Goal: Task Accomplishment & Management: Manage account settings

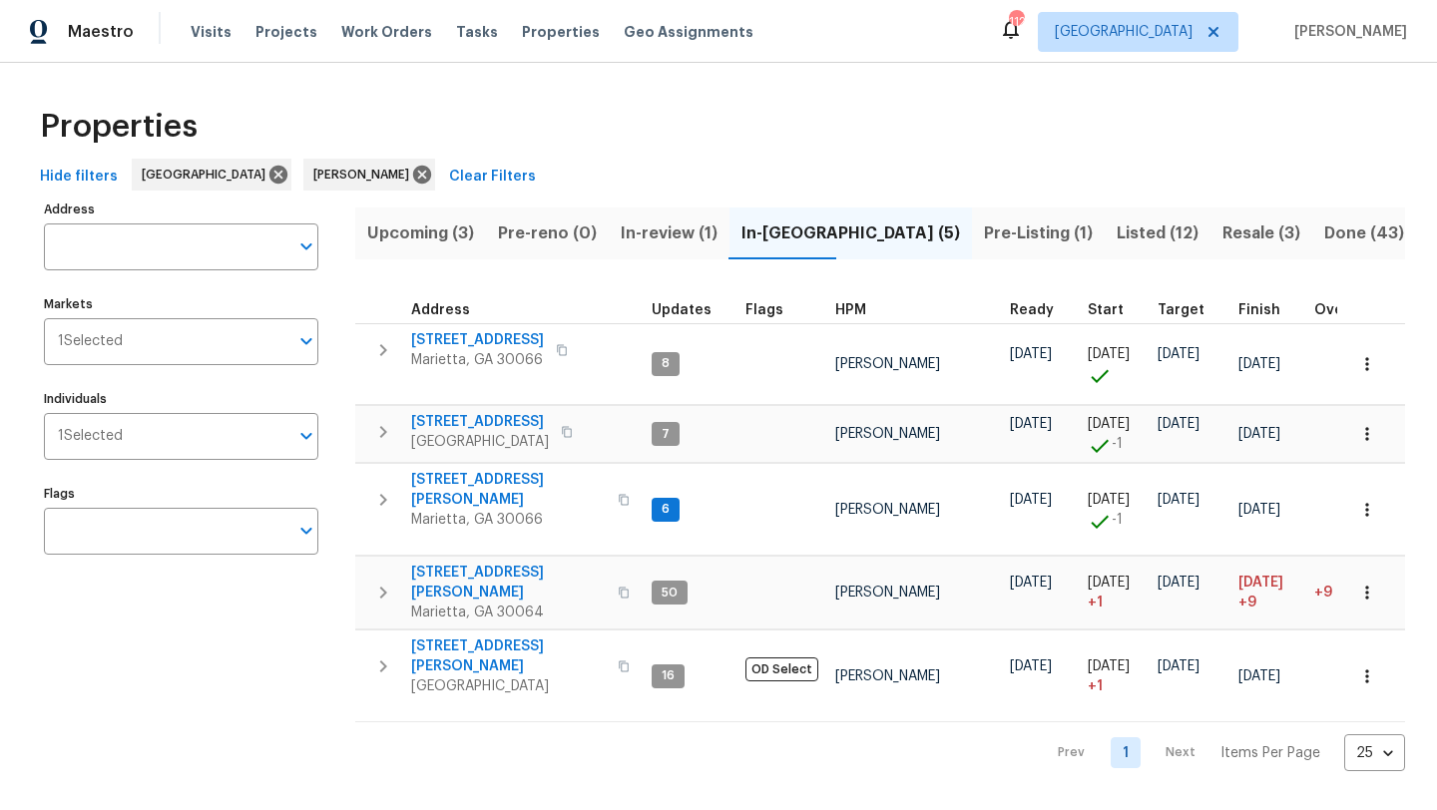
click at [676, 237] on span "In-review (1)" at bounding box center [669, 234] width 97 height 28
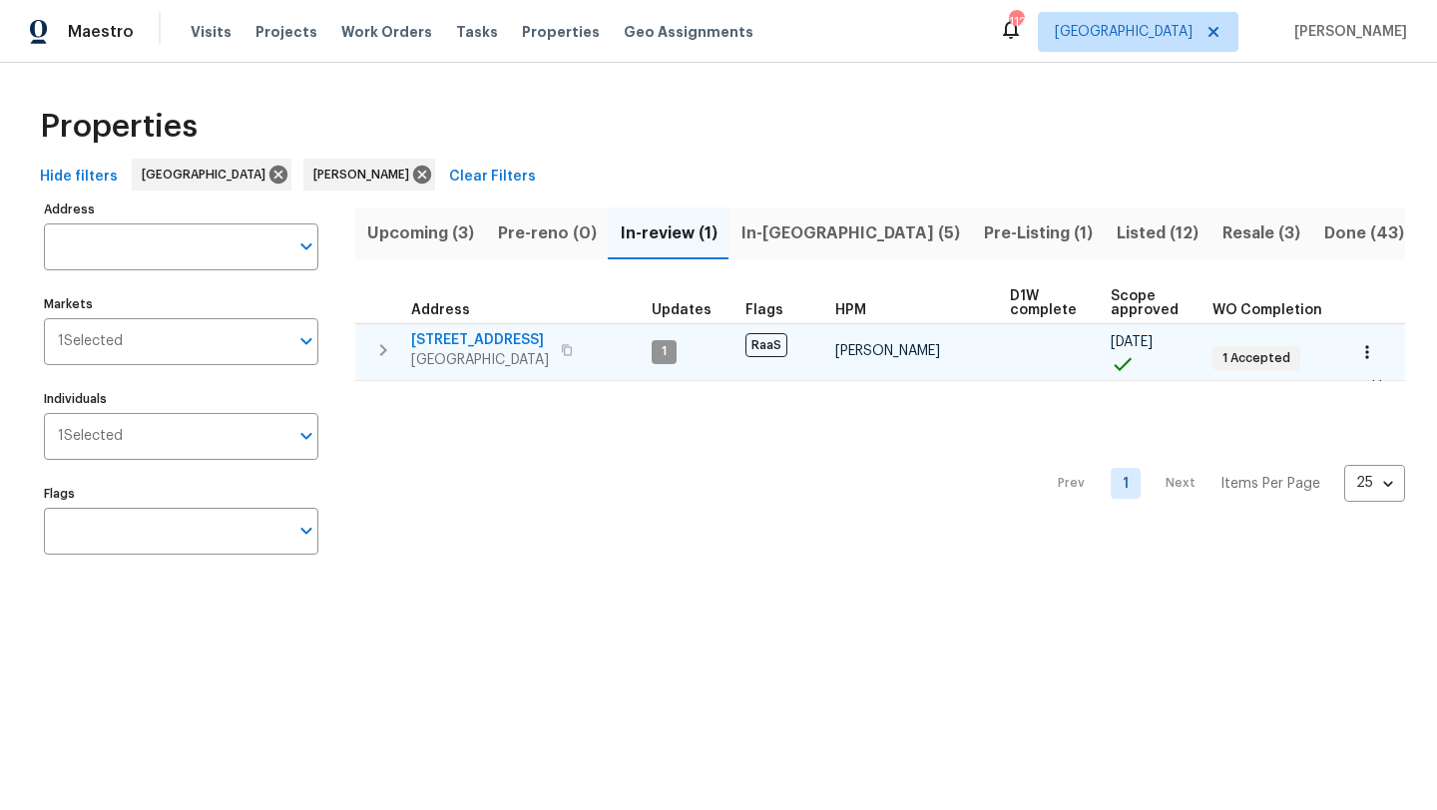
click at [513, 345] on span "5160 Legendary Ln" at bounding box center [480, 340] width 138 height 20
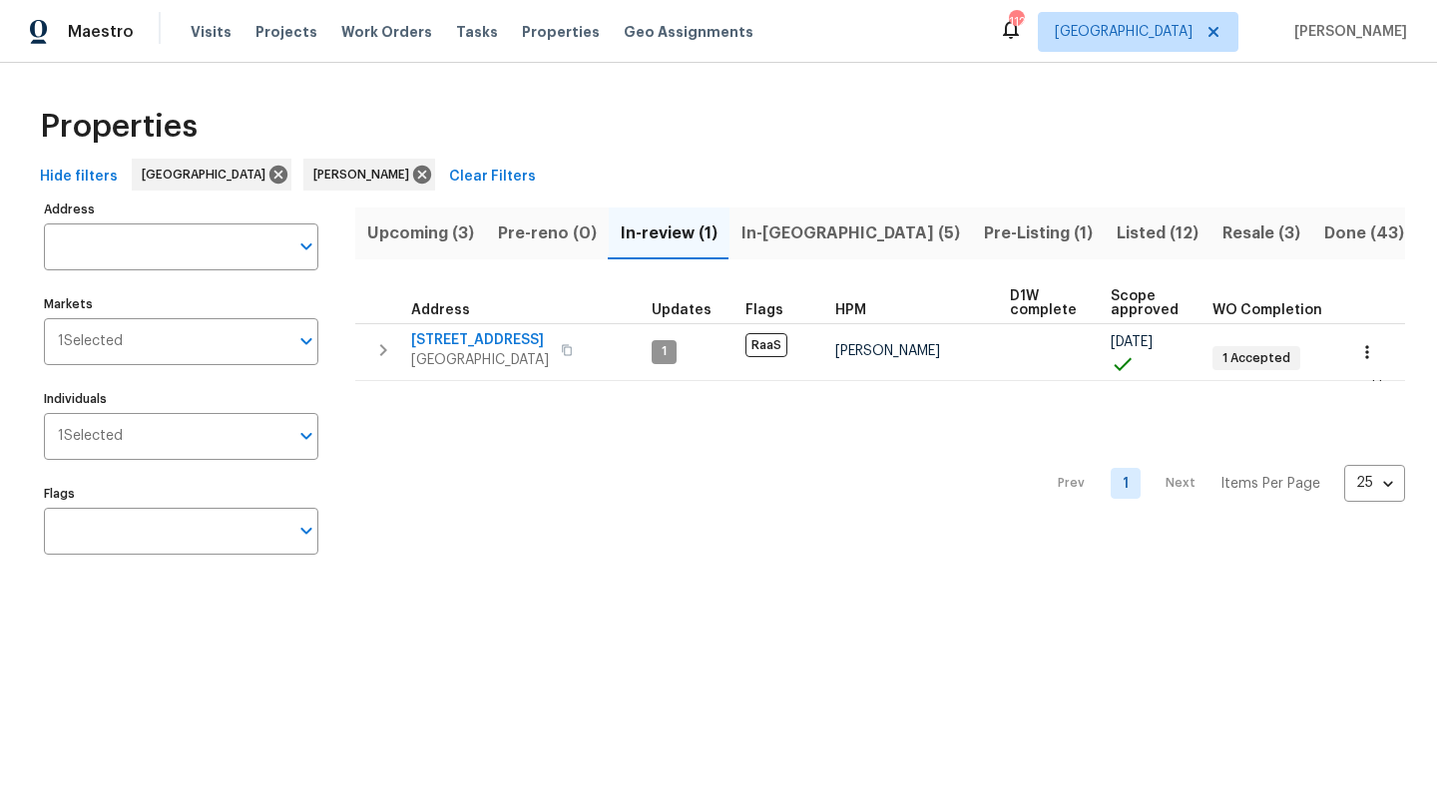
click at [984, 233] on span "Pre-Listing (1)" at bounding box center [1038, 234] width 109 height 28
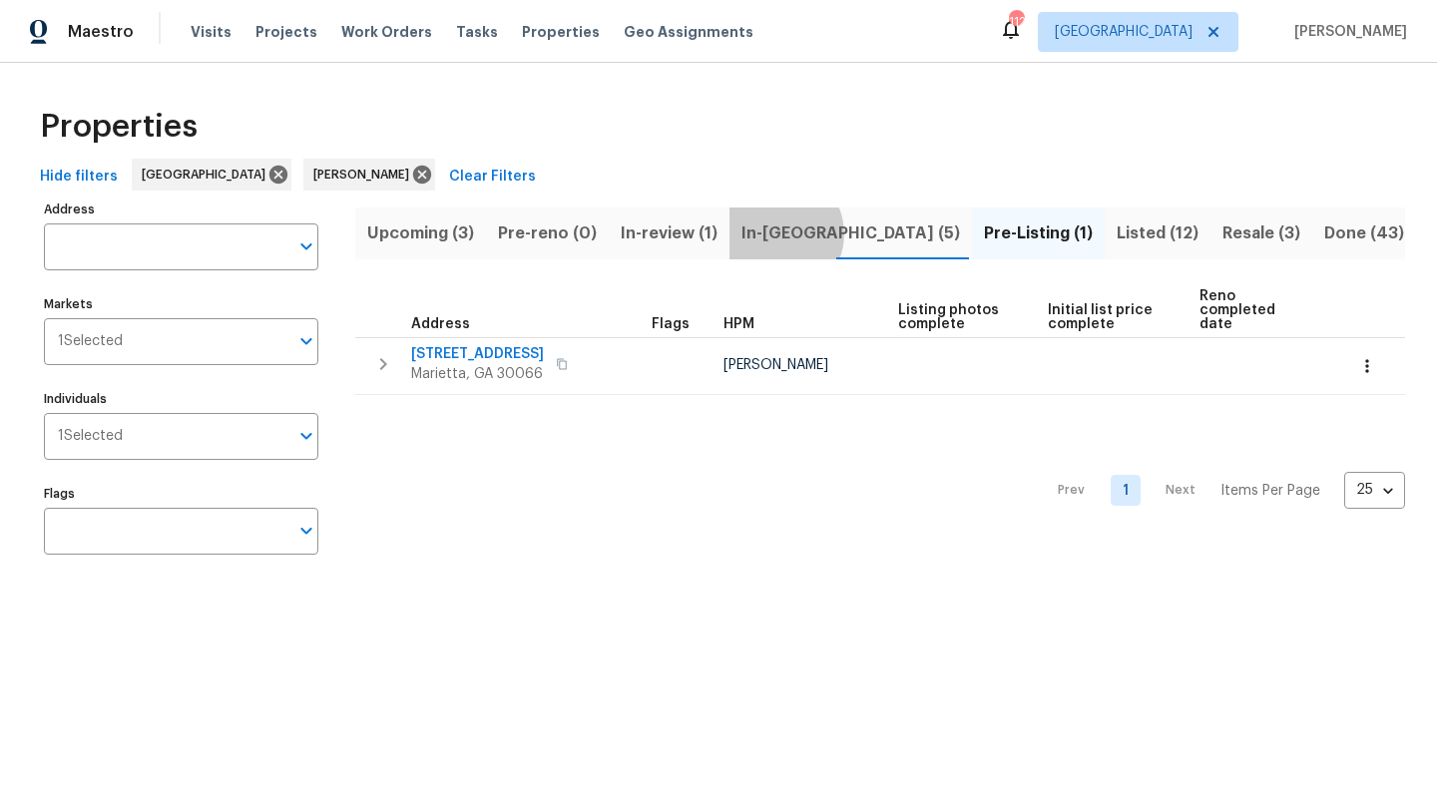
click at [774, 233] on span "In-reno (5)" at bounding box center [850, 234] width 219 height 28
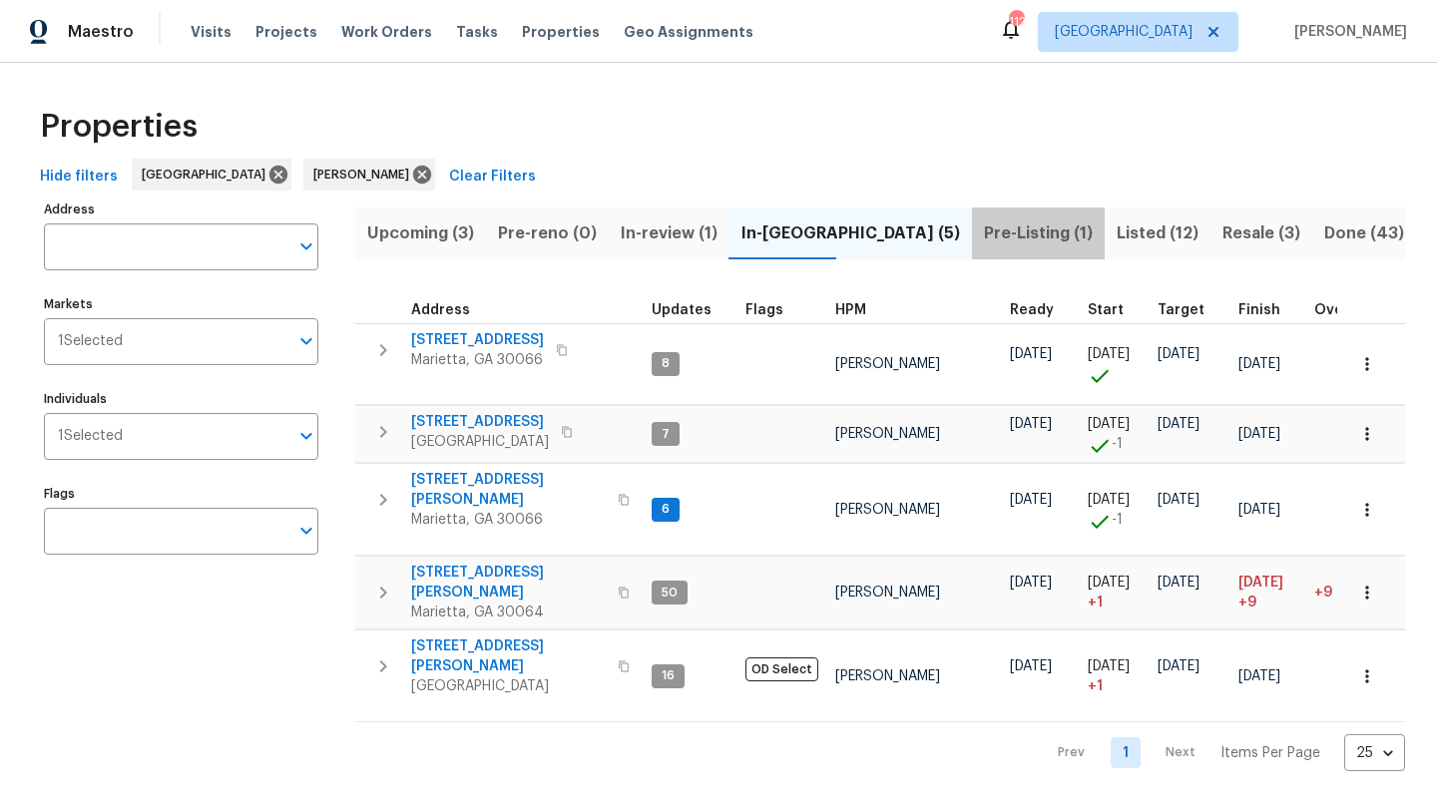
click at [984, 231] on span "Pre-Listing (1)" at bounding box center [1038, 234] width 109 height 28
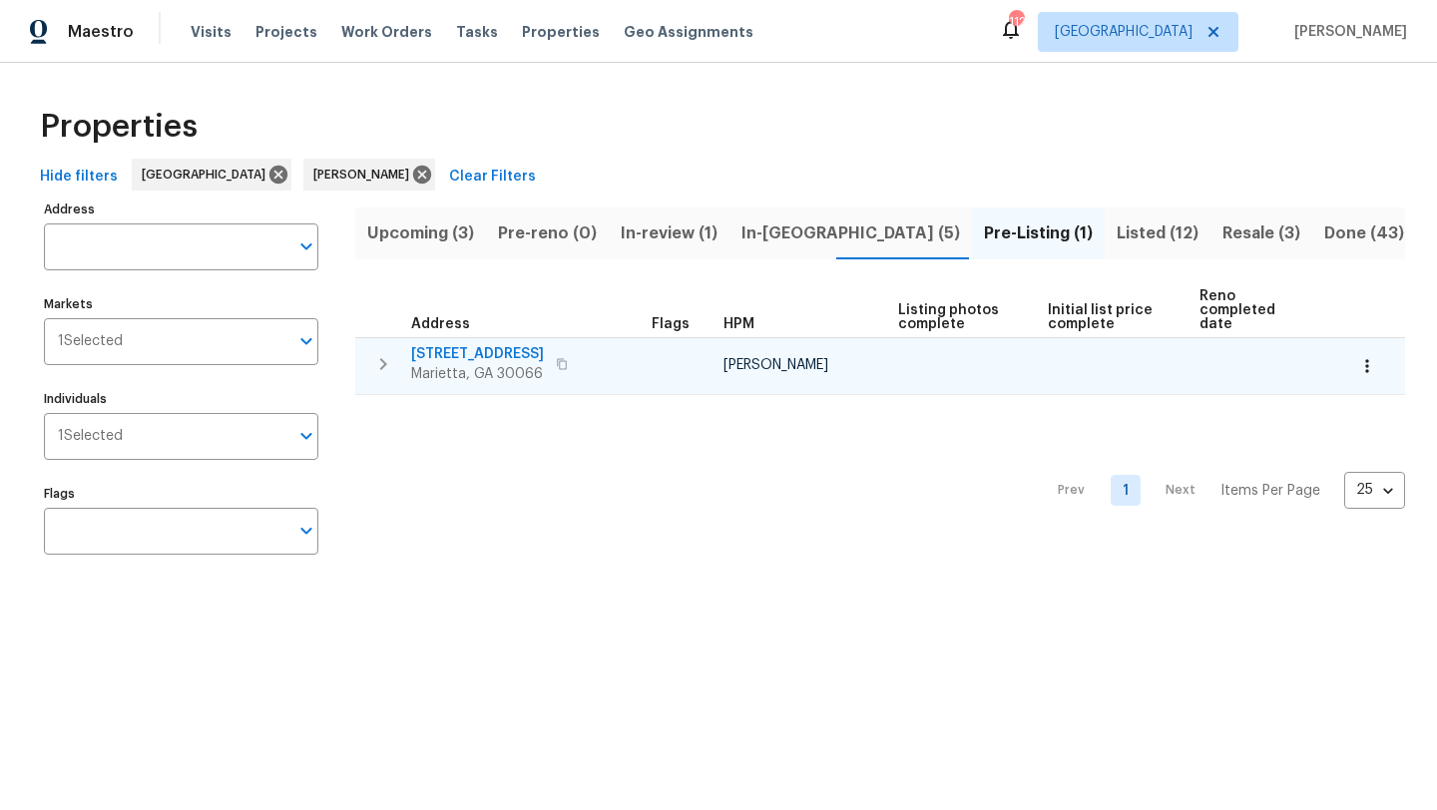
click at [426, 344] on span "692 Suholden Cir" at bounding box center [477, 354] width 133 height 20
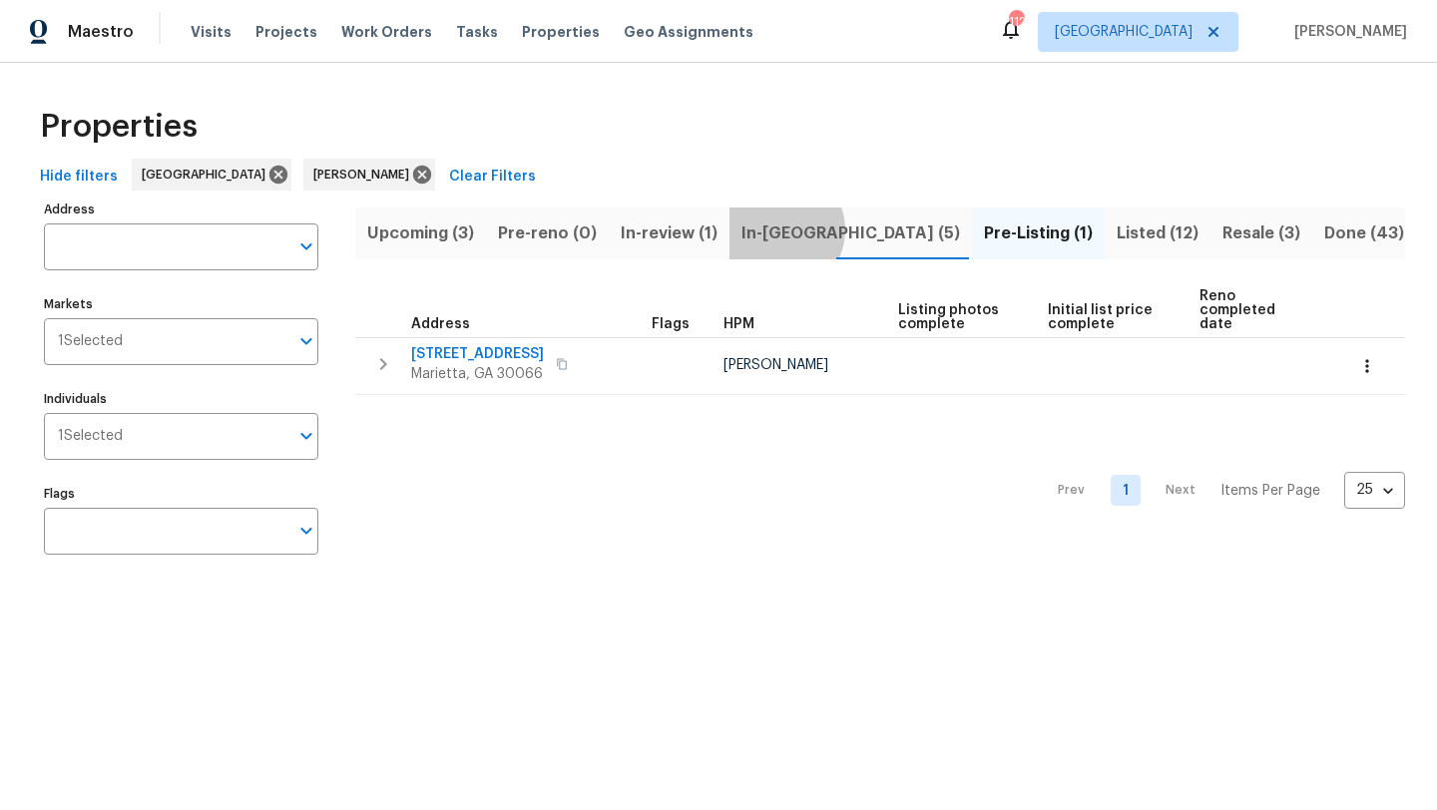
click at [775, 230] on span "In-reno (5)" at bounding box center [850, 234] width 219 height 28
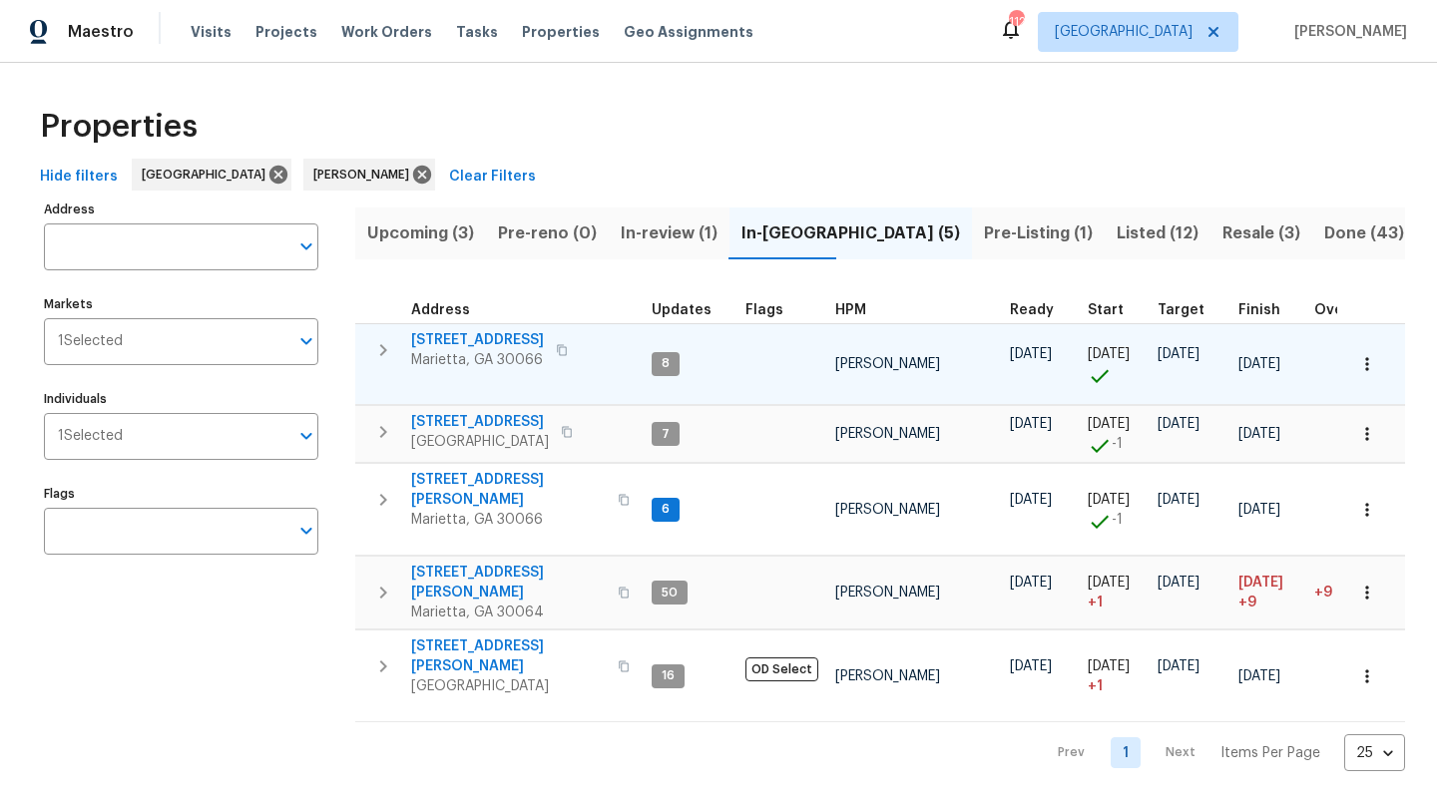
click at [495, 335] on span "180 Parkstone Way" at bounding box center [477, 340] width 133 height 20
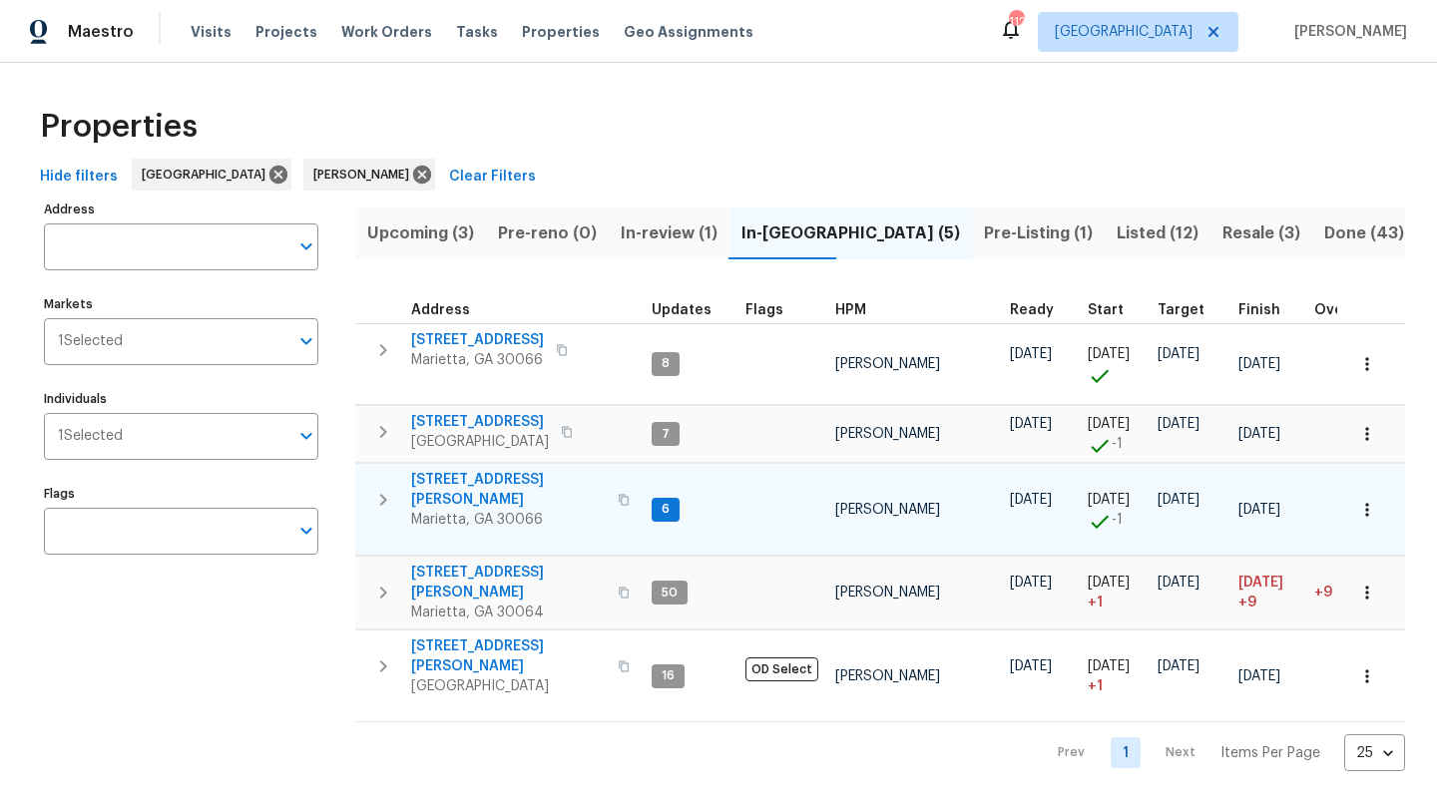
click at [471, 480] on span "4108 Christacy Way" at bounding box center [508, 490] width 195 height 40
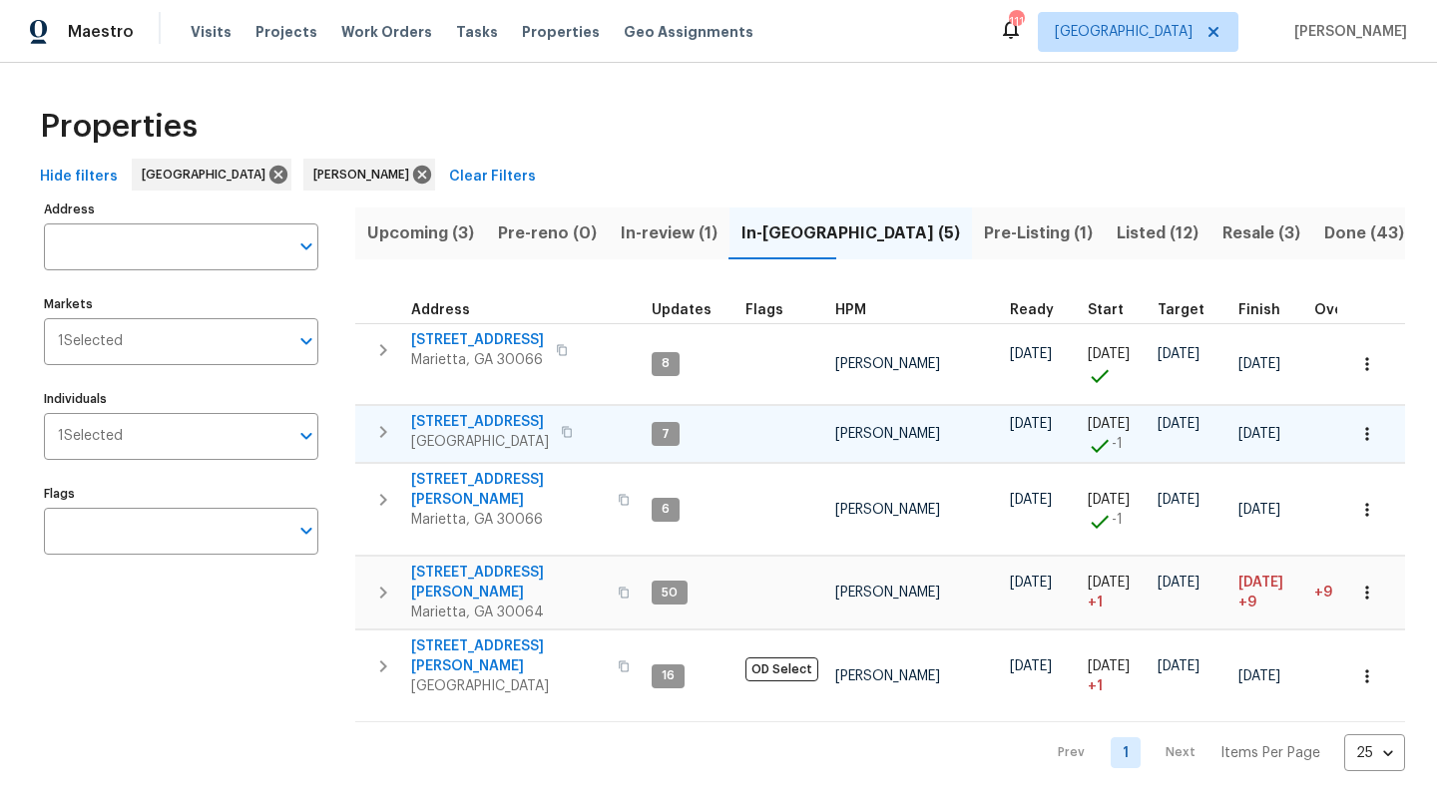
click at [505, 425] on span "503 Rendezvous Rd" at bounding box center [480, 422] width 138 height 20
click at [674, 220] on span "In-review (1)" at bounding box center [669, 234] width 97 height 28
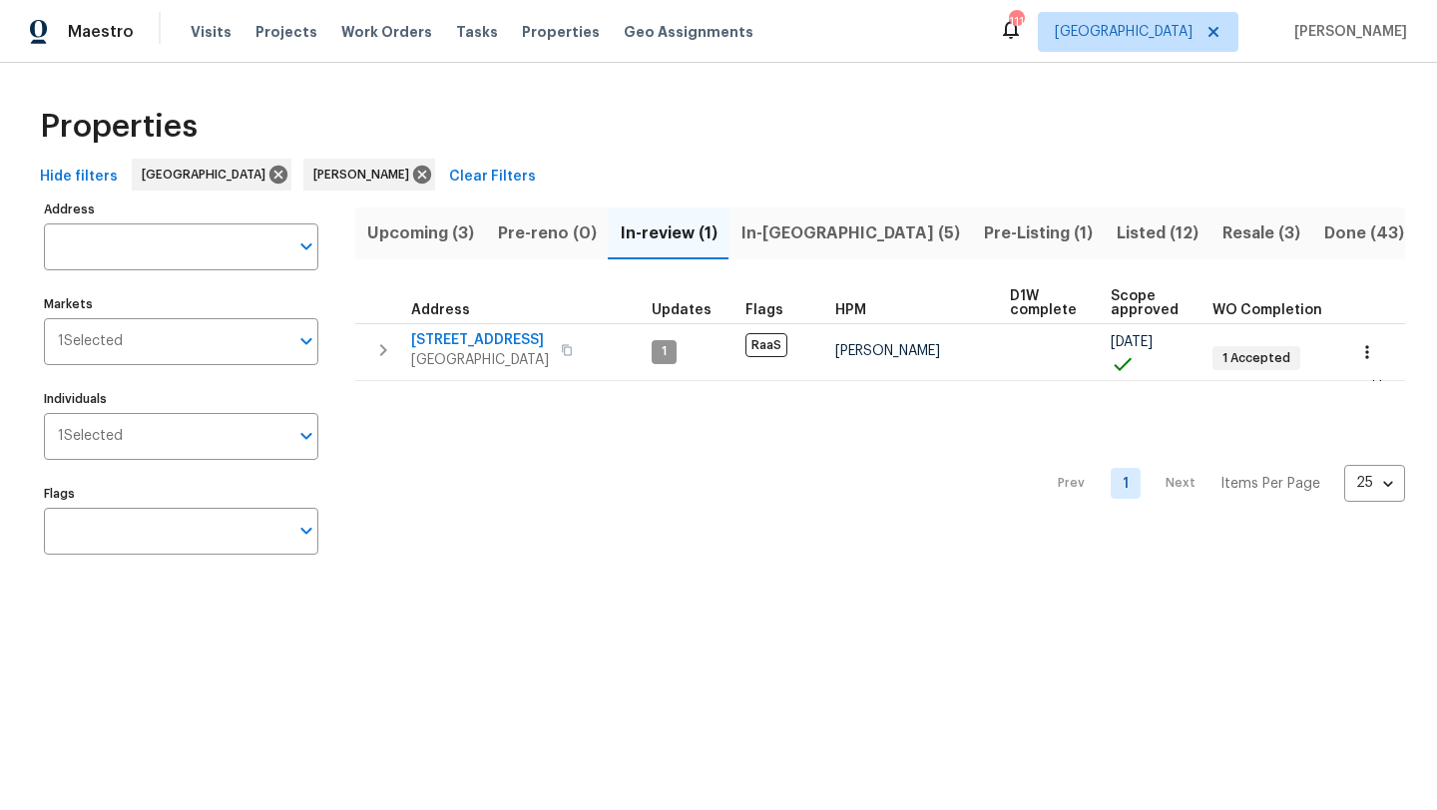
click at [811, 233] on span "In-reno (5)" at bounding box center [850, 234] width 219 height 28
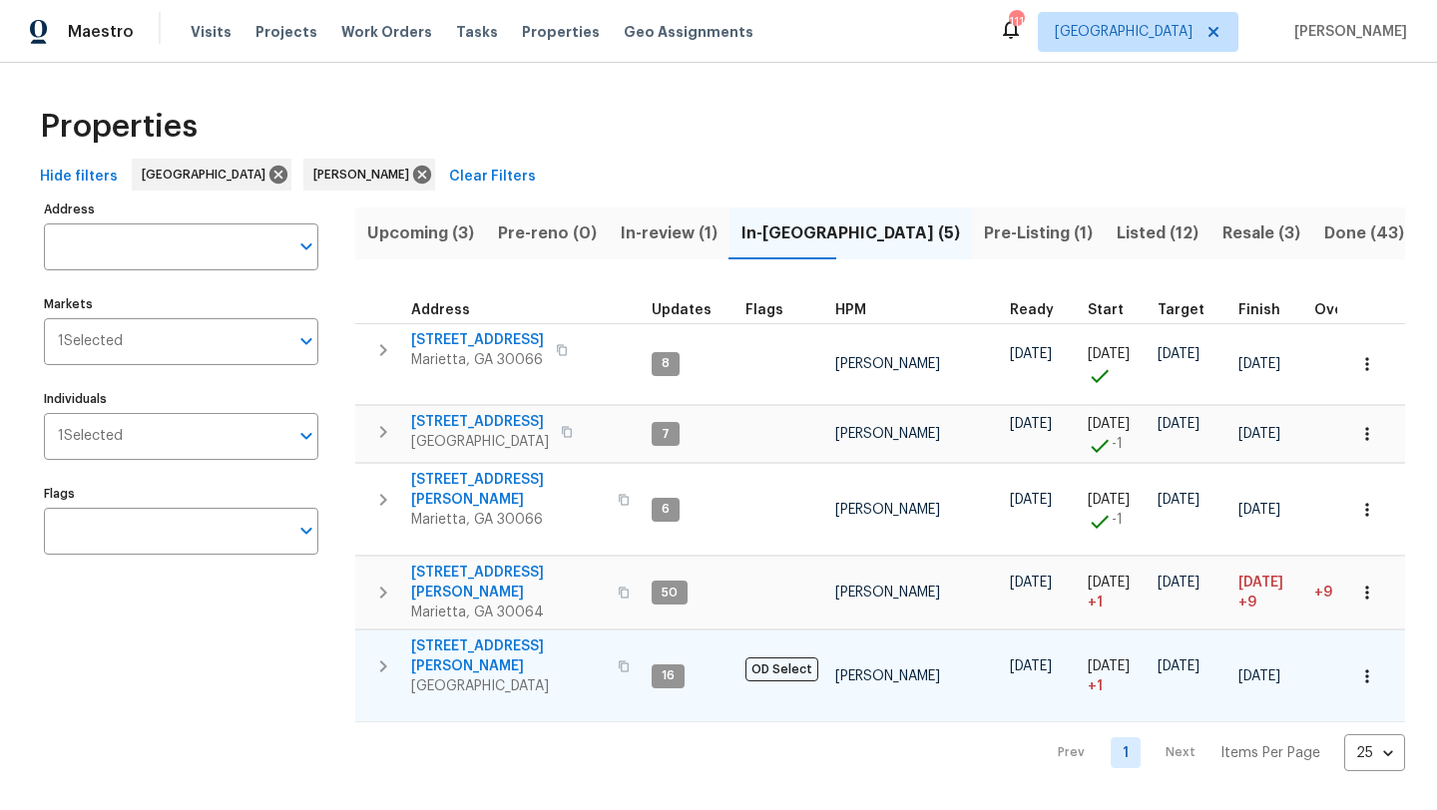
click at [457, 637] on span "314 Jackson St" at bounding box center [508, 657] width 195 height 40
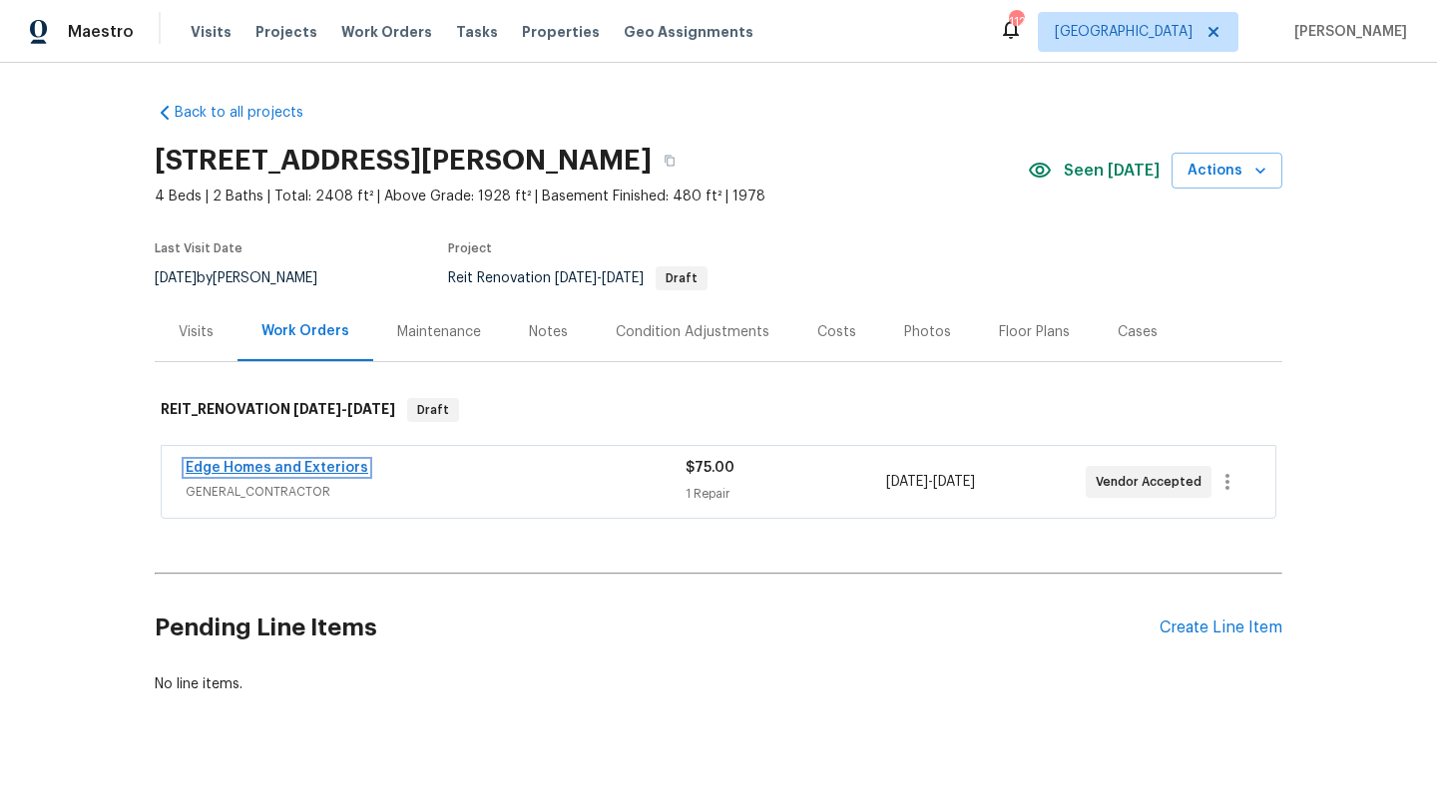
click at [281, 471] on link "Edge Homes and Exteriors" at bounding box center [277, 468] width 183 height 14
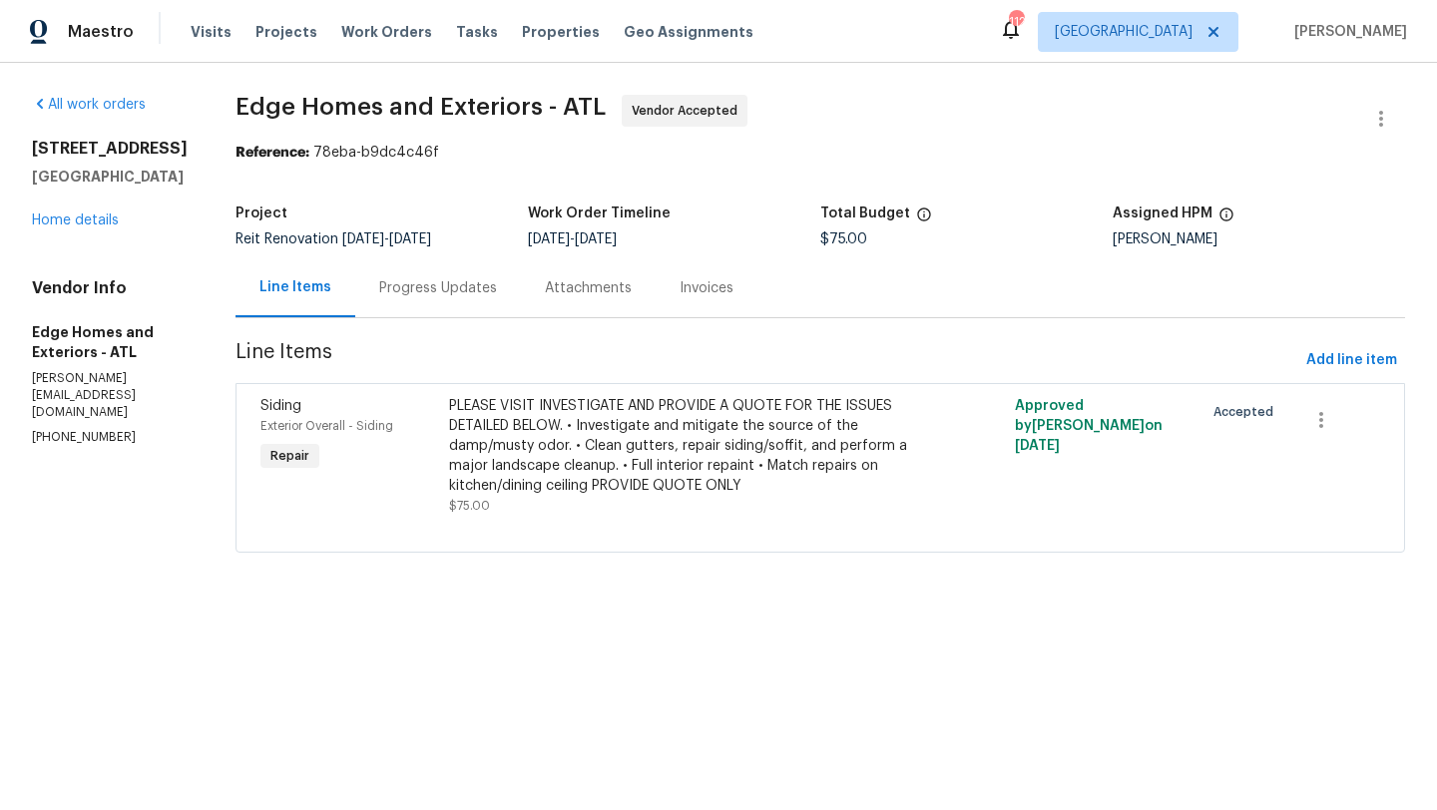
click at [422, 294] on div "Progress Updates" at bounding box center [438, 288] width 118 height 20
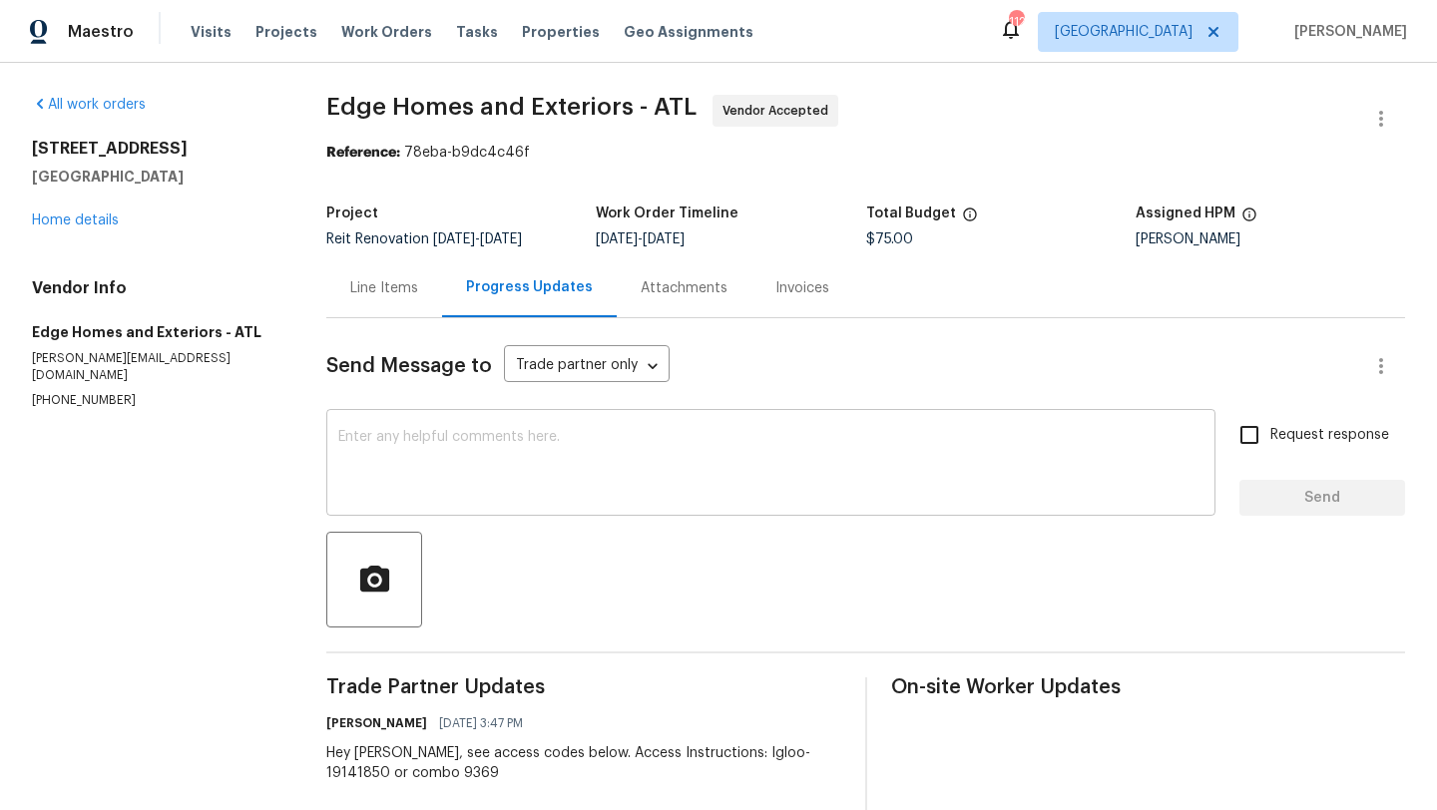
click at [514, 462] on textarea at bounding box center [770, 465] width 865 height 70
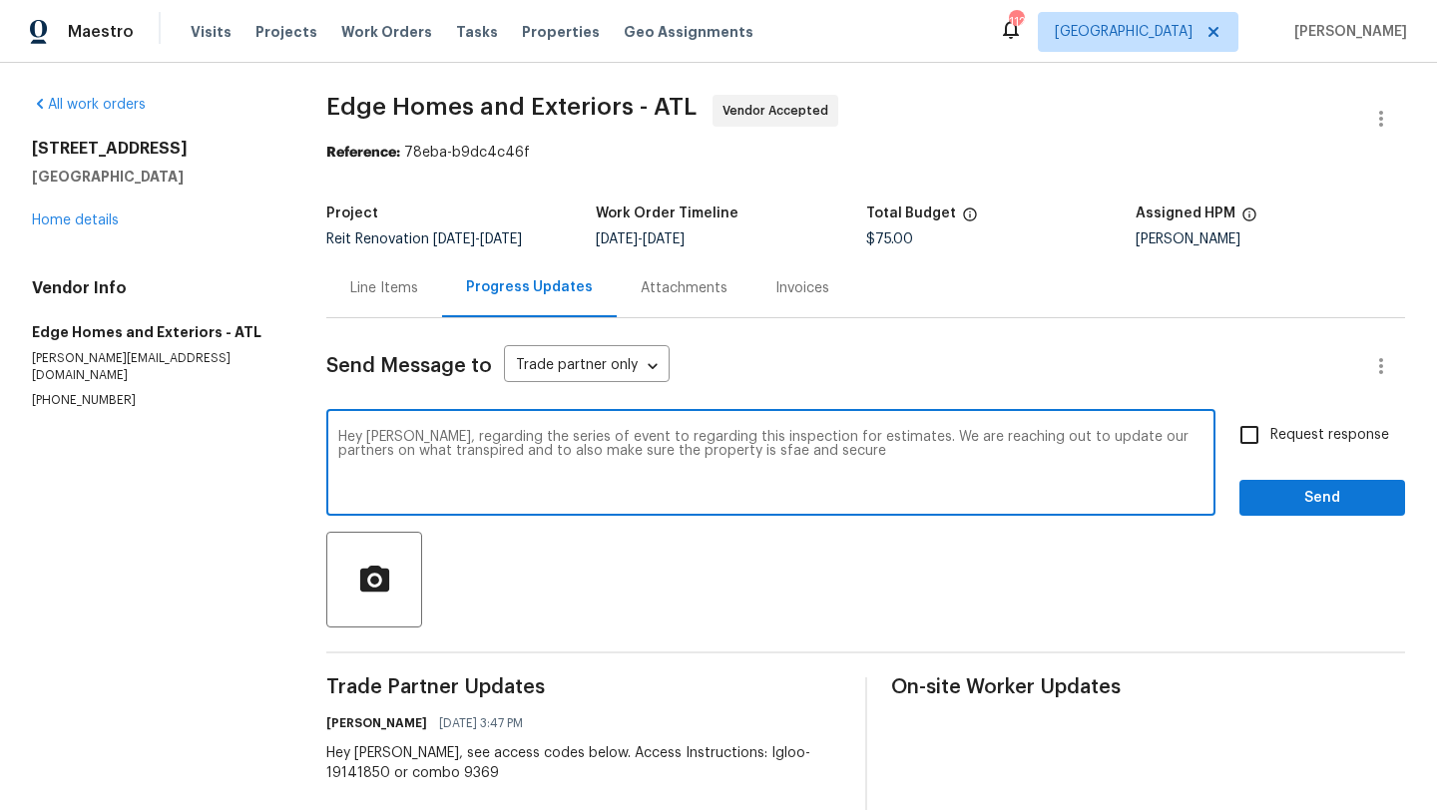
click at [721, 453] on textarea "Hey Cody, regarding the series of event to regarding this inspection for estima…" at bounding box center [770, 465] width 865 height 70
click at [823, 456] on textarea "Hey Cody, regarding the series of event to regarding this inspection for estima…" at bounding box center [770, 465] width 865 height 70
click at [891, 439] on textarea "Hey Cody, regarding the series of event to regarding this inspection for estima…" at bounding box center [770, 465] width 865 height 70
click at [1055, 429] on div "Hey Cody, regarding the series of event to regarding this inspection for estima…" at bounding box center [770, 465] width 889 height 102
click at [1053, 436] on textarea "Hey Cody, regarding the series of event to regarding this inspection for estima…" at bounding box center [770, 465] width 865 height 70
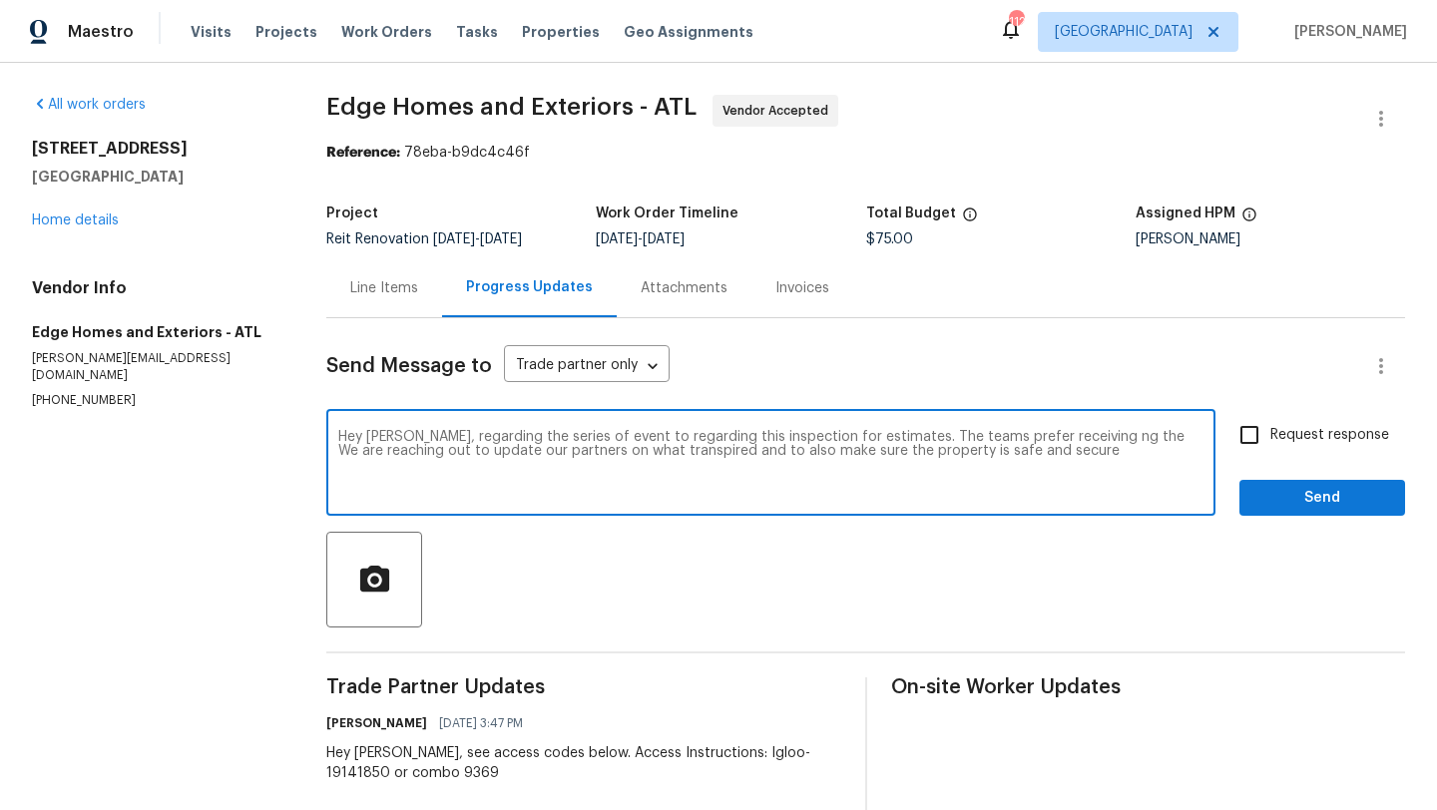
click at [960, 434] on textarea "Hey Cody, regarding the series of event to regarding this inspection for estima…" at bounding box center [770, 465] width 865 height 70
click at [1060, 439] on textarea "Hey Cody, regarding the series of event to regarding this inspection for estima…" at bounding box center [770, 465] width 865 height 70
click at [441, 453] on textarea "Hey Cody, regarding the series of event to regarding this inspection for estima…" at bounding box center [770, 465] width 865 height 70
click at [436, 457] on textarea "Hey Cody, regarding the series of event to regarding this inspection for estima…" at bounding box center [770, 465] width 865 height 70
drag, startPoint x: 882, startPoint y: 438, endPoint x: 613, endPoint y: 437, distance: 269.4
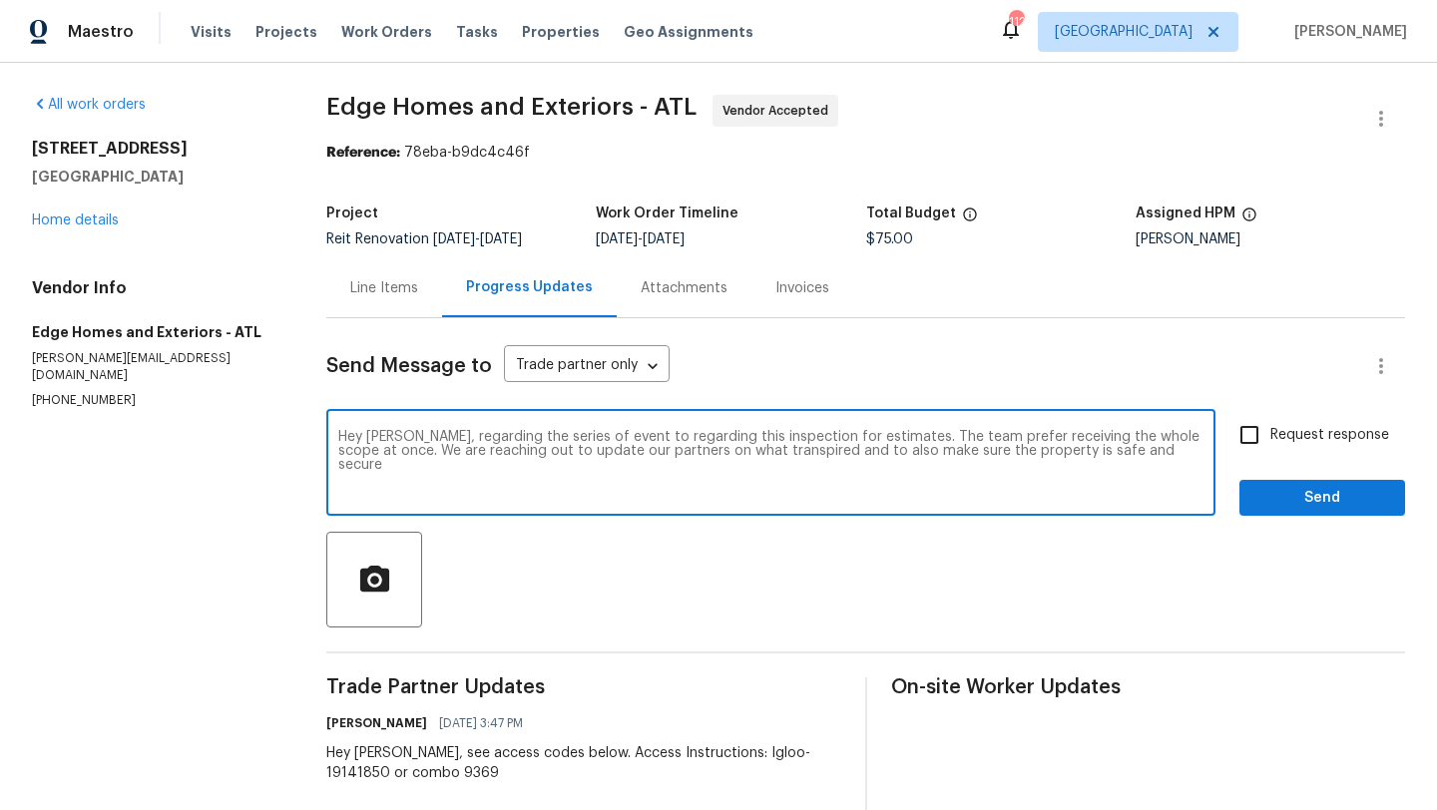
click at [613, 437] on textarea "Hey Cody, regarding the series of event to regarding this inspection for estima…" at bounding box center [770, 465] width 865 height 70
click at [762, 437] on textarea "Hey Cody, quick update on this WO. The team prefer receiving the whole scope at…" at bounding box center [770, 465] width 865 height 70
click at [895, 436] on textarea "Hey Cody, quick update on this WO. The team prefers to have the the whole scope…" at bounding box center [770, 465] width 865 height 70
click at [366, 453] on textarea "Hey Cody, quick update on this WO. The team prefers to have the the whole scope…" at bounding box center [770, 465] width 865 height 70
drag, startPoint x: 863, startPoint y: 456, endPoint x: 460, endPoint y: 448, distance: 403.2
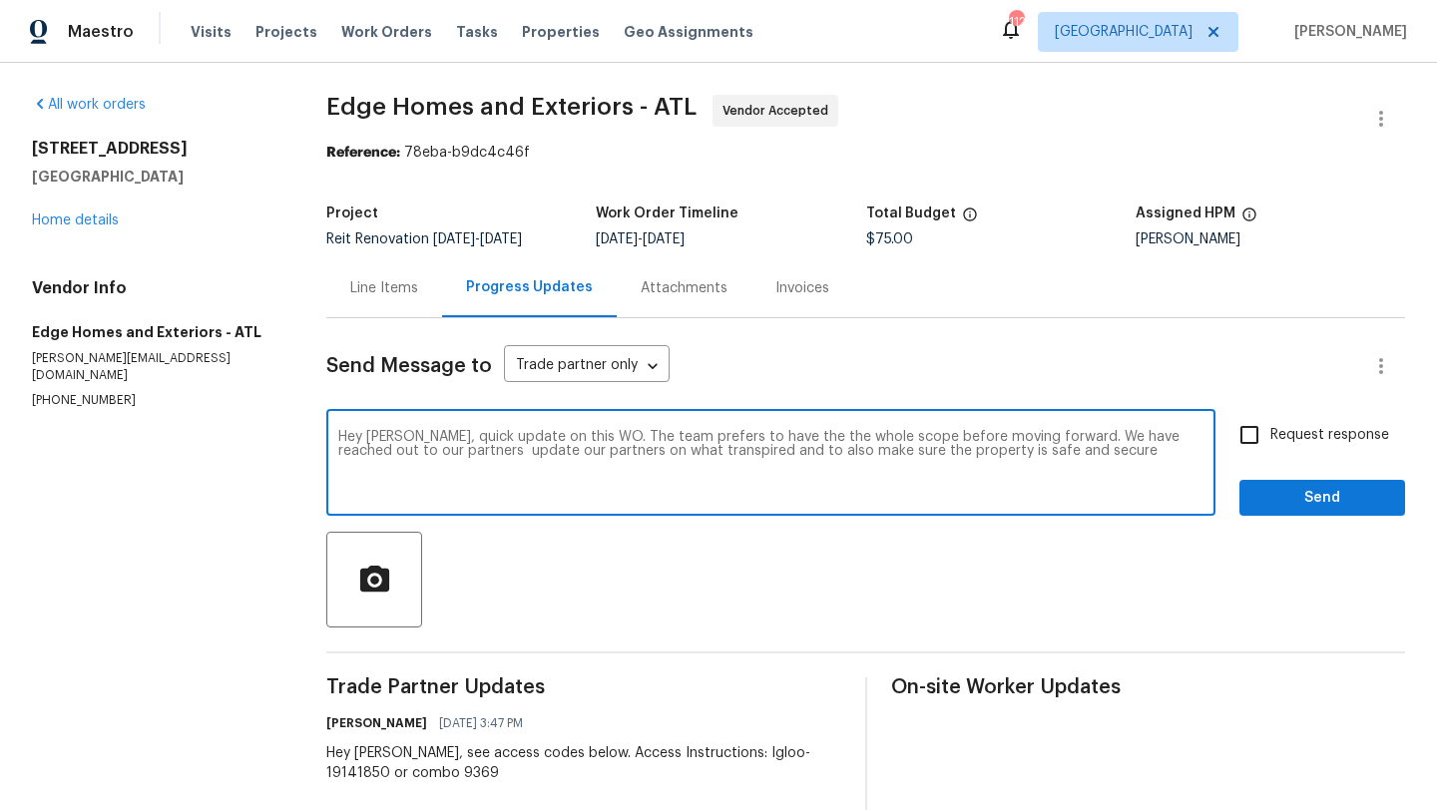
click at [460, 448] on textarea "Hey Cody, quick update on this WO. The team prefers to have the the whole scope…" at bounding box center [770, 465] width 865 height 70
click at [725, 451] on textarea "Hey Cody, quick update on this WO. The team prefers to have the the whole scope…" at bounding box center [770, 465] width 865 height 70
click at [1013, 455] on textarea "Hey Cody, quick update on this WO. The team prefers to have the the whole scope…" at bounding box center [770, 465] width 865 height 70
click at [778, 434] on textarea "Hey Cody, quick update on this WO. The team prefers to have the the whole scope…" at bounding box center [770, 465] width 865 height 70
type textarea "Hey Cody, quick update on this WO. The team prefers to have the whole scope bef…"
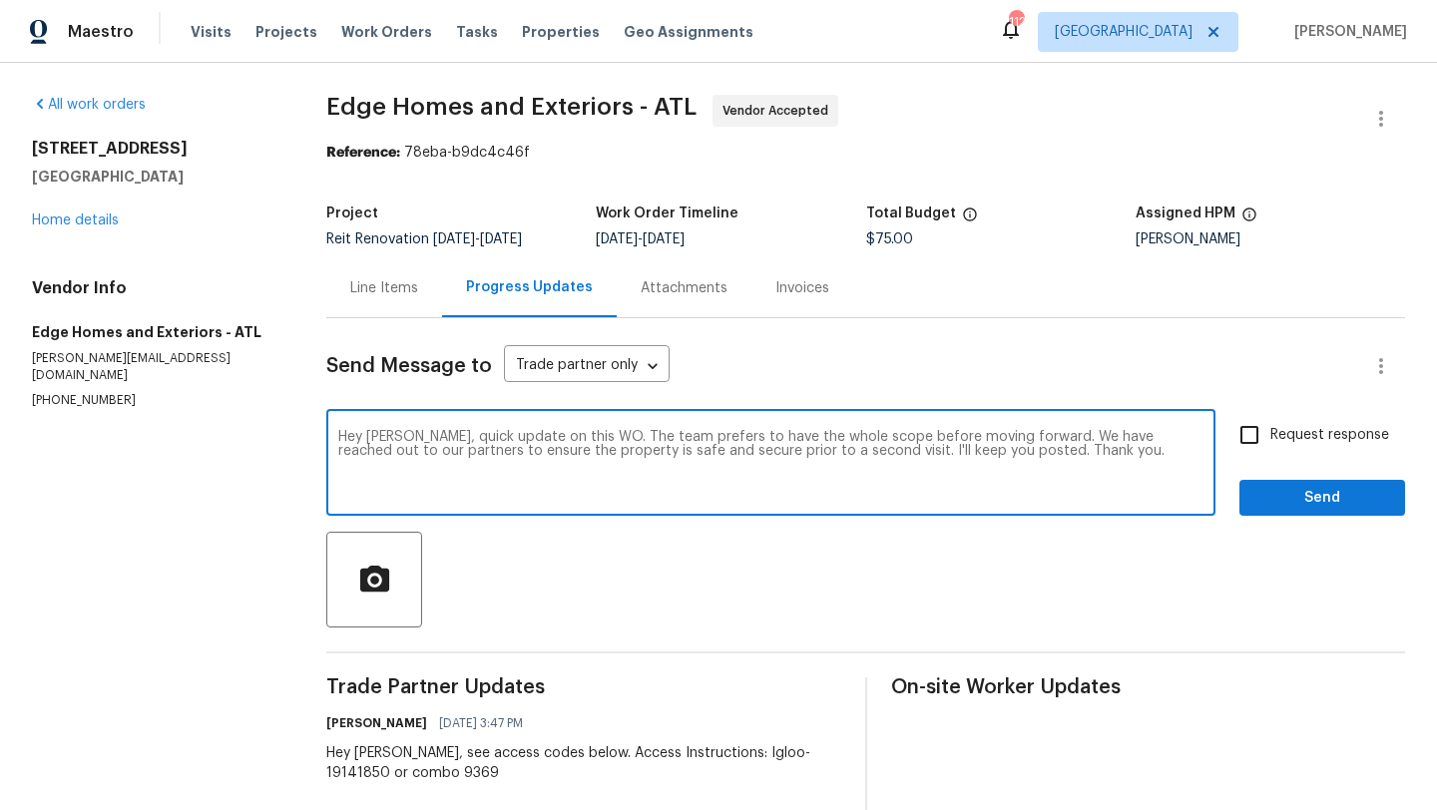
click at [1256, 429] on input "Request response" at bounding box center [1249, 435] width 42 height 42
checkbox input "true"
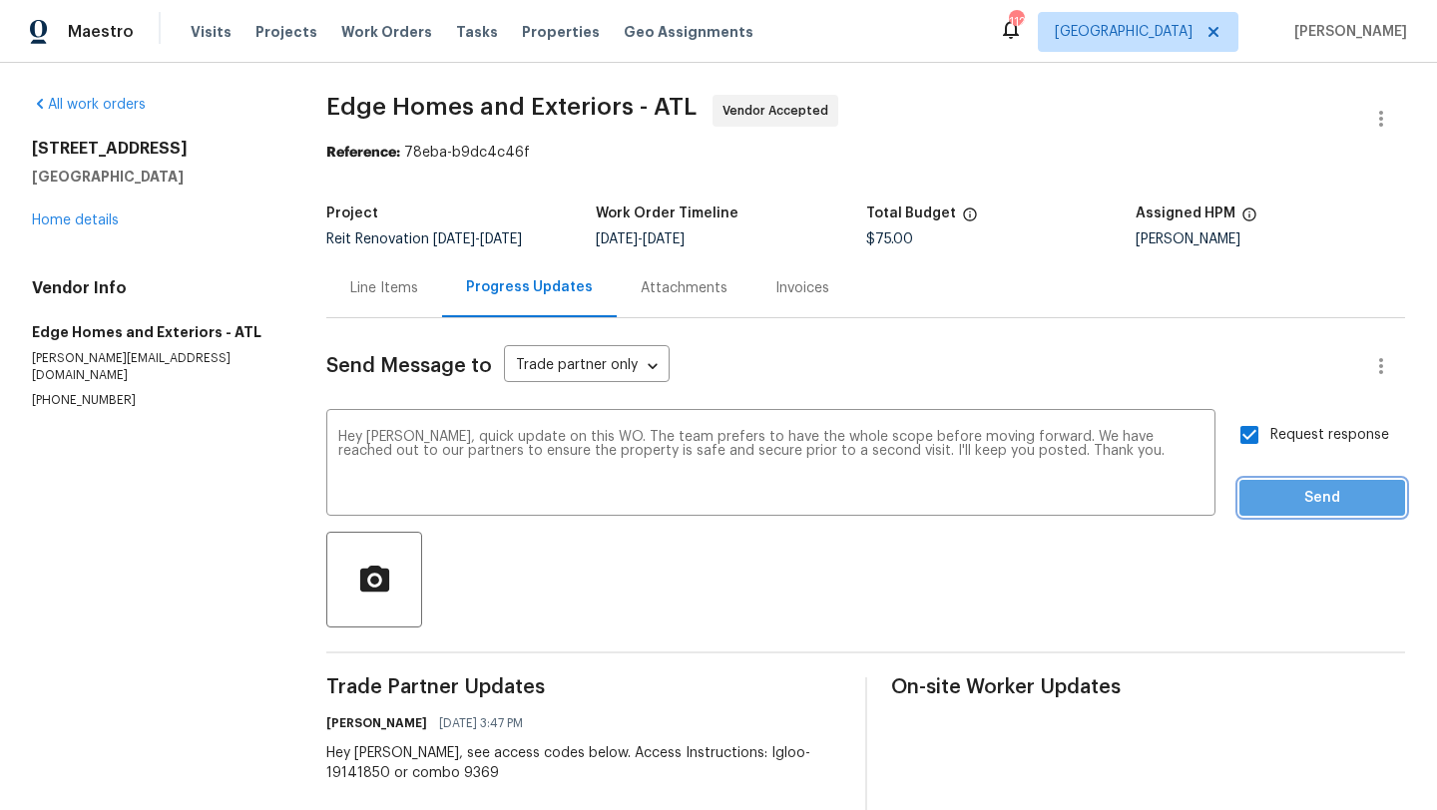
click at [1283, 507] on span "Send" at bounding box center [1322, 498] width 134 height 25
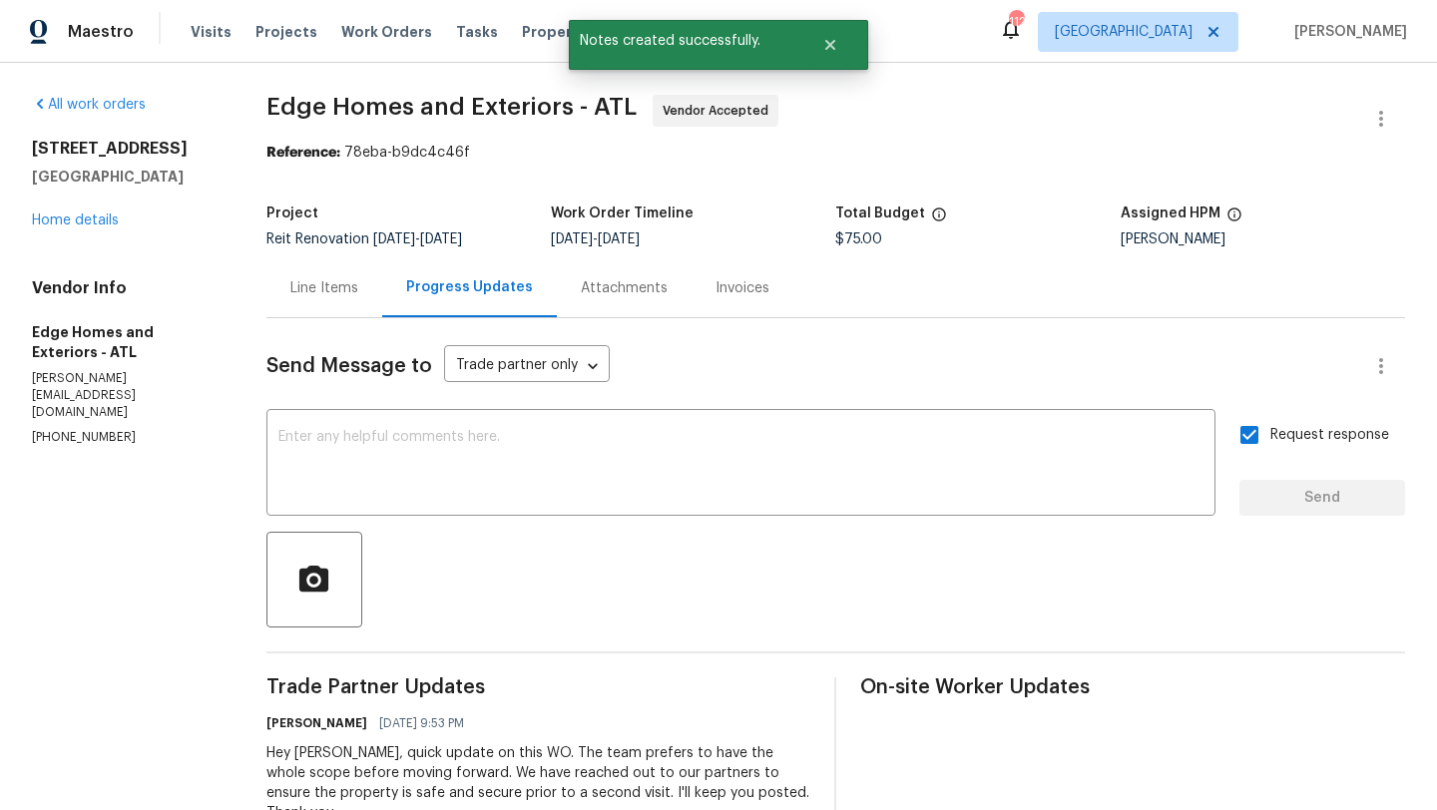
click at [84, 228] on div "5160 Legendary Ln Acworth, GA 30102 Home details" at bounding box center [125, 185] width 187 height 92
click at [85, 226] on link "Home details" at bounding box center [75, 221] width 87 height 14
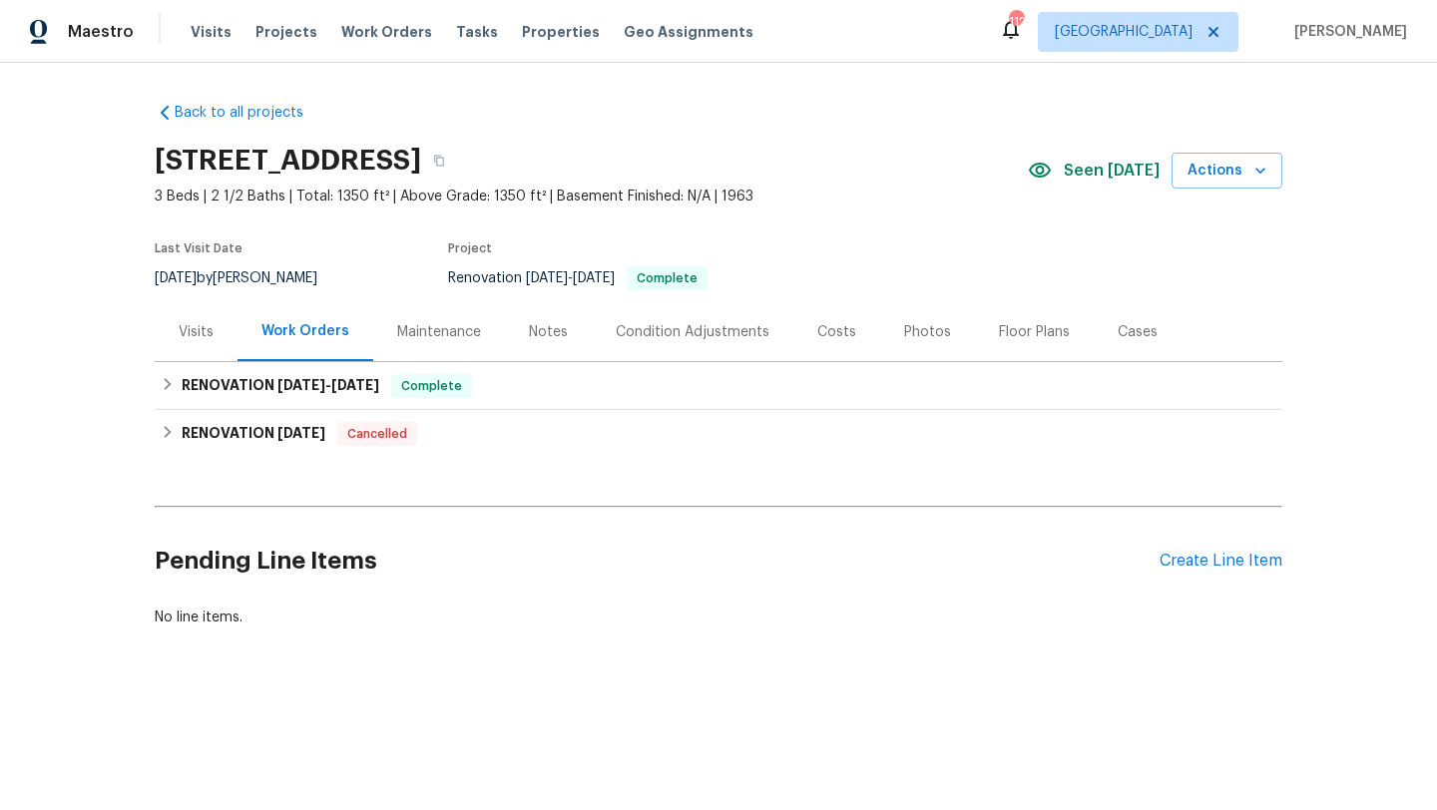
click at [929, 325] on div "Photos" at bounding box center [927, 332] width 47 height 20
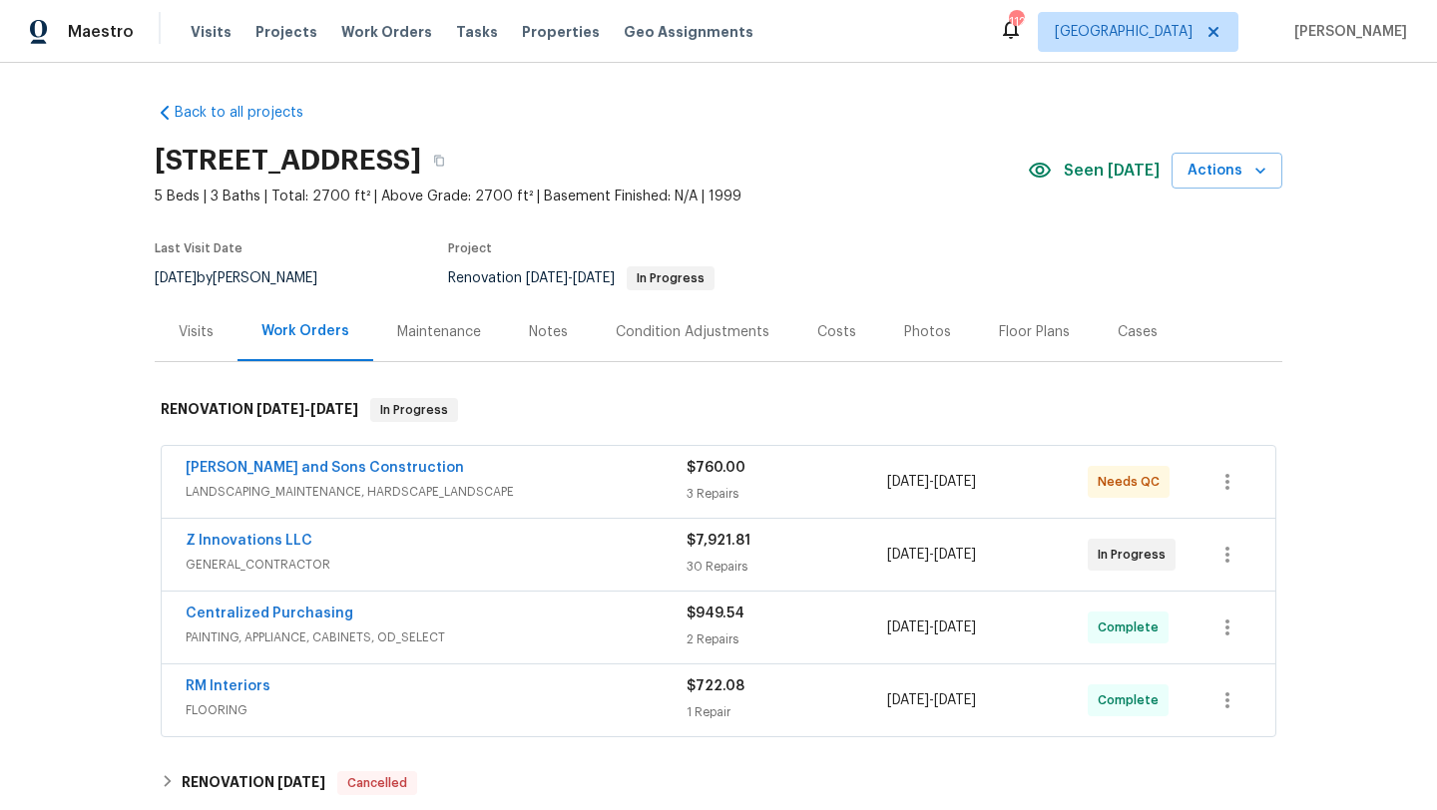
click at [539, 342] on div "Notes" at bounding box center [548, 331] width 87 height 59
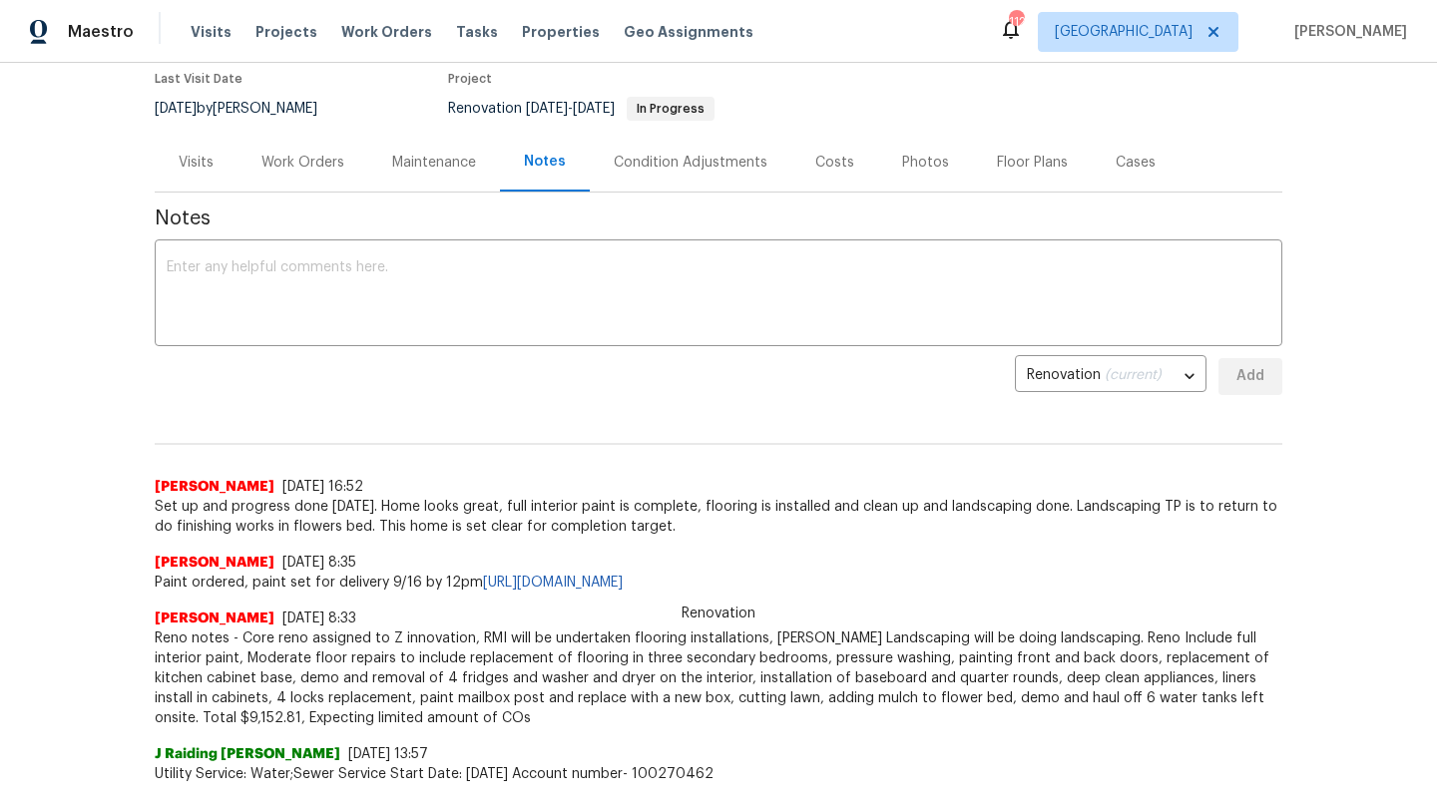
scroll to position [175, 0]
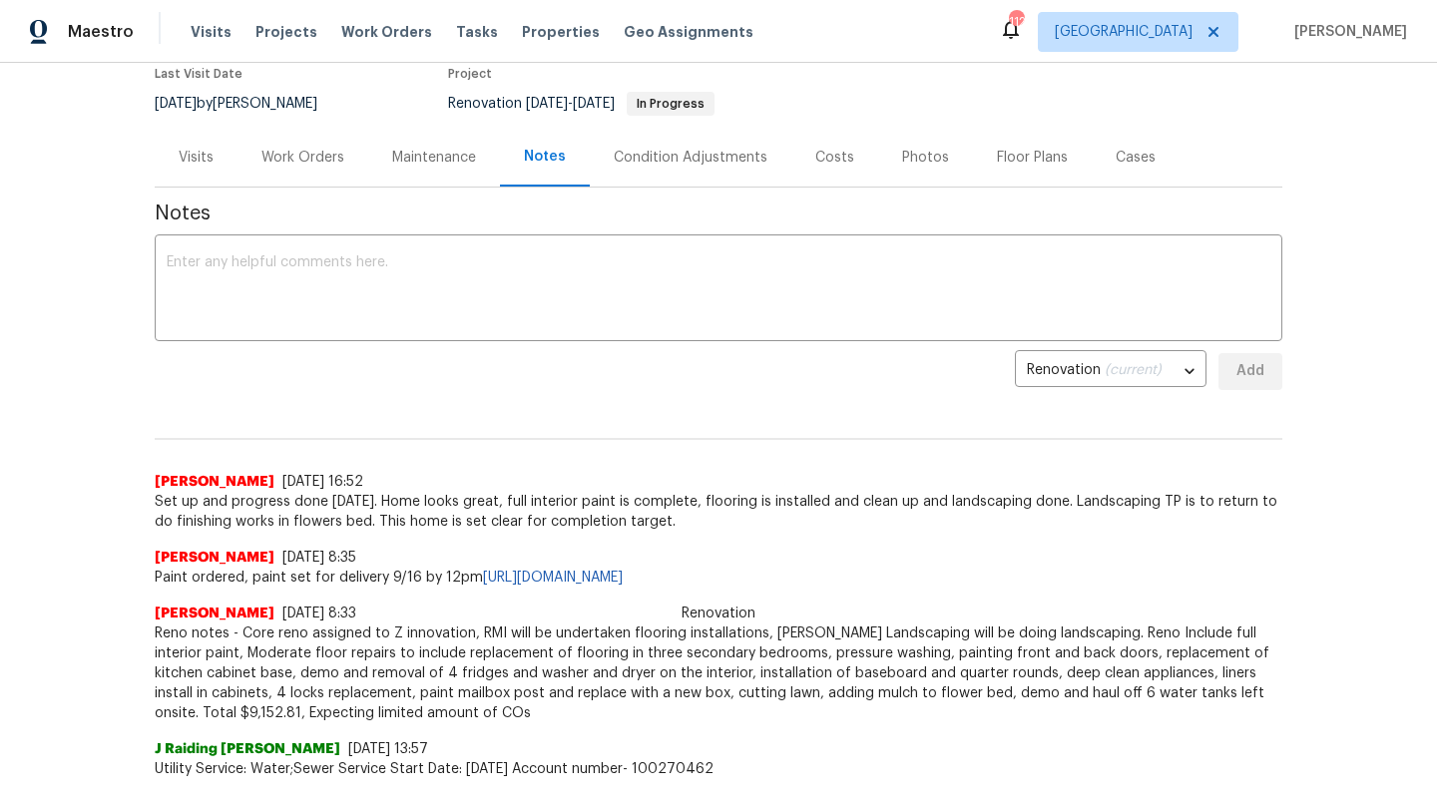
click at [913, 151] on div "Photos" at bounding box center [925, 158] width 47 height 20
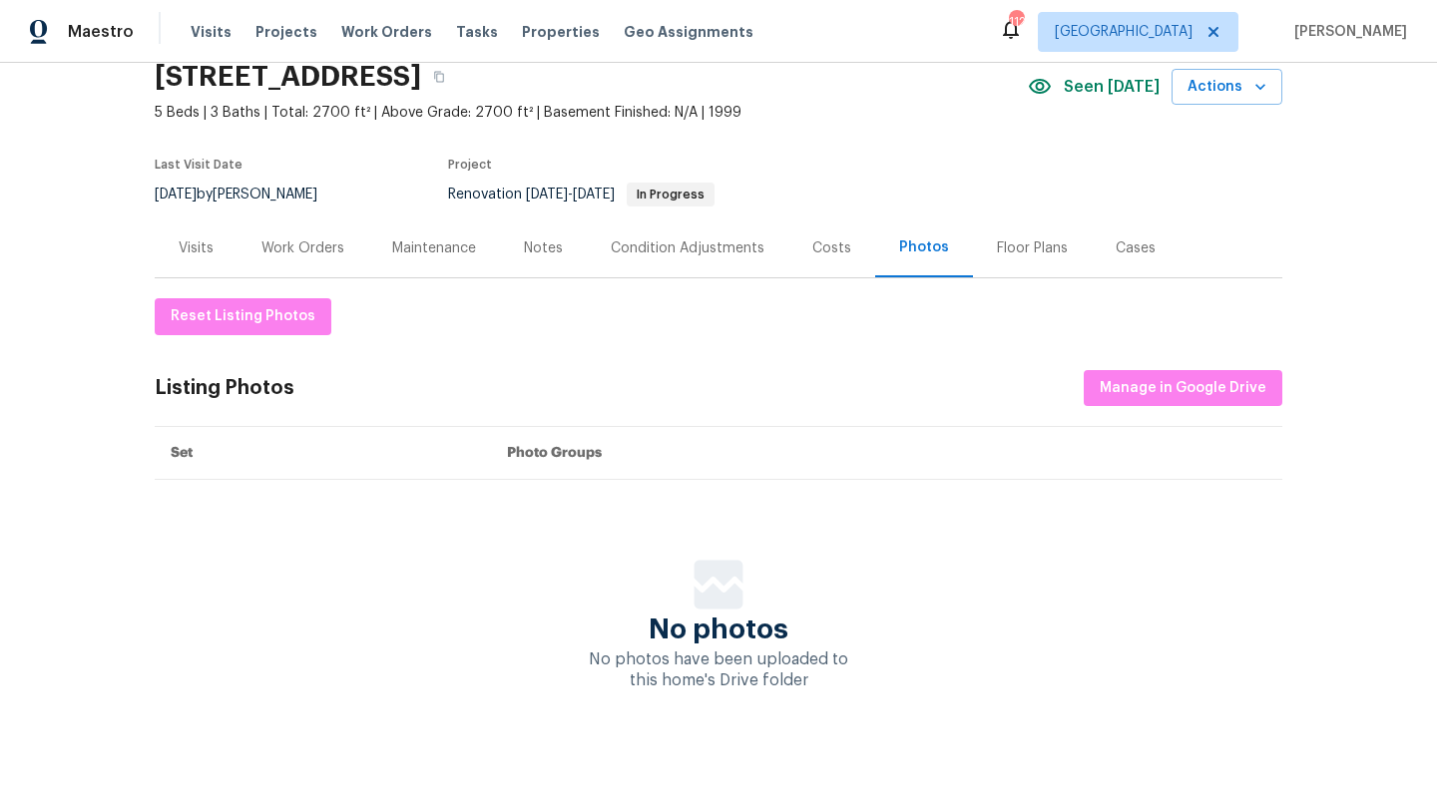
click at [820, 243] on div "Costs" at bounding box center [831, 248] width 39 height 20
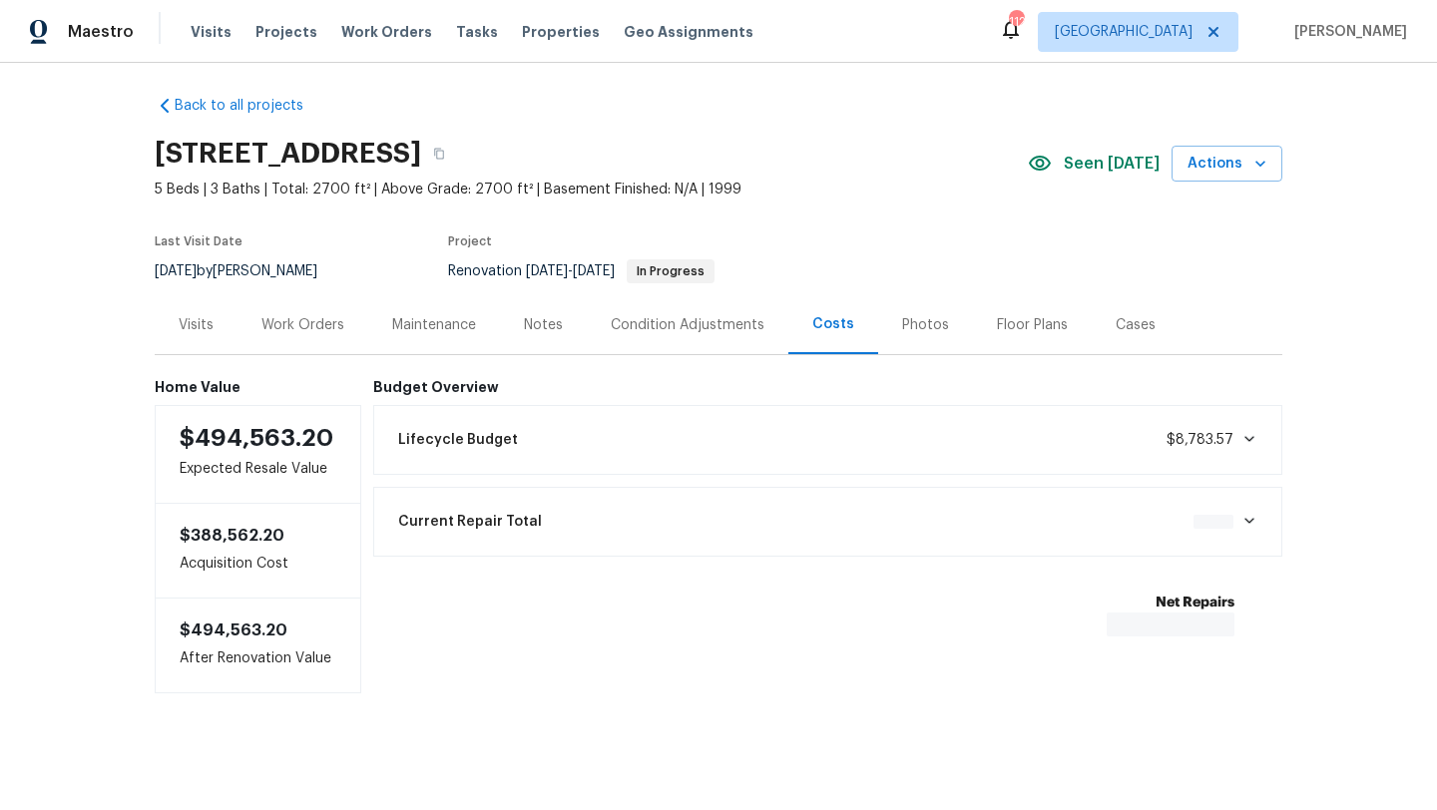
scroll to position [11, 0]
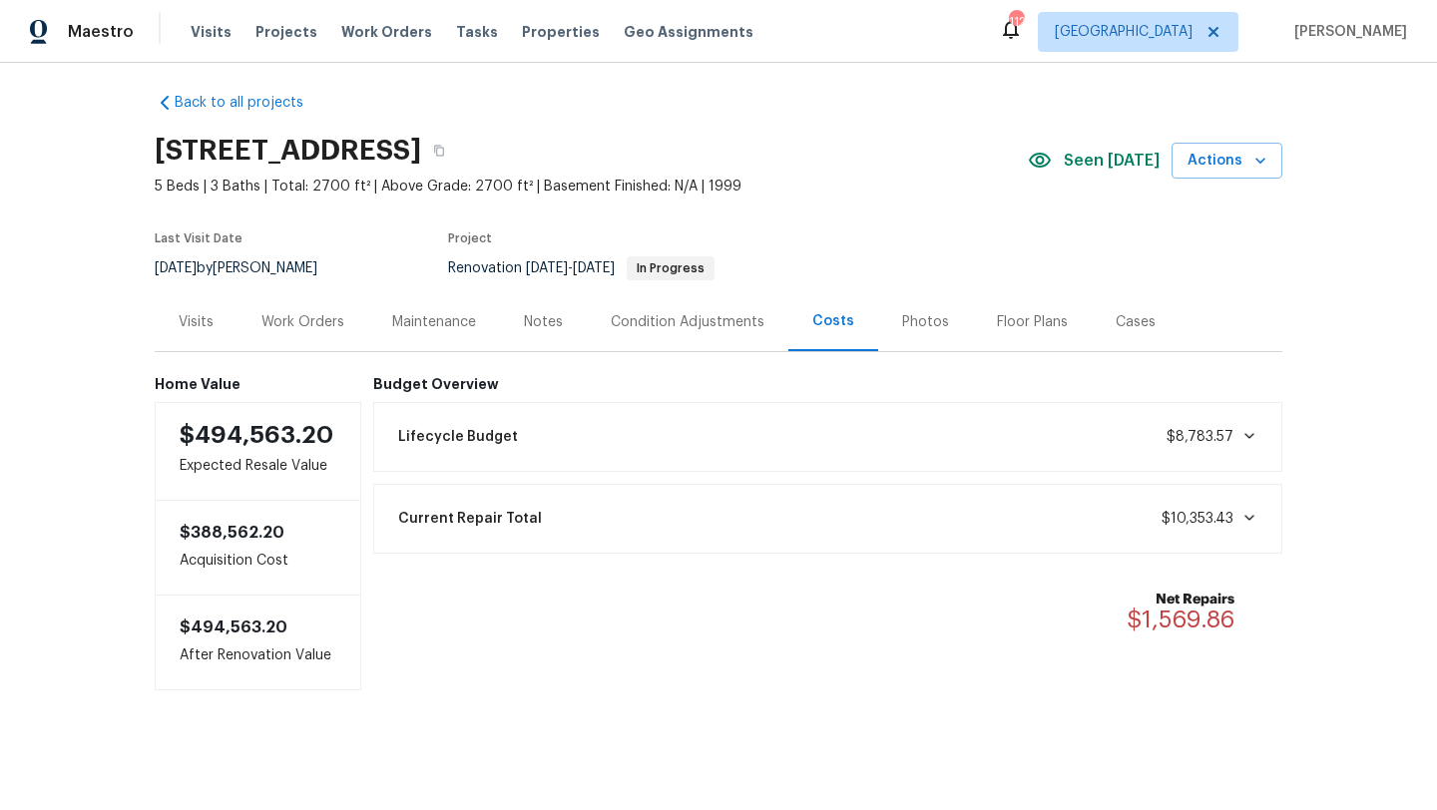
click at [210, 327] on div "Visits" at bounding box center [196, 322] width 35 height 20
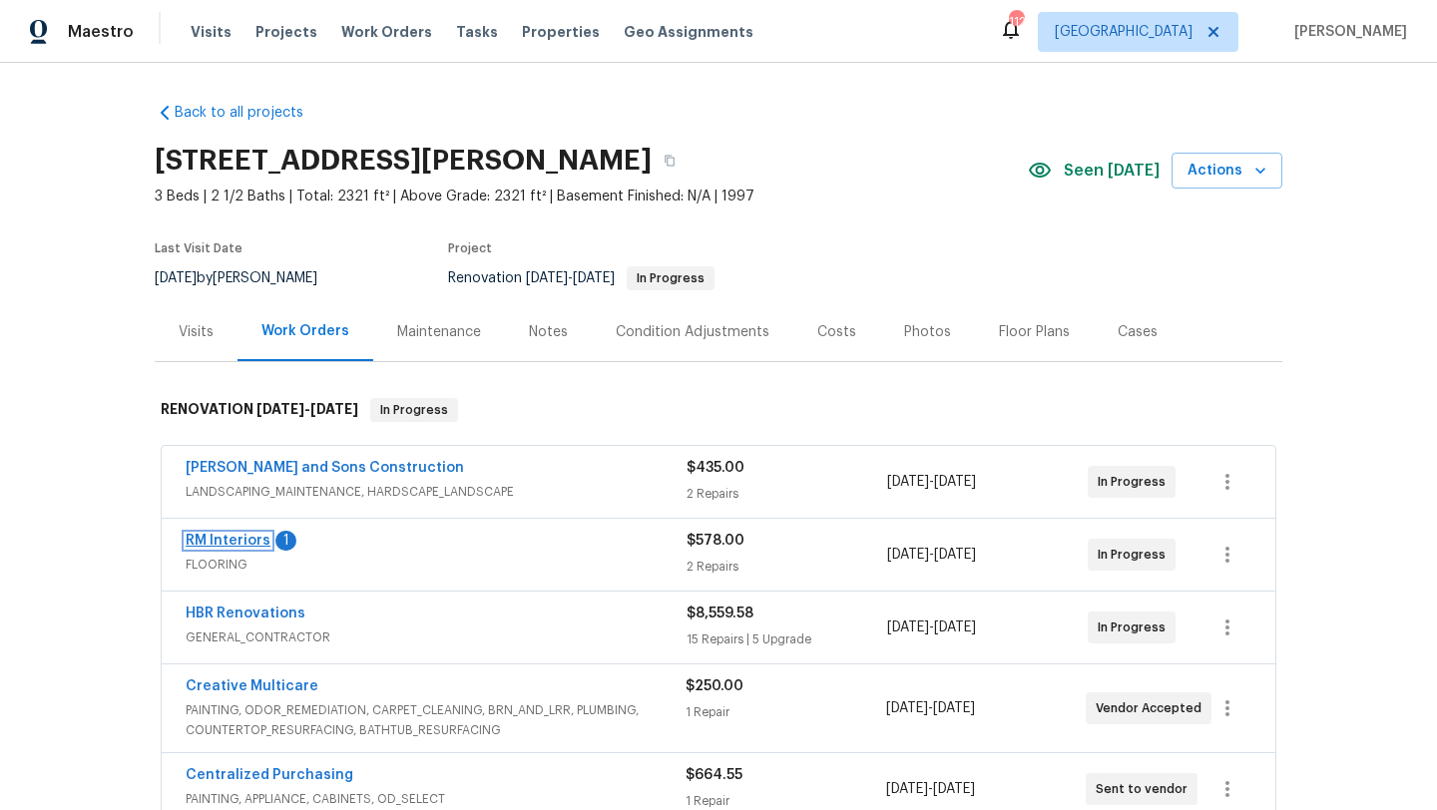
click at [246, 547] on link "RM Interiors" at bounding box center [228, 541] width 85 height 14
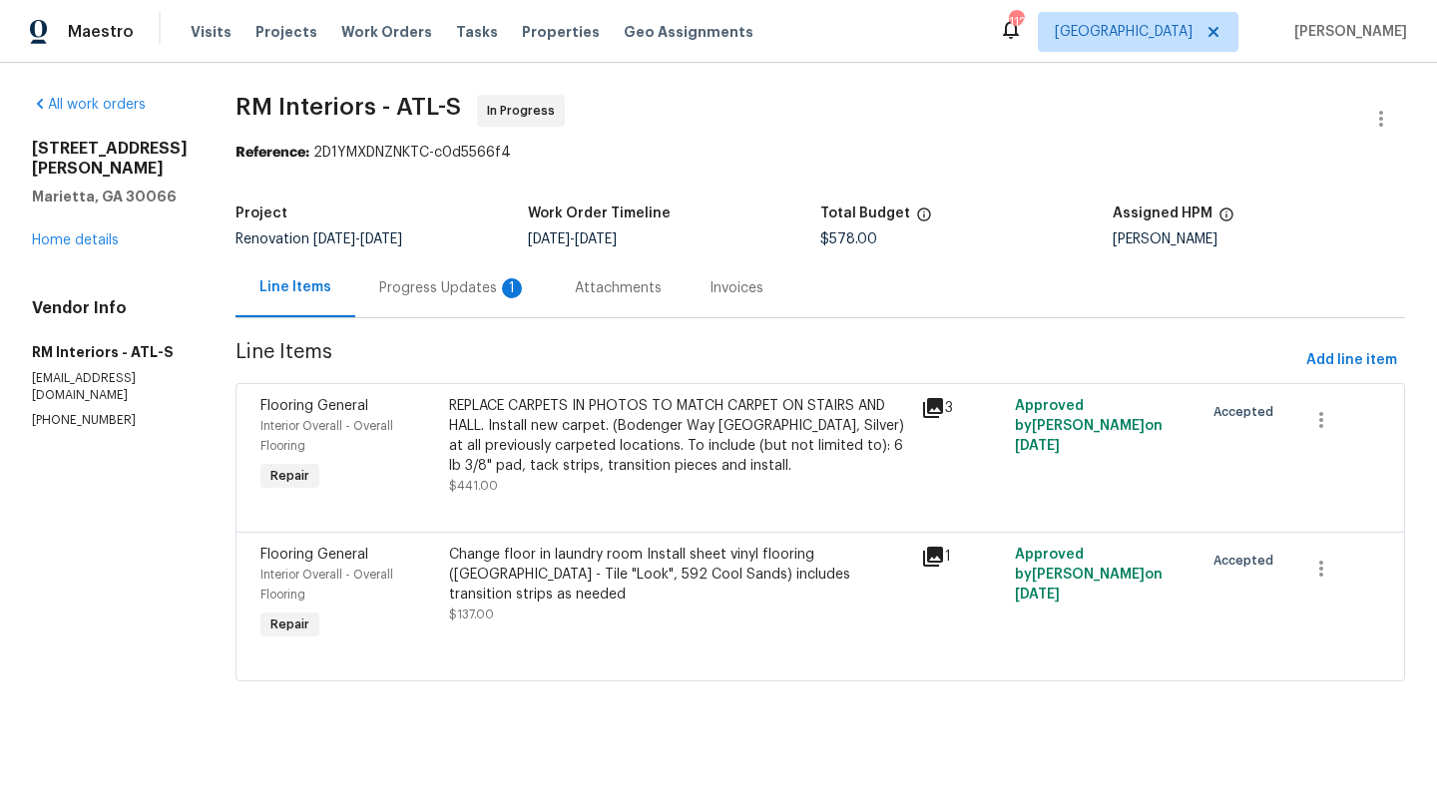
click at [472, 292] on div "Progress Updates 1" at bounding box center [453, 288] width 148 height 20
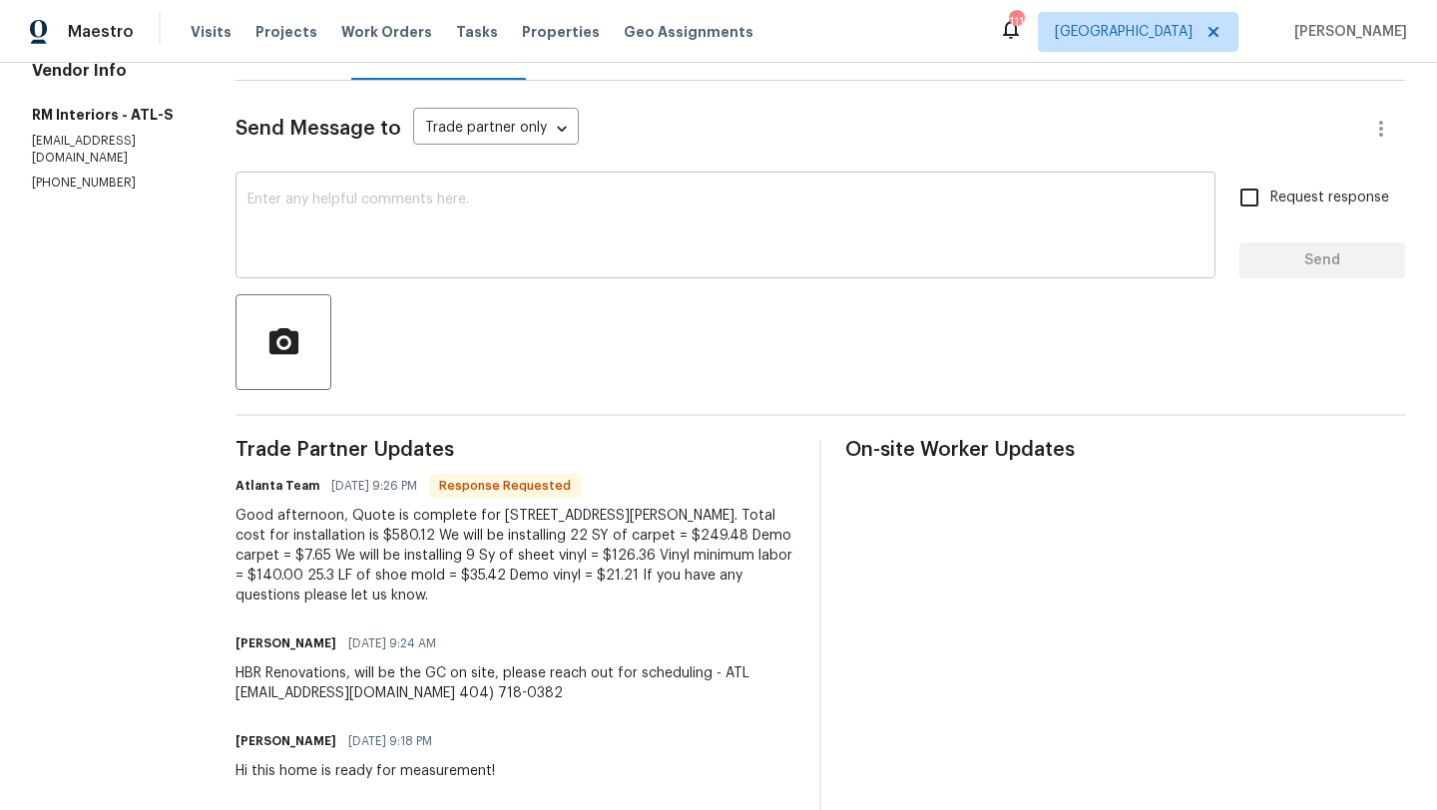
scroll to position [242, 0]
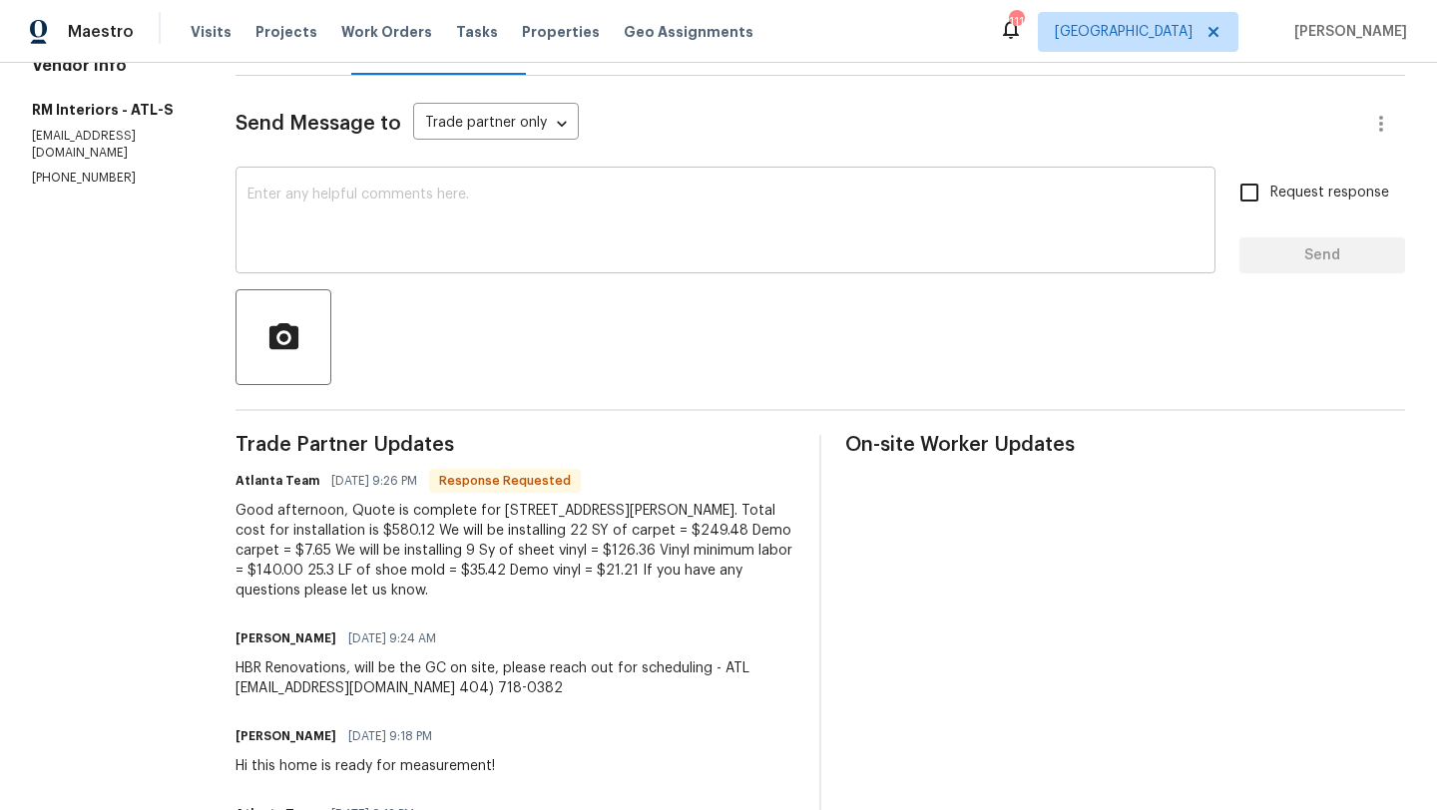
click at [427, 241] on textarea at bounding box center [725, 223] width 956 height 70
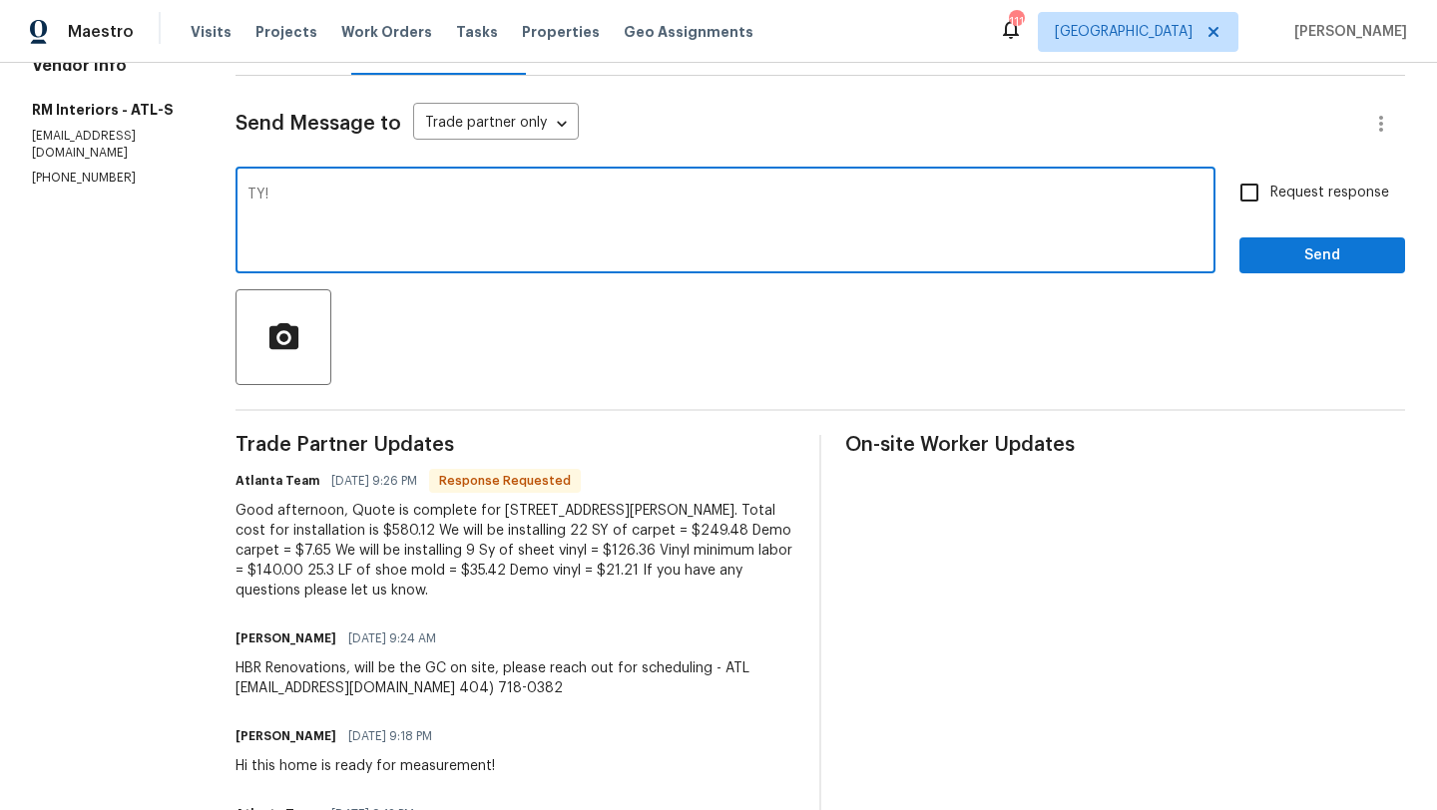
type textarea "TY!"
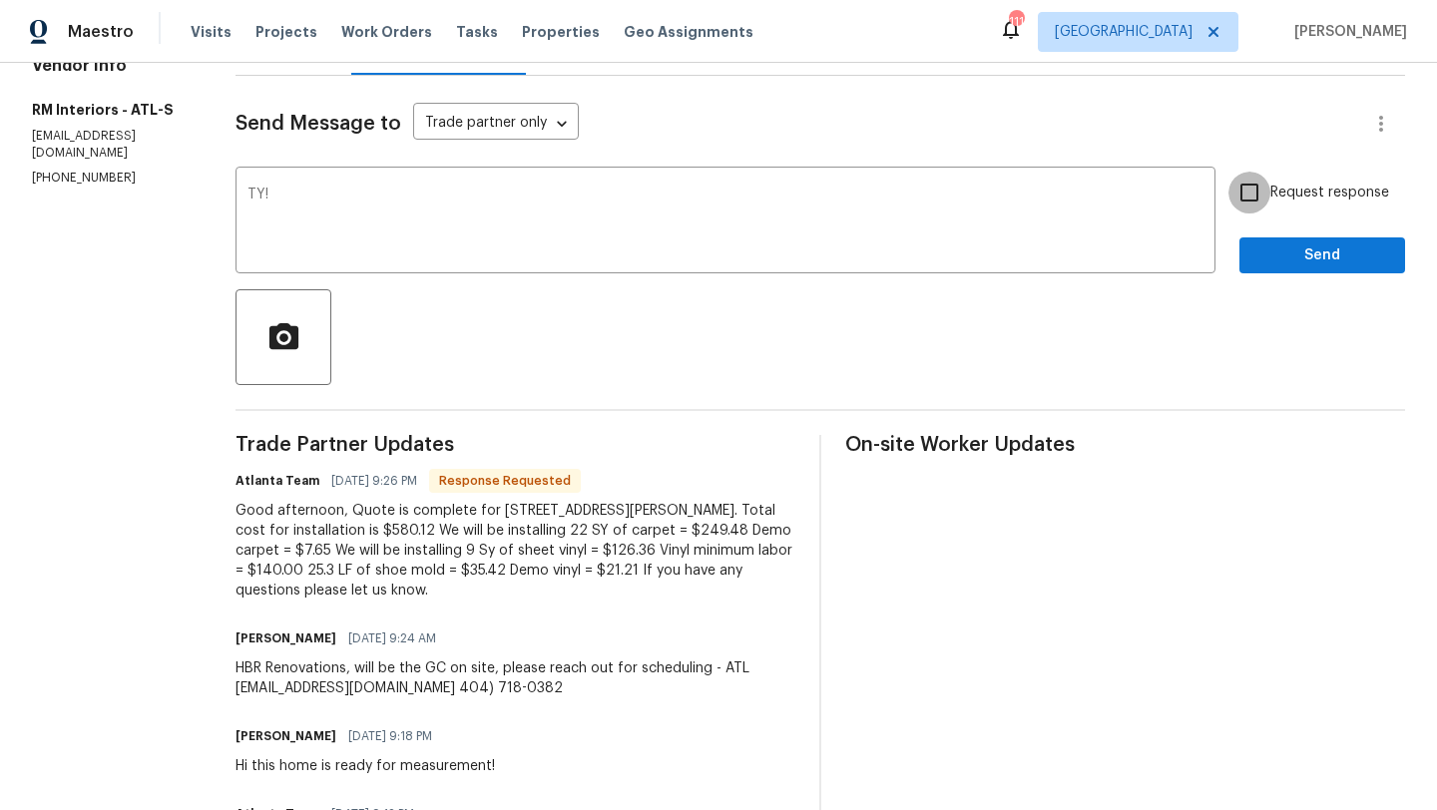
click at [1248, 201] on input "Request response" at bounding box center [1249, 193] width 42 height 42
checkbox input "true"
click at [1269, 270] on button "Send" at bounding box center [1322, 255] width 166 height 37
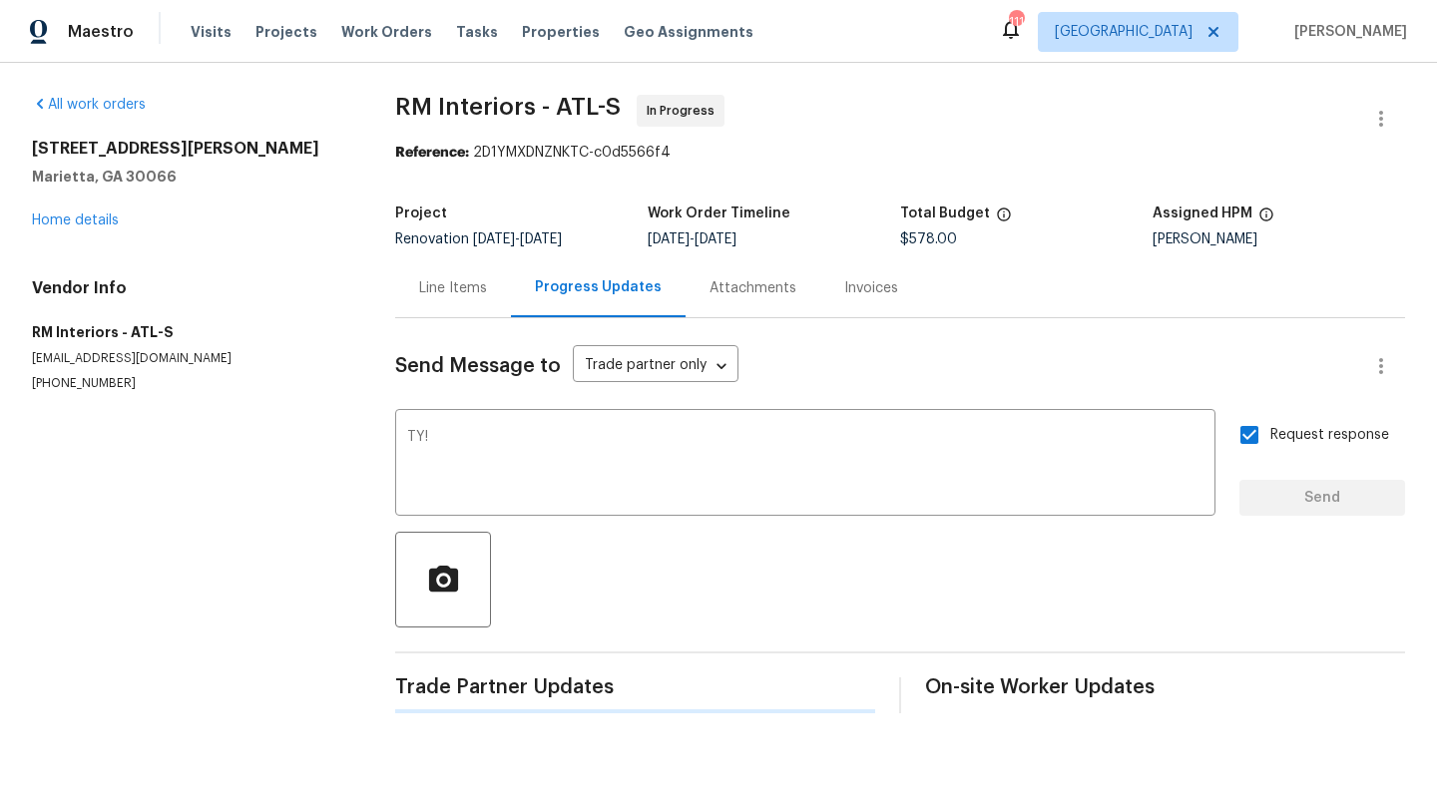
scroll to position [0, 0]
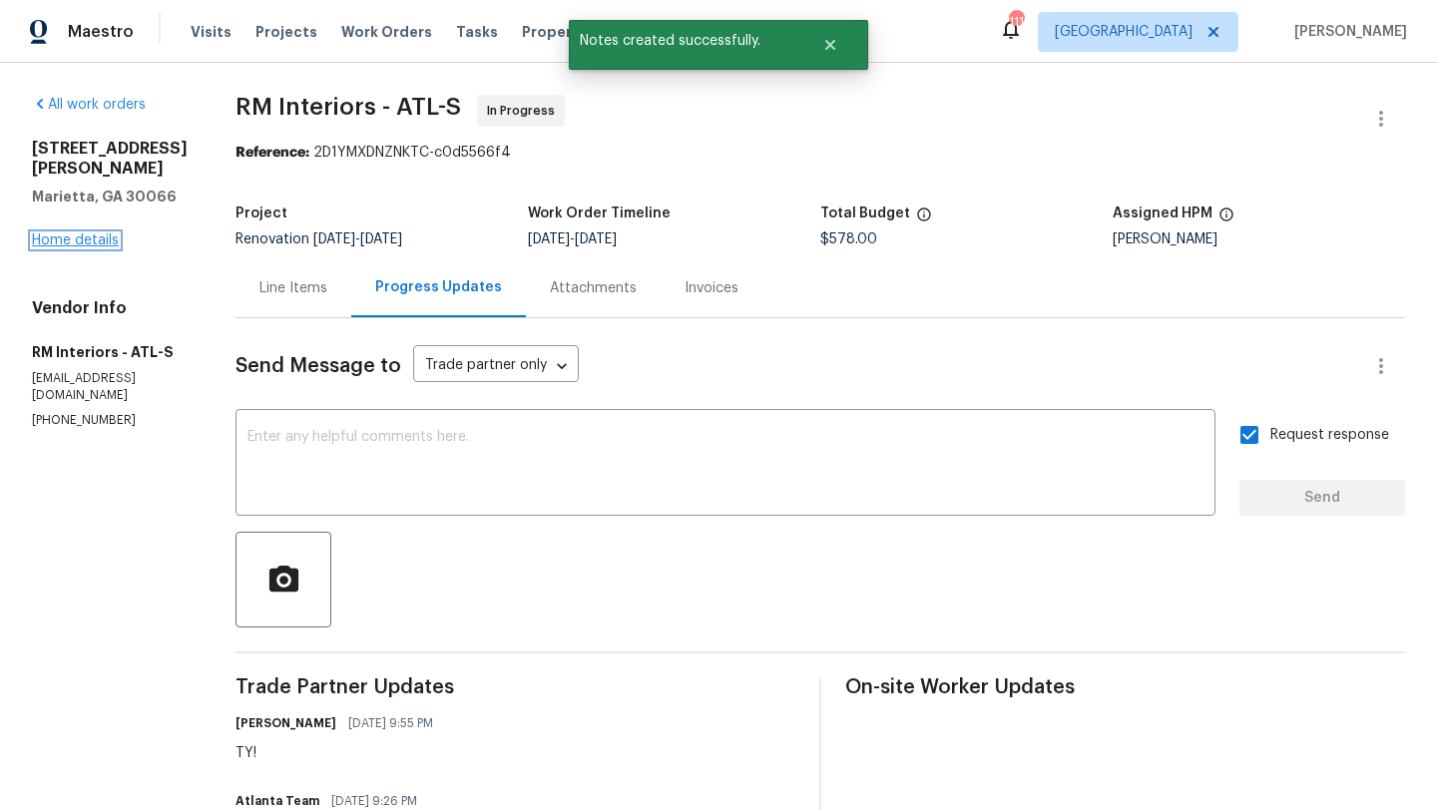
click at [111, 242] on link "Home details" at bounding box center [75, 240] width 87 height 14
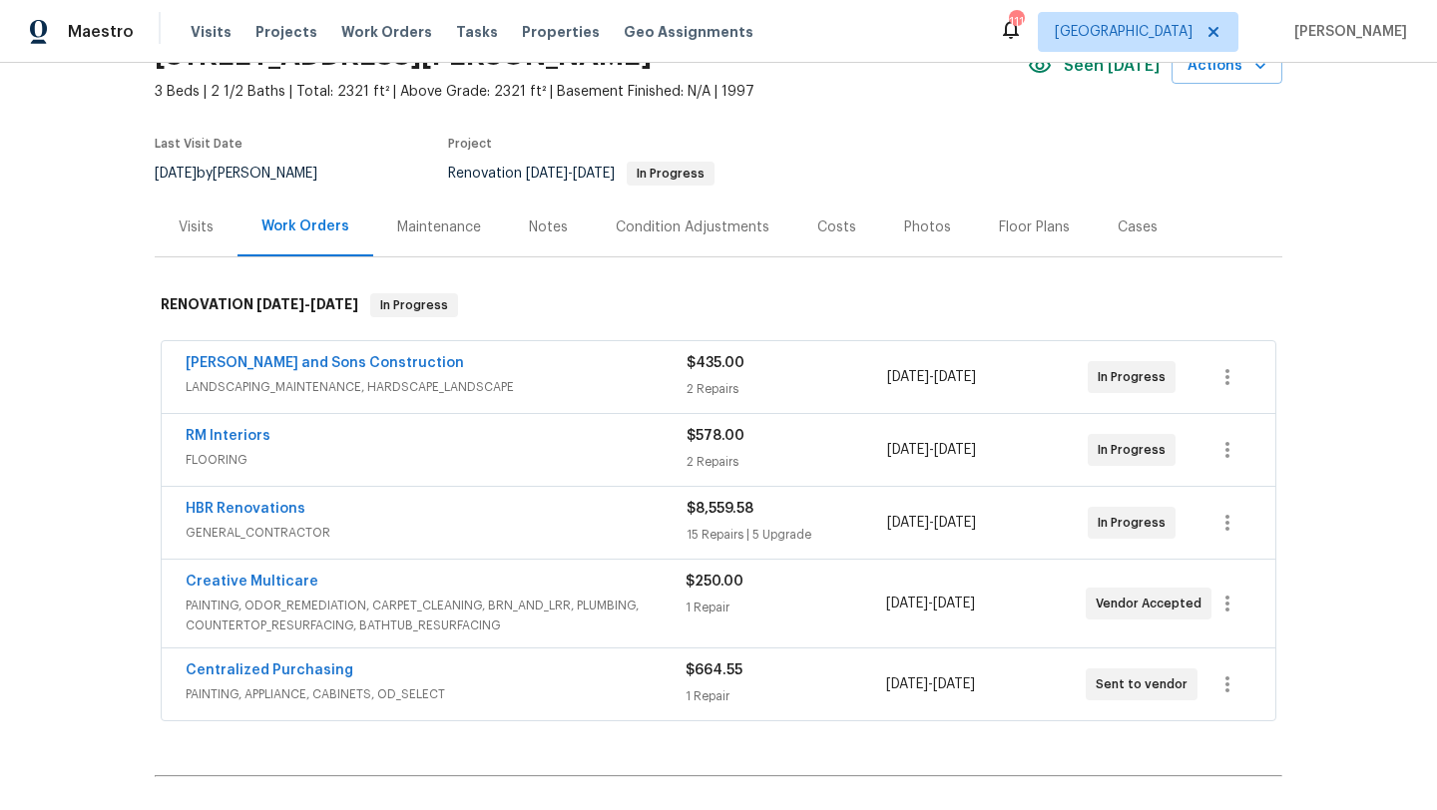
scroll to position [139, 0]
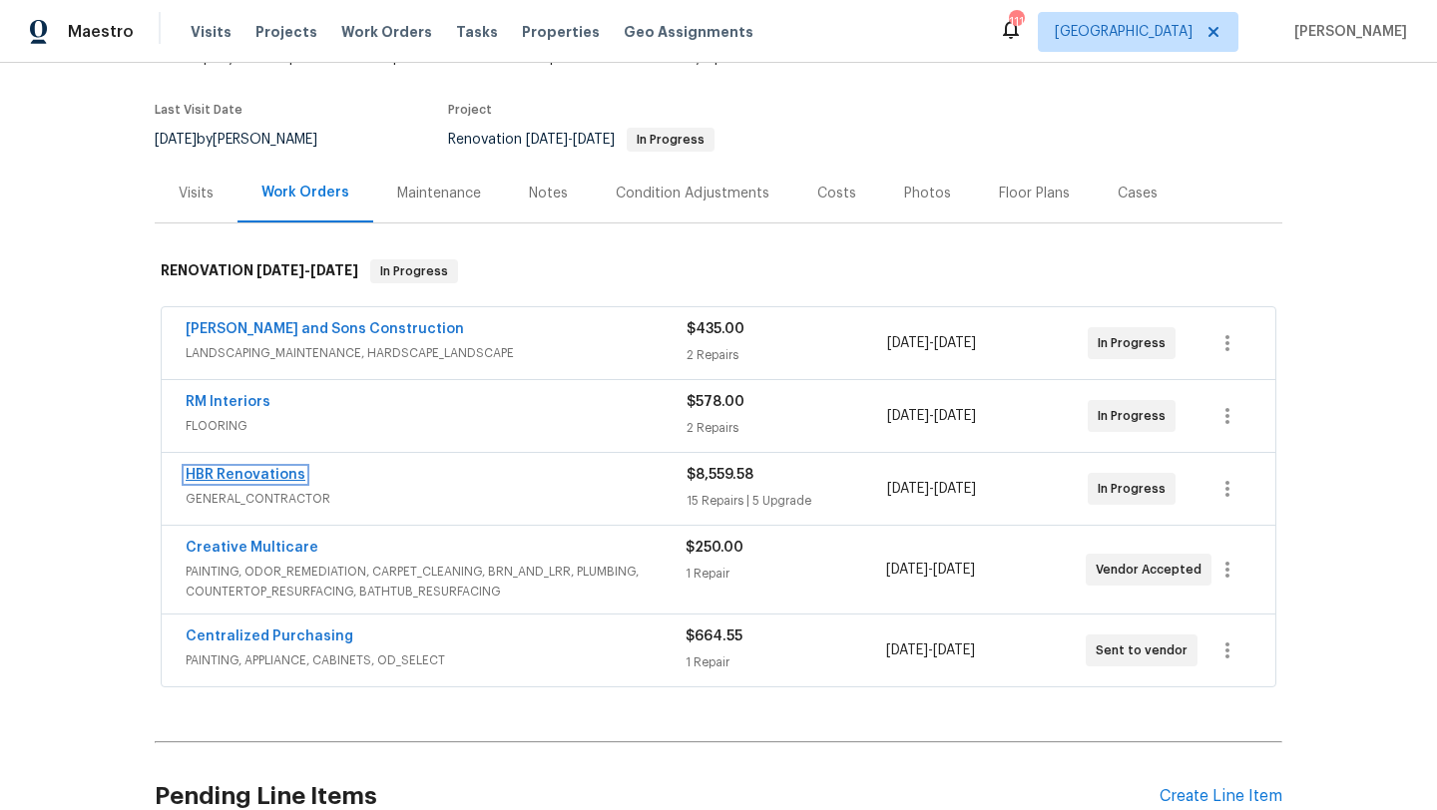
click at [283, 468] on link "HBR Renovations" at bounding box center [246, 475] width 120 height 14
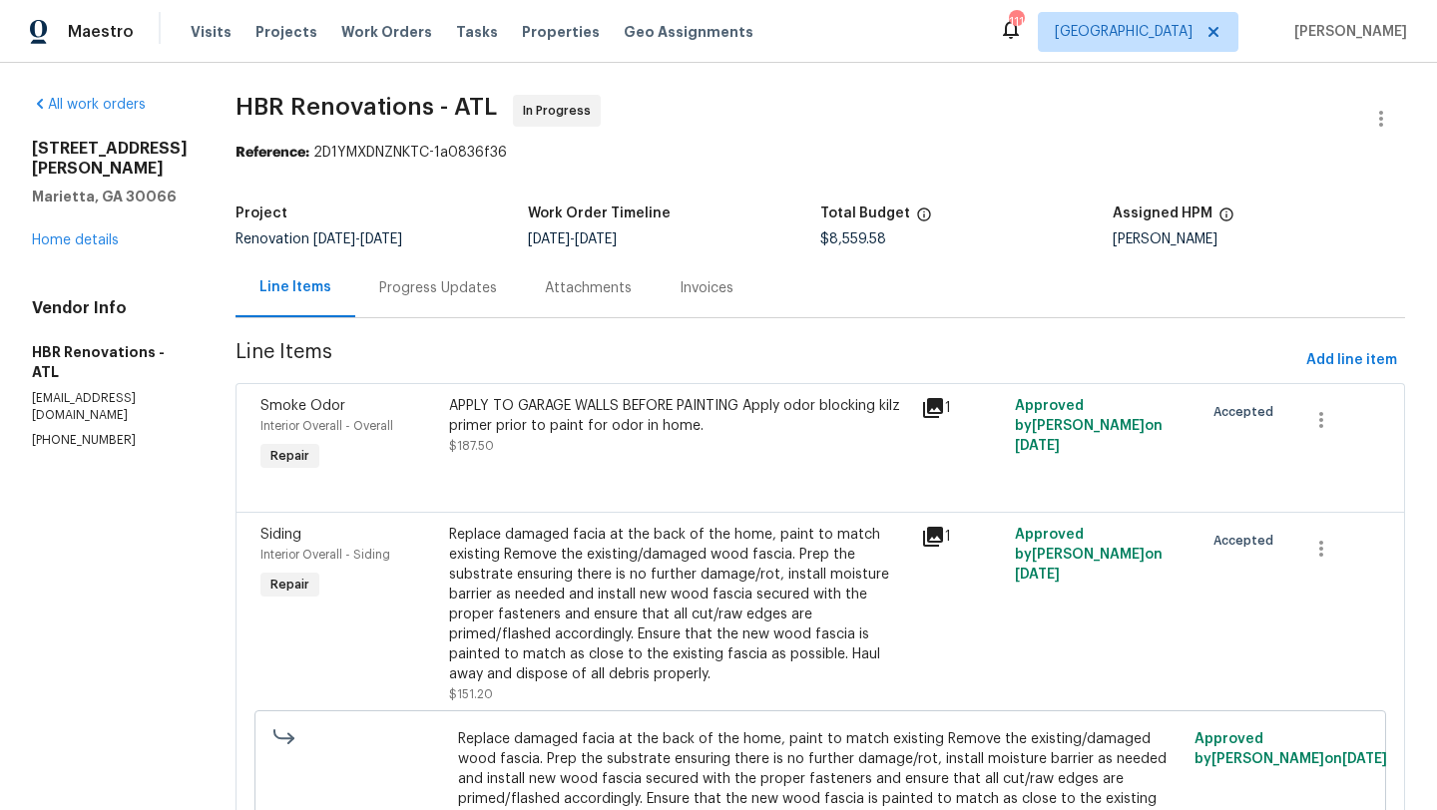
click at [454, 286] on div "Progress Updates" at bounding box center [438, 288] width 118 height 20
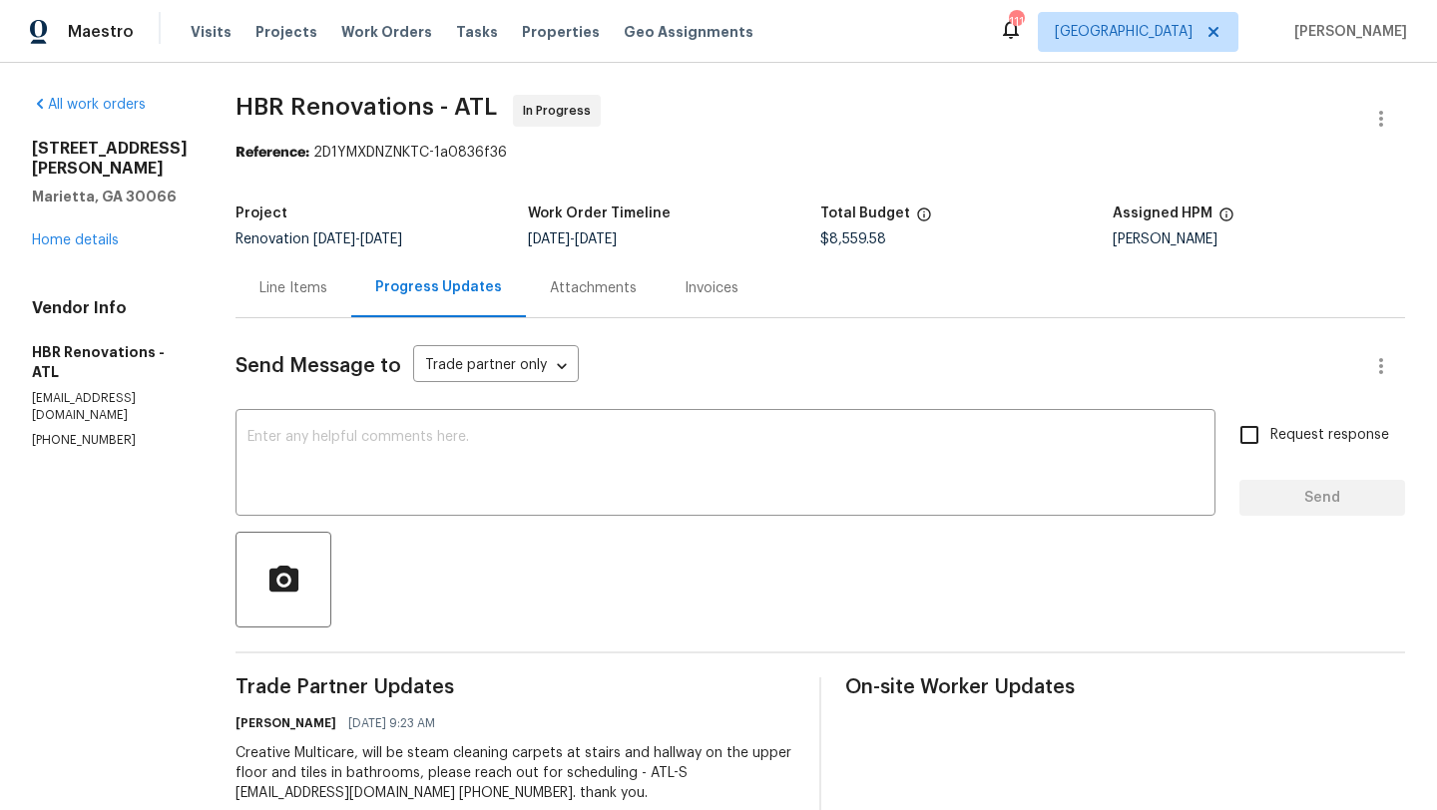
click at [265, 288] on div "Line Items" at bounding box center [293, 288] width 68 height 20
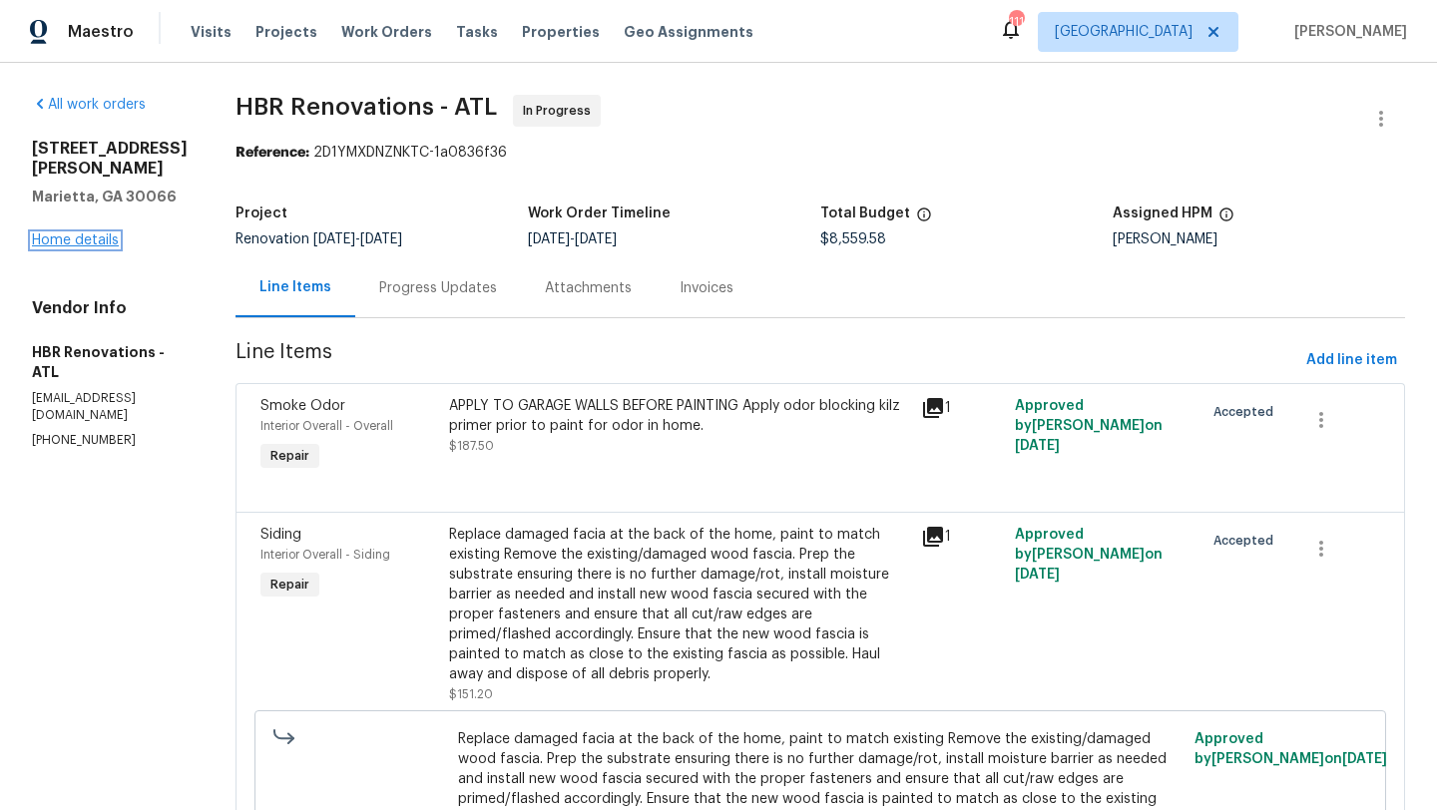
click at [91, 235] on link "Home details" at bounding box center [75, 240] width 87 height 14
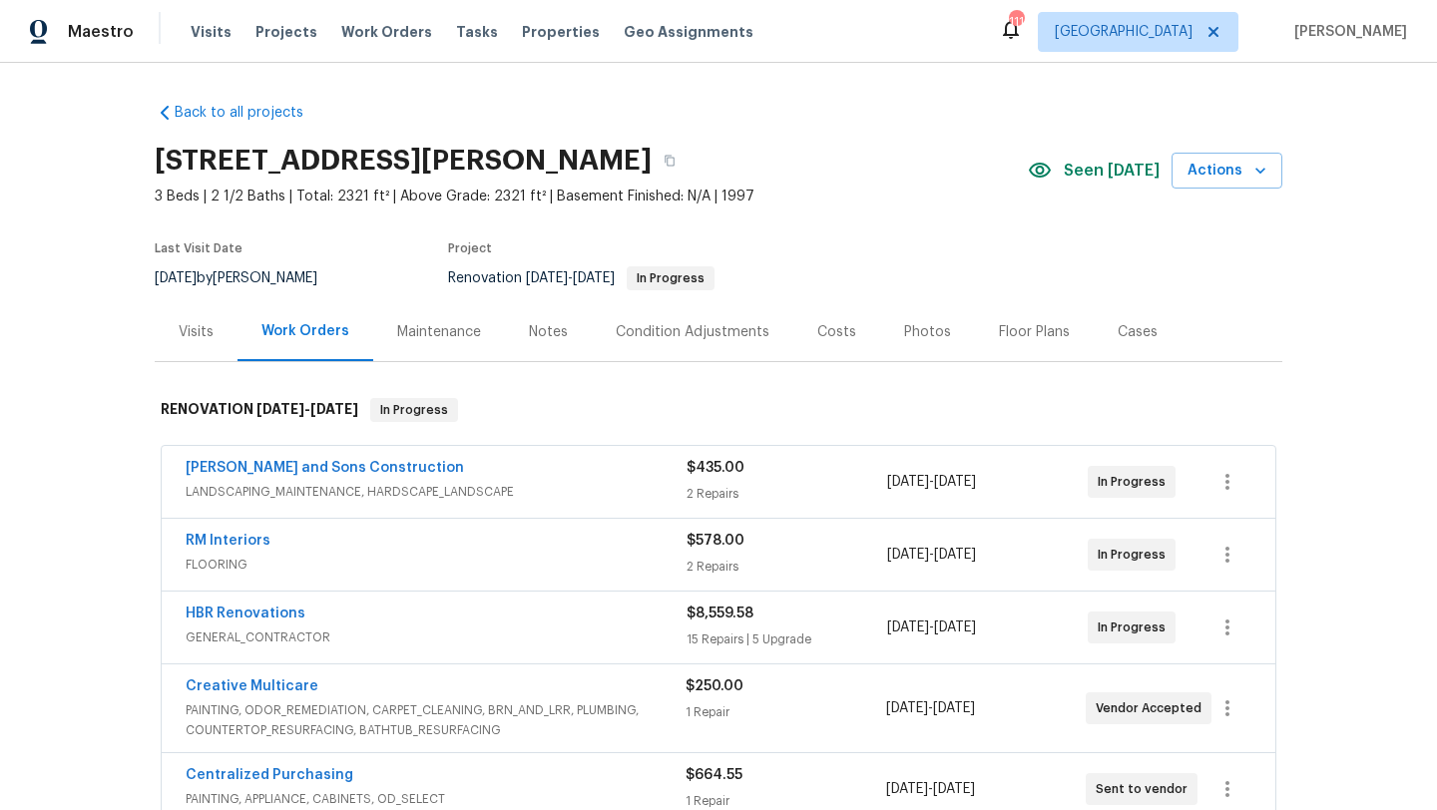
click at [820, 335] on div "Costs" at bounding box center [836, 332] width 39 height 20
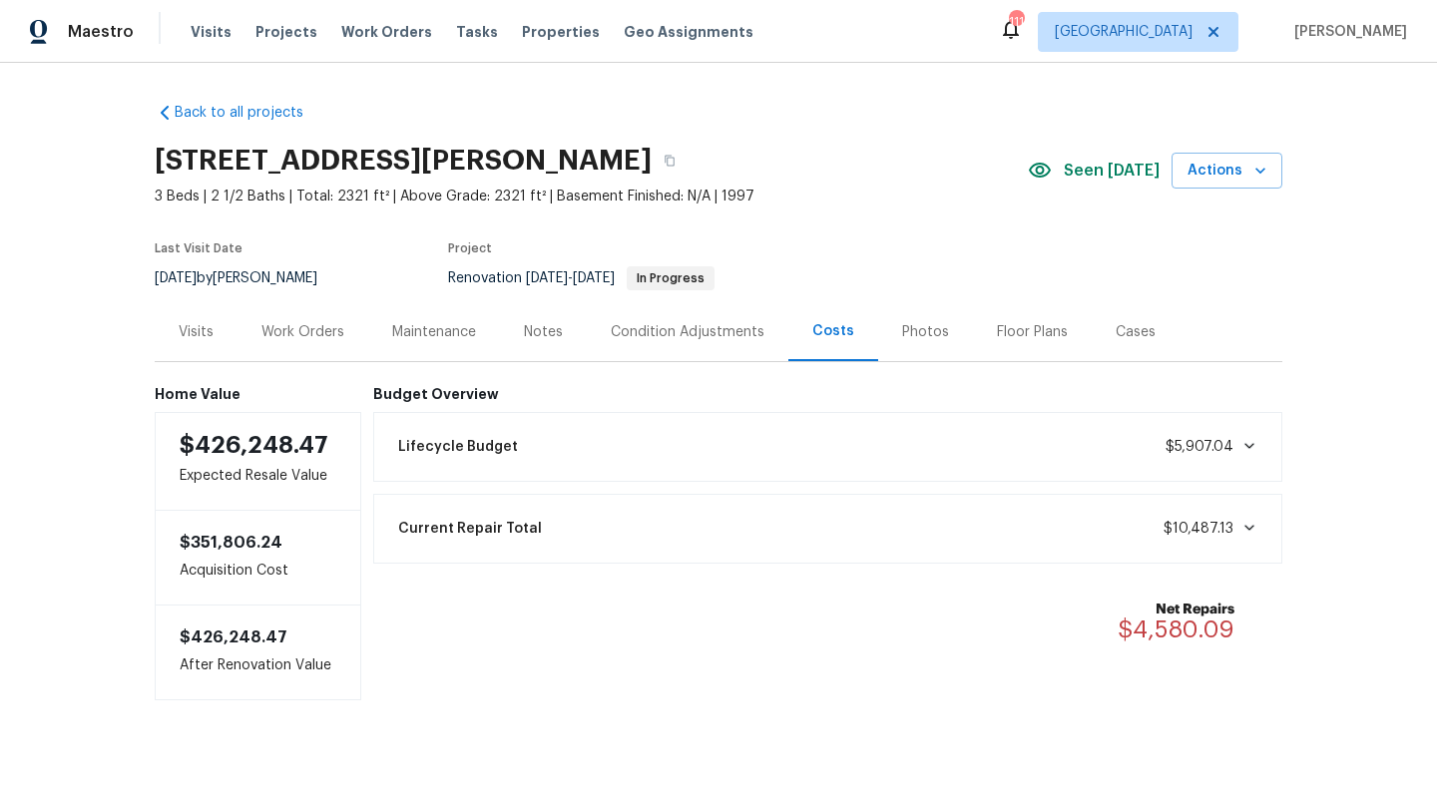
scroll to position [11, 0]
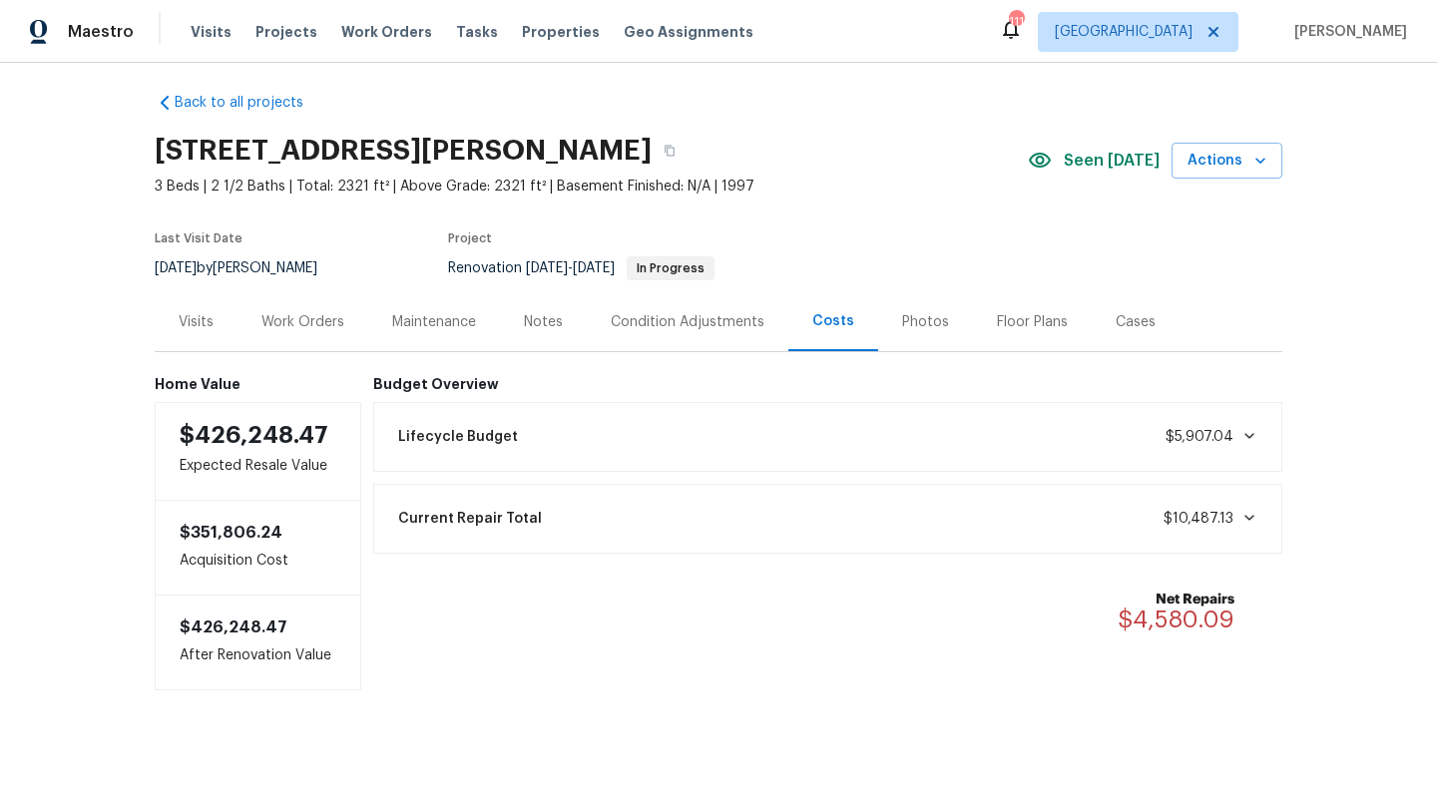
click at [536, 315] on div "Notes" at bounding box center [543, 322] width 39 height 20
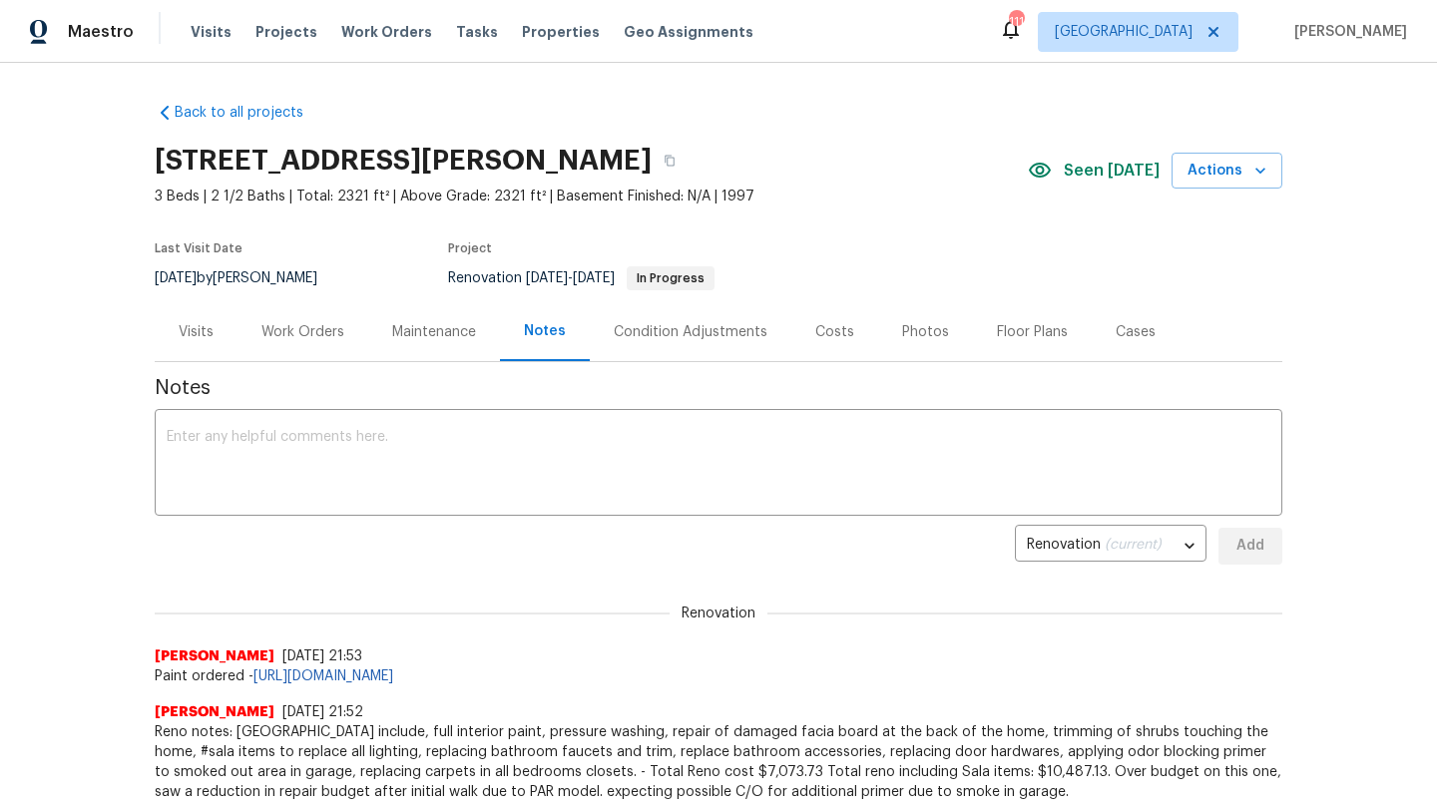
click at [334, 331] on div "Work Orders" at bounding box center [302, 332] width 83 height 20
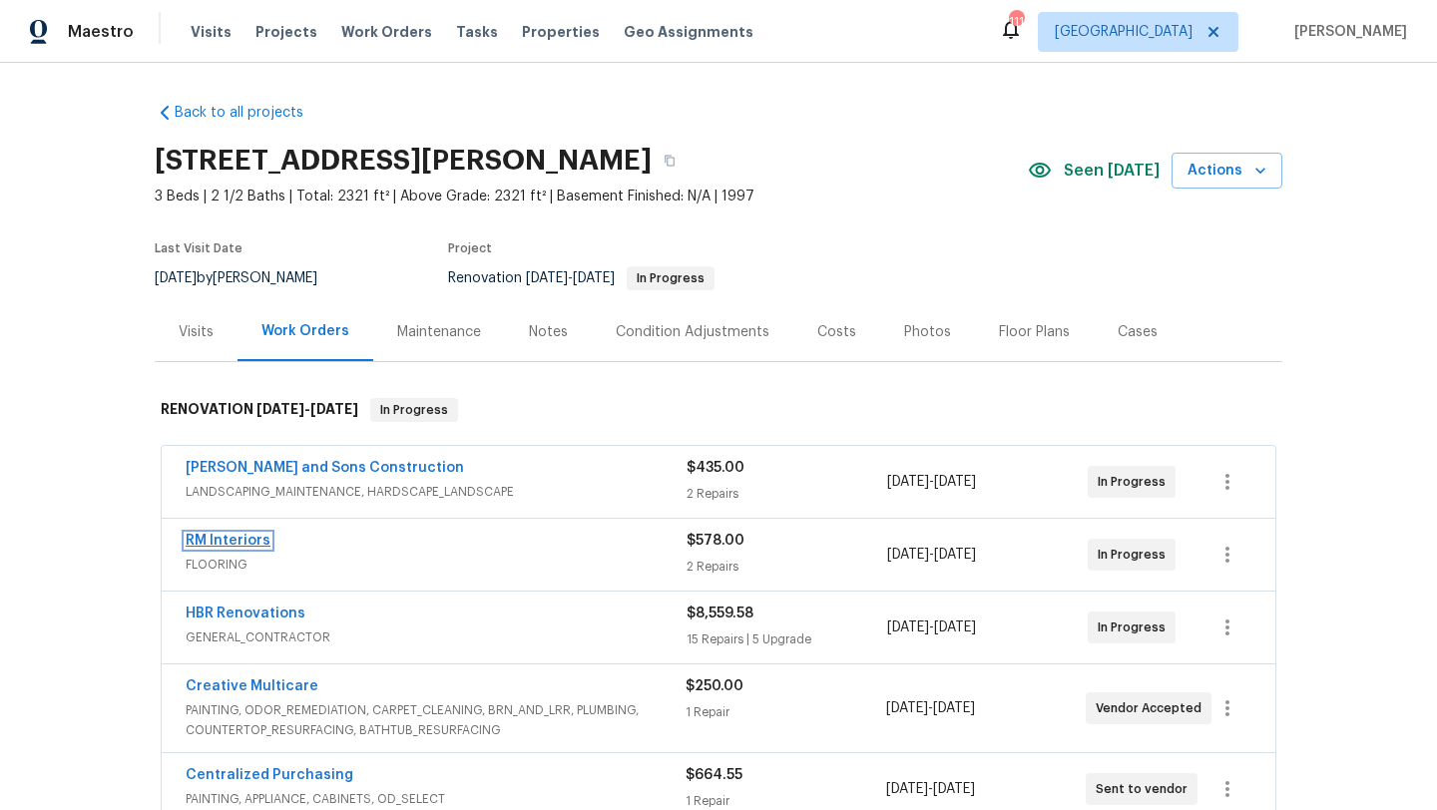
click at [238, 541] on link "RM Interiors" at bounding box center [228, 541] width 85 height 14
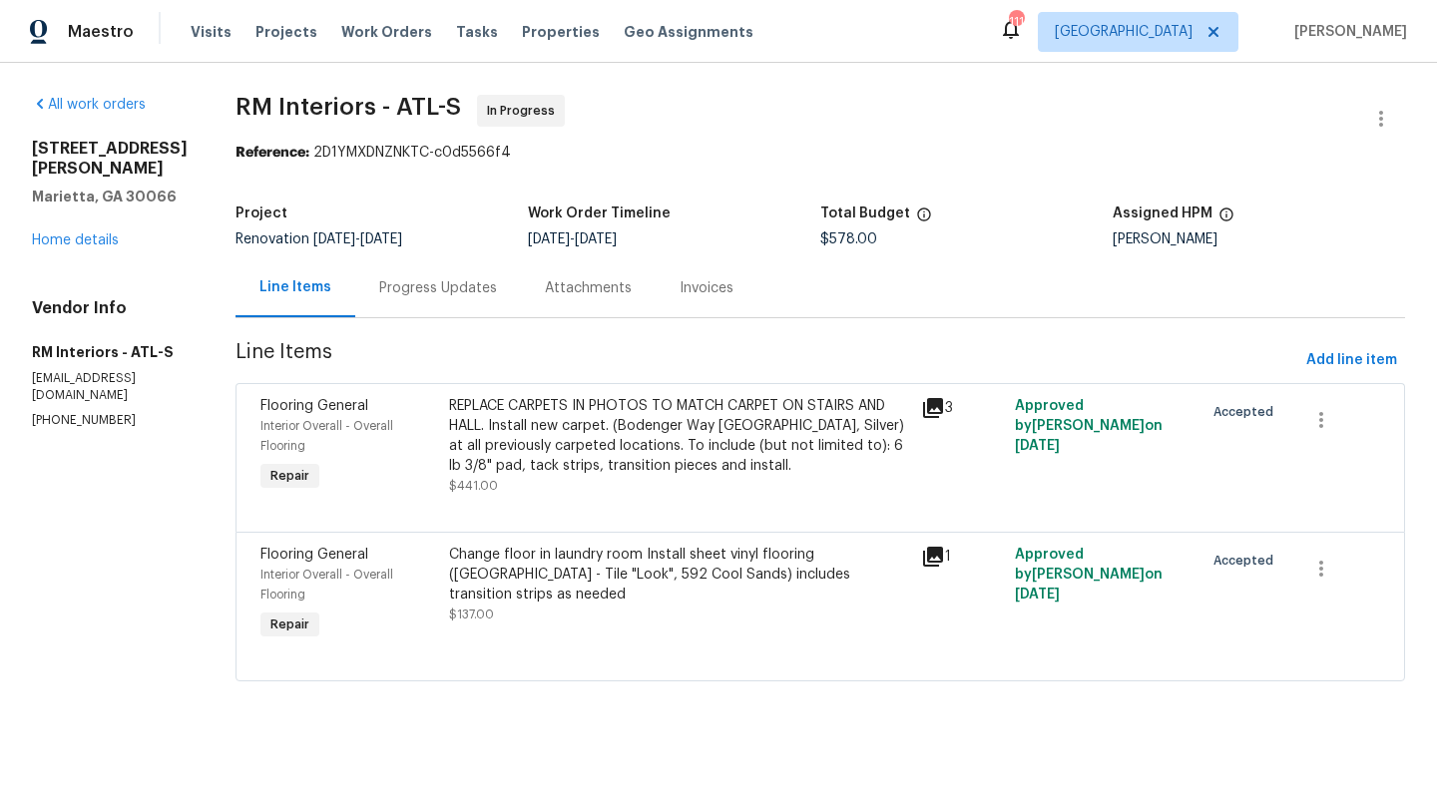
click at [467, 292] on div "Progress Updates" at bounding box center [438, 288] width 118 height 20
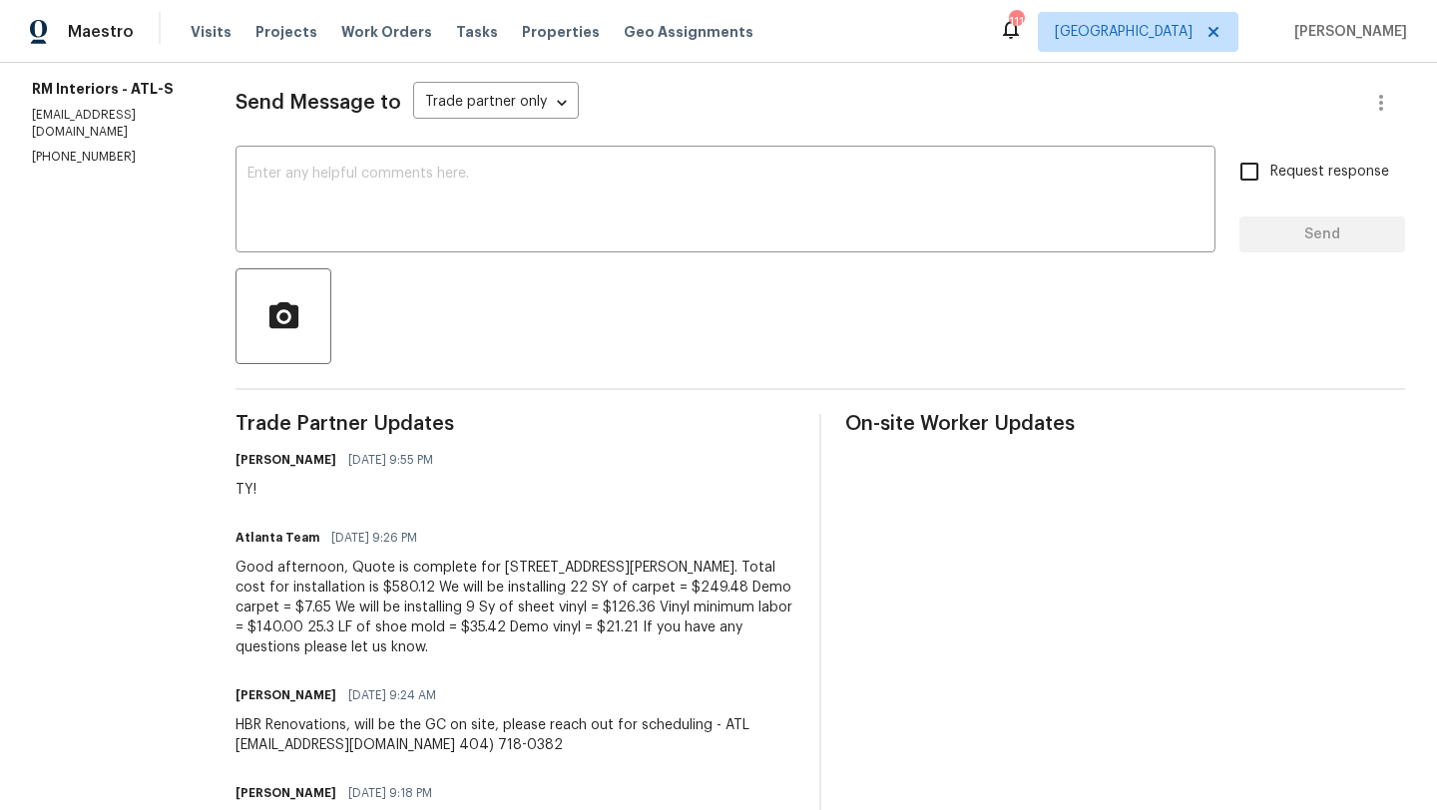
scroll to position [420, 0]
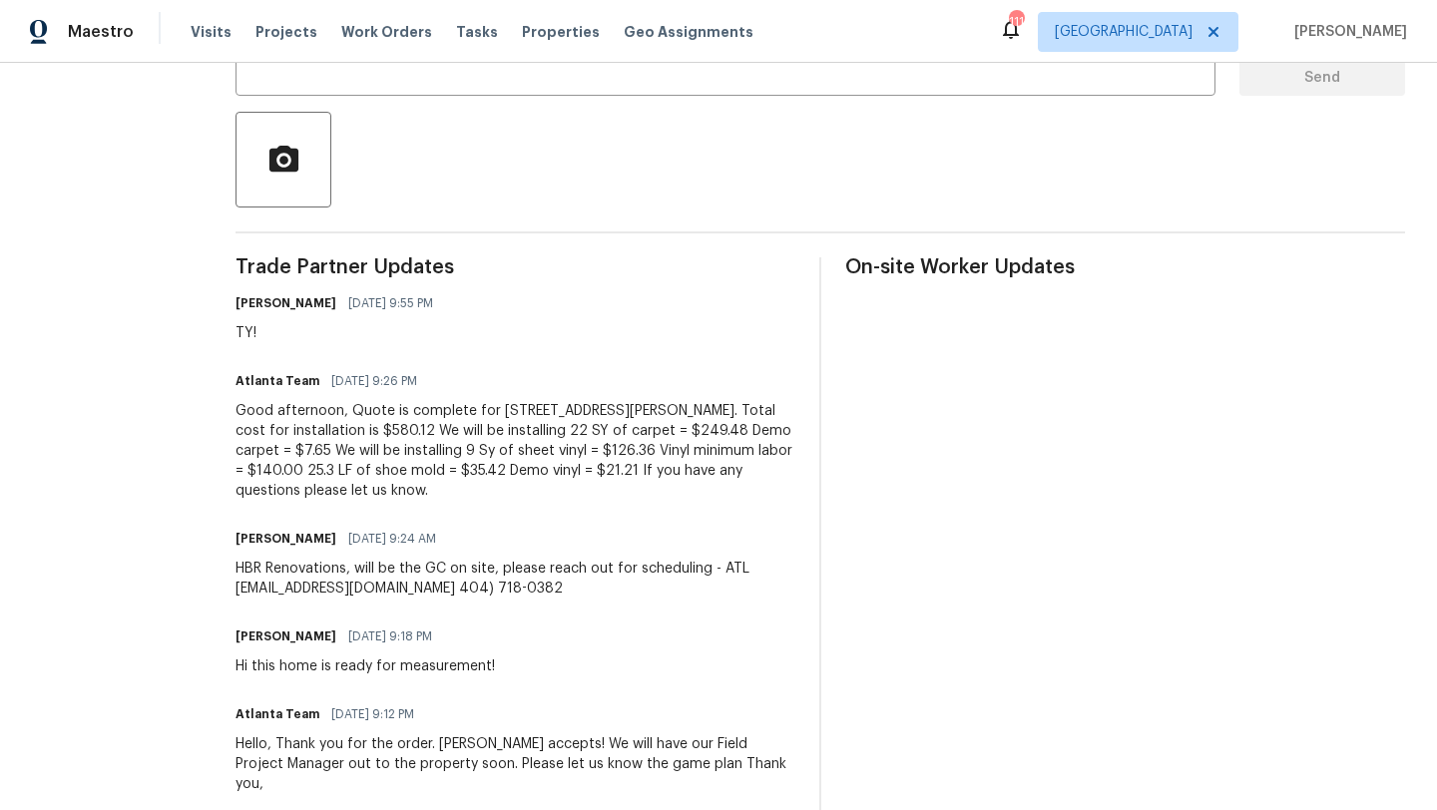
click at [371, 436] on div "Good afternoon, Quote is complete for 4108 Christacy Way. Total cost for instal…" at bounding box center [515, 451] width 560 height 100
drag, startPoint x: 300, startPoint y: 433, endPoint x: 595, endPoint y: 434, distance: 294.4
click at [595, 434] on div "Good afternoon, Quote is complete for 4108 Christacy Way. Total cost for instal…" at bounding box center [515, 451] width 560 height 100
copy div "We will be installing 22 SY of carpet = $249.48"
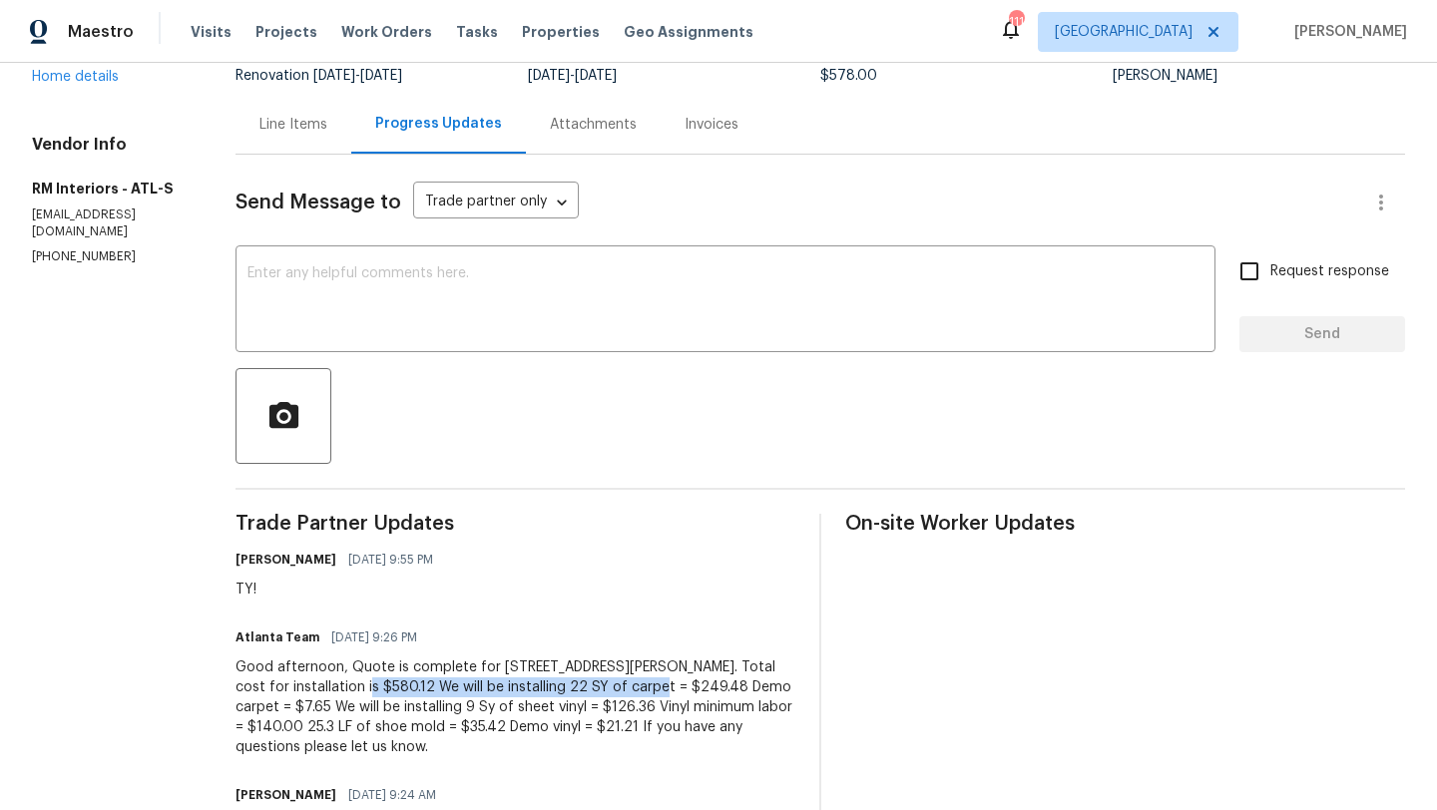
scroll to position [157, 0]
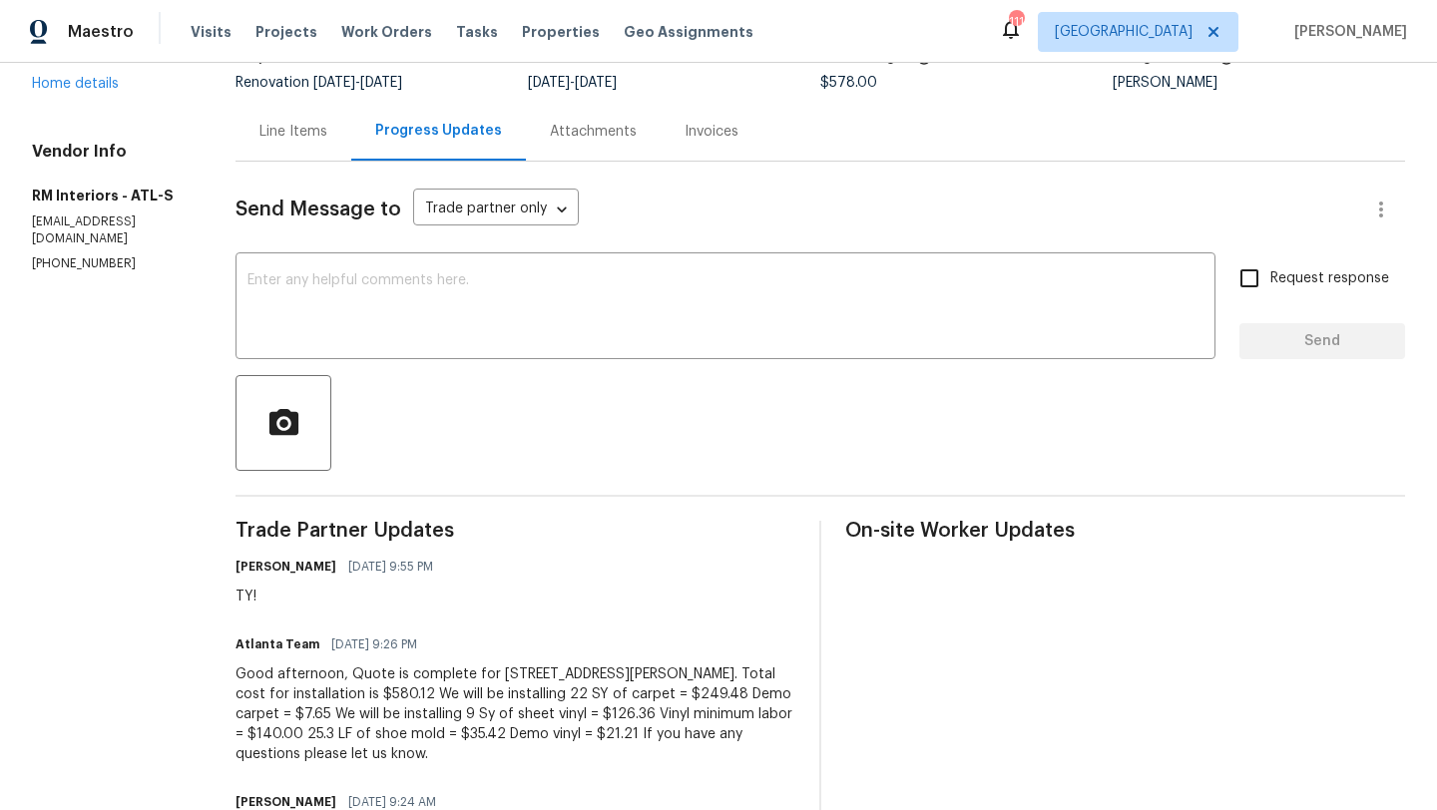
click at [307, 135] on div "Line Items" at bounding box center [293, 132] width 68 height 20
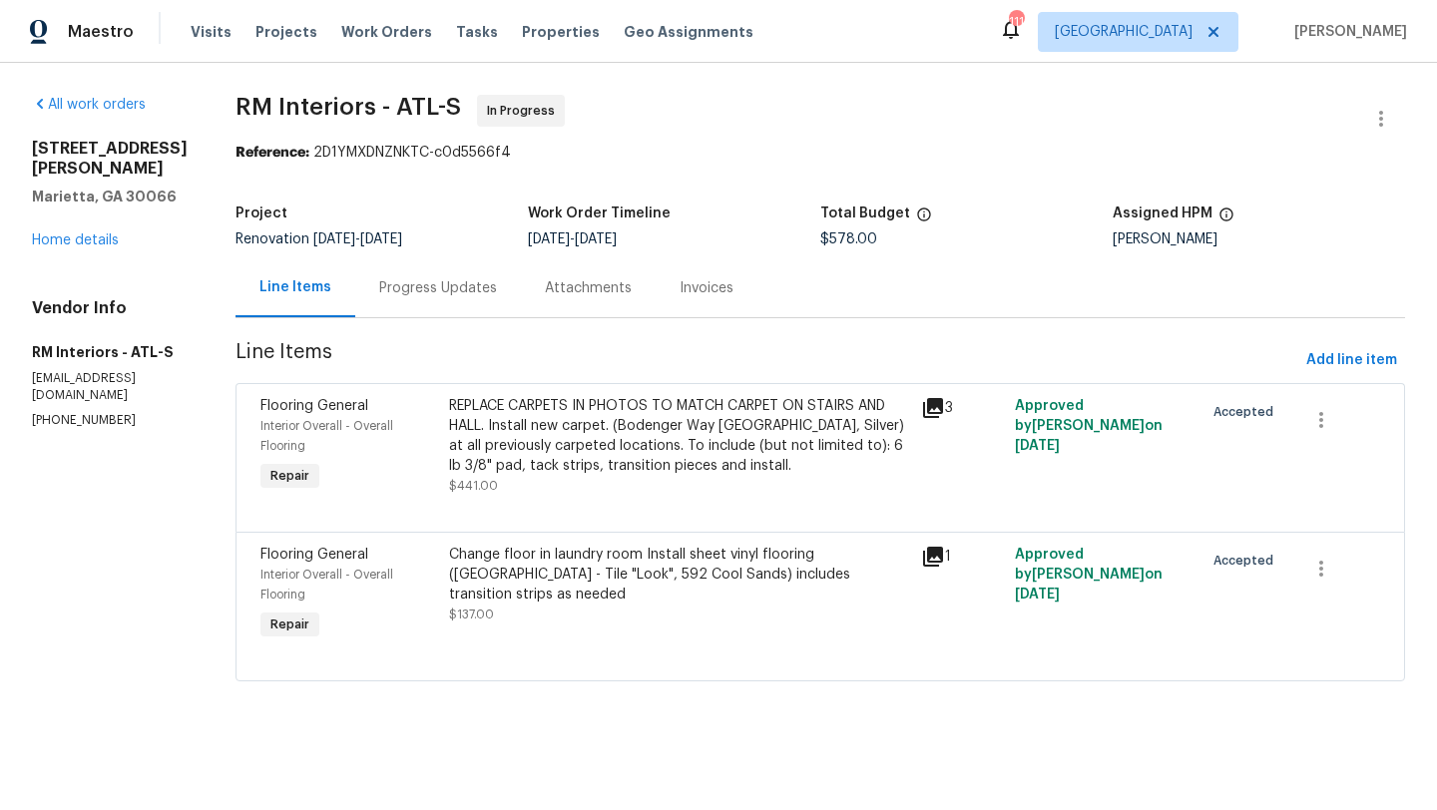
click at [408, 285] on div "Progress Updates" at bounding box center [438, 288] width 118 height 20
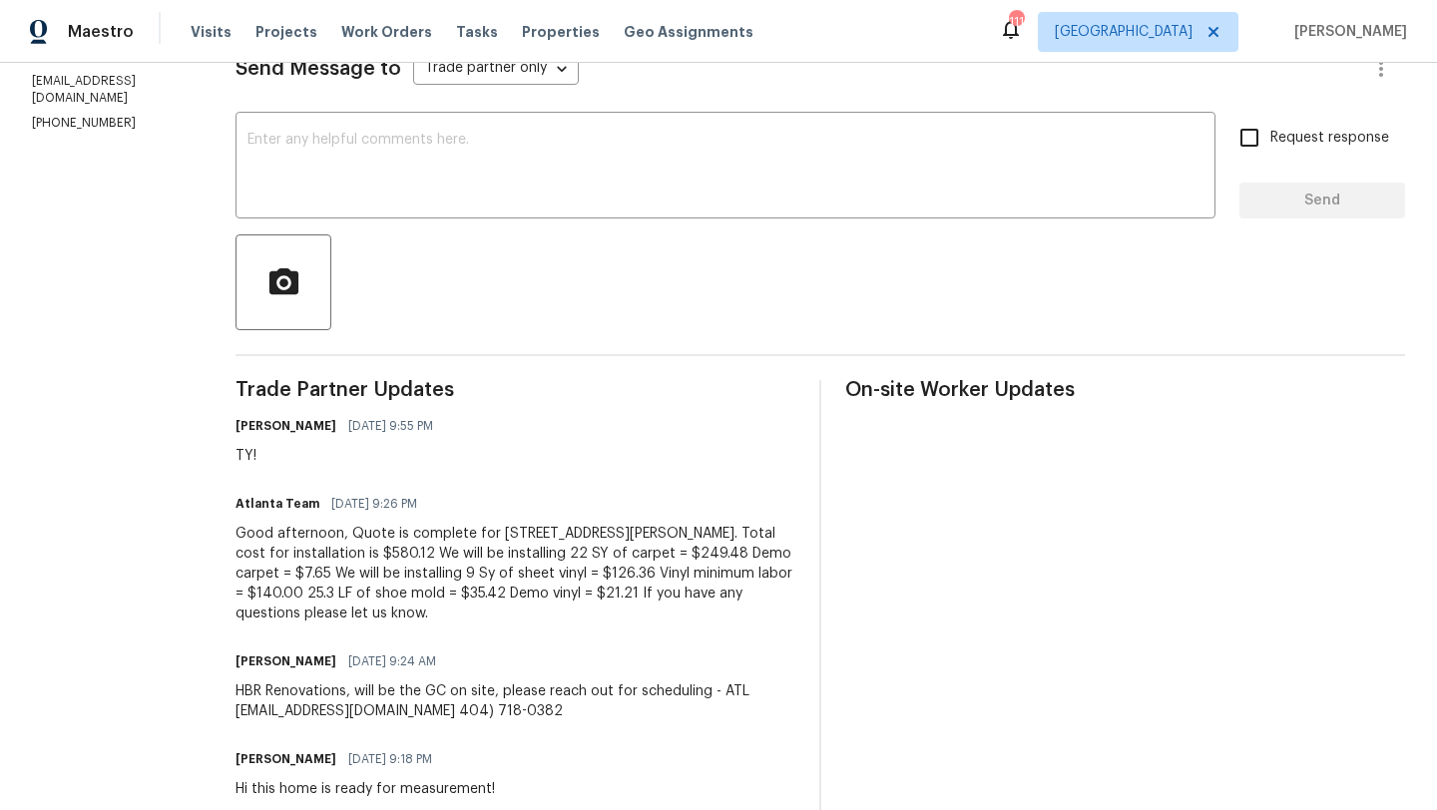
scroll to position [300, 0]
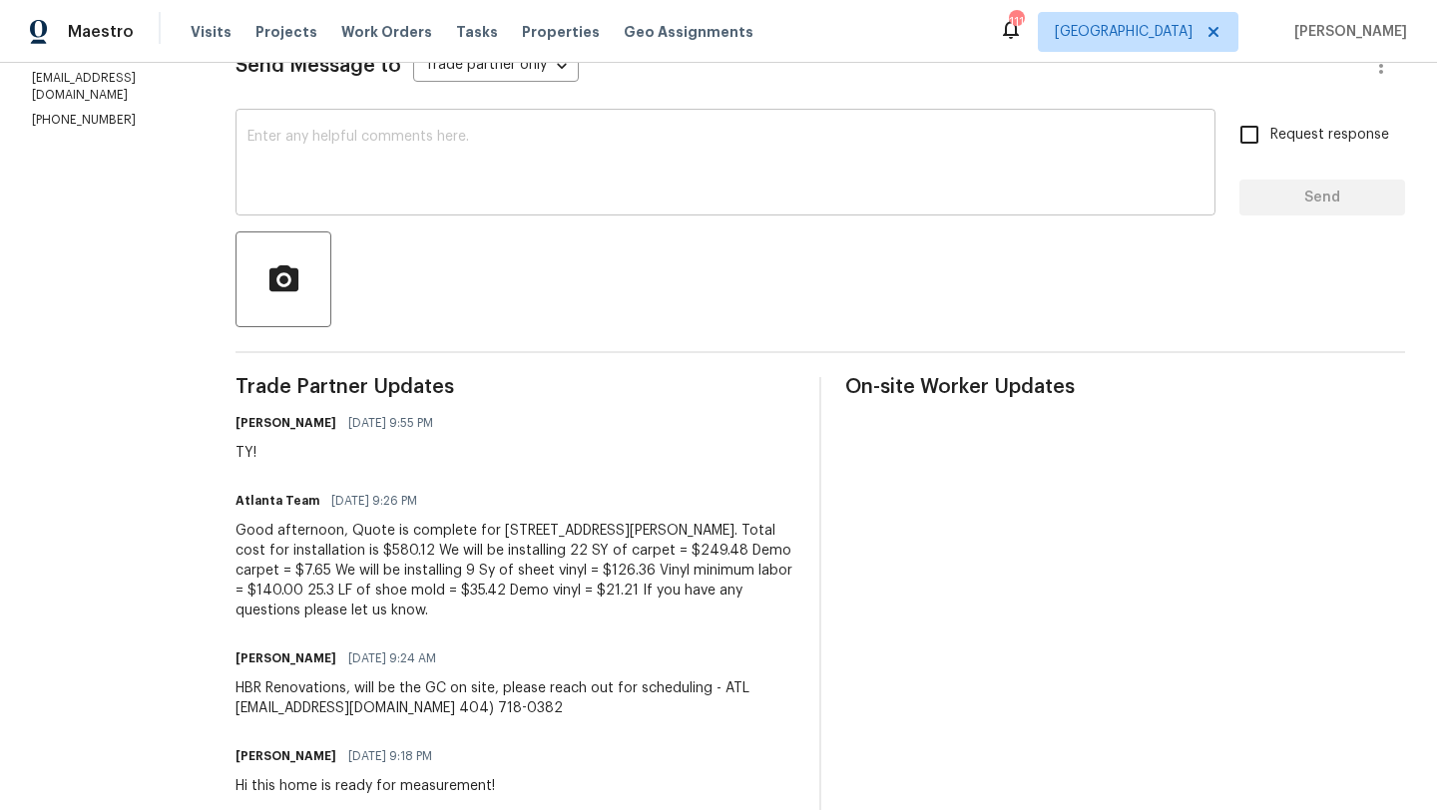
click at [433, 175] on textarea at bounding box center [725, 165] width 956 height 70
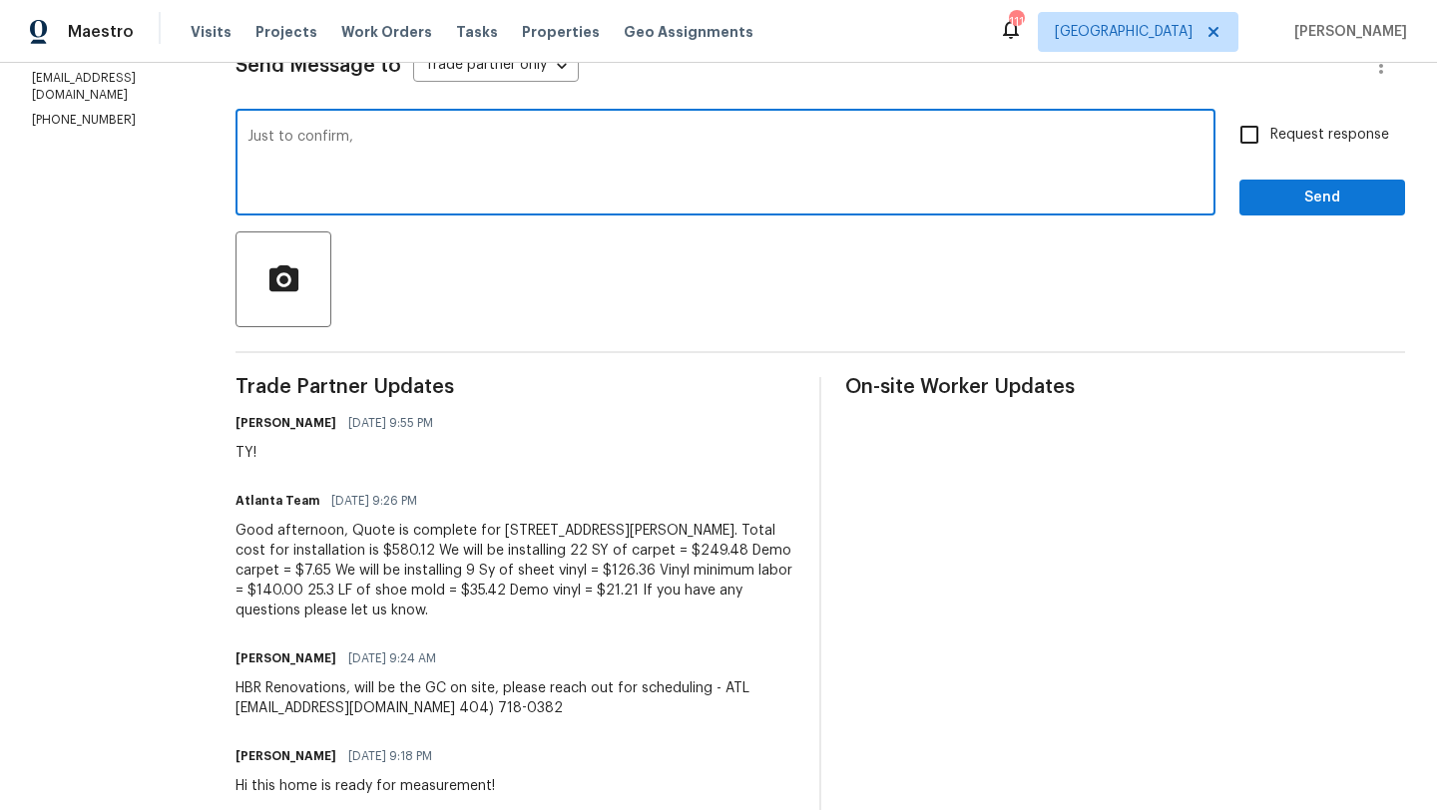
click at [247, 141] on textarea "Just to confirm," at bounding box center [725, 165] width 956 height 70
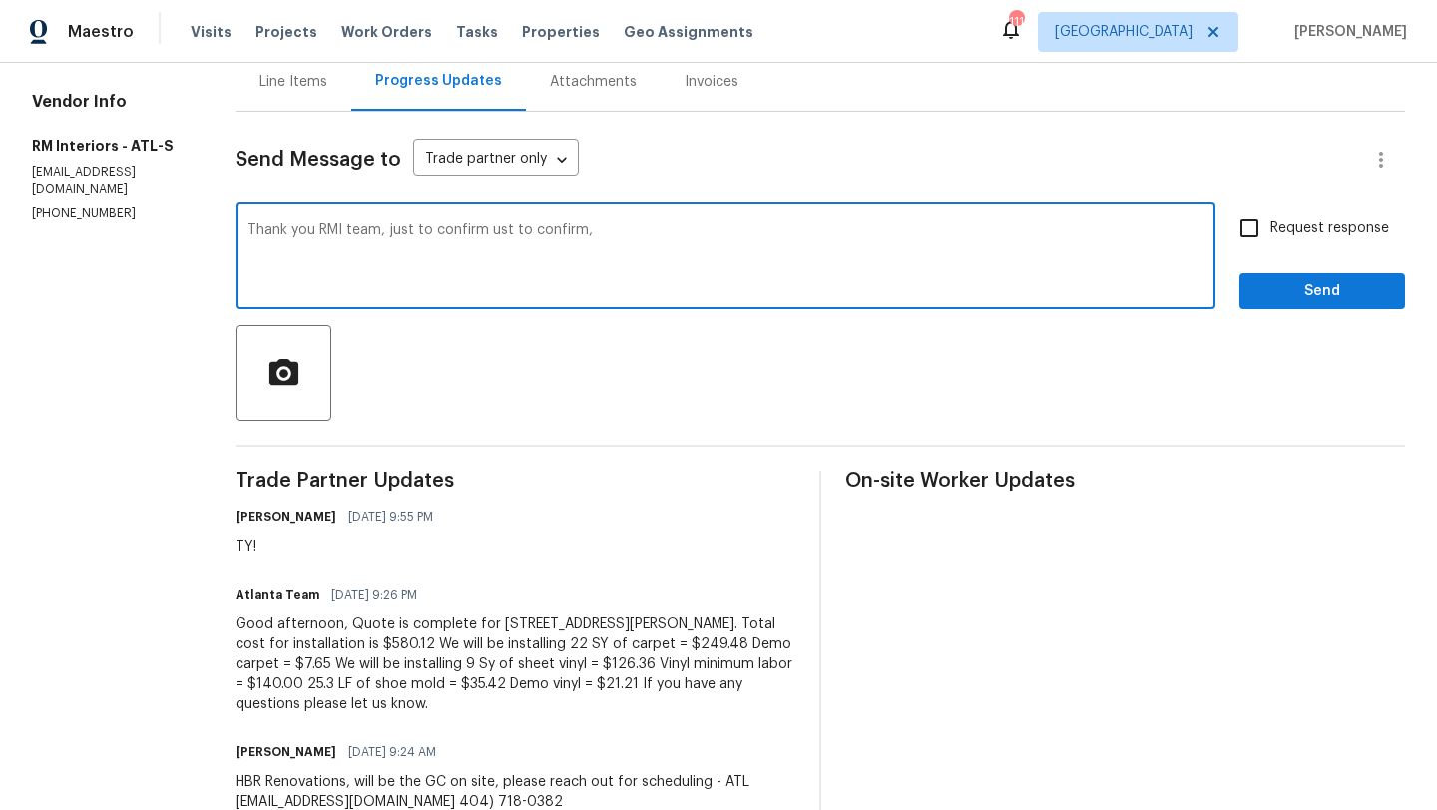
scroll to position [139, 0]
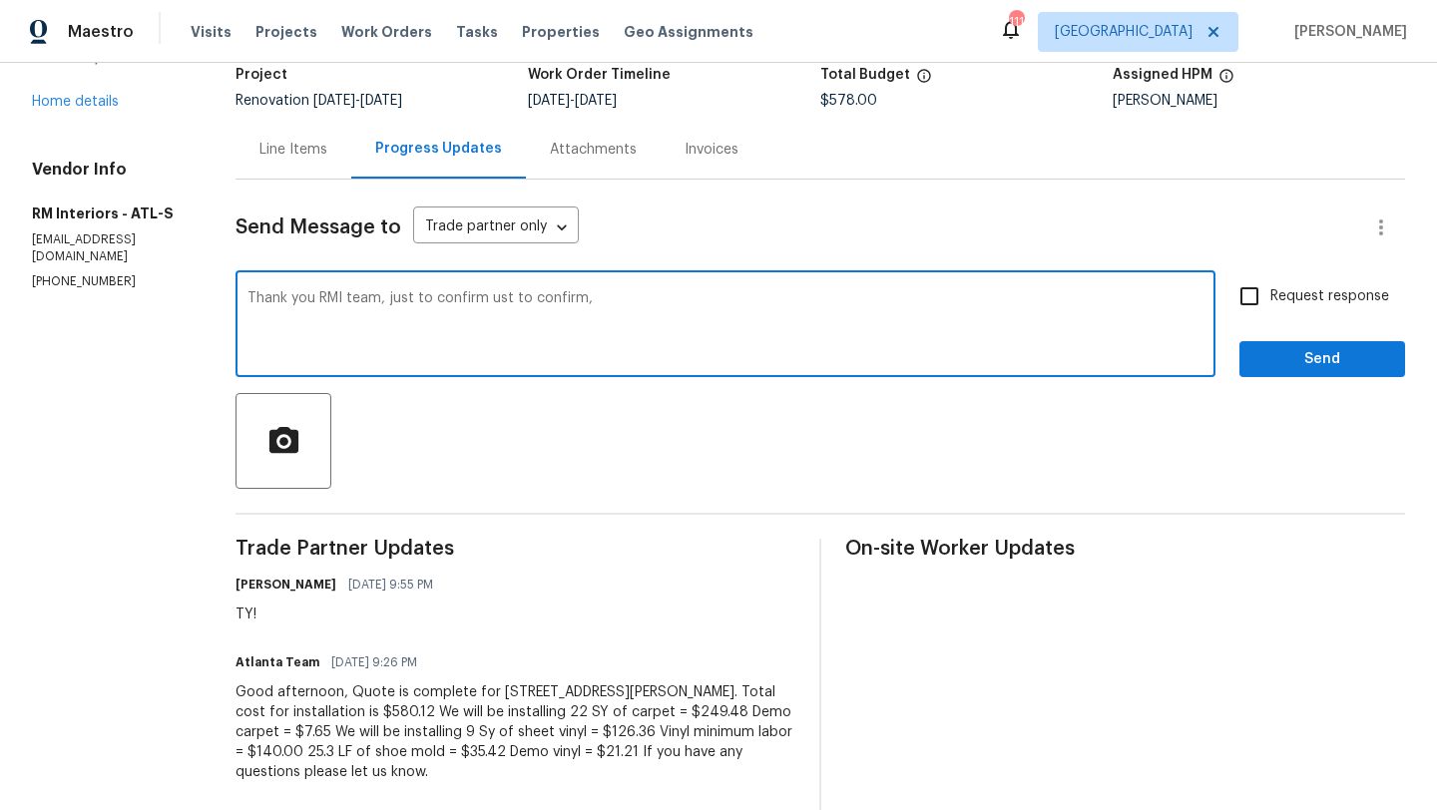
type textarea "Thank you RMI team, just to confirm ust to confirm,"
click at [270, 160] on div "Line Items" at bounding box center [293, 149] width 116 height 59
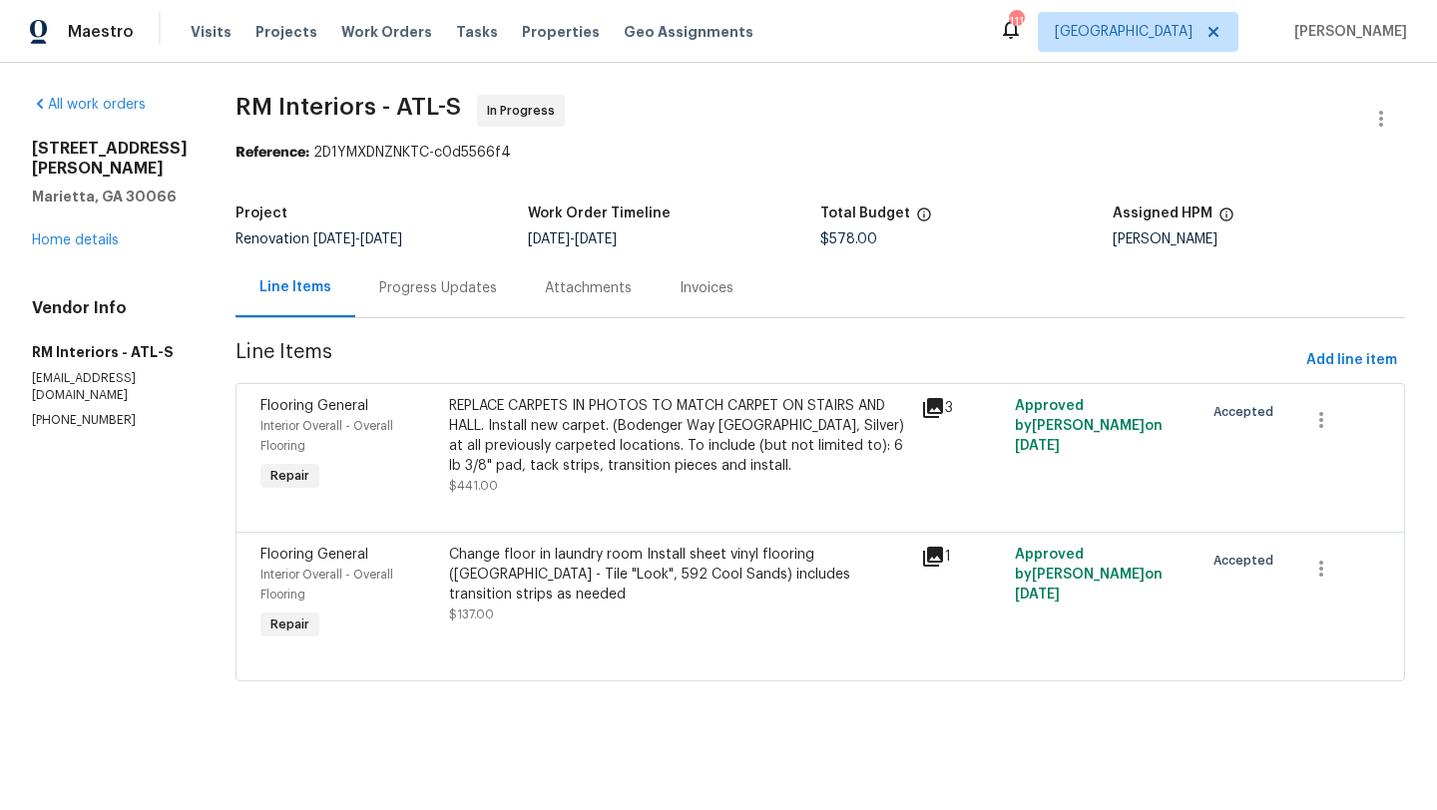
click at [925, 410] on icon at bounding box center [933, 408] width 24 height 24
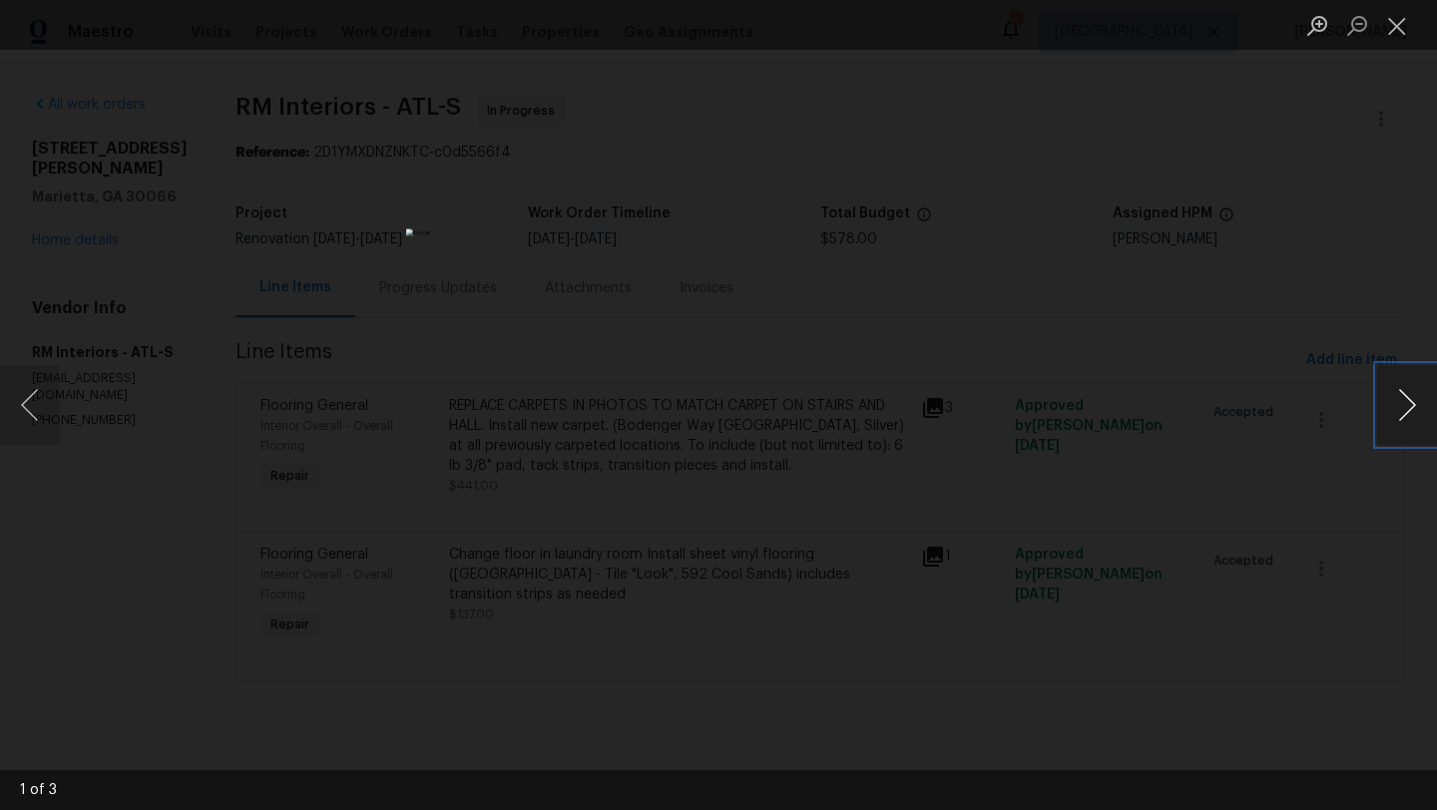
click at [1399, 393] on button "Next image" at bounding box center [1407, 405] width 60 height 80
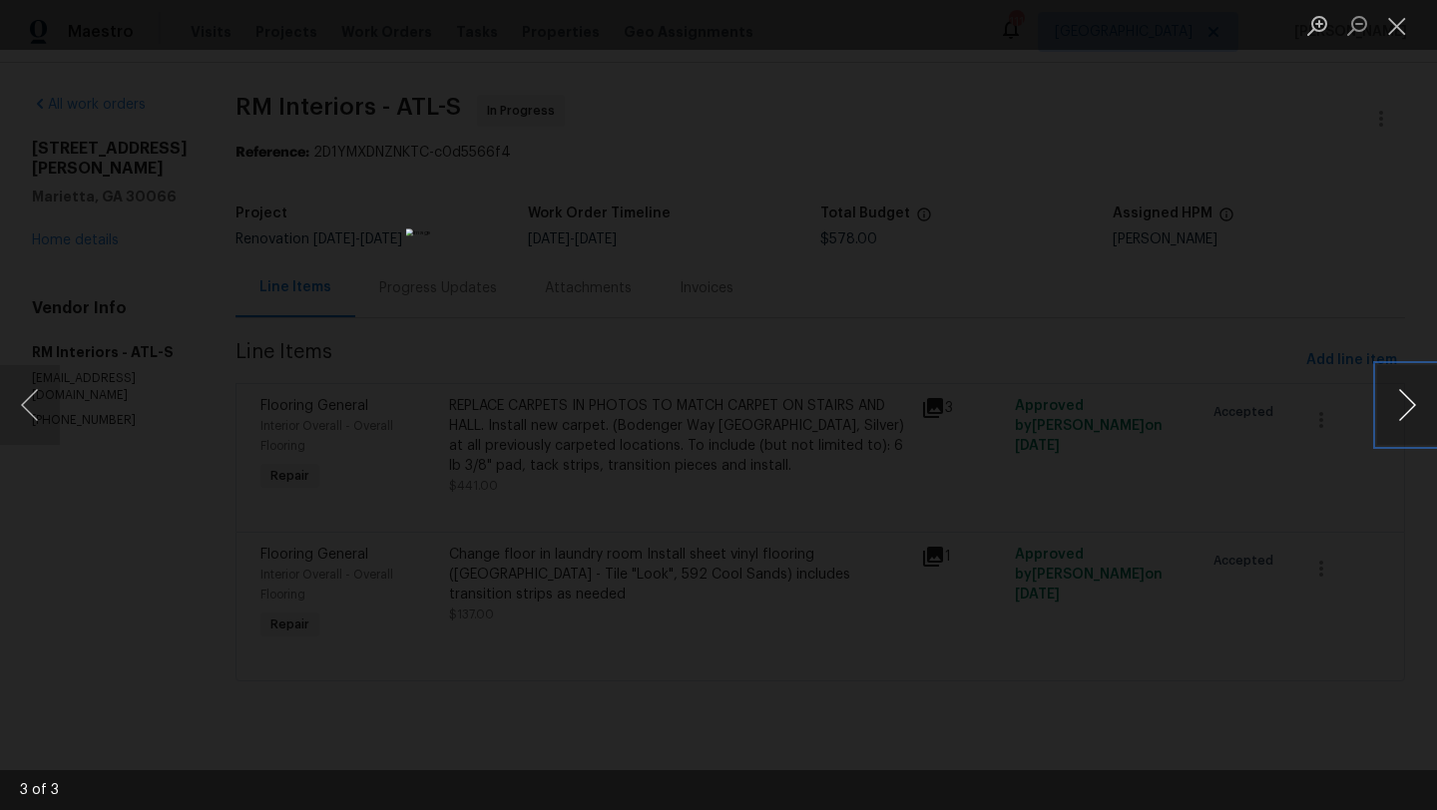
click at [1399, 393] on button "Next image" at bounding box center [1407, 405] width 60 height 80
click at [1286, 287] on div "Lightbox" at bounding box center [718, 405] width 1437 height 810
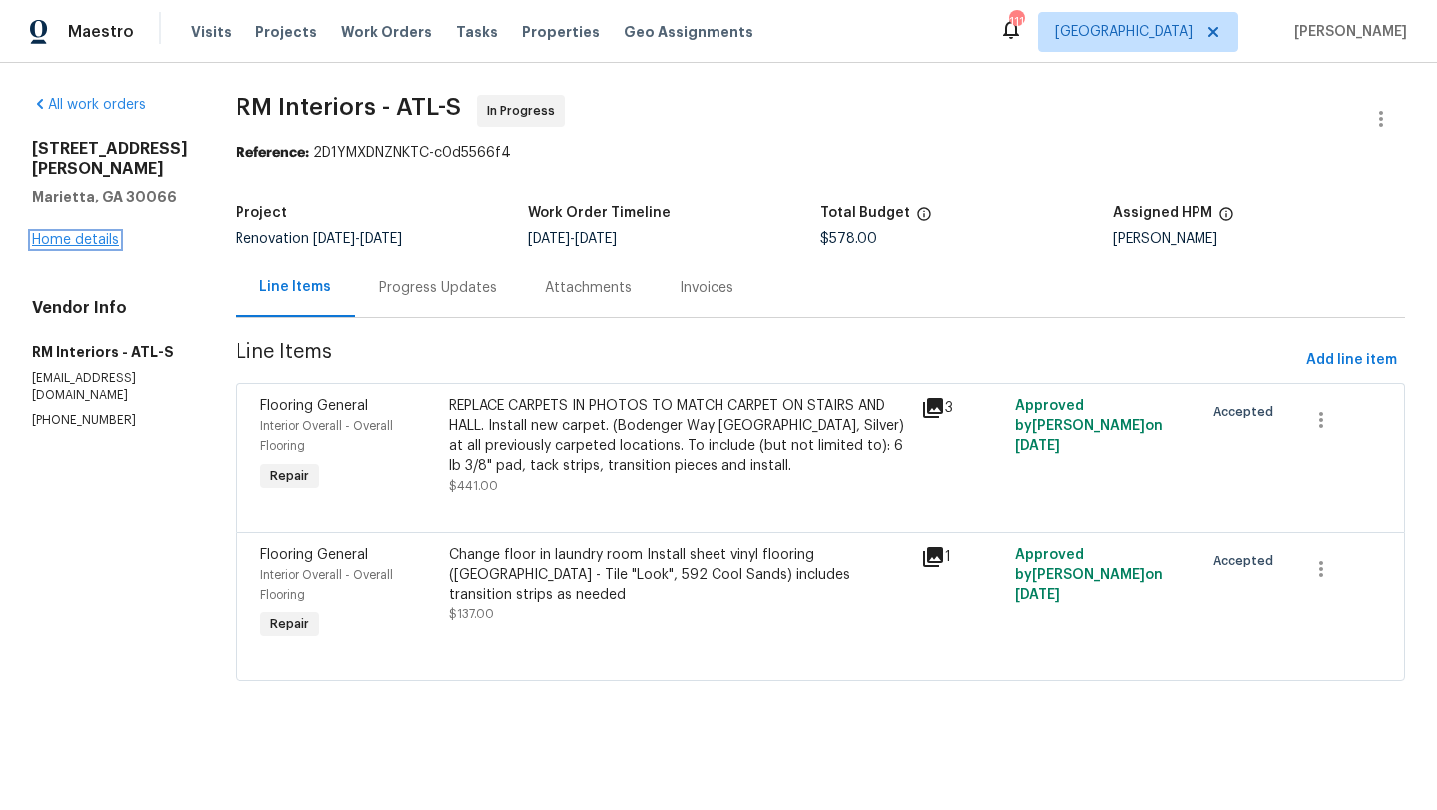
click at [103, 233] on link "Home details" at bounding box center [75, 240] width 87 height 14
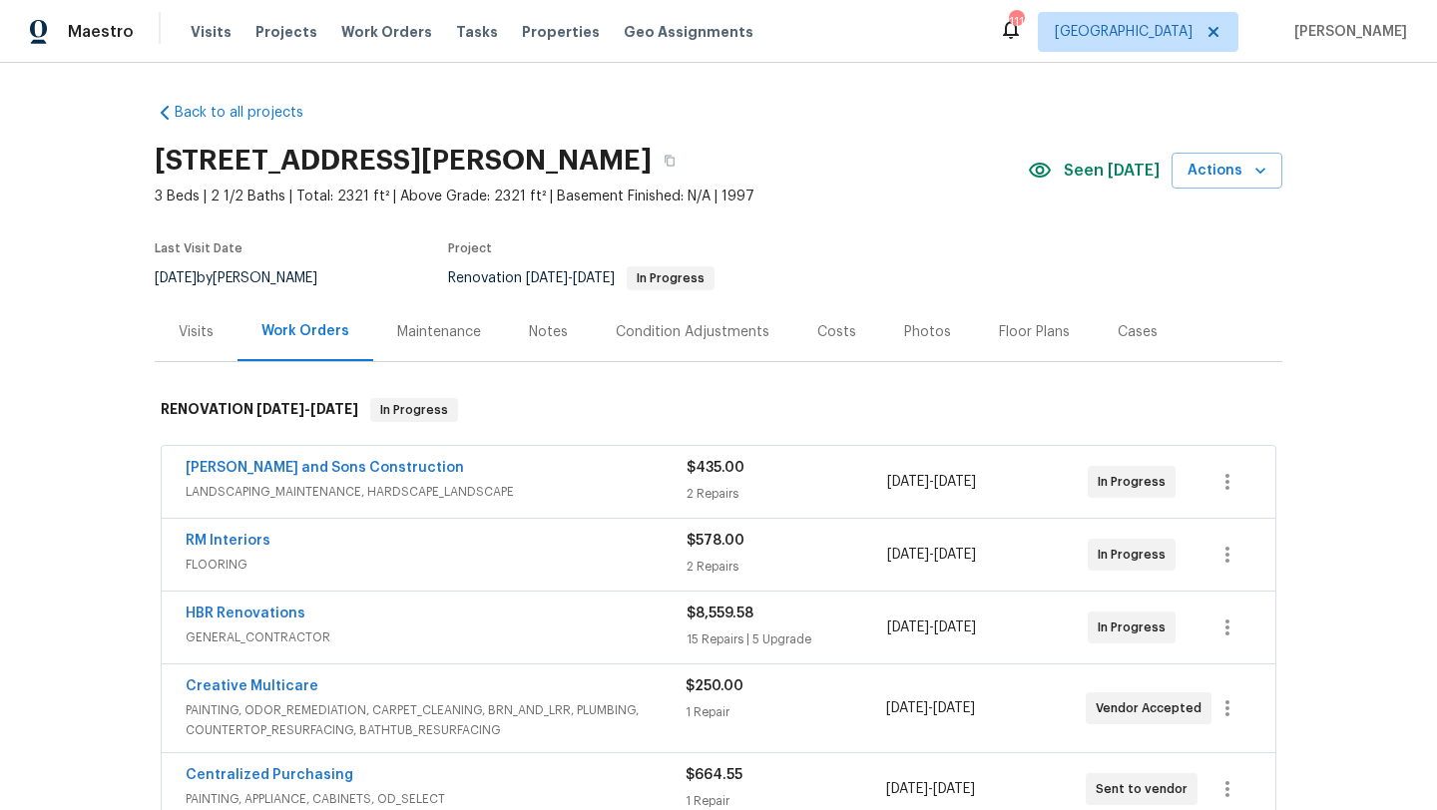
click at [209, 323] on div "Visits" at bounding box center [196, 332] width 35 height 20
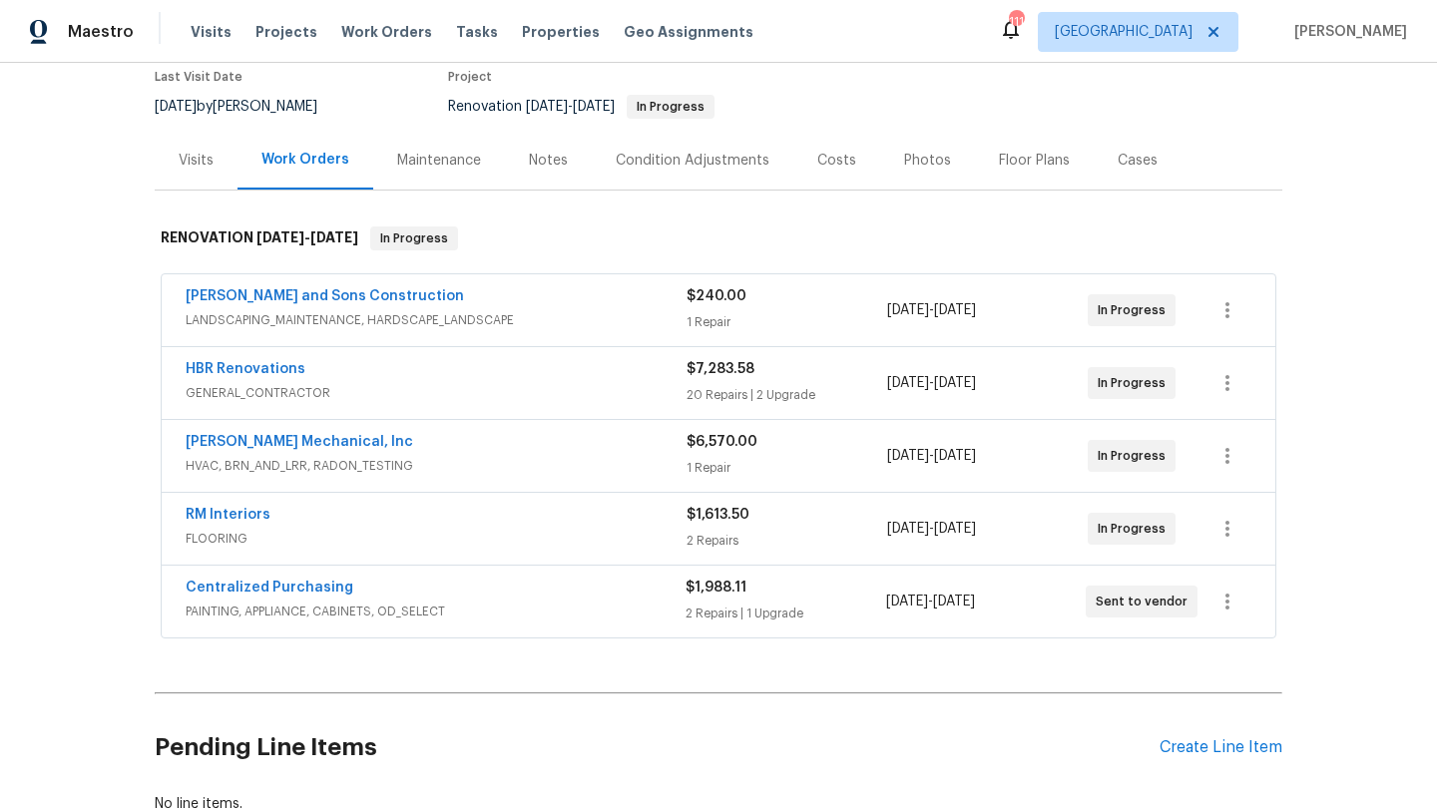
scroll to position [170, 0]
click at [549, 171] on div "Notes" at bounding box center [548, 163] width 39 height 20
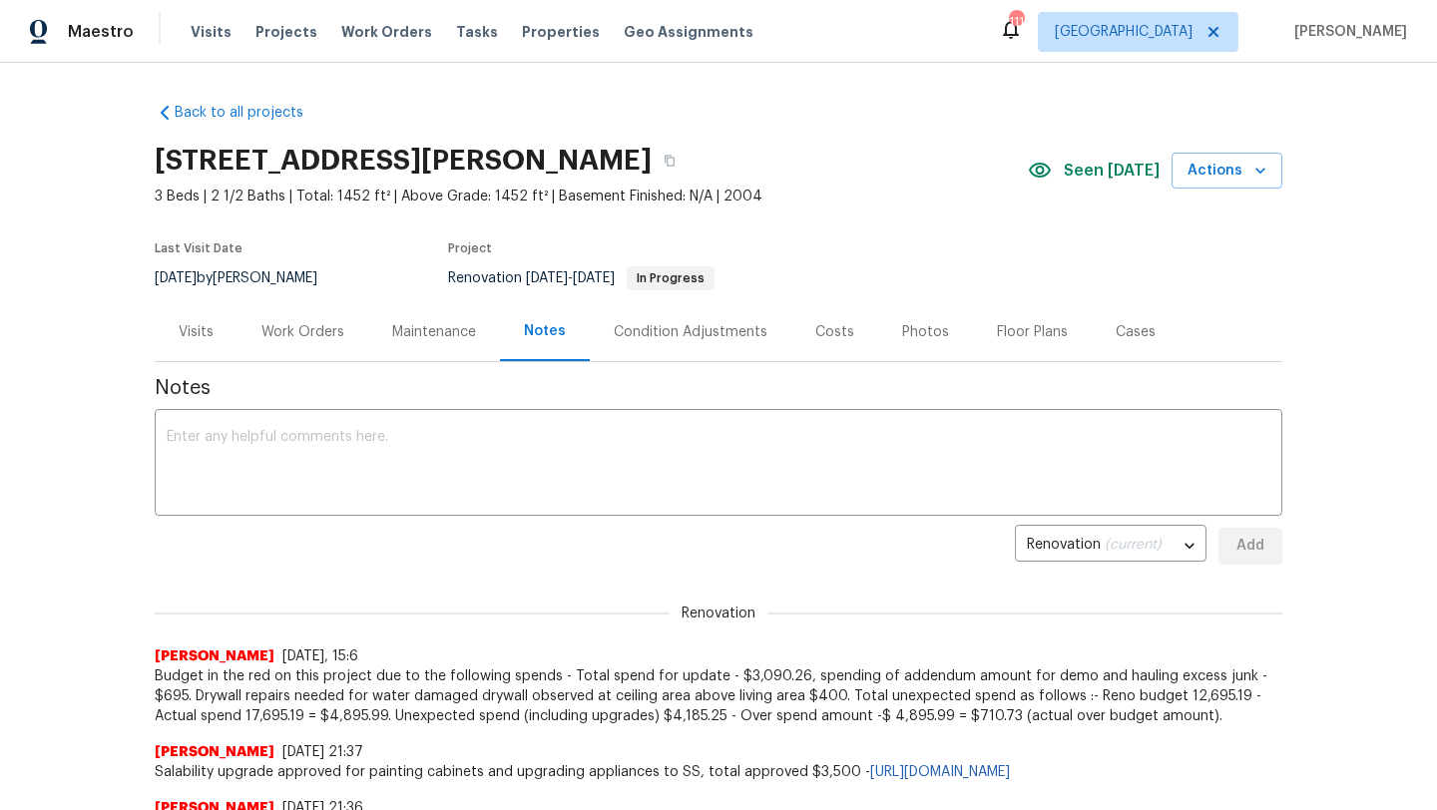
click at [284, 338] on div "Work Orders" at bounding box center [302, 332] width 83 height 20
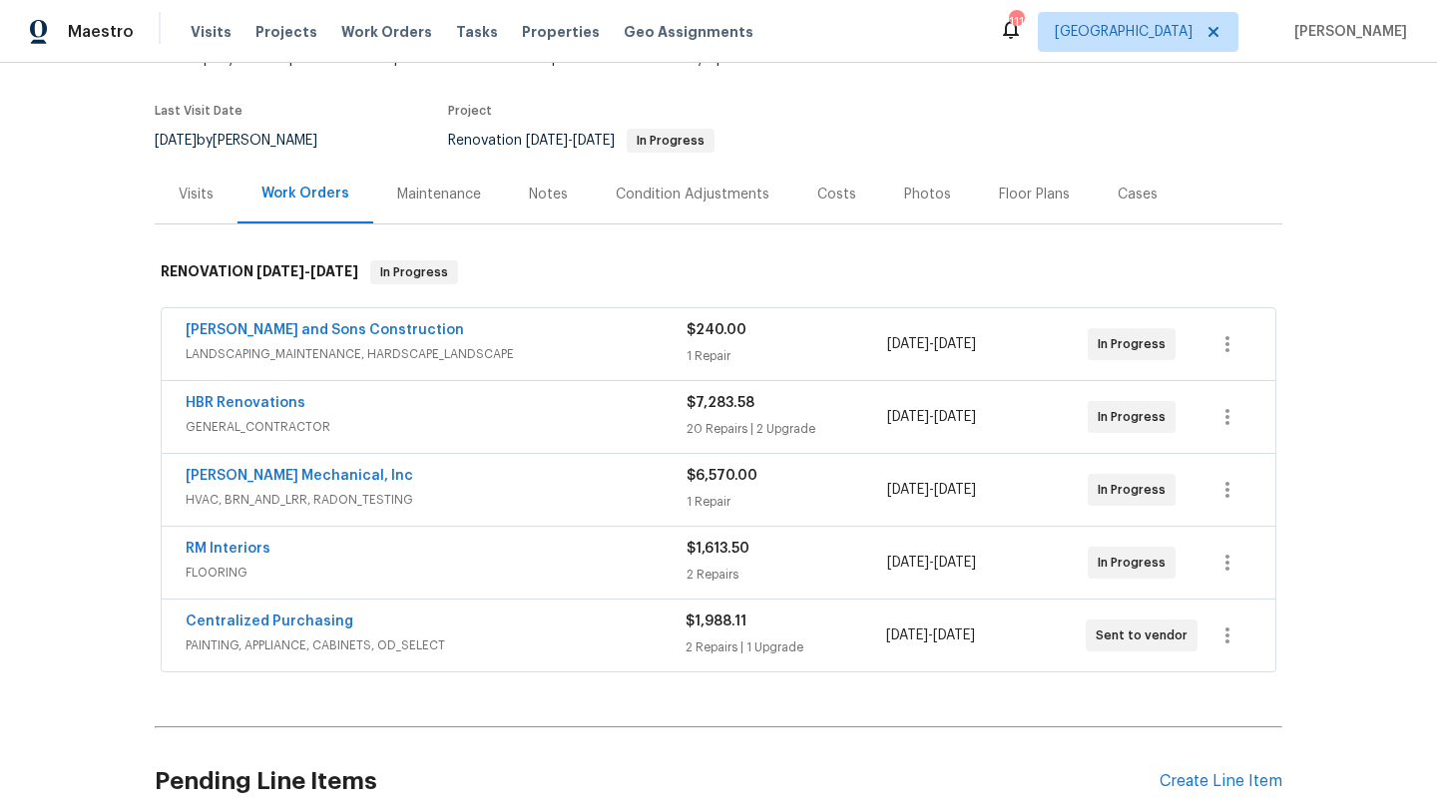
scroll to position [148, 0]
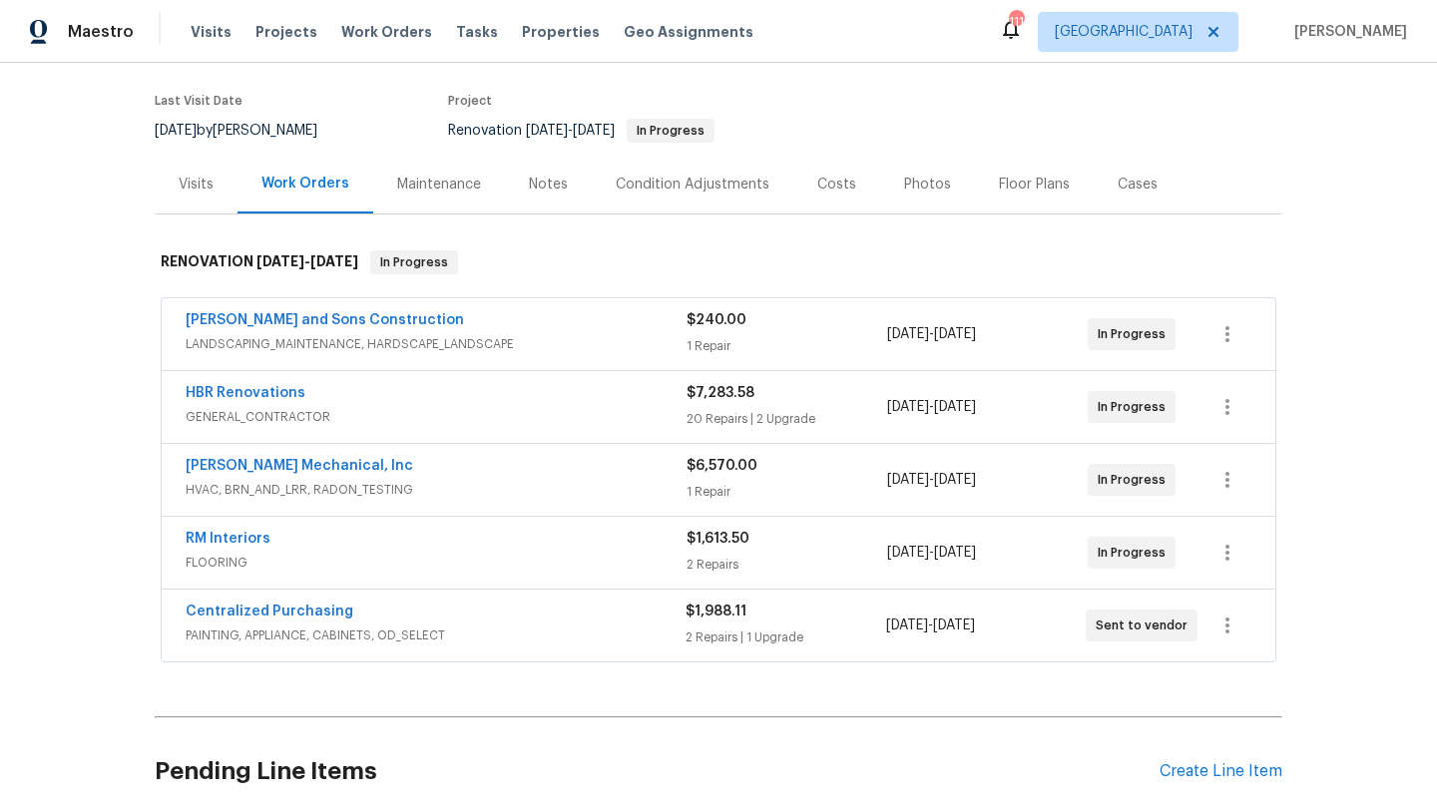
click at [413, 612] on div "Centralized Purchasing" at bounding box center [436, 614] width 500 height 24
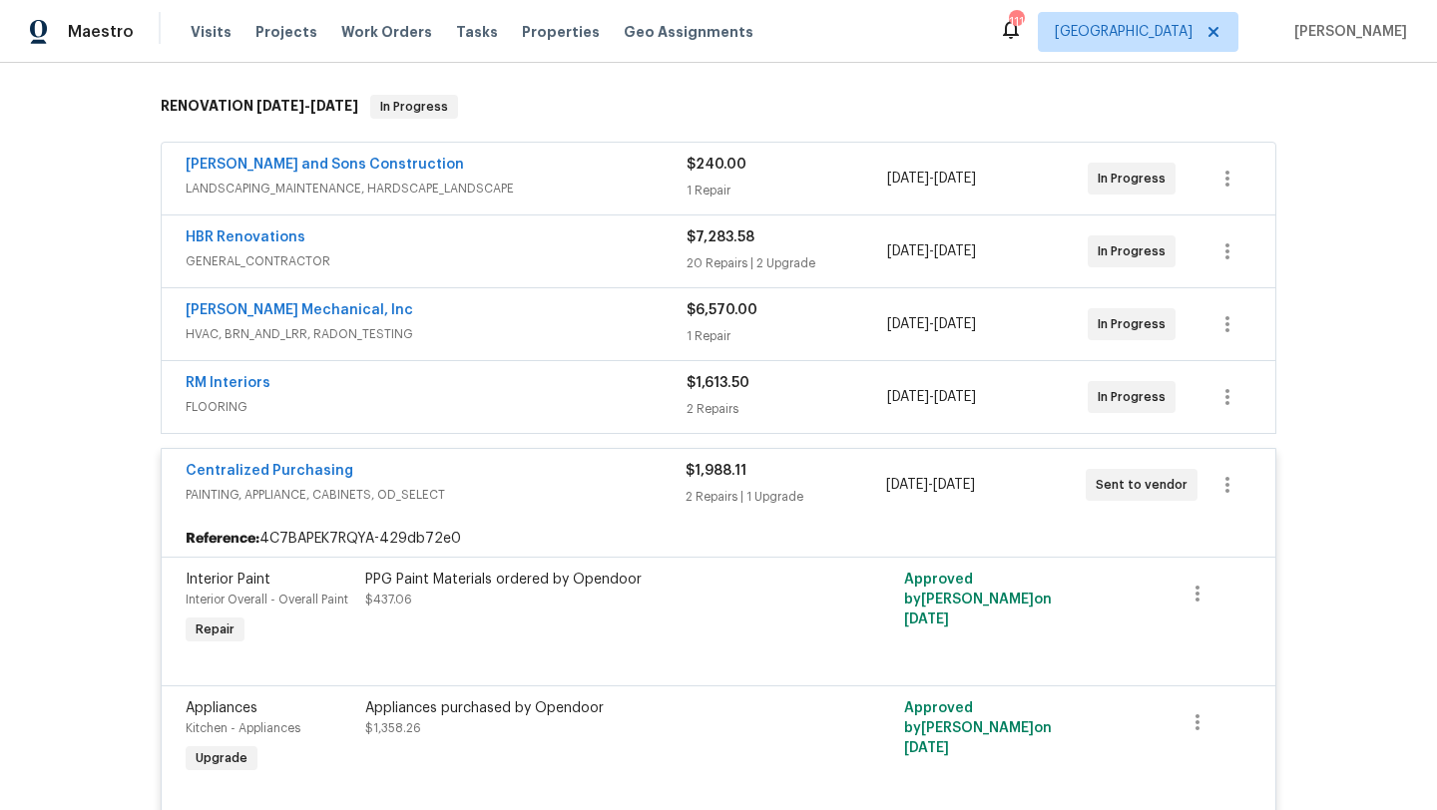
scroll to position [225, 0]
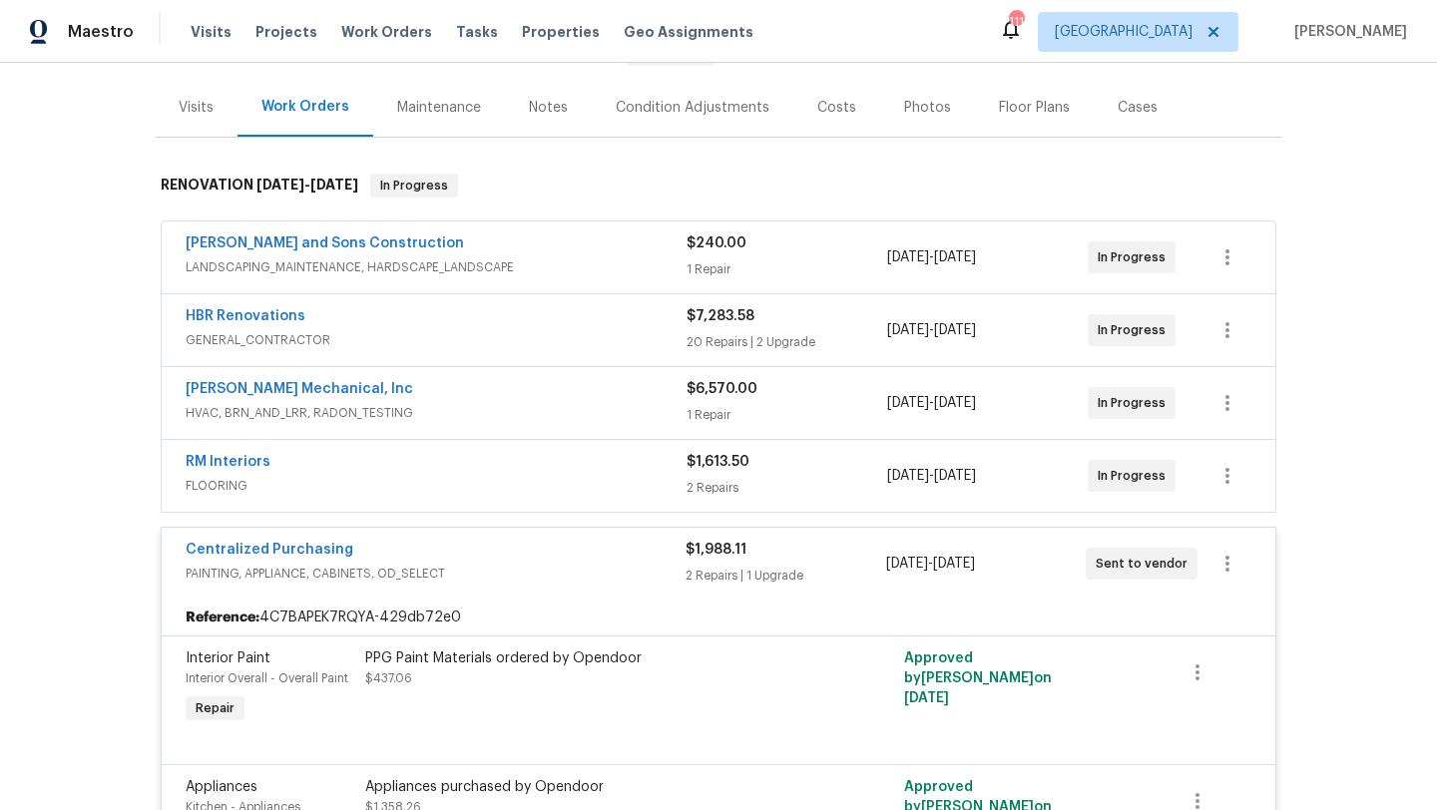
click at [488, 550] on div "Centralized Purchasing" at bounding box center [436, 552] width 500 height 24
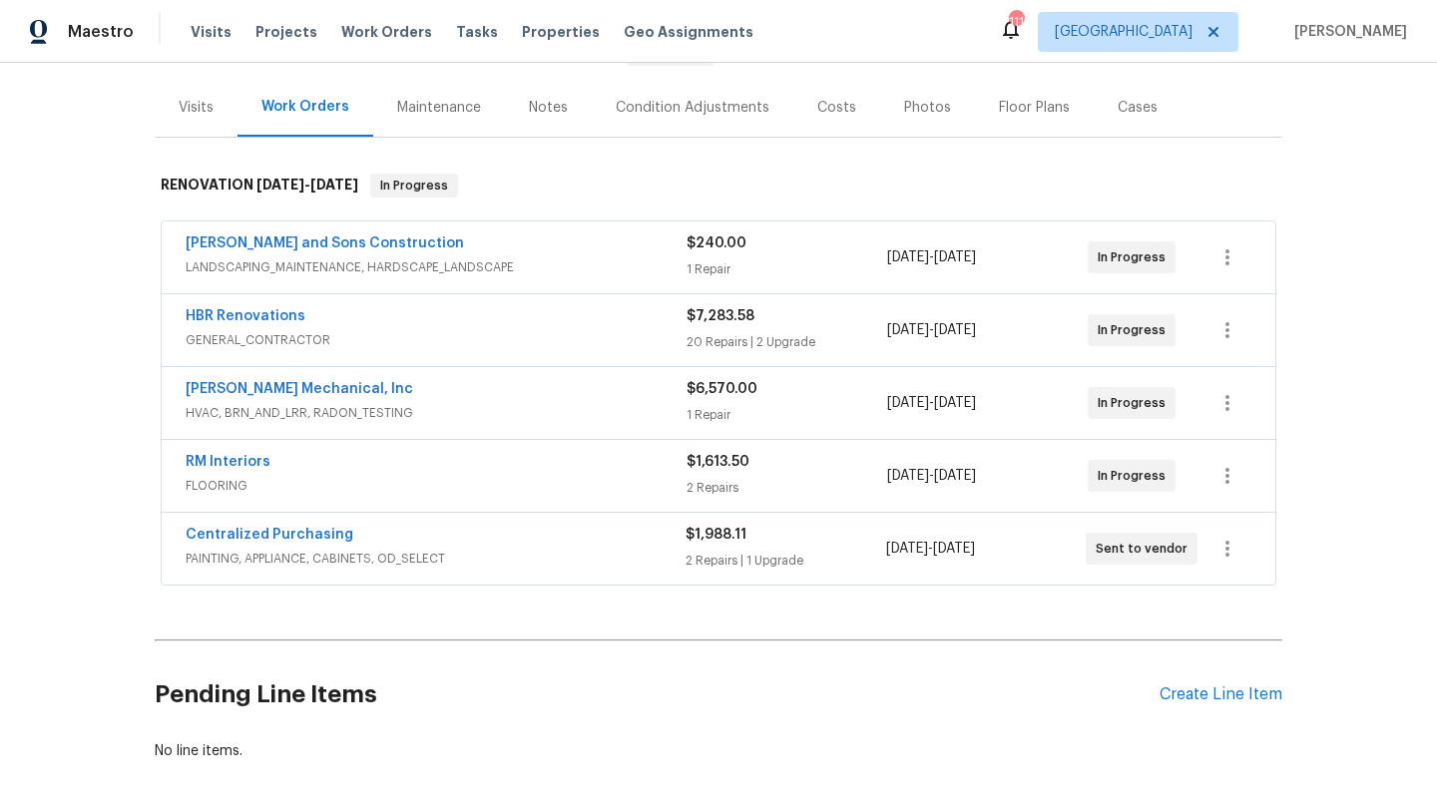
click at [452, 314] on div "HBR Renovations" at bounding box center [436, 318] width 501 height 24
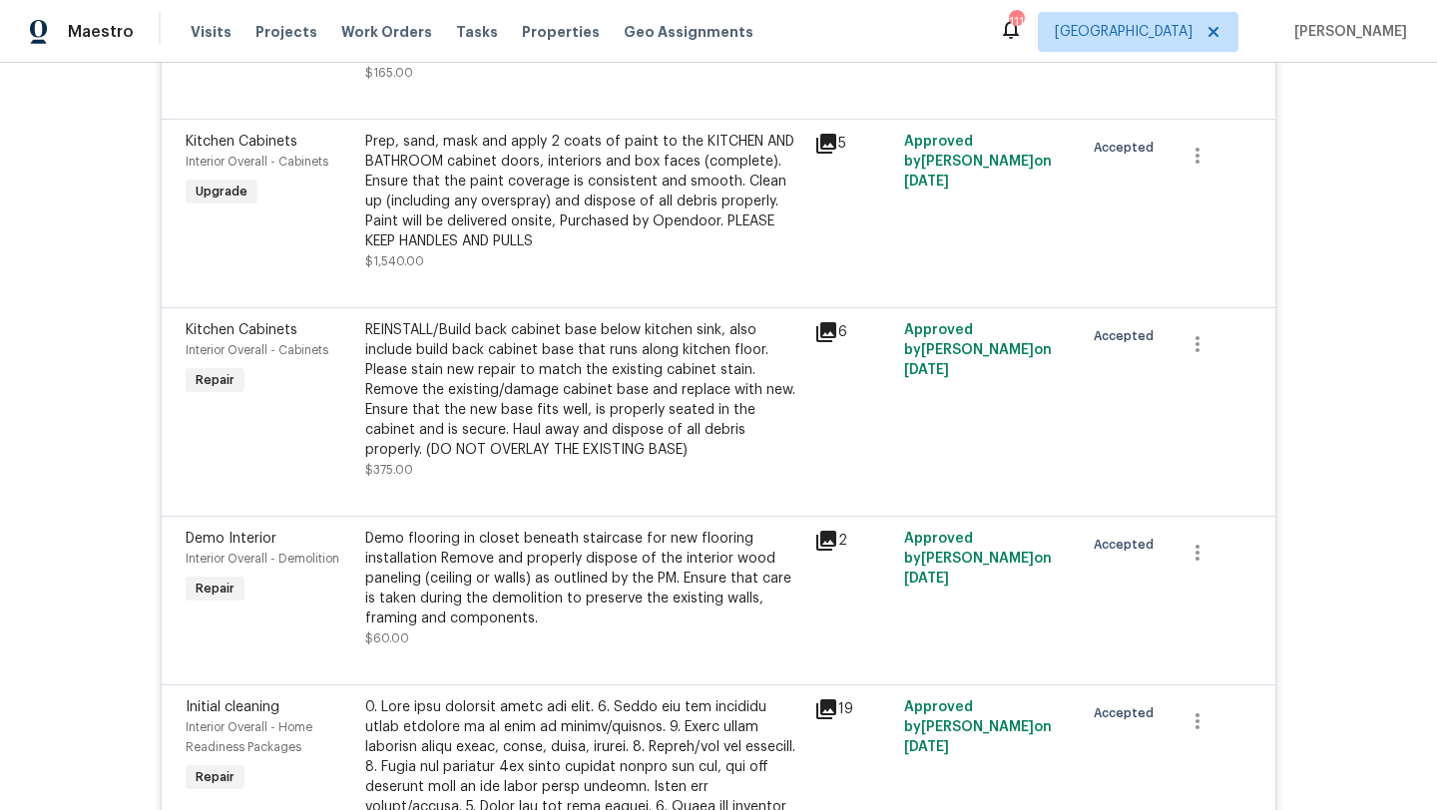
scroll to position [694, 0]
click at [830, 325] on icon at bounding box center [826, 330] width 20 height 20
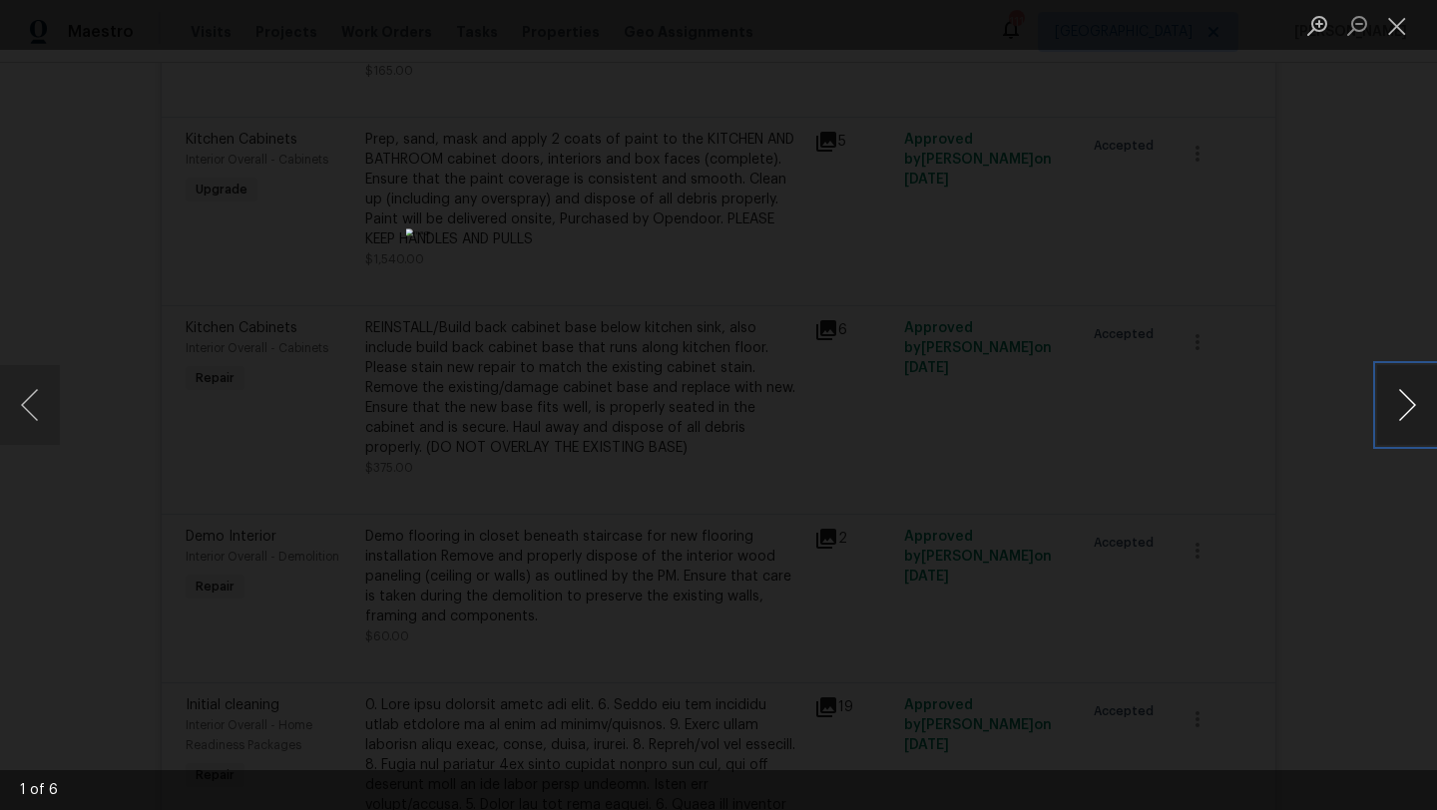
click at [1394, 401] on button "Next image" at bounding box center [1407, 405] width 60 height 80
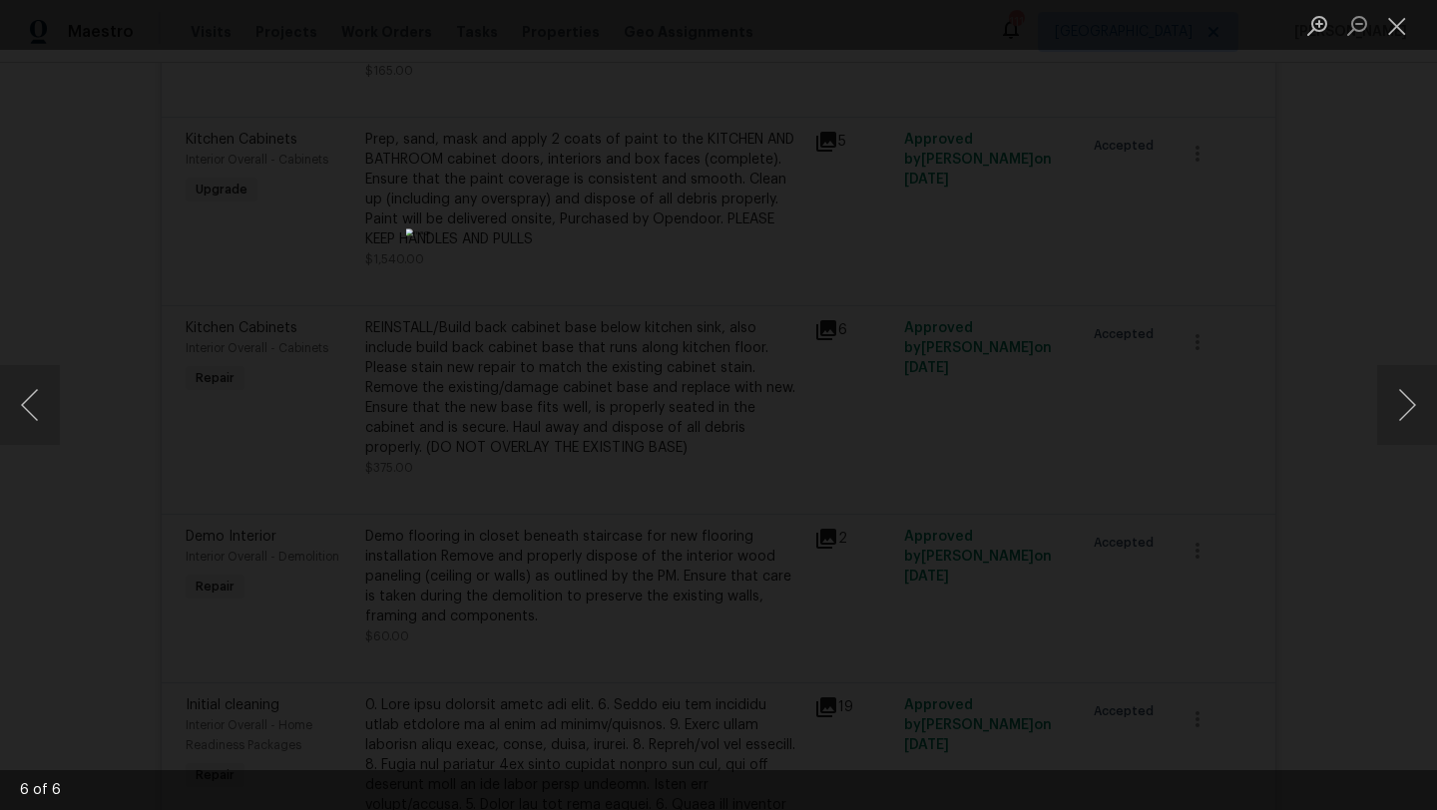
click at [1237, 274] on div "Lightbox" at bounding box center [718, 405] width 1437 height 810
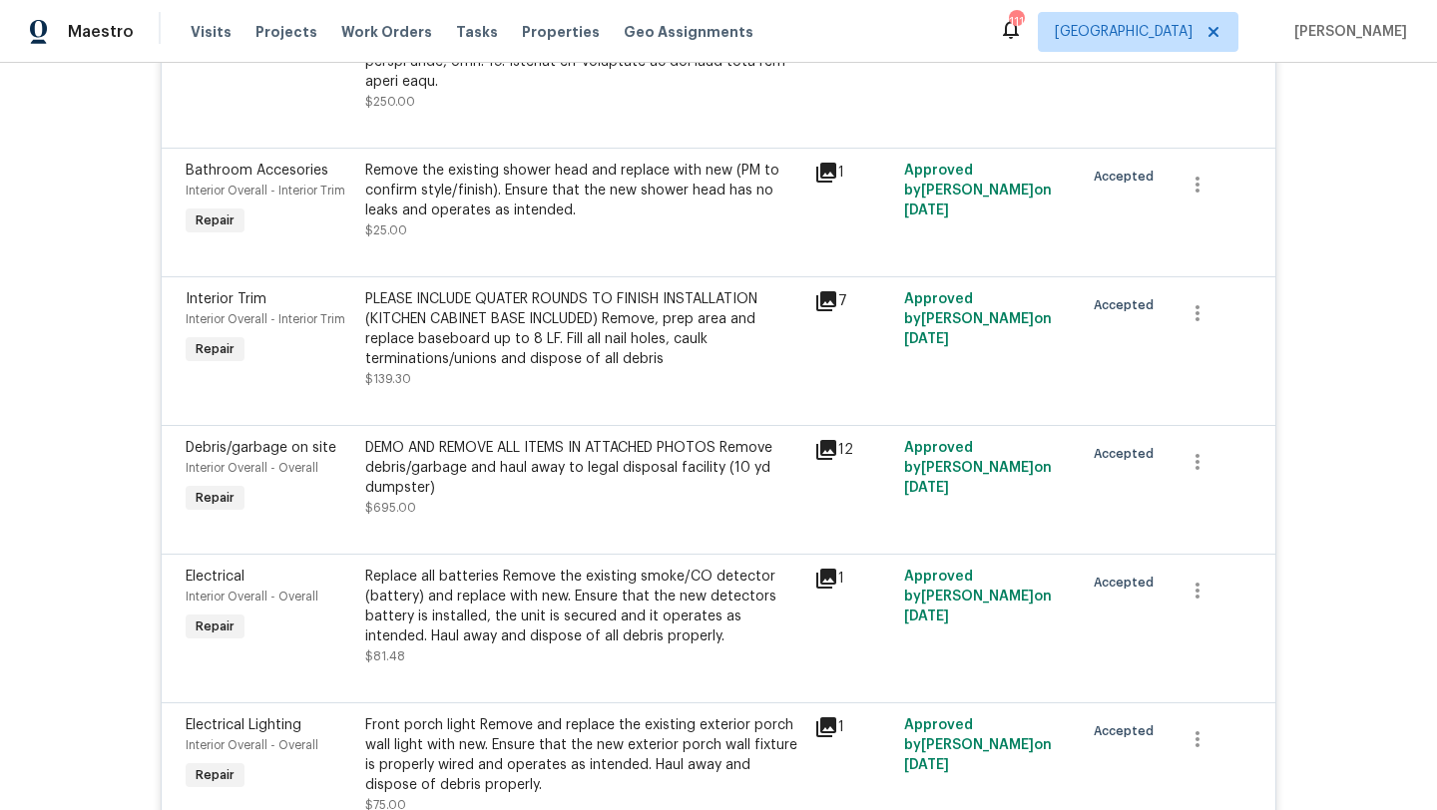
scroll to position [1743, 0]
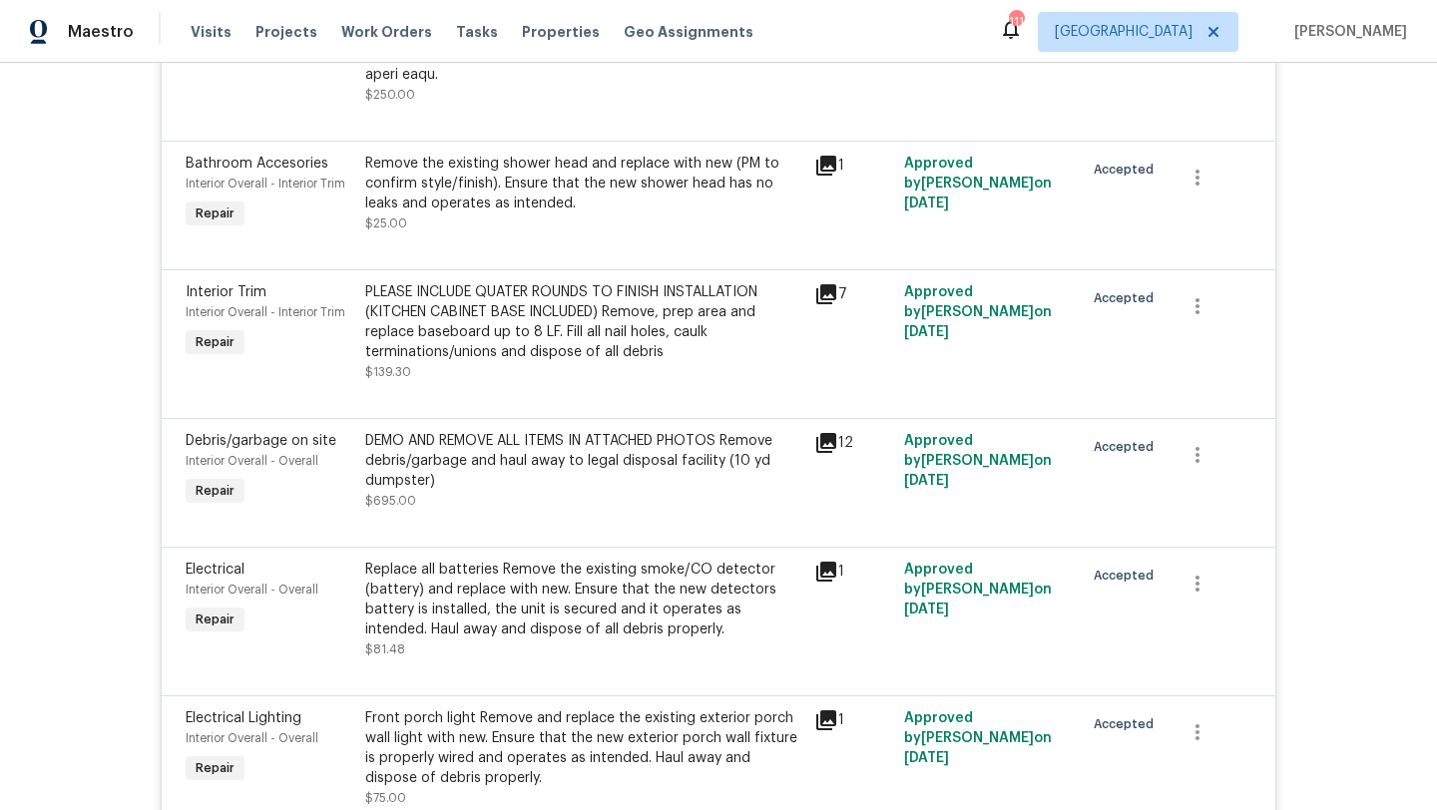
click at [290, 157] on span "Bathroom Accesories" at bounding box center [257, 164] width 143 height 14
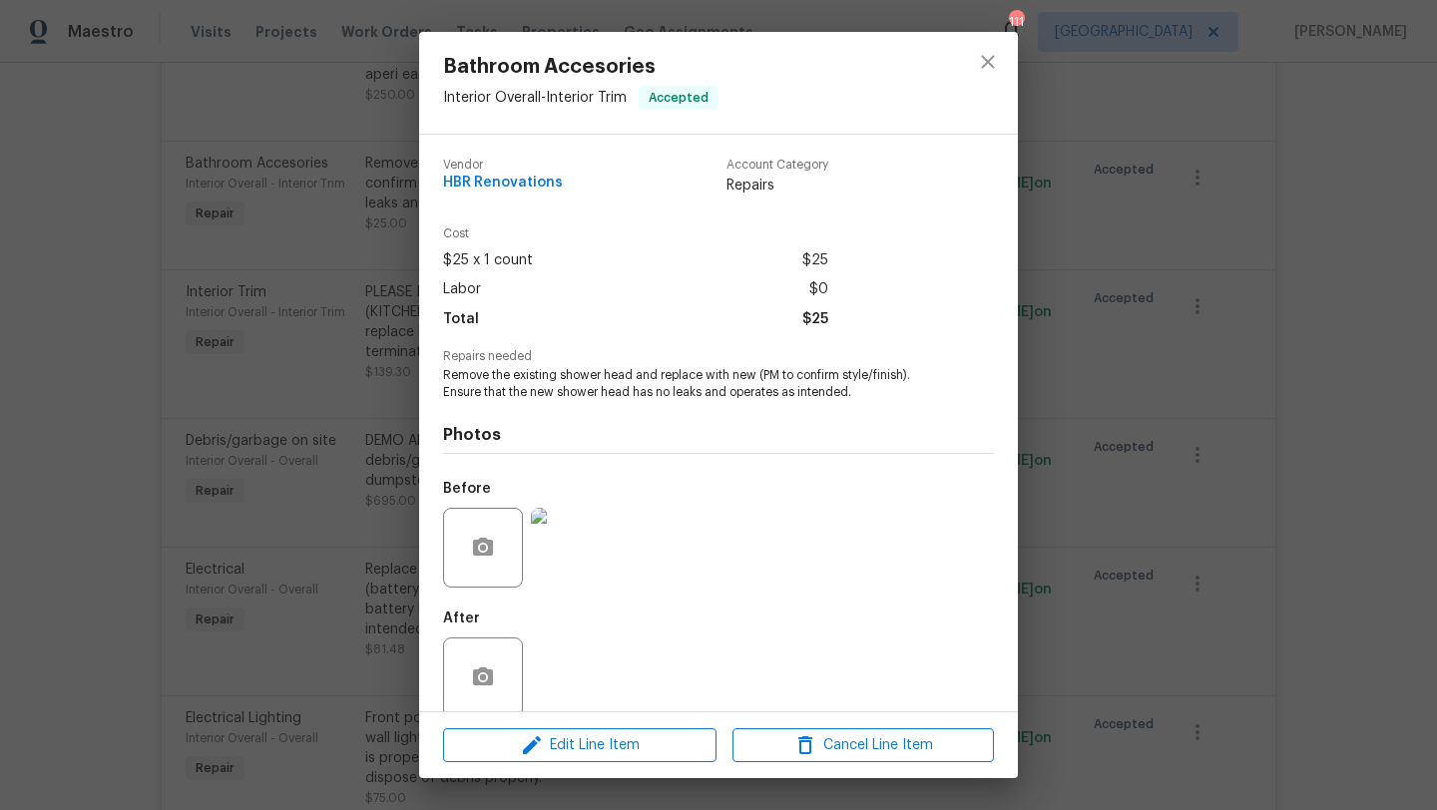
click at [558, 553] on img at bounding box center [571, 548] width 80 height 80
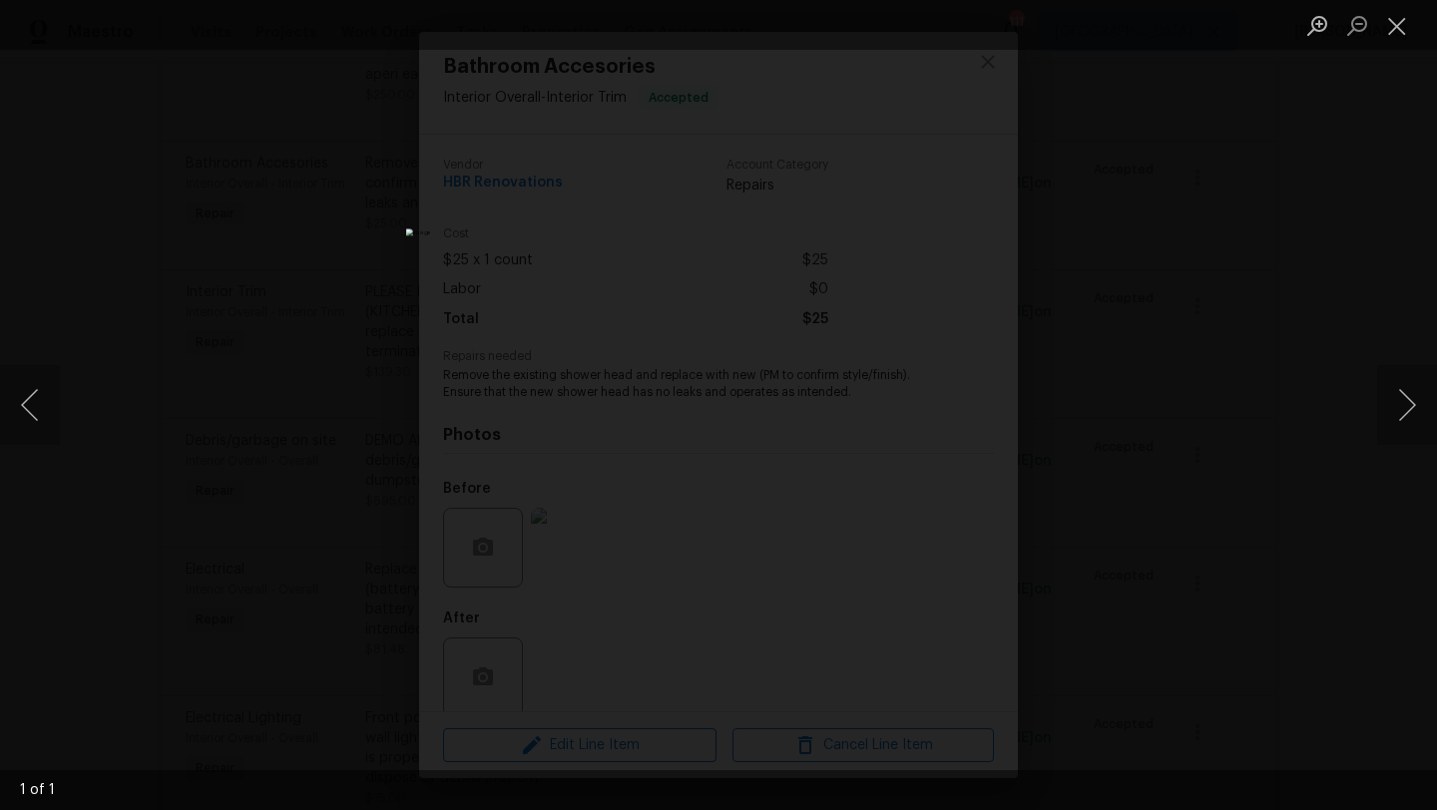
click at [1186, 217] on div "Lightbox" at bounding box center [718, 405] width 1437 height 810
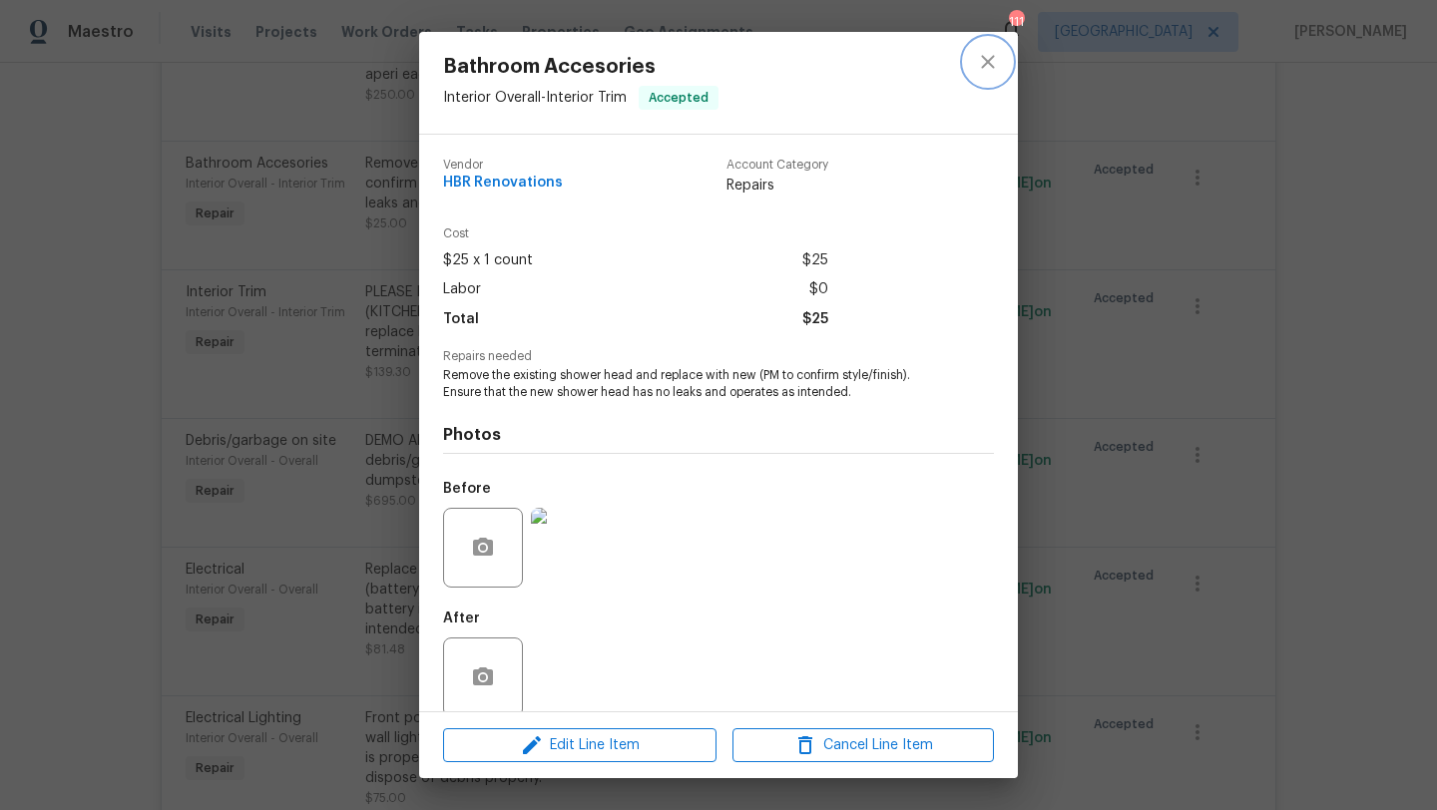
click at [988, 66] on icon "close" at bounding box center [988, 62] width 24 height 24
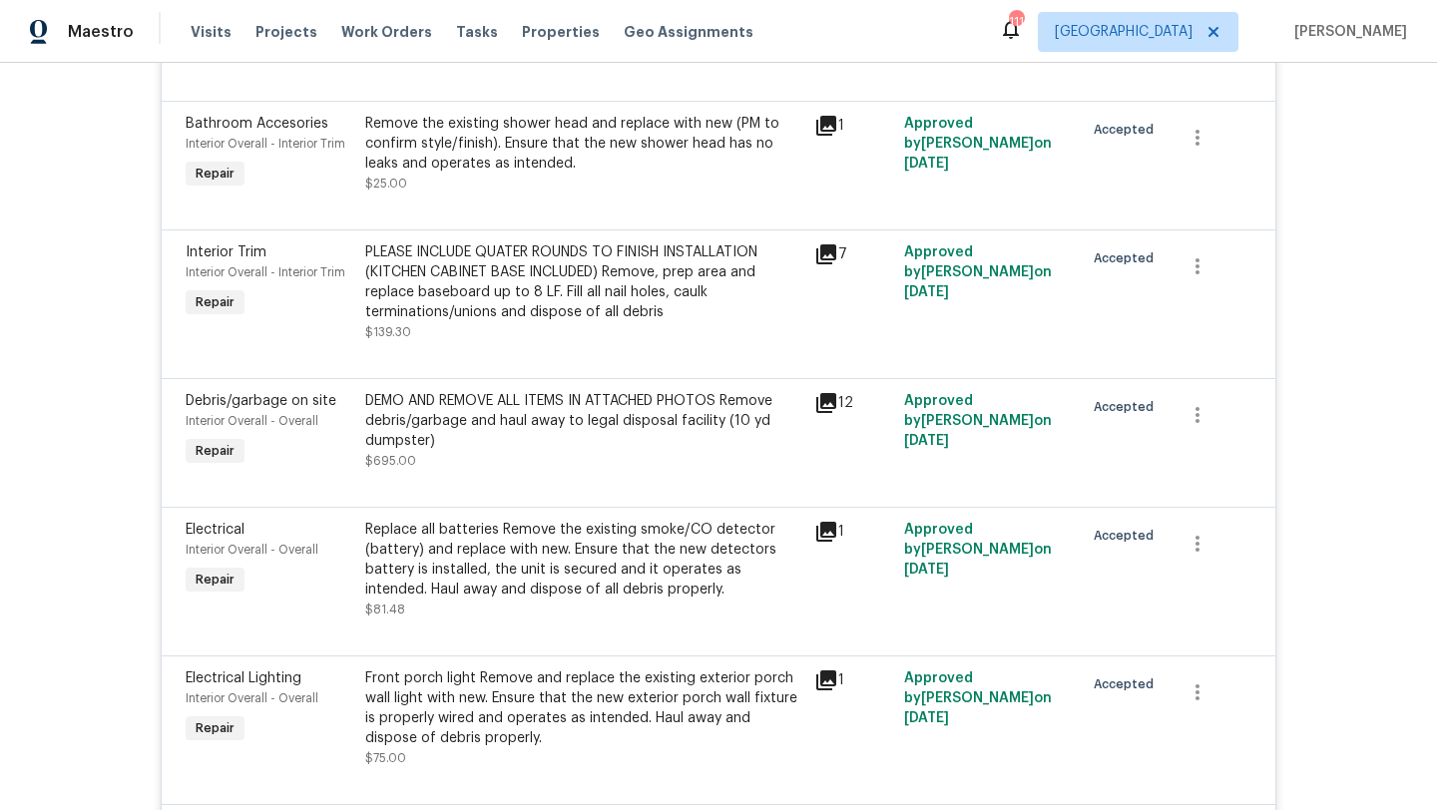
scroll to position [1795, 0]
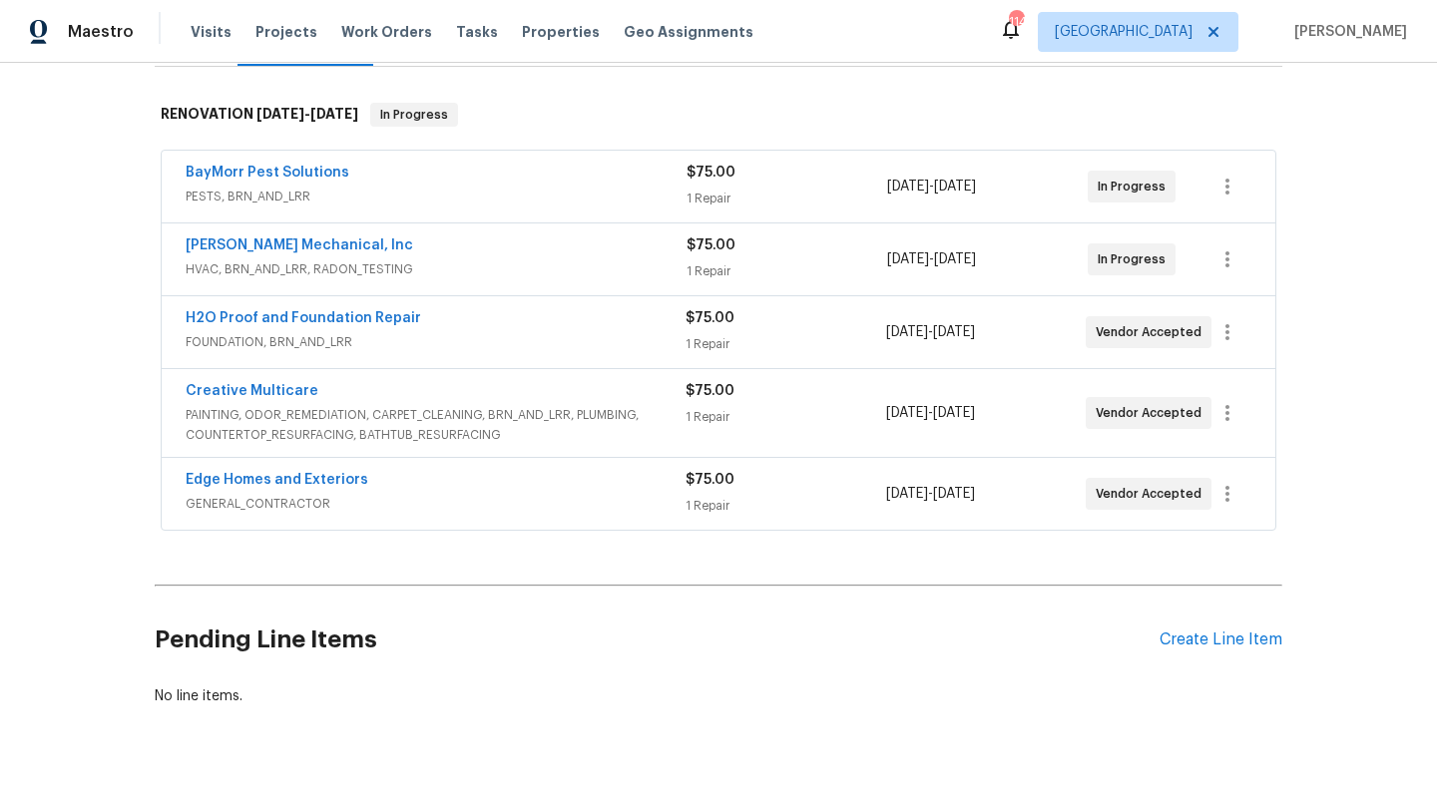
scroll to position [312, 0]
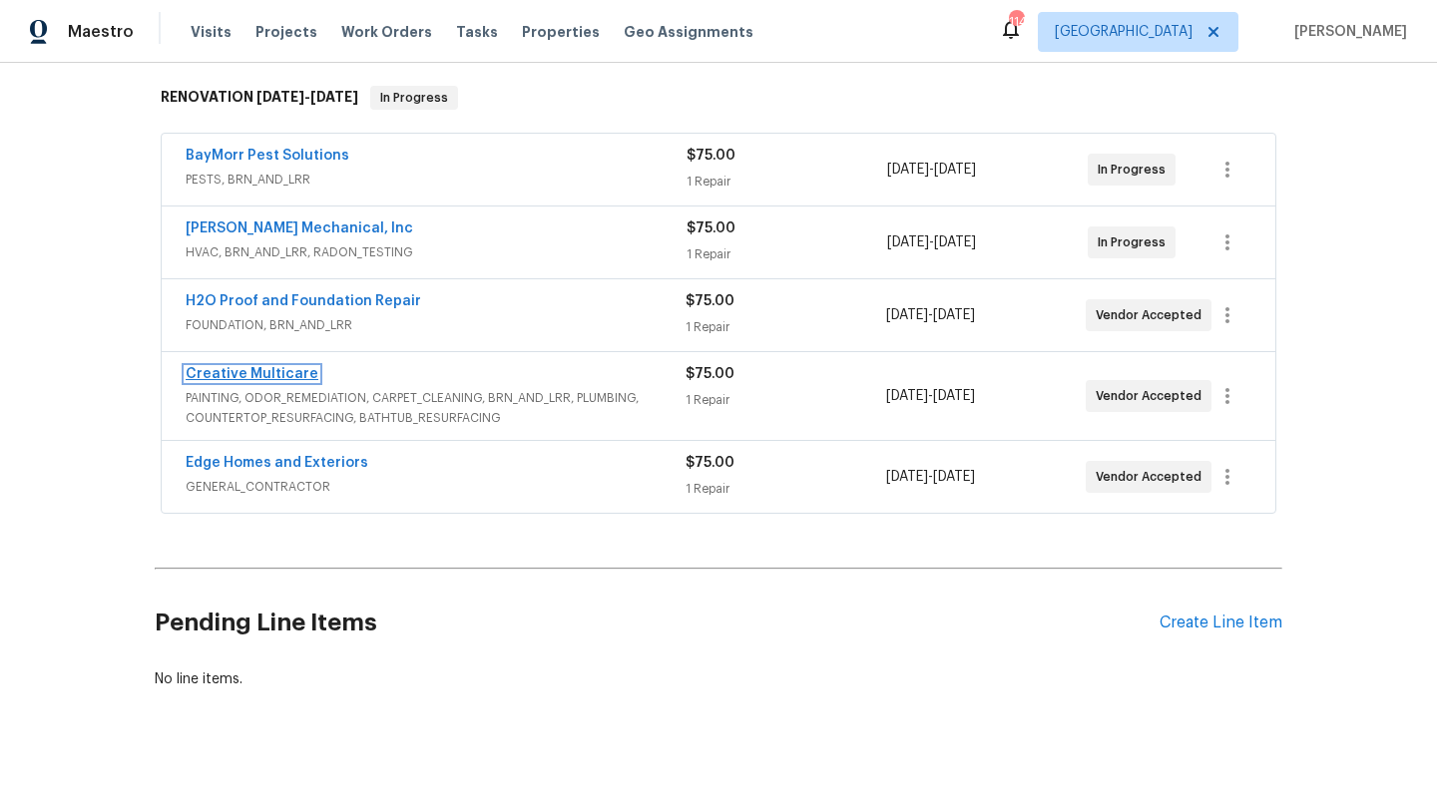
click at [276, 371] on link "Creative Multicare" at bounding box center [252, 374] width 133 height 14
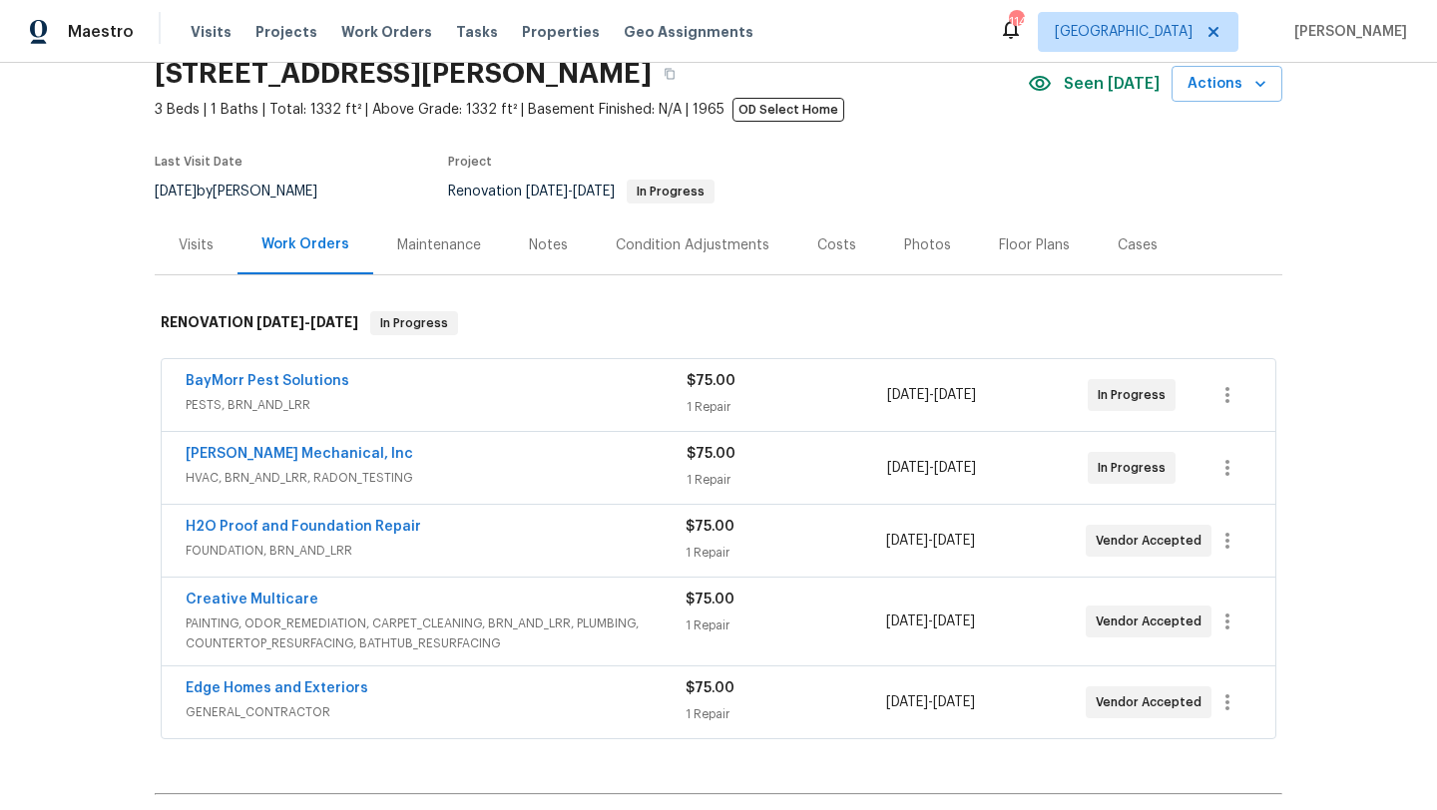
scroll to position [106, 0]
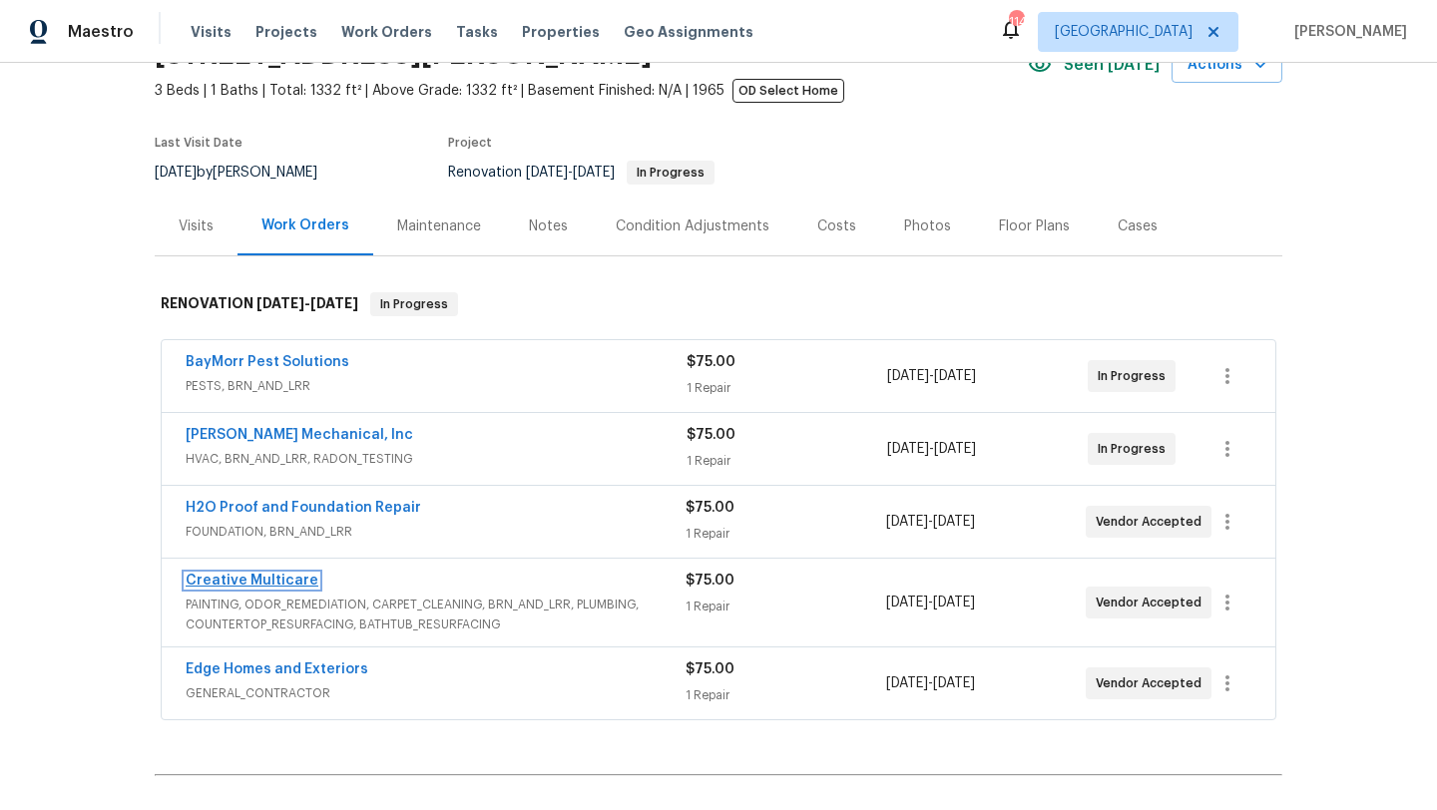
click at [285, 583] on link "Creative Multicare" at bounding box center [252, 581] width 133 height 14
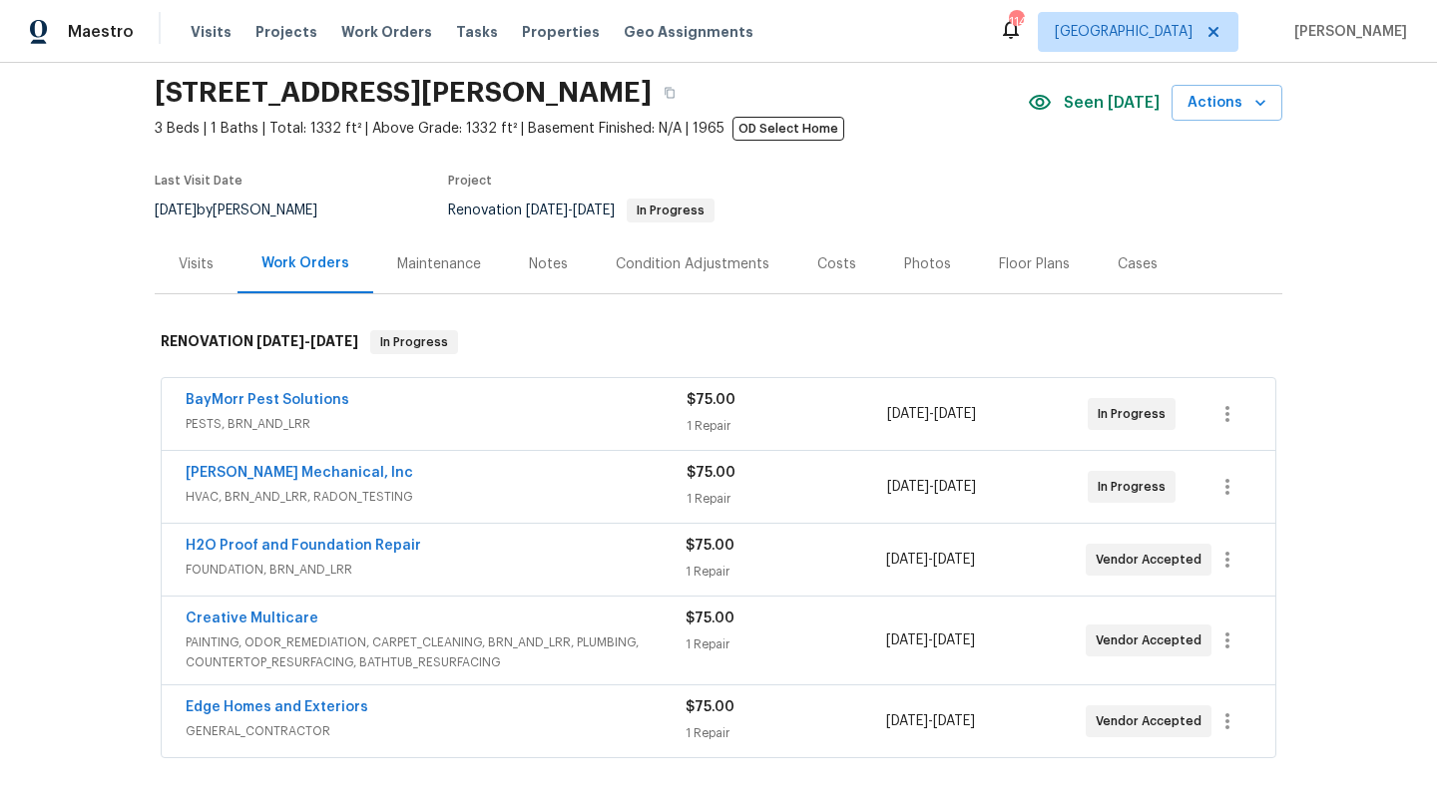
scroll to position [75, 0]
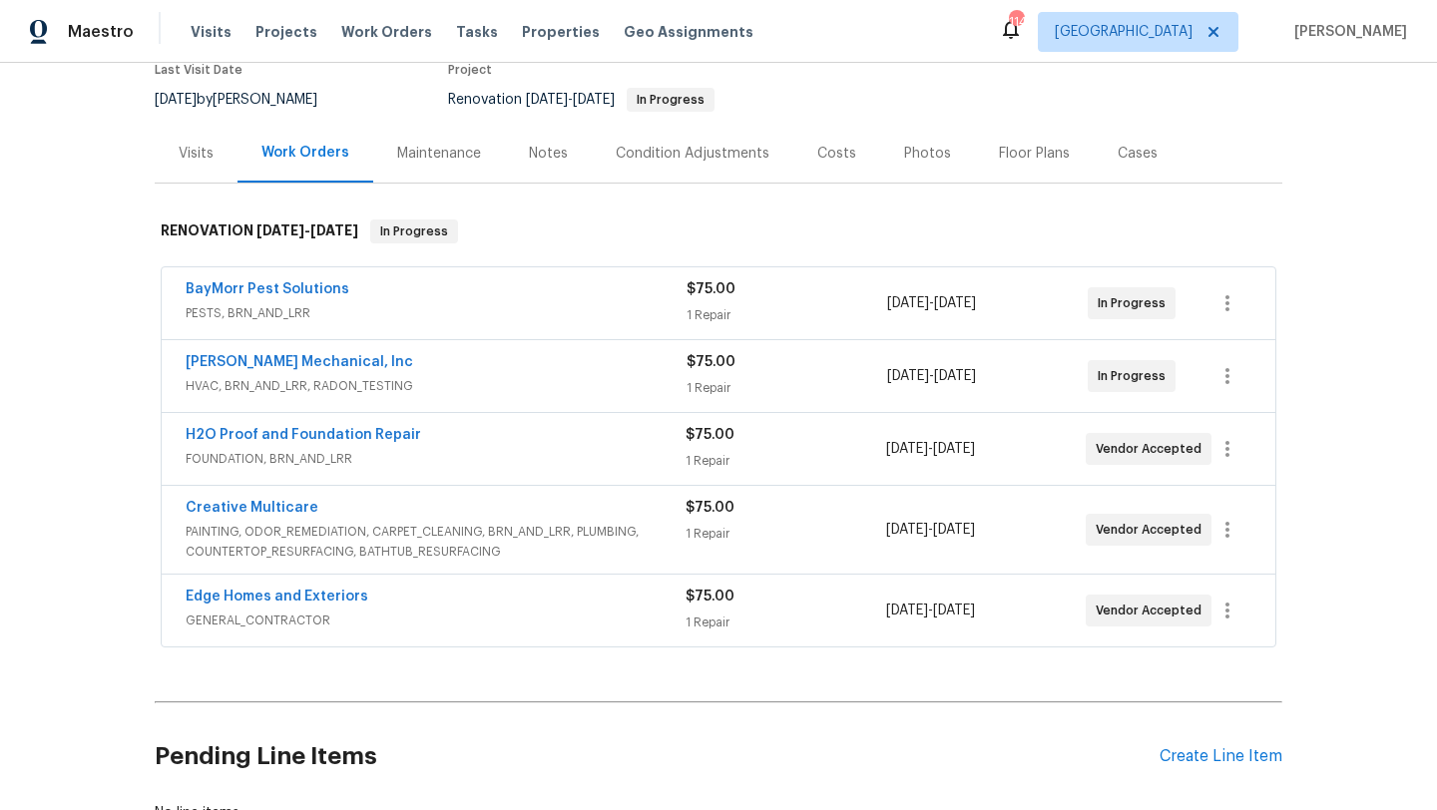
scroll to position [270, 0]
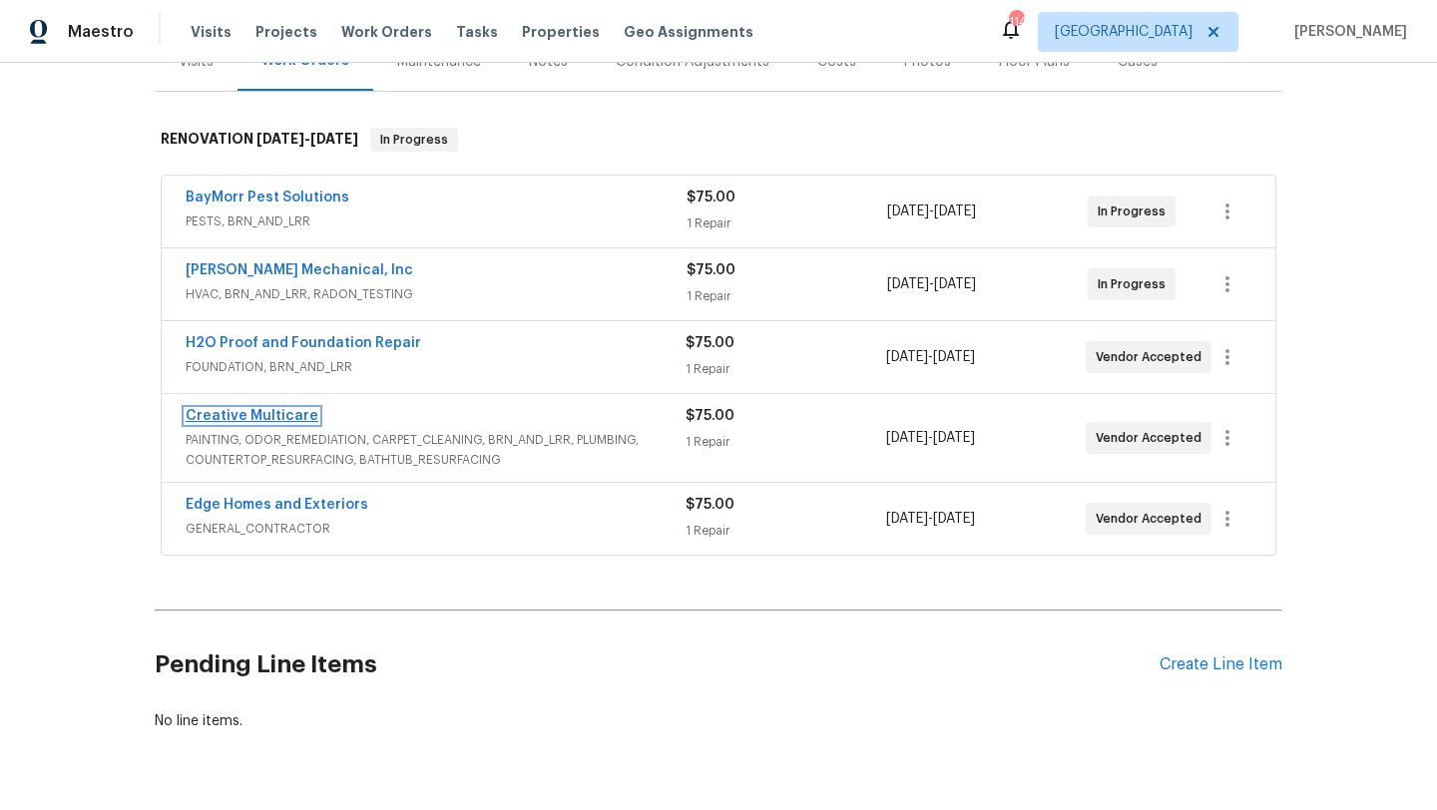
click at [294, 419] on link "Creative Multicare" at bounding box center [252, 416] width 133 height 14
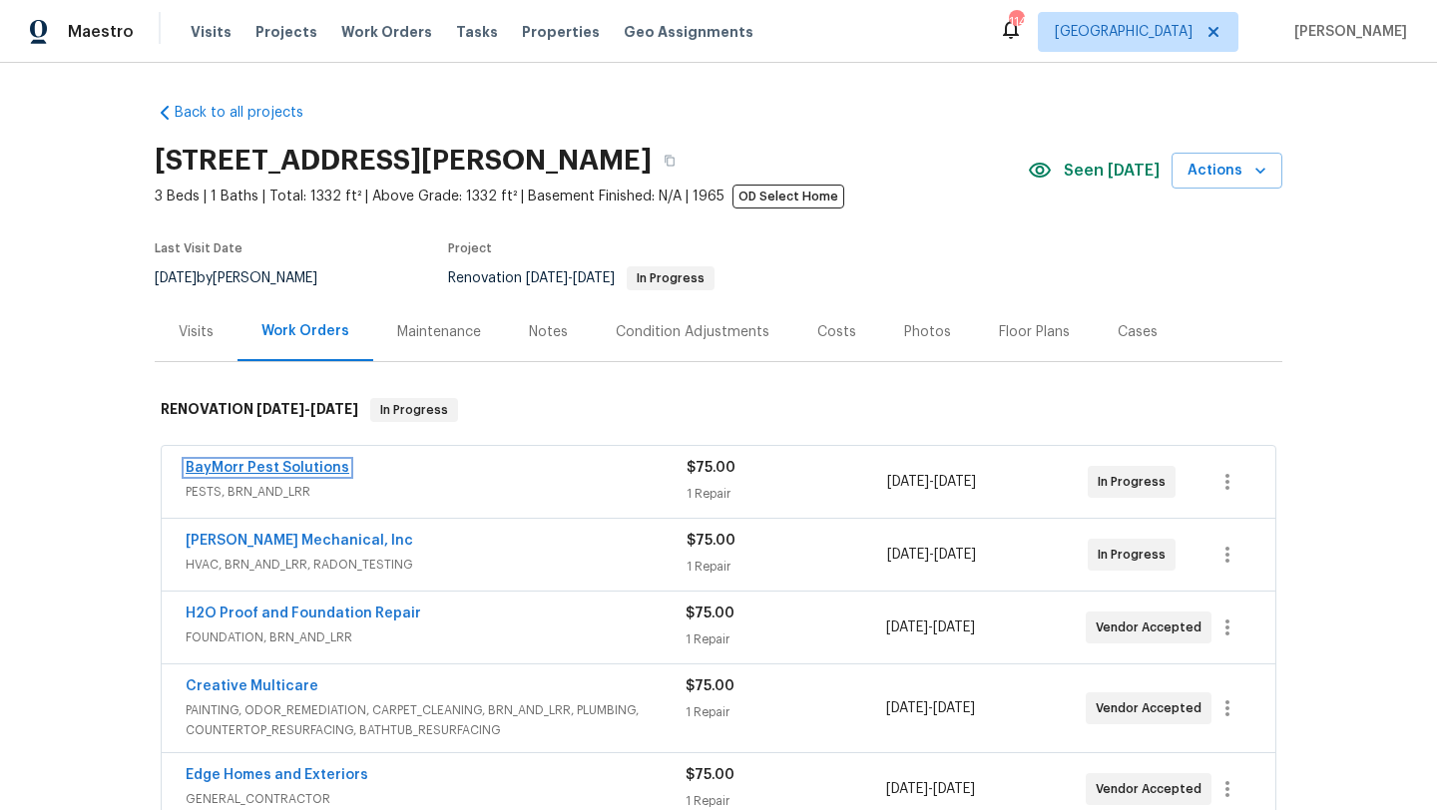
click at [284, 466] on link "BayMorr Pest Solutions" at bounding box center [268, 468] width 164 height 14
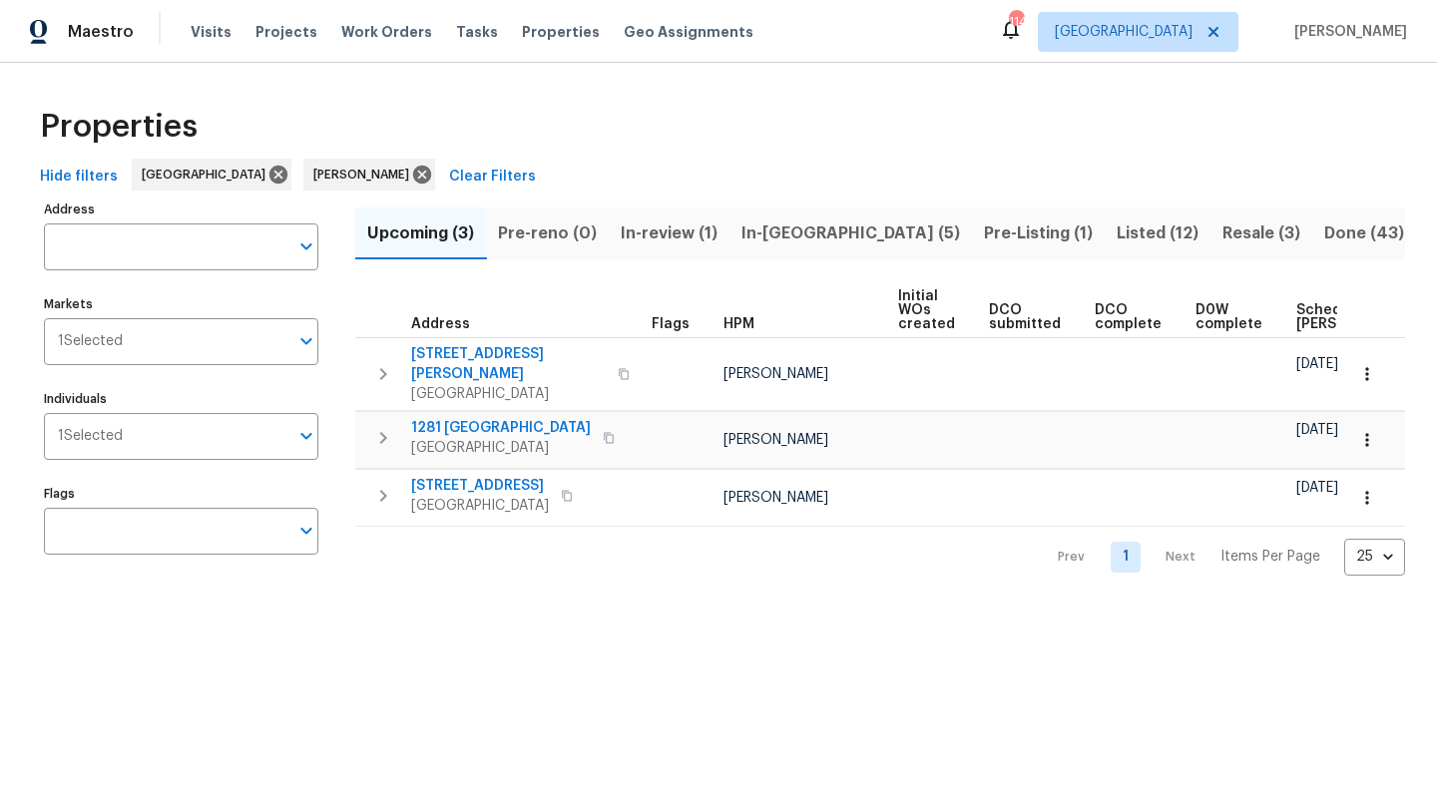
click at [782, 232] on span "In-reno (5)" at bounding box center [850, 234] width 219 height 28
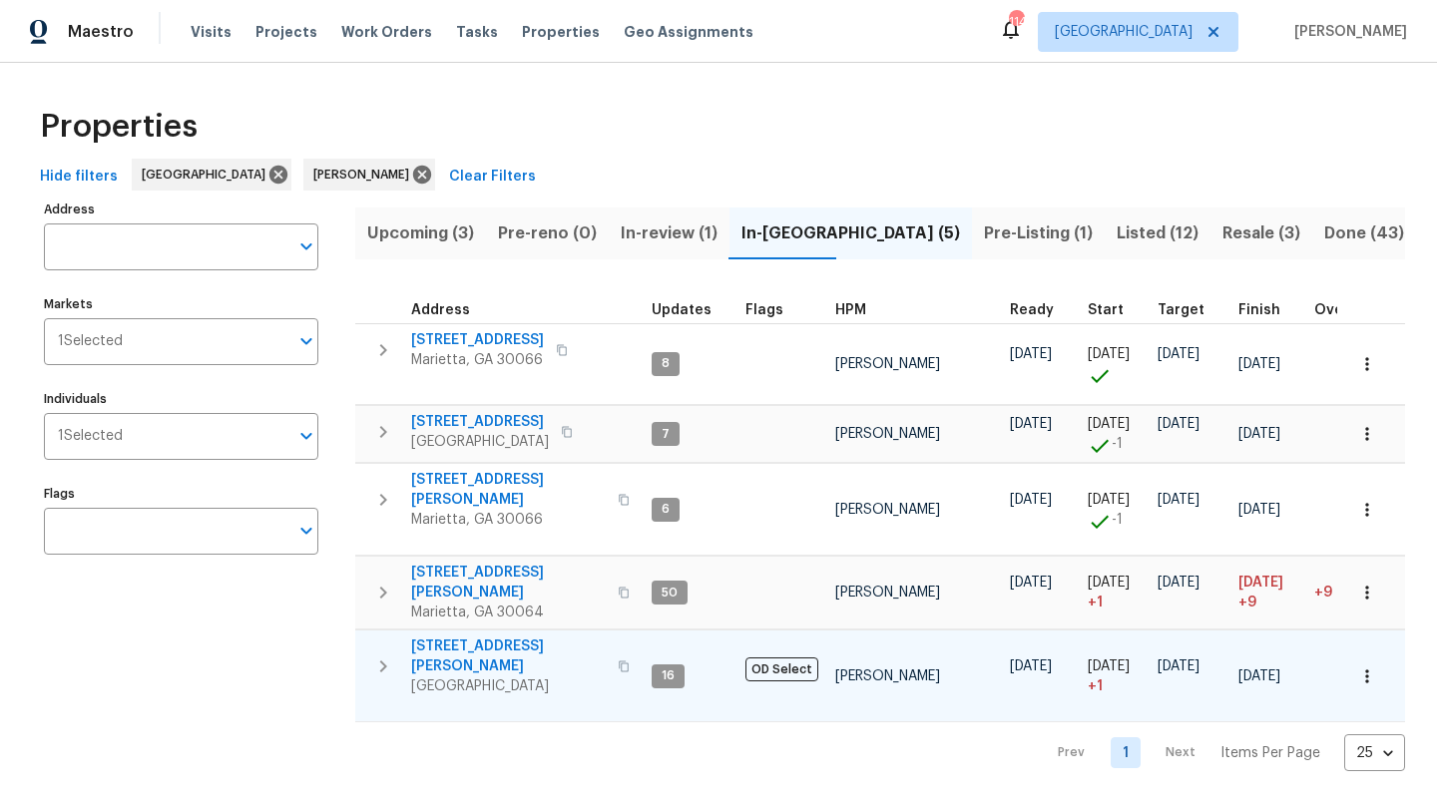
click at [492, 637] on span "314 Jackson St" at bounding box center [508, 657] width 195 height 40
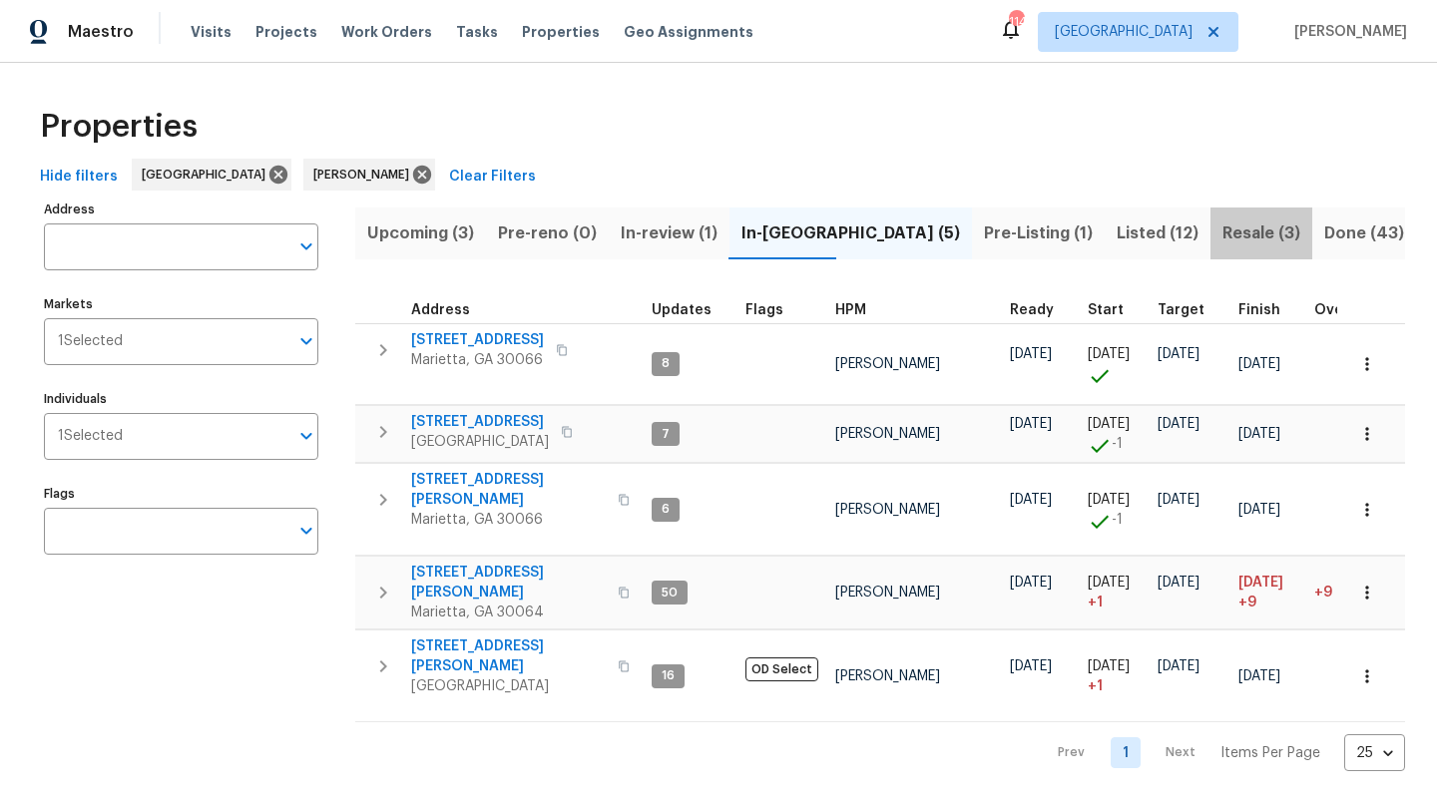
click at [1222, 228] on span "Resale (3)" at bounding box center [1261, 234] width 78 height 28
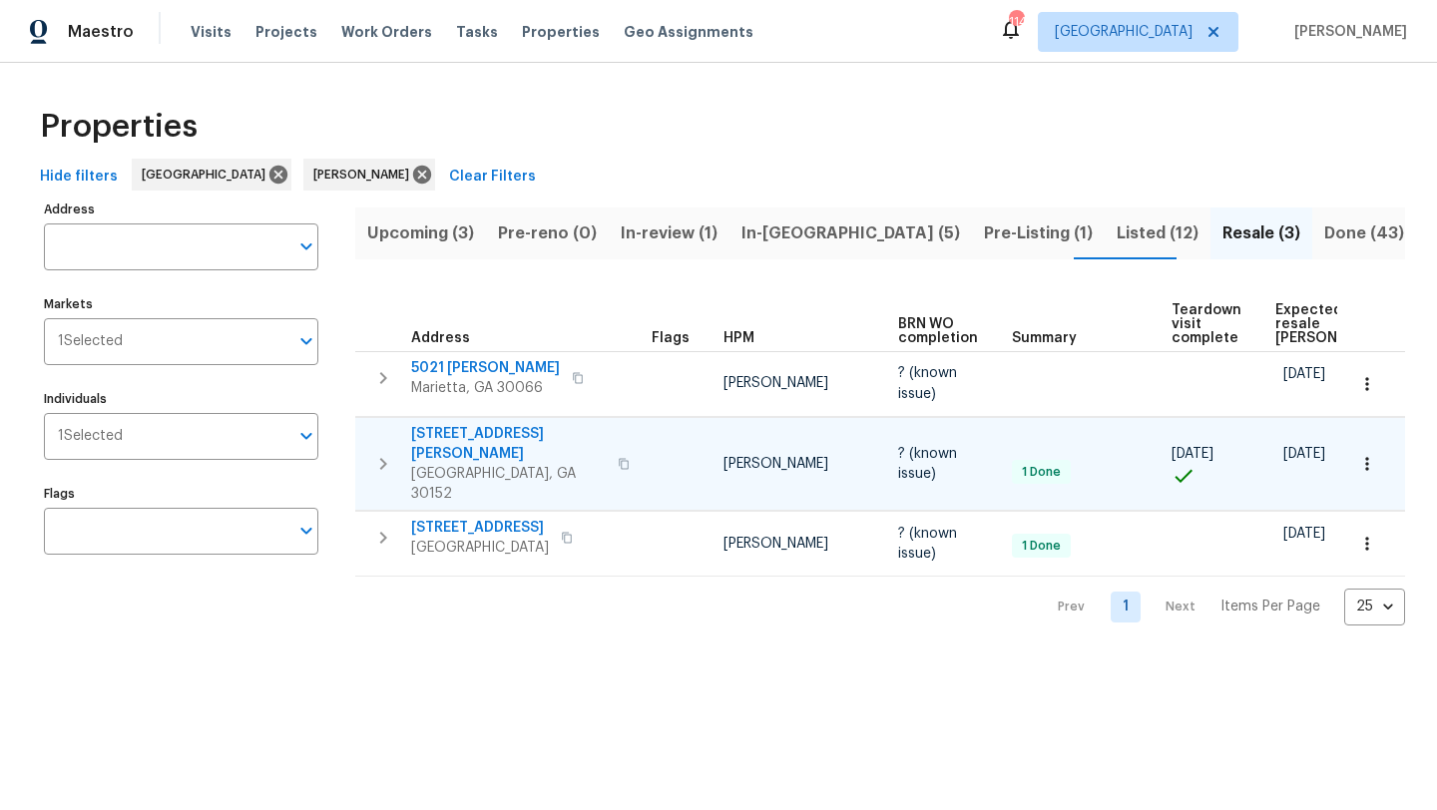
click at [542, 431] on span "1575 Ridenour Pkwy NW Apt 804" at bounding box center [508, 444] width 195 height 40
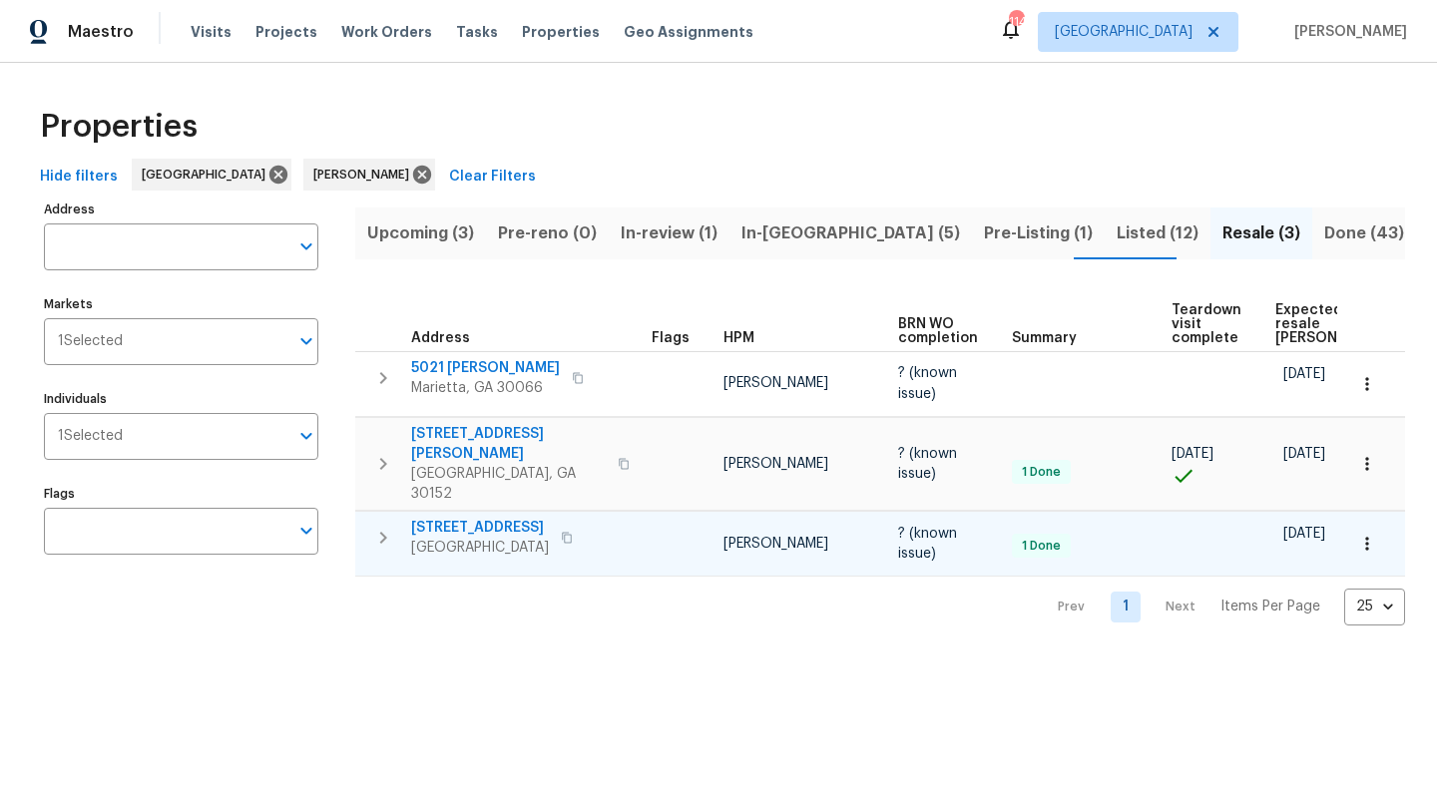
click at [469, 518] on span "45 Hampton Dr" at bounding box center [480, 528] width 138 height 20
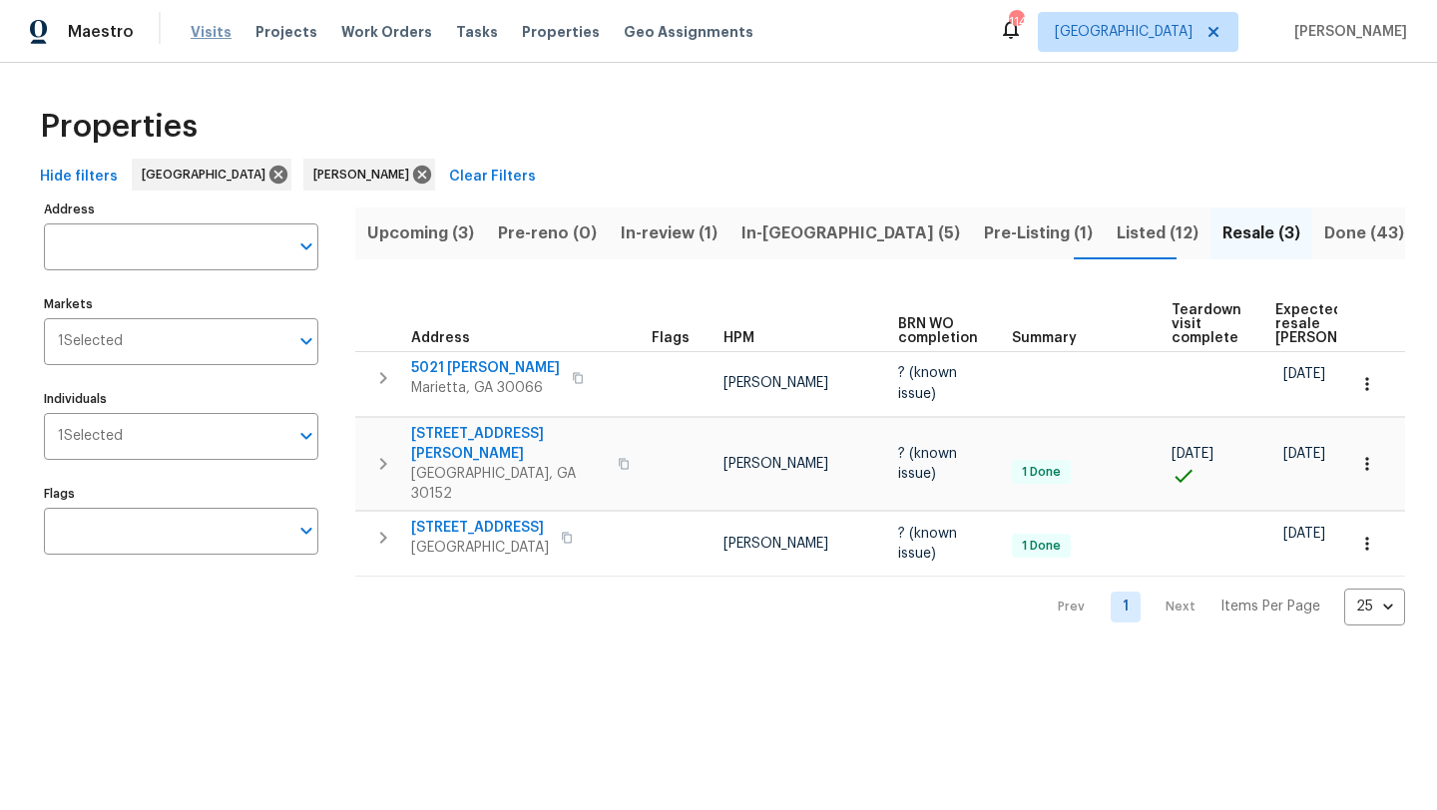
click at [209, 28] on span "Visits" at bounding box center [211, 32] width 41 height 20
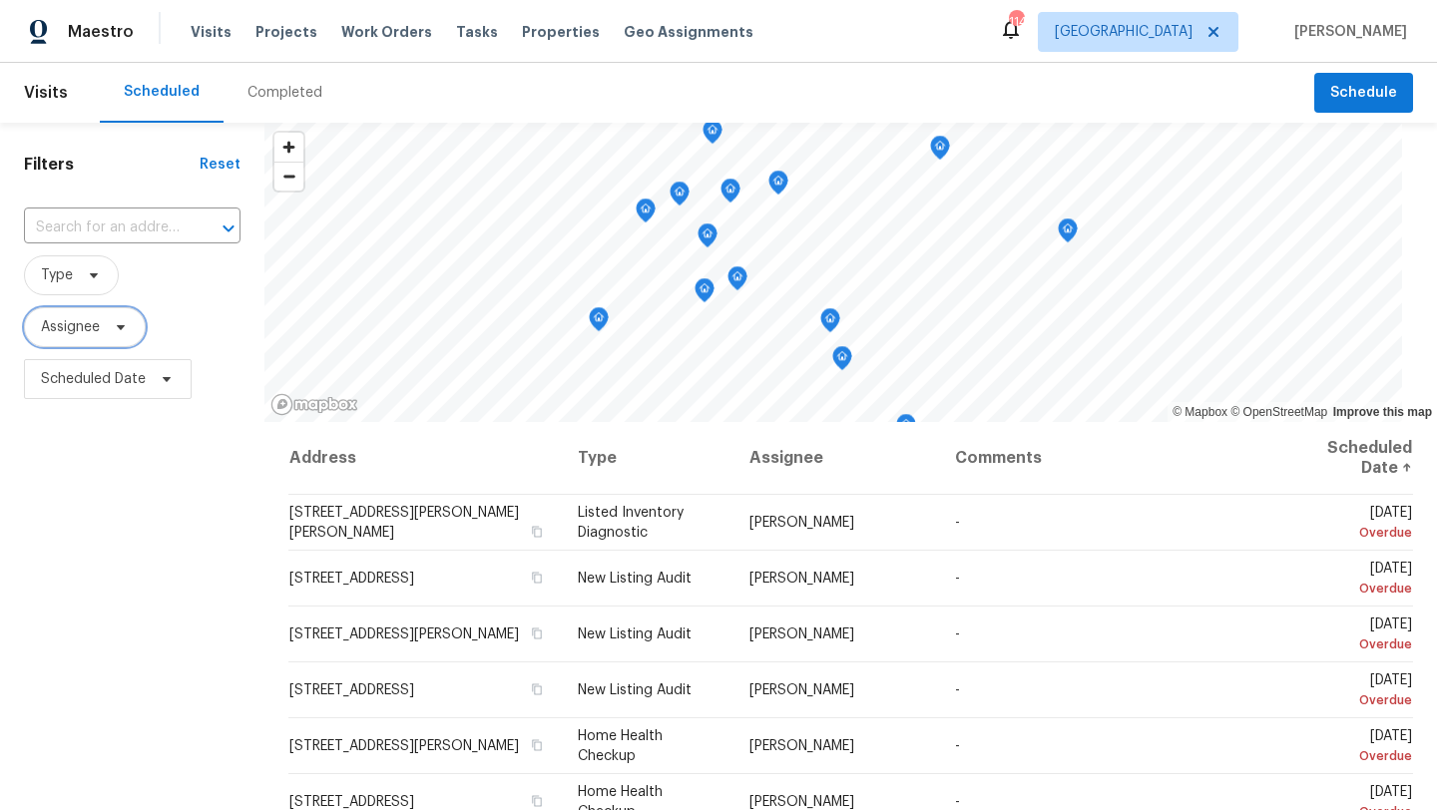
click at [123, 325] on icon at bounding box center [121, 327] width 16 height 16
type input "kenroy.hoilett"
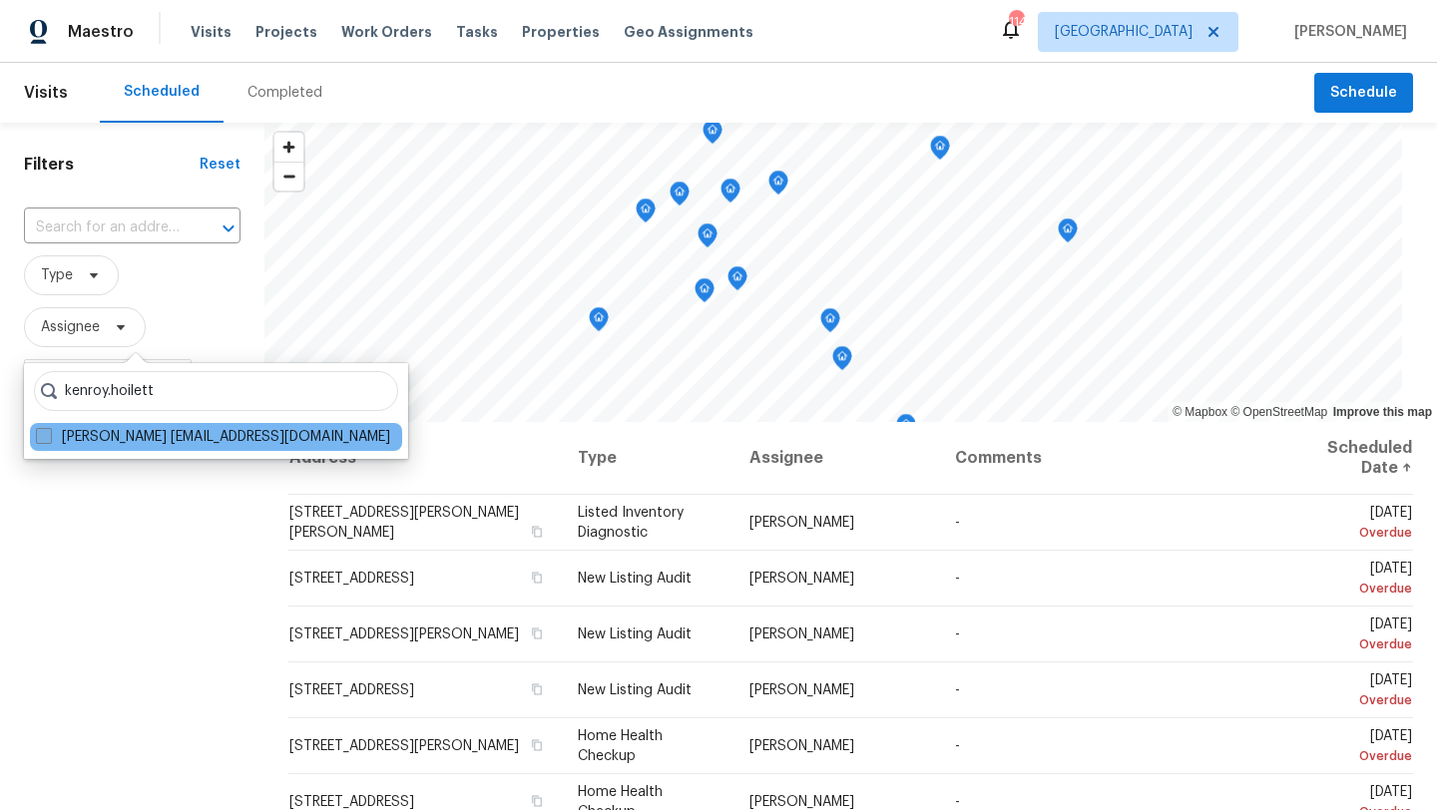
click at [42, 433] on span at bounding box center [44, 436] width 16 height 16
click at [42, 433] on input "Kenroy Hoilett kenroy.hoilett@opendoor.com" at bounding box center [42, 433] width 13 height 13
checkbox input "true"
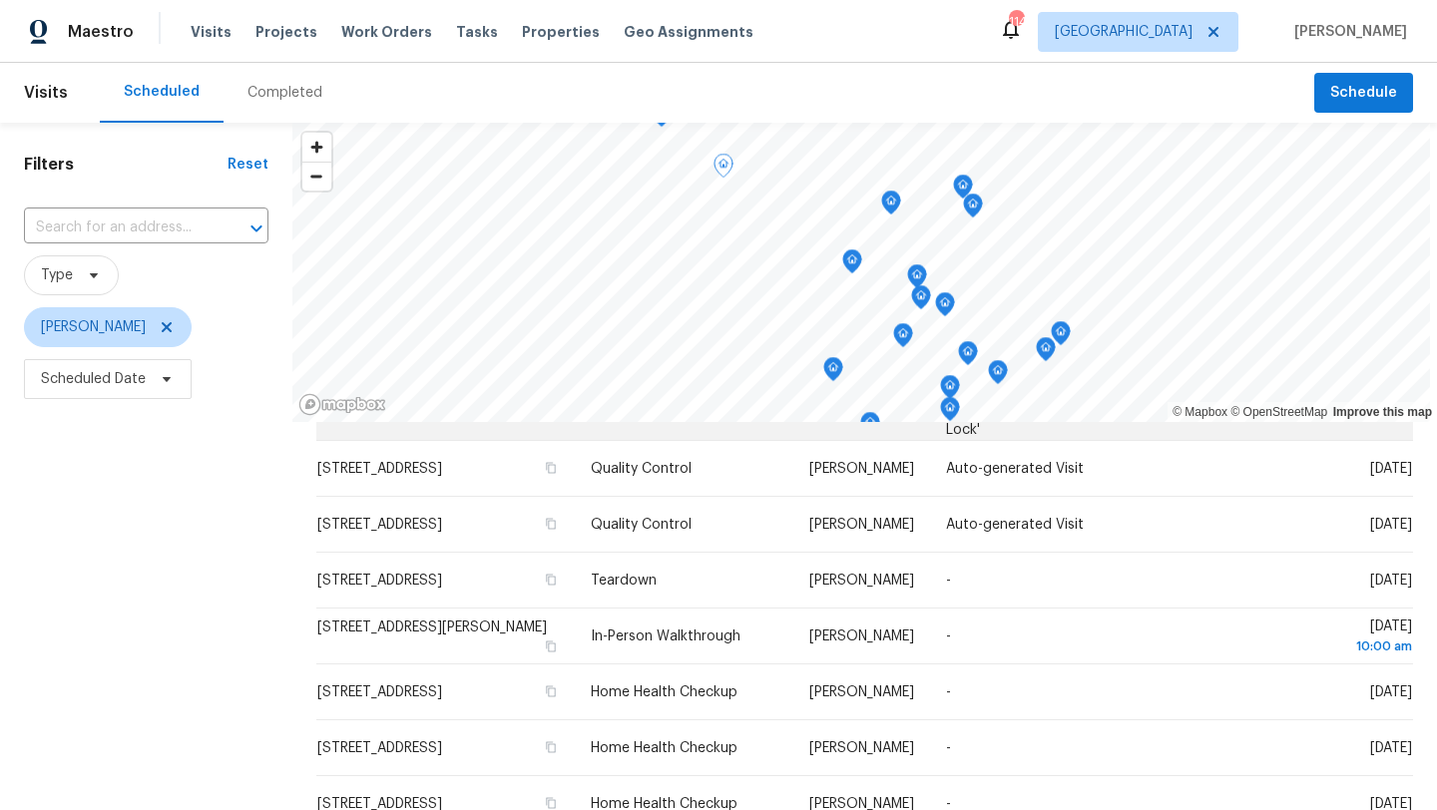
scroll to position [313, 0]
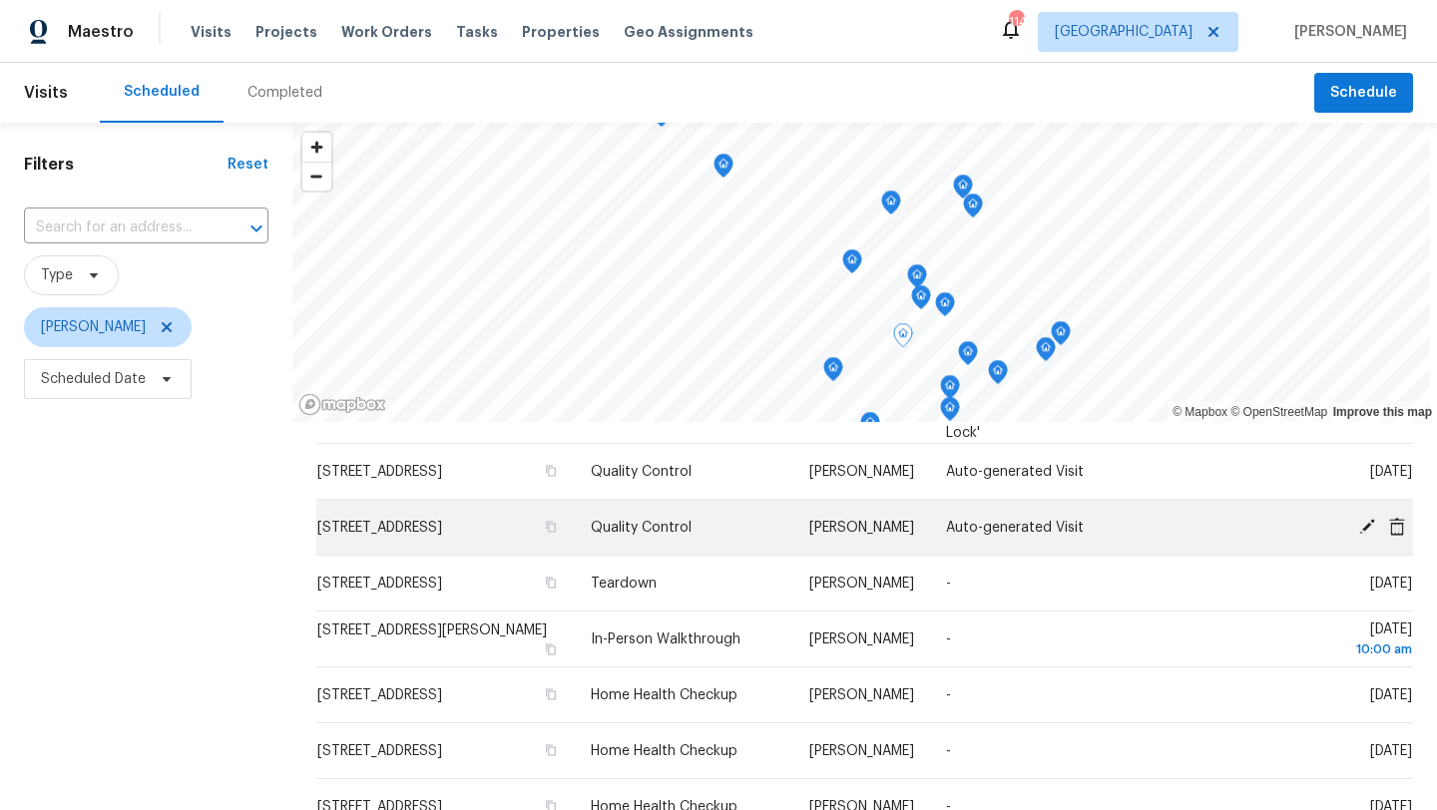
click at [1362, 518] on icon at bounding box center [1367, 526] width 16 height 16
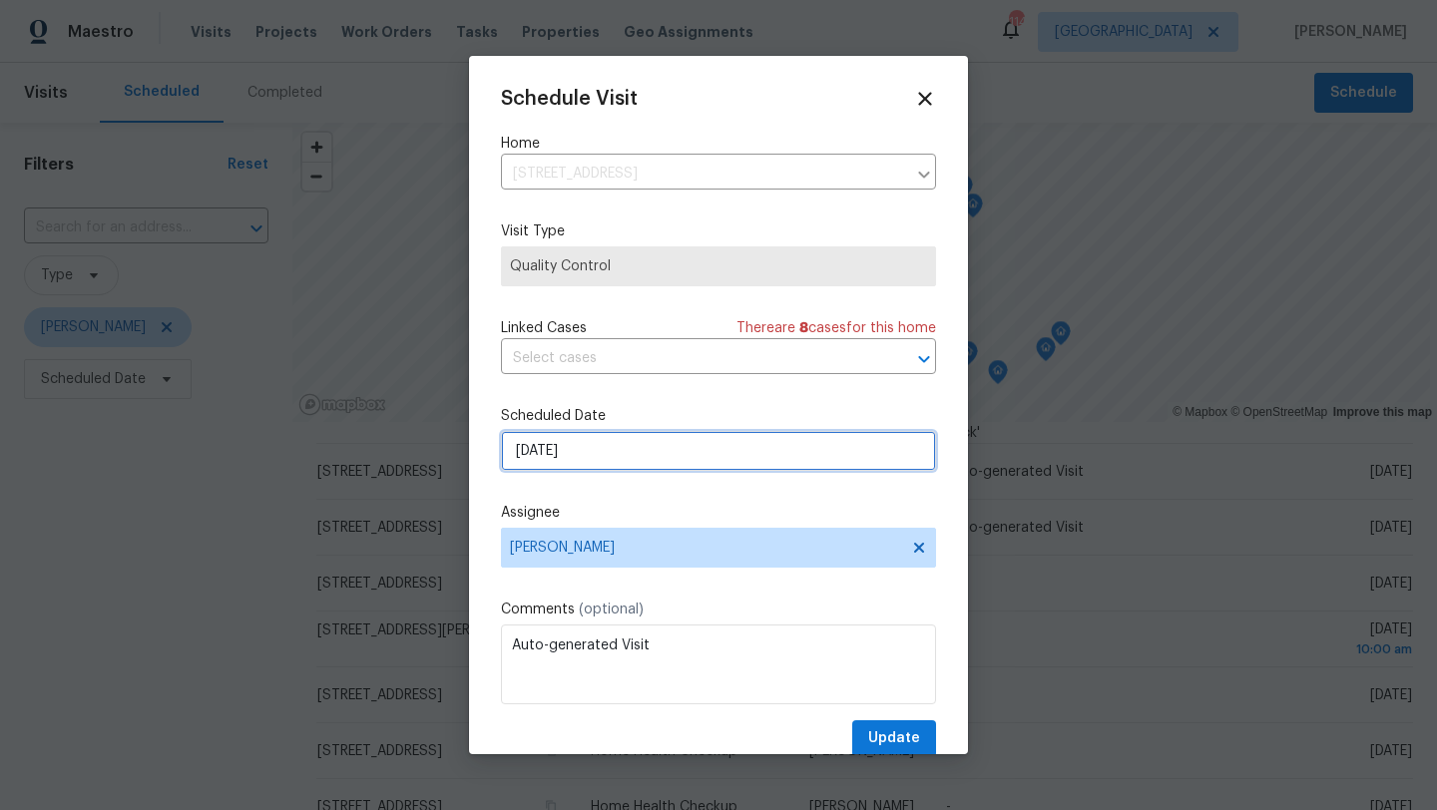
click at [603, 448] on input "[DATE]" at bounding box center [718, 451] width 435 height 40
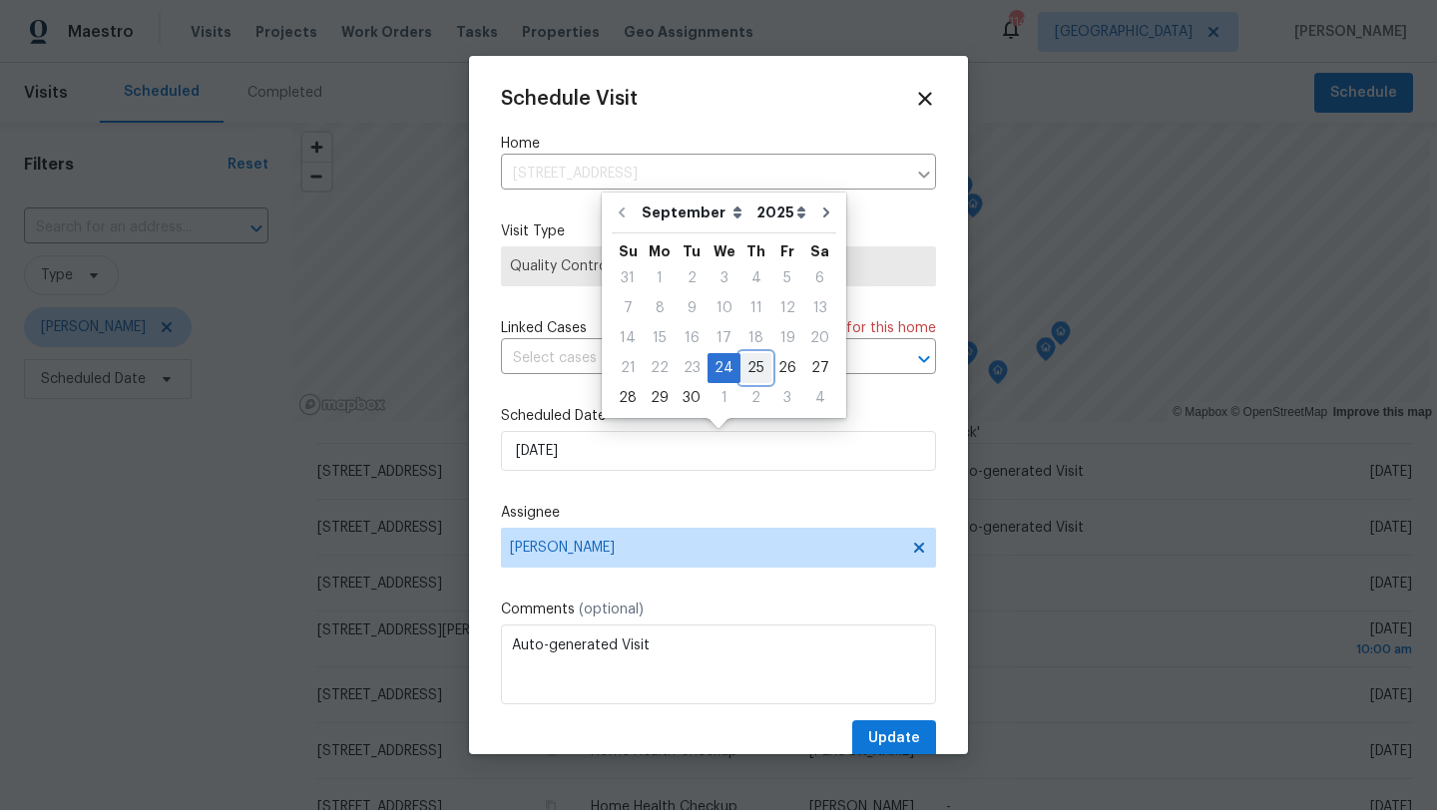
click at [742, 368] on div "25" at bounding box center [755, 368] width 31 height 28
type input "[DATE]"
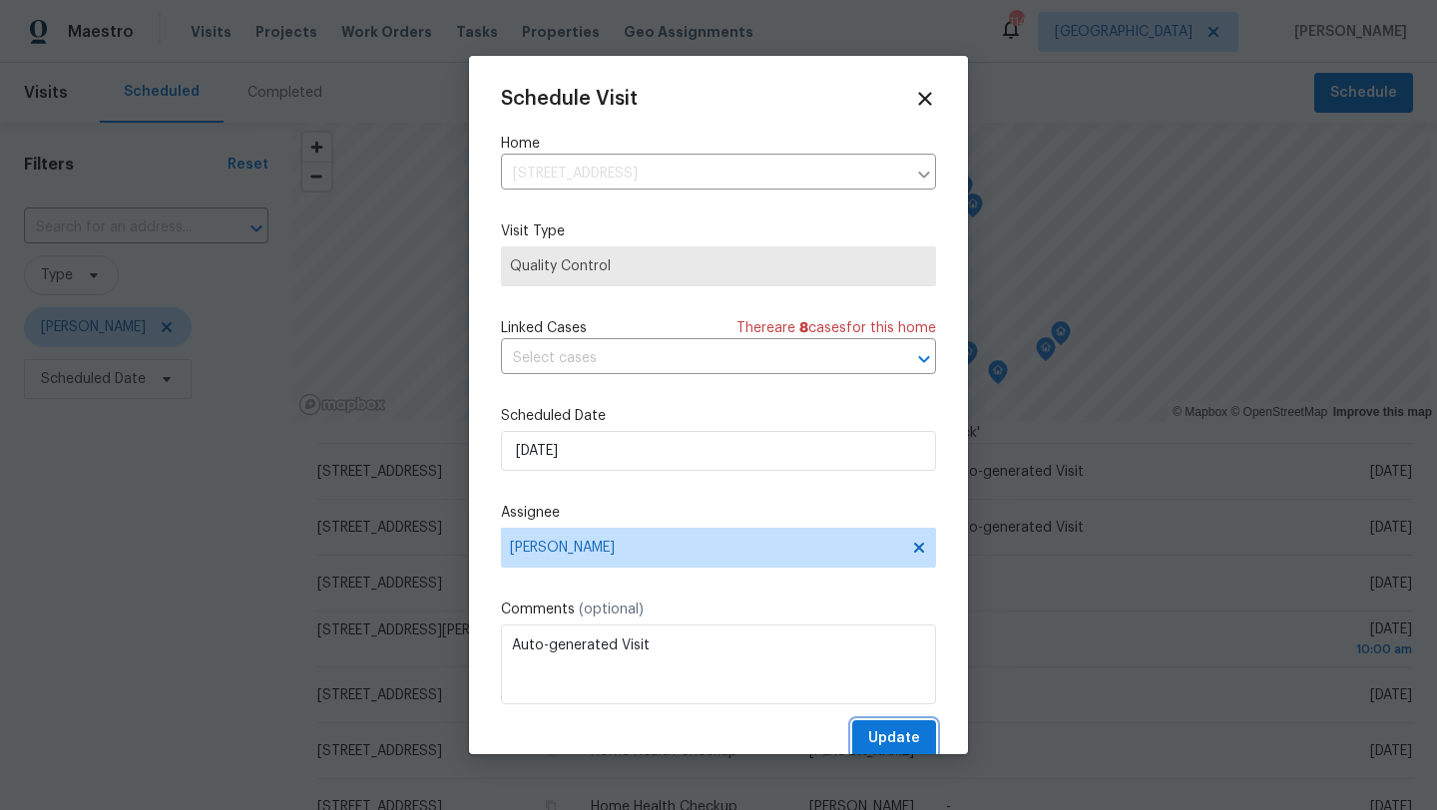
click at [890, 732] on span "Update" at bounding box center [894, 738] width 52 height 25
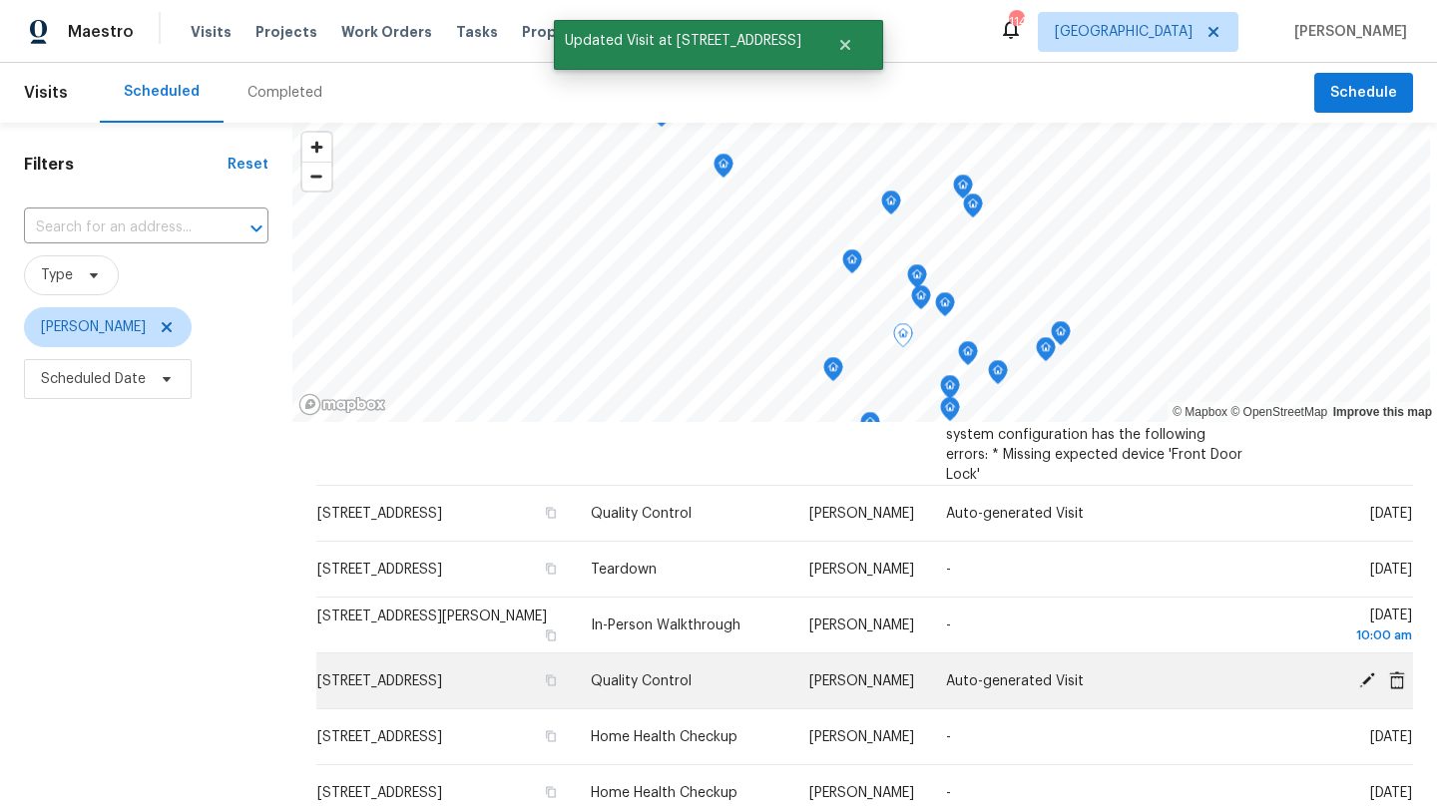
scroll to position [270, 0]
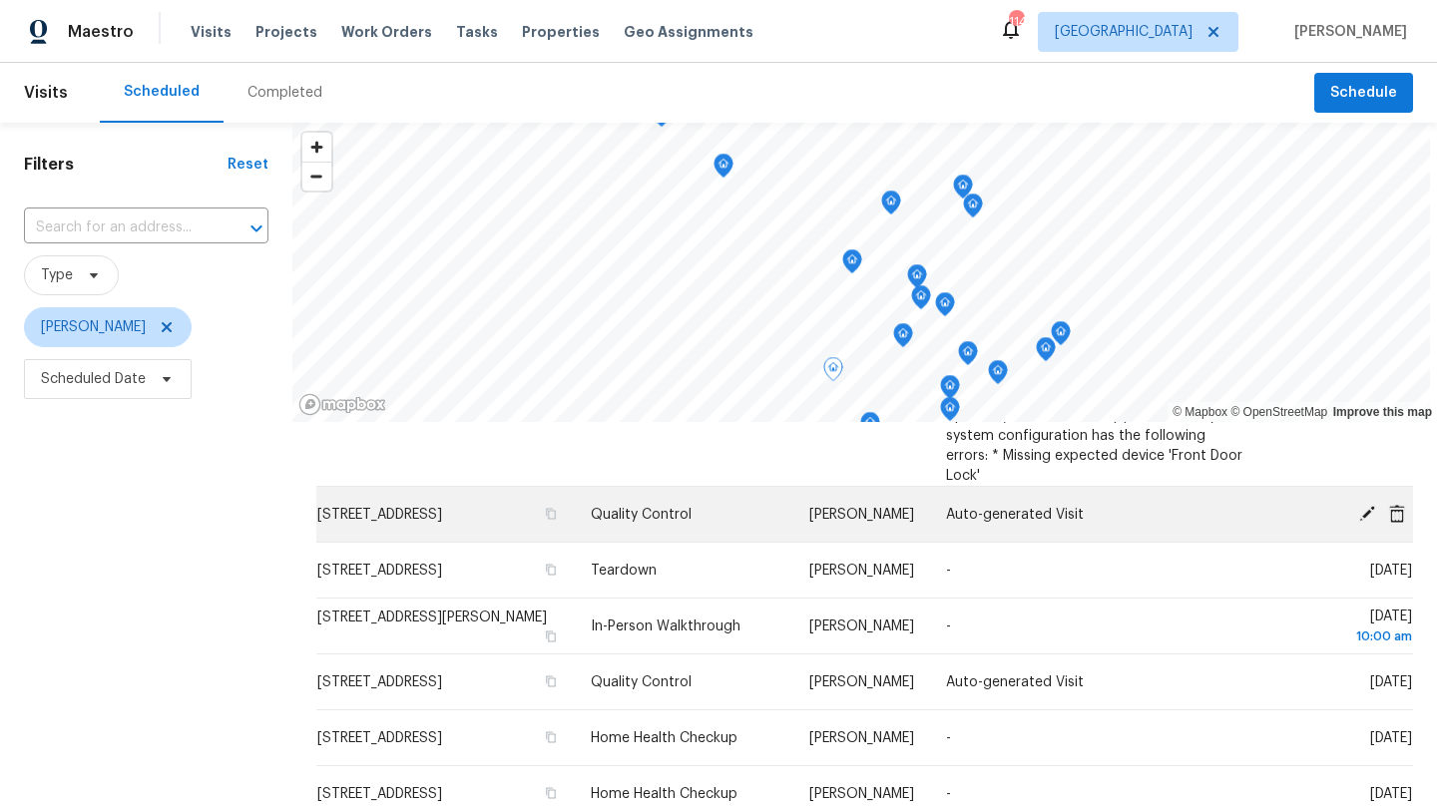
click at [1369, 504] on icon at bounding box center [1367, 513] width 18 height 18
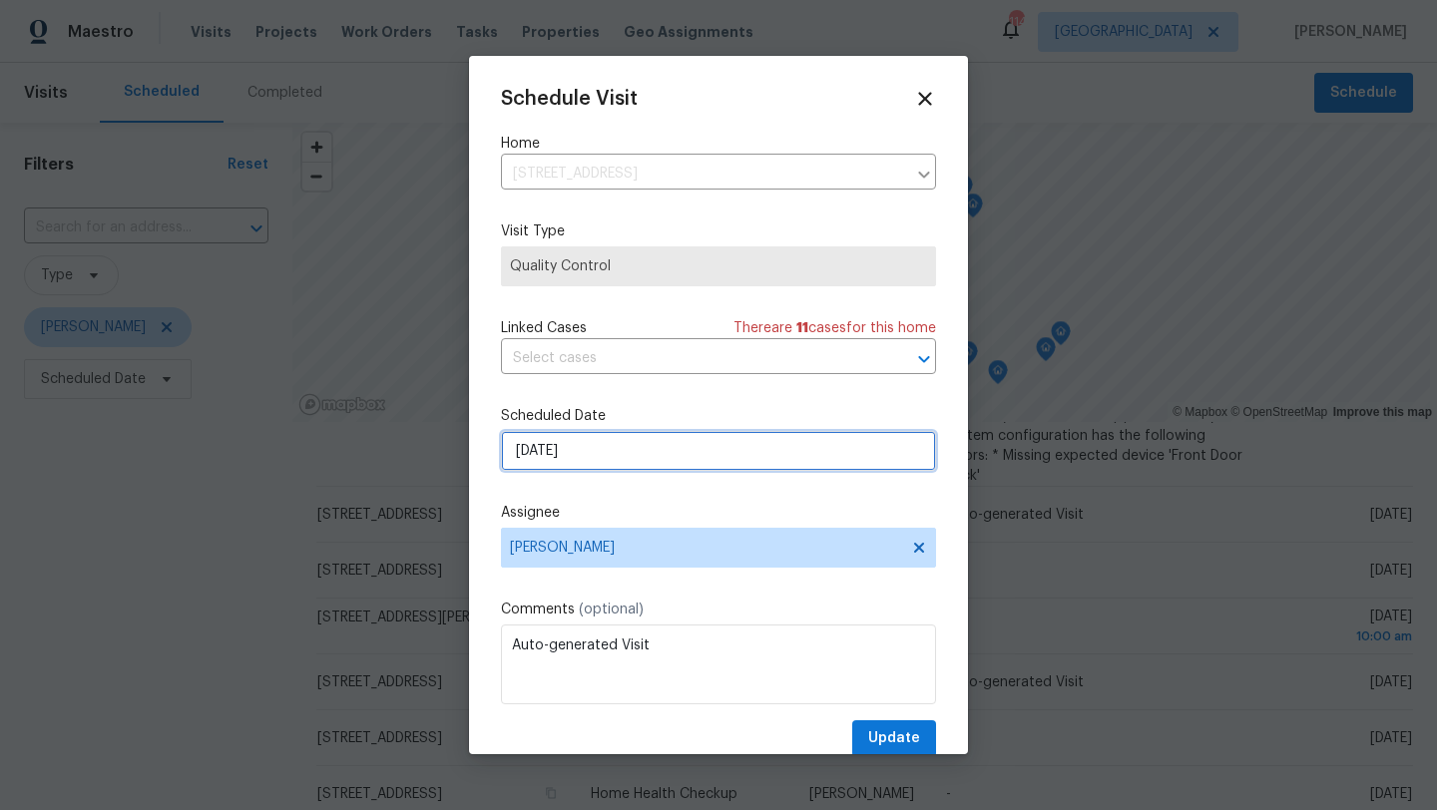
click at [659, 448] on input "[DATE]" at bounding box center [718, 451] width 435 height 40
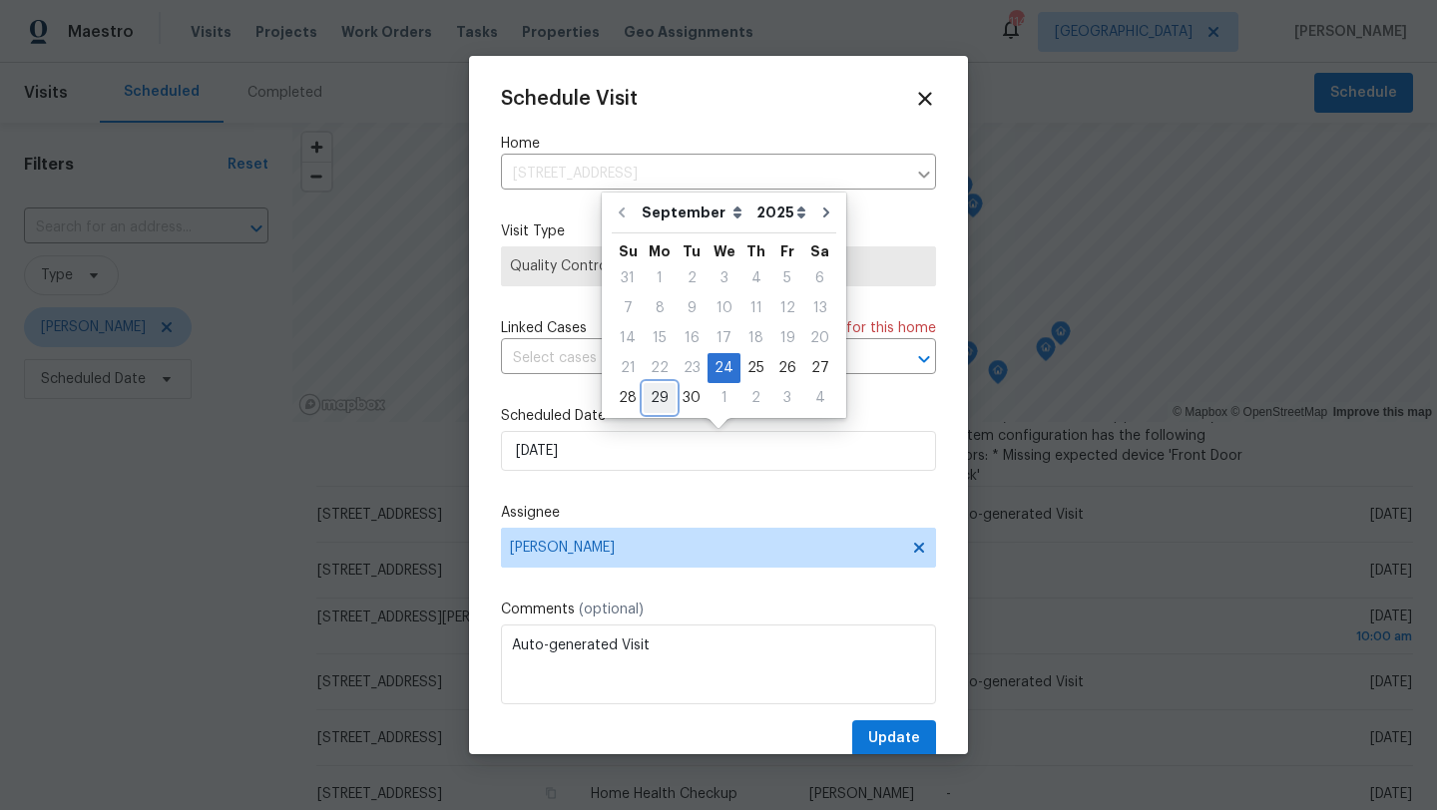
click at [663, 399] on div "29" at bounding box center [660, 398] width 32 height 28
type input "9/29/2025"
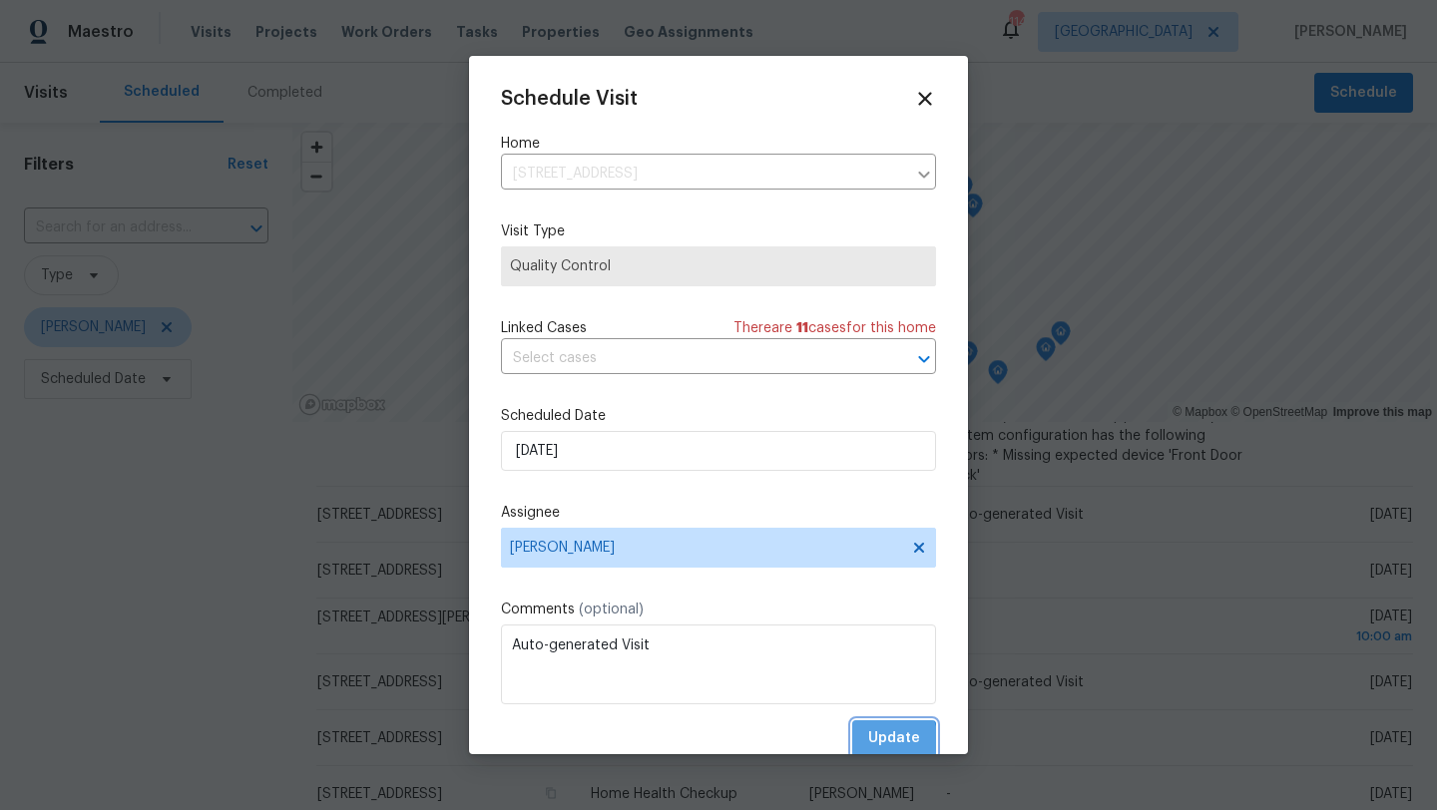
click at [889, 741] on span "Update" at bounding box center [894, 738] width 52 height 25
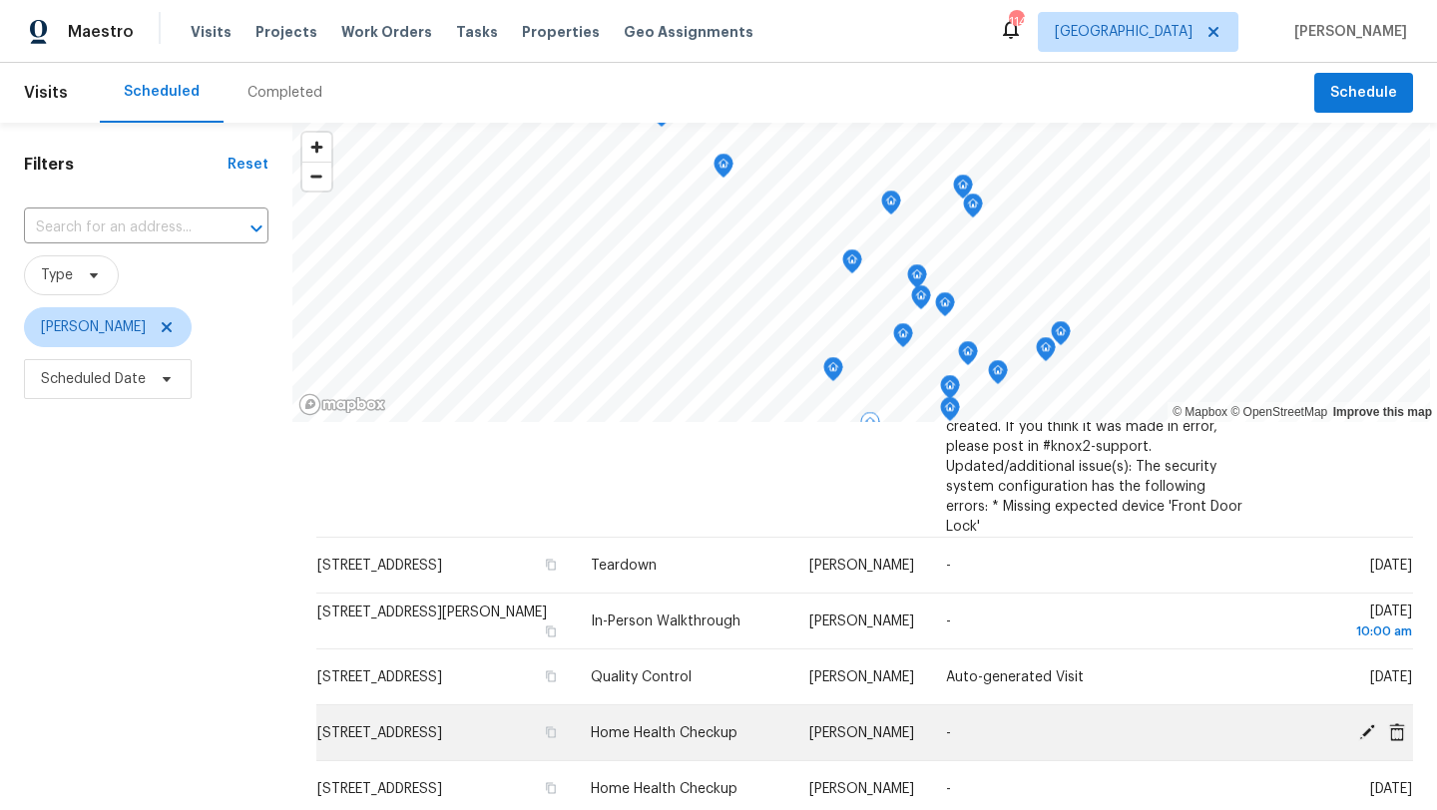
scroll to position [212, 0]
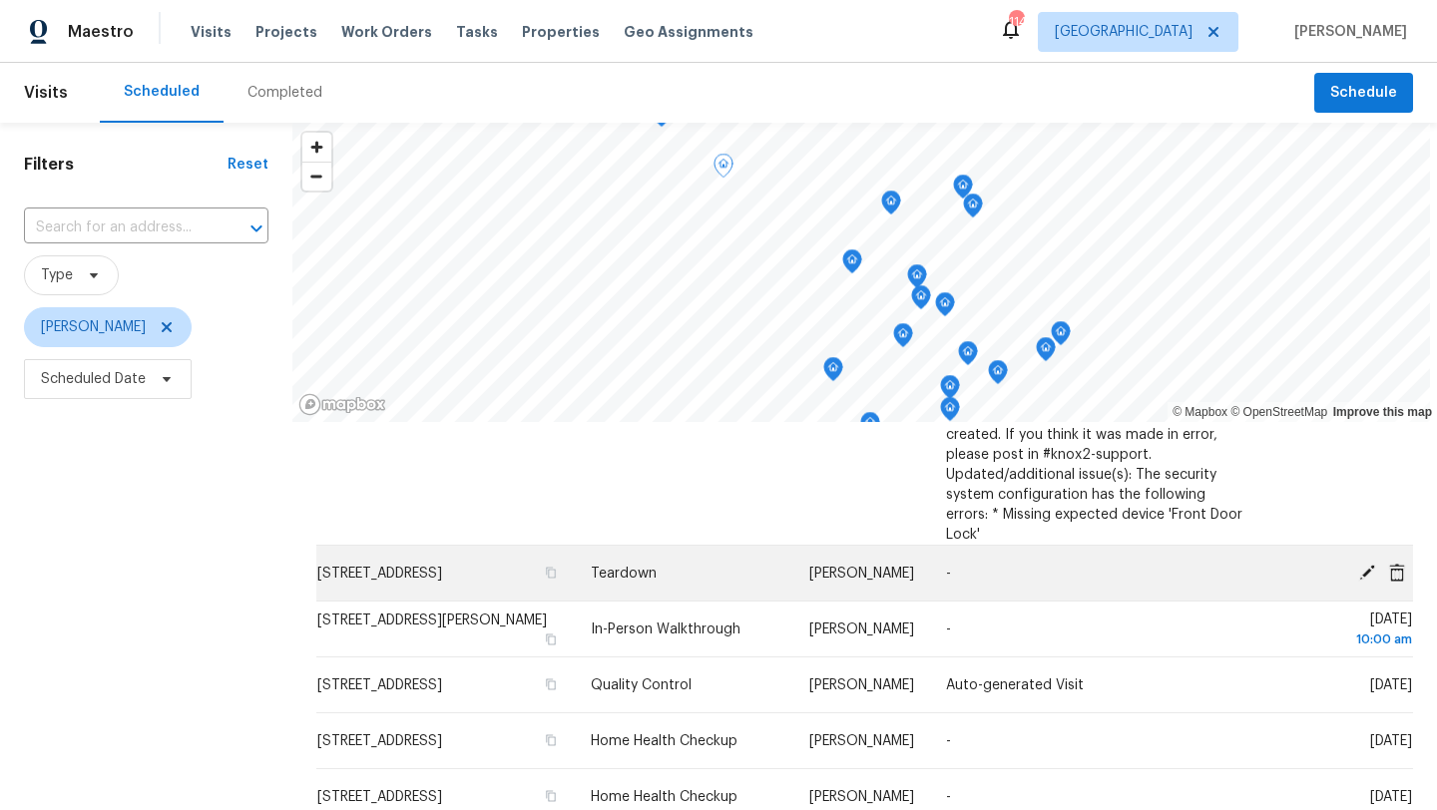
click at [1369, 564] on icon at bounding box center [1367, 572] width 16 height 16
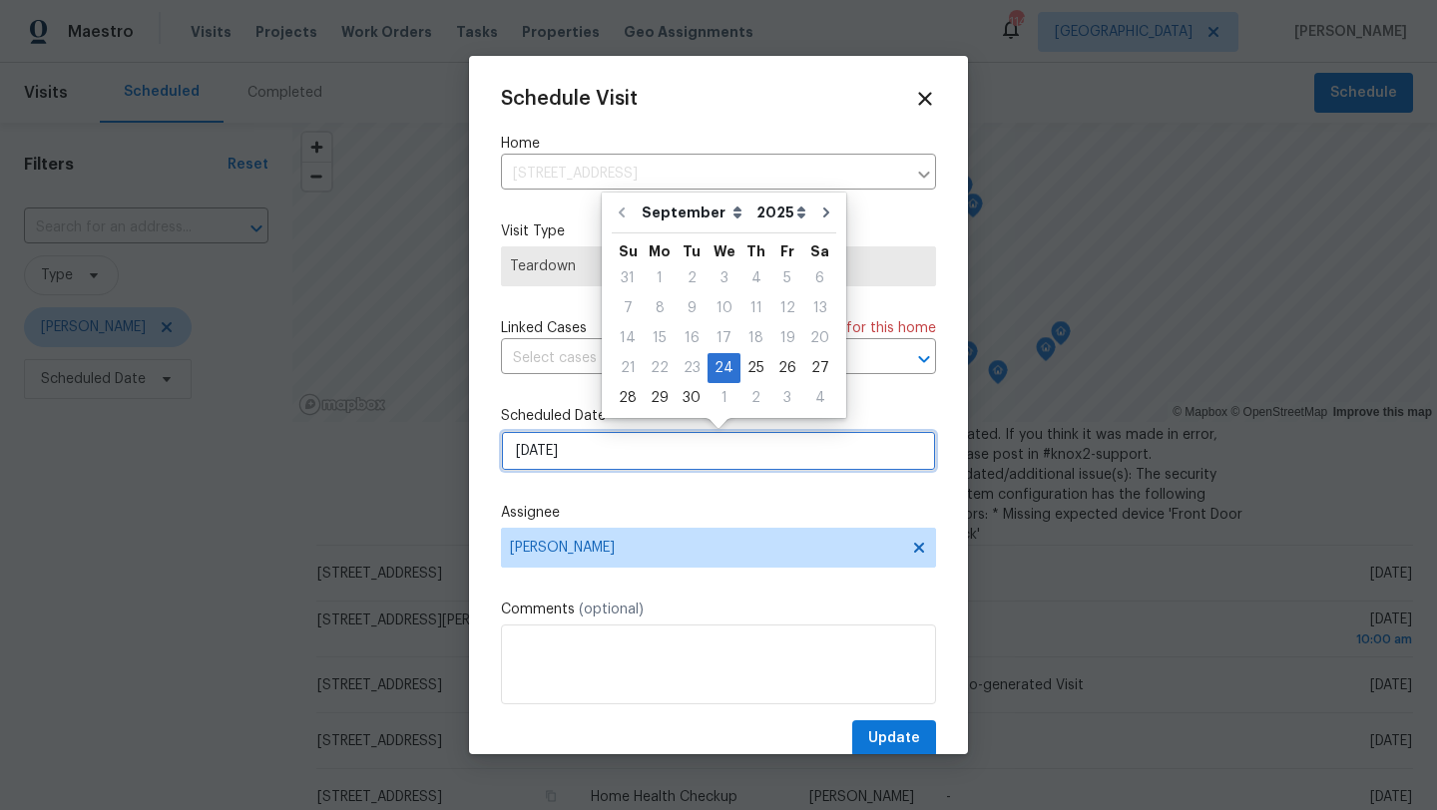
click at [707, 456] on input "[DATE]" at bounding box center [718, 451] width 435 height 40
click at [781, 371] on div "26" at bounding box center [787, 368] width 32 height 28
type input "9/26/2025"
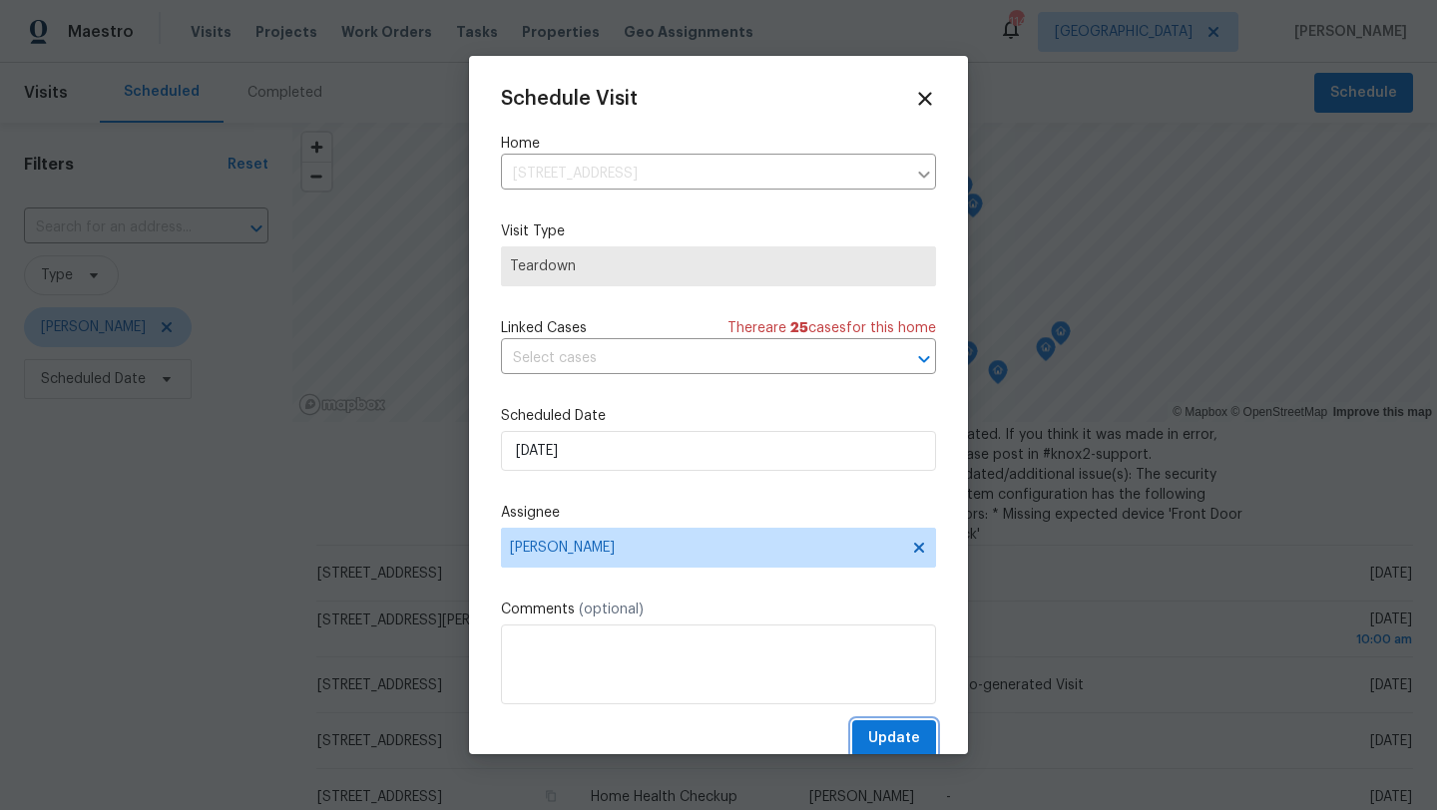
click at [908, 732] on span "Update" at bounding box center [894, 738] width 52 height 25
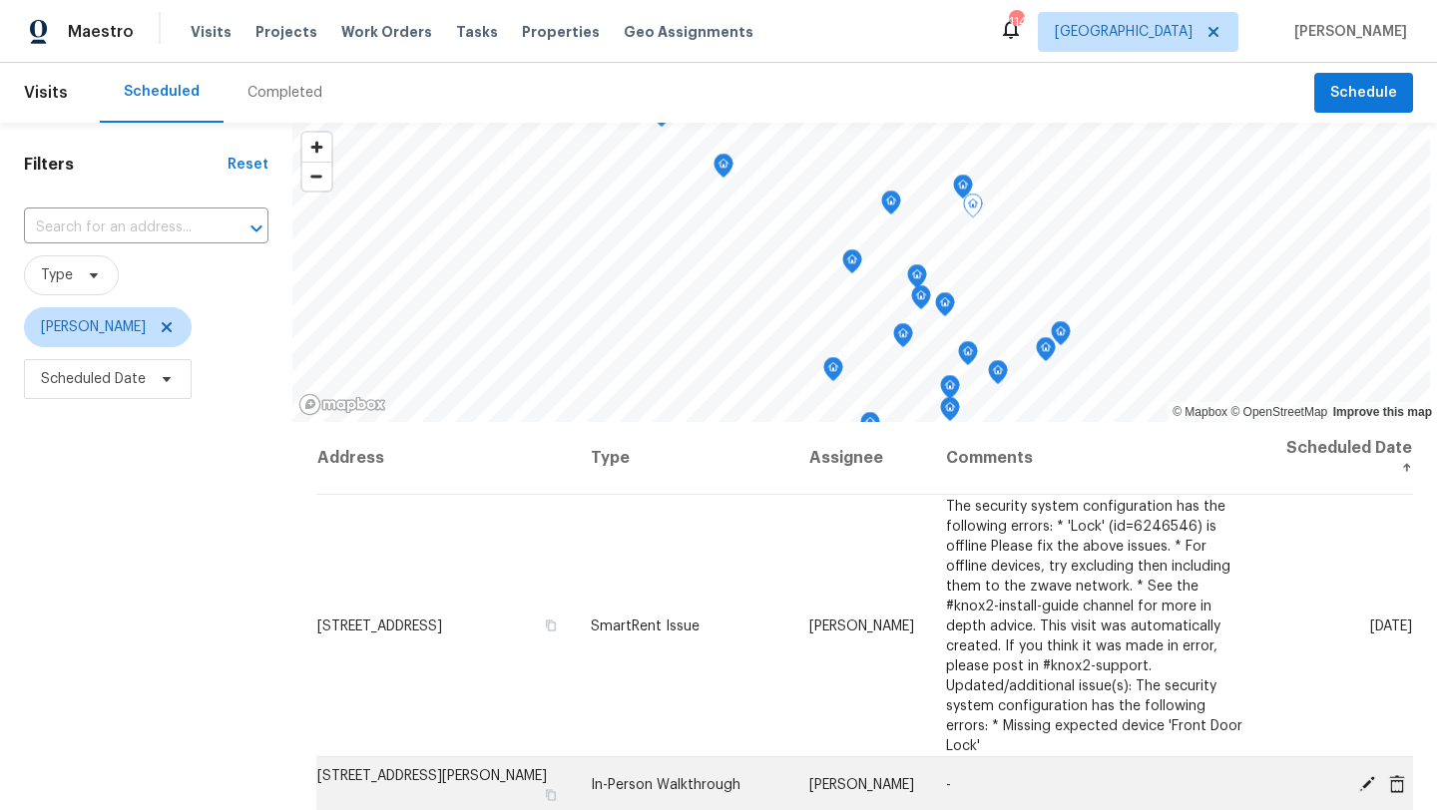
scroll to position [58, 0]
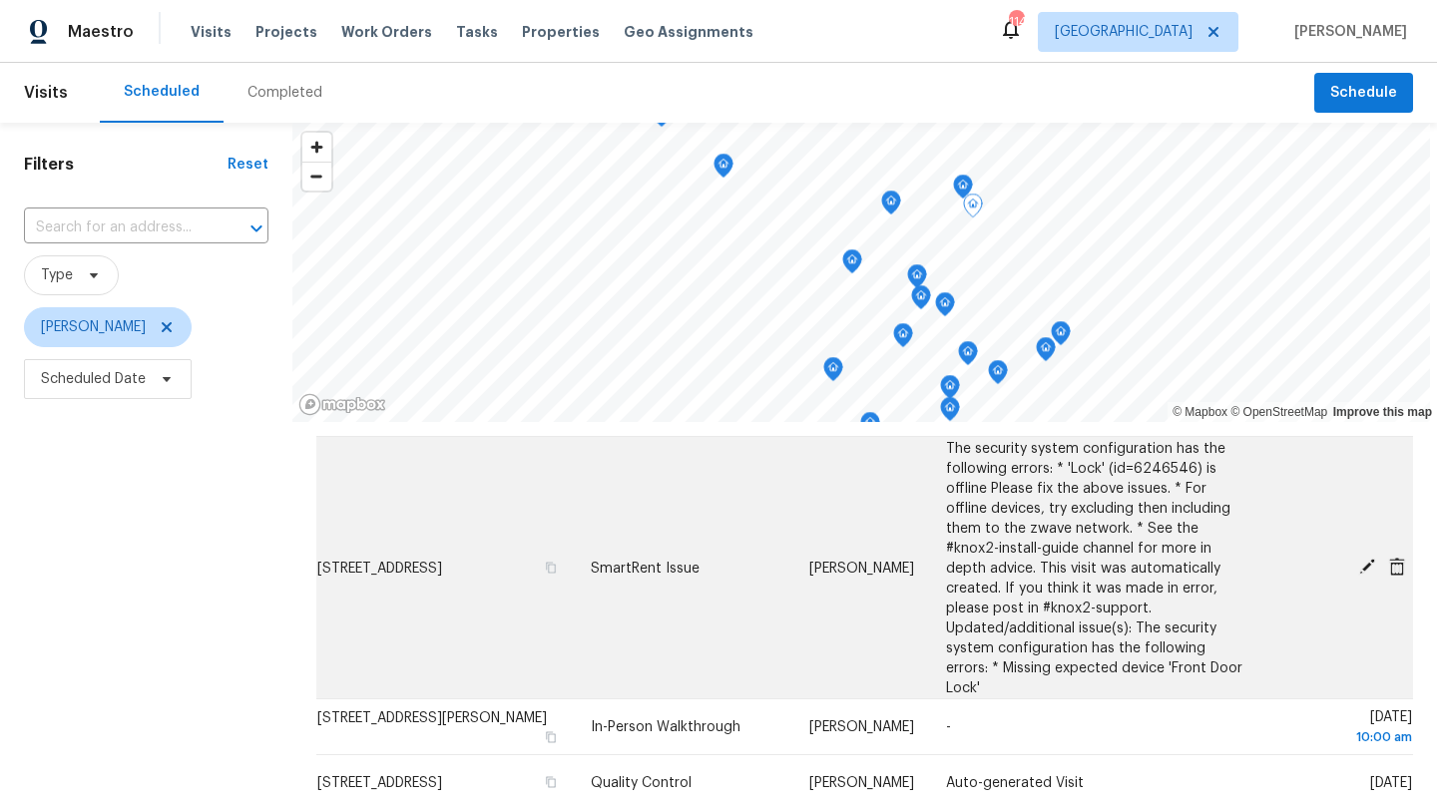
click at [1364, 562] on icon at bounding box center [1367, 567] width 18 height 18
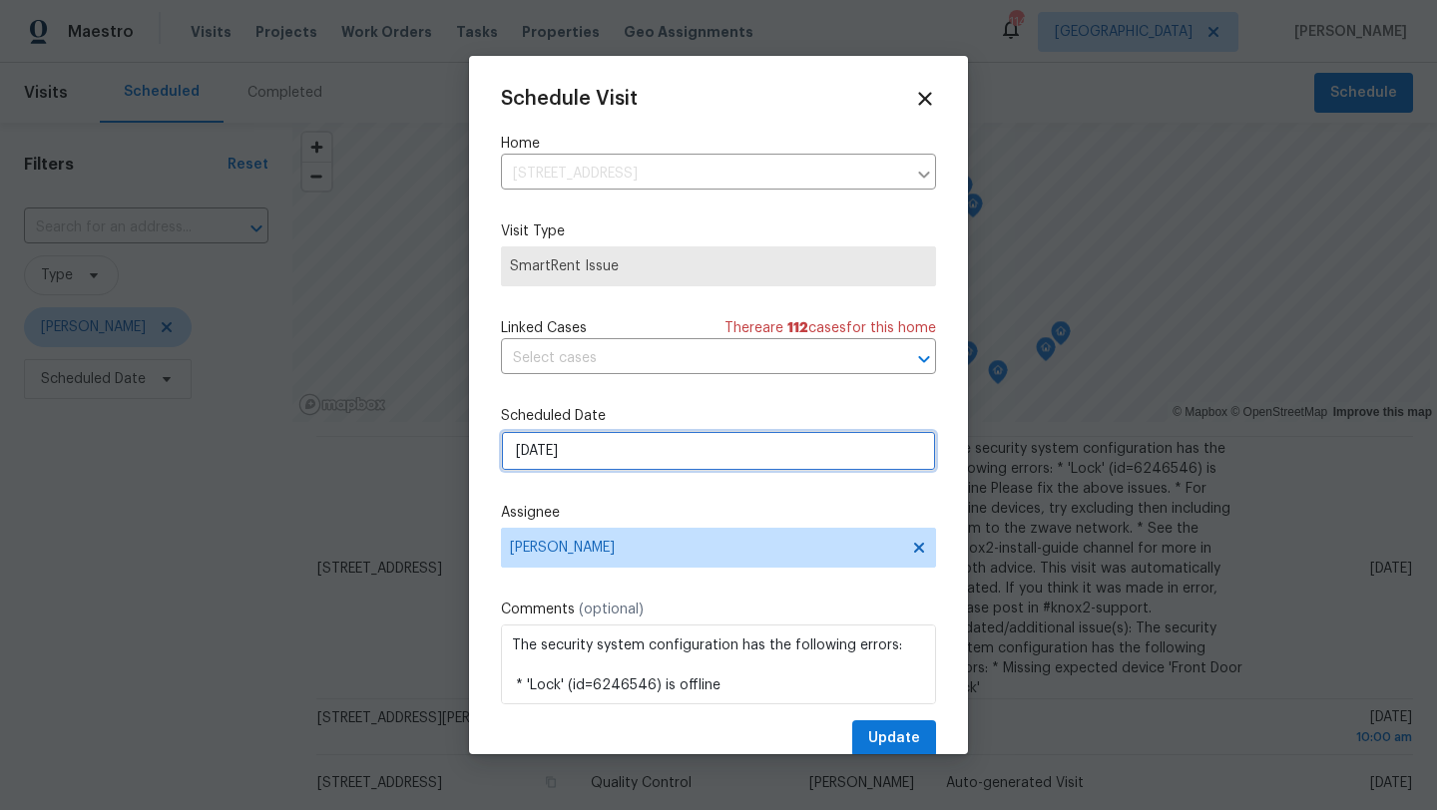
click at [686, 447] on input "[DATE]" at bounding box center [718, 451] width 435 height 40
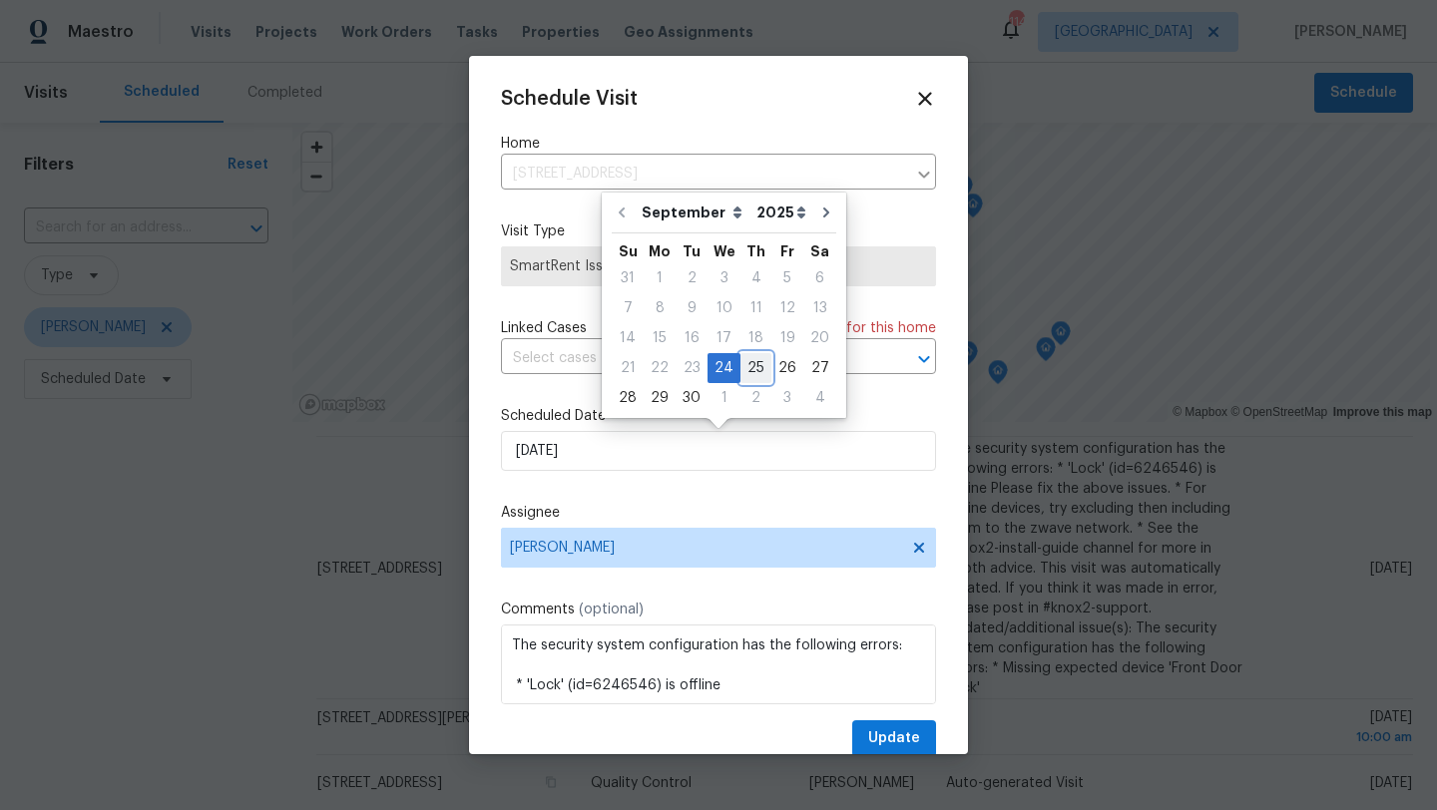
click at [740, 367] on div "25" at bounding box center [755, 368] width 31 height 28
type input "[DATE]"
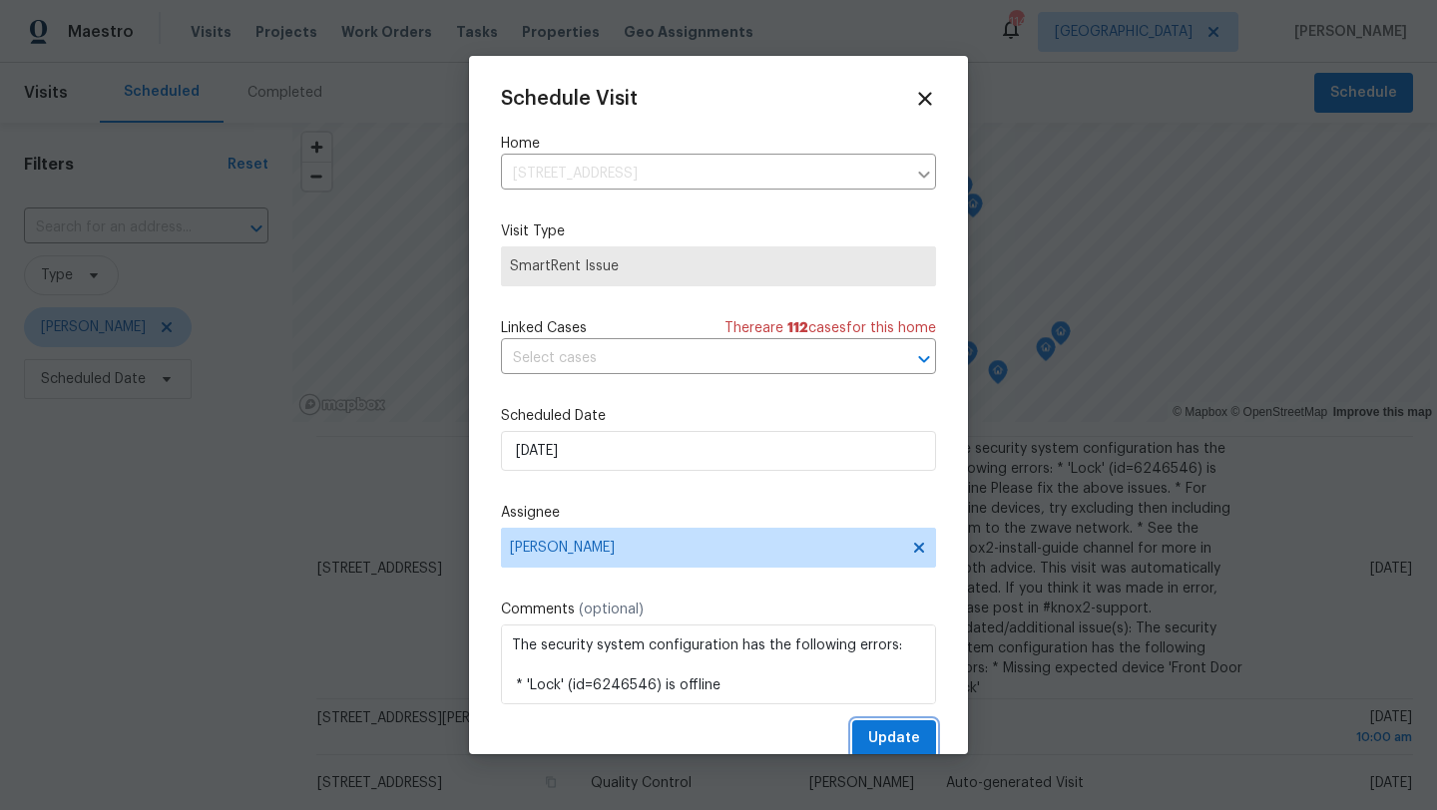
click at [904, 738] on span "Update" at bounding box center [894, 738] width 52 height 25
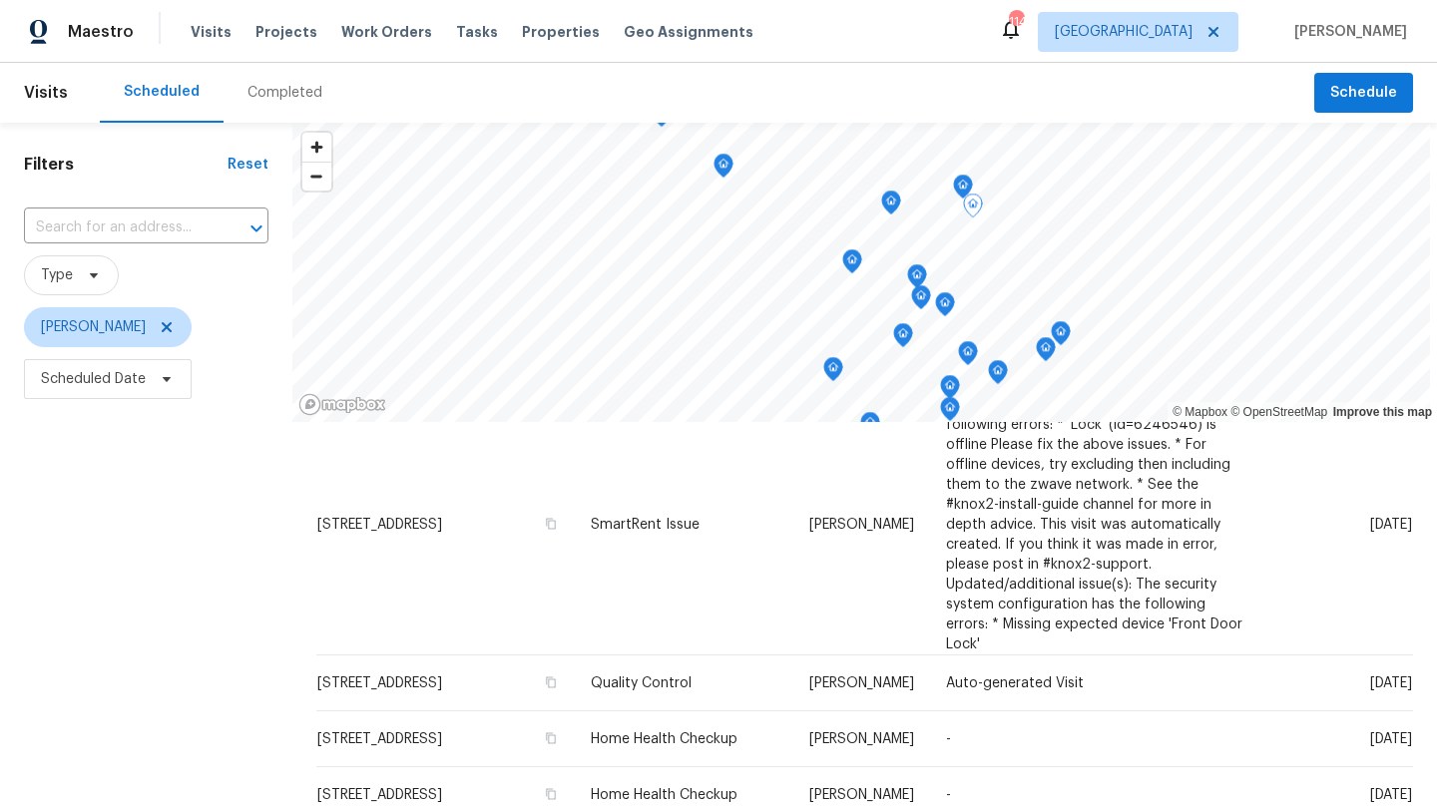
scroll to position [171, 0]
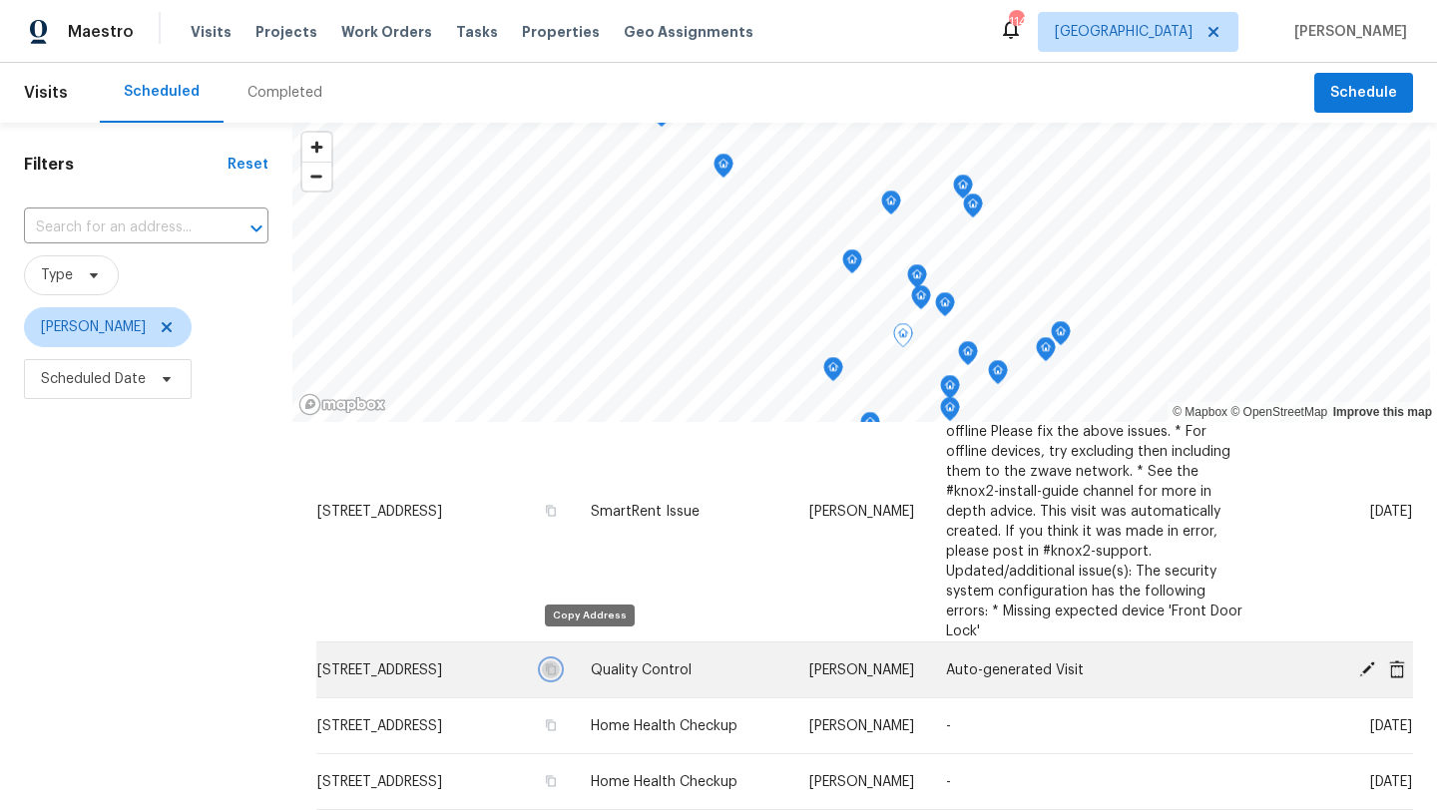
click at [556, 664] on icon "button" at bounding box center [551, 669] width 10 height 11
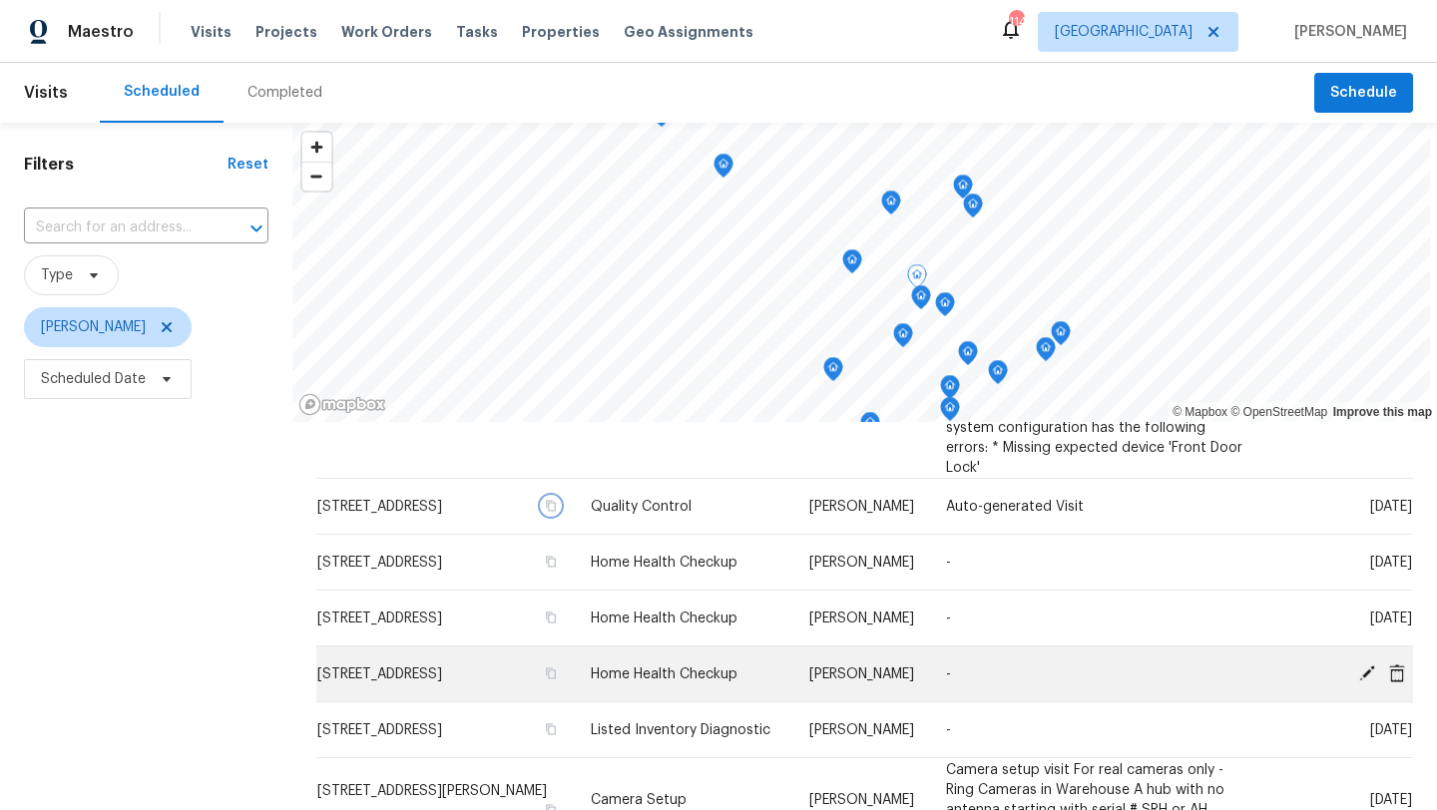
scroll to position [337, 0]
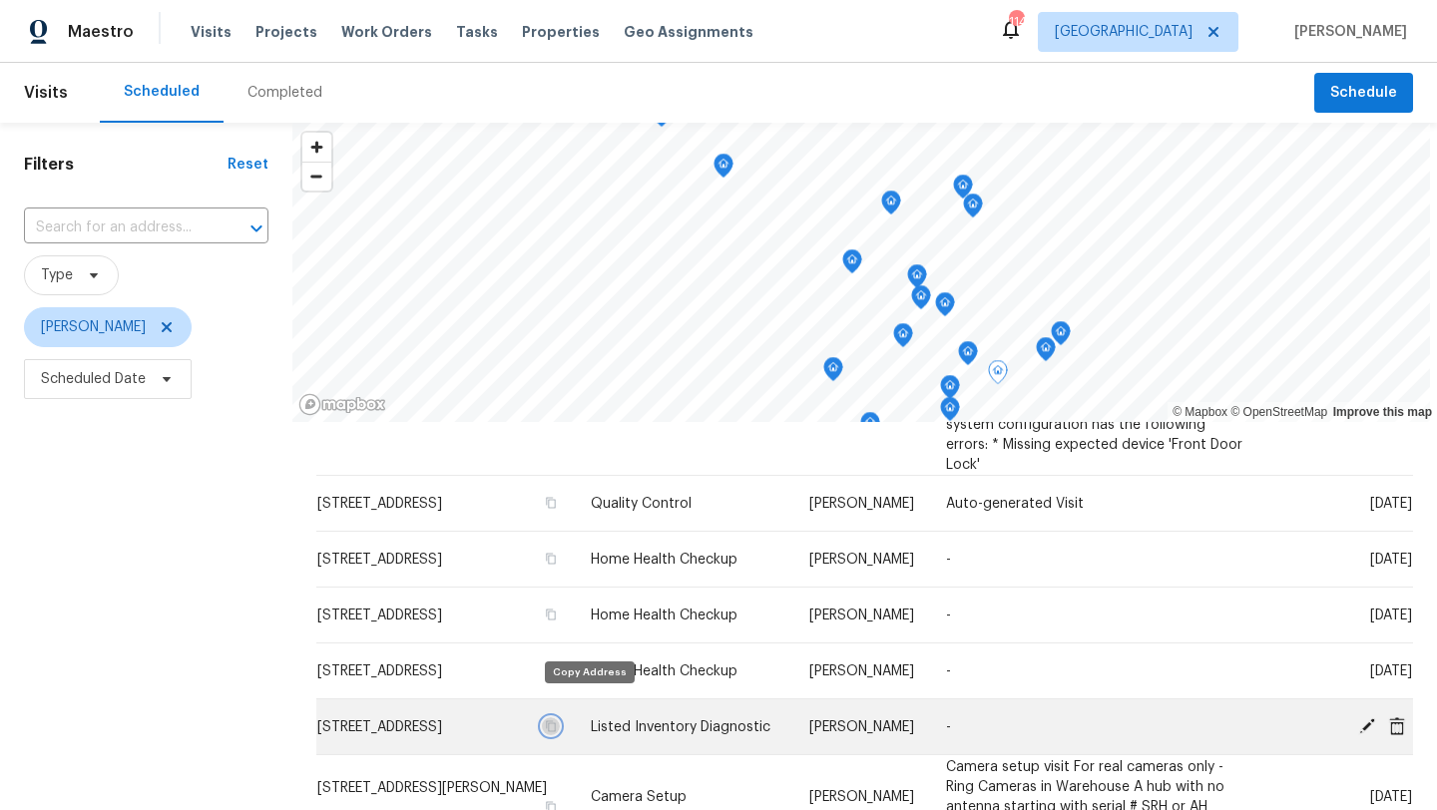
click at [556, 720] on icon "button" at bounding box center [551, 725] width 10 height 11
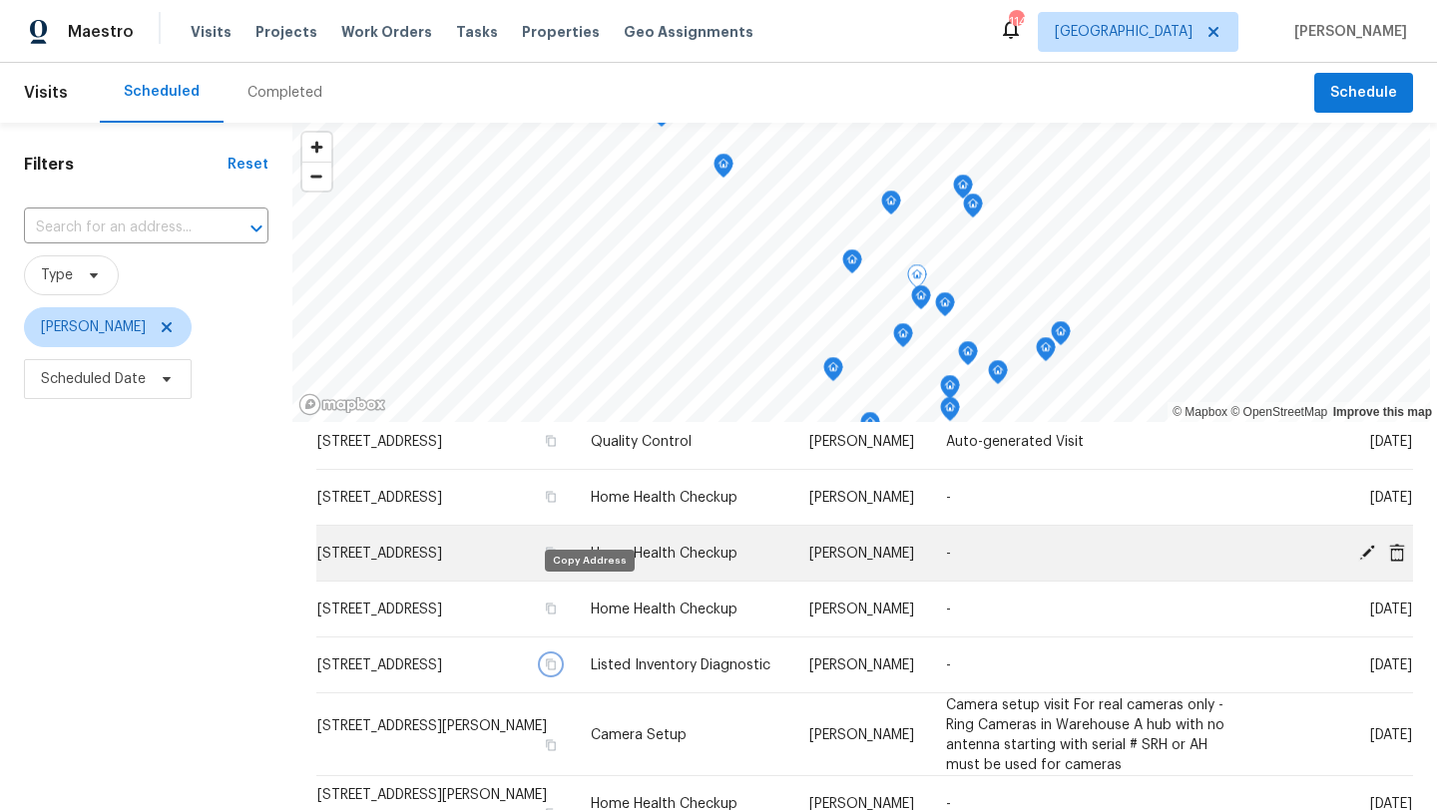
scroll to position [406, 0]
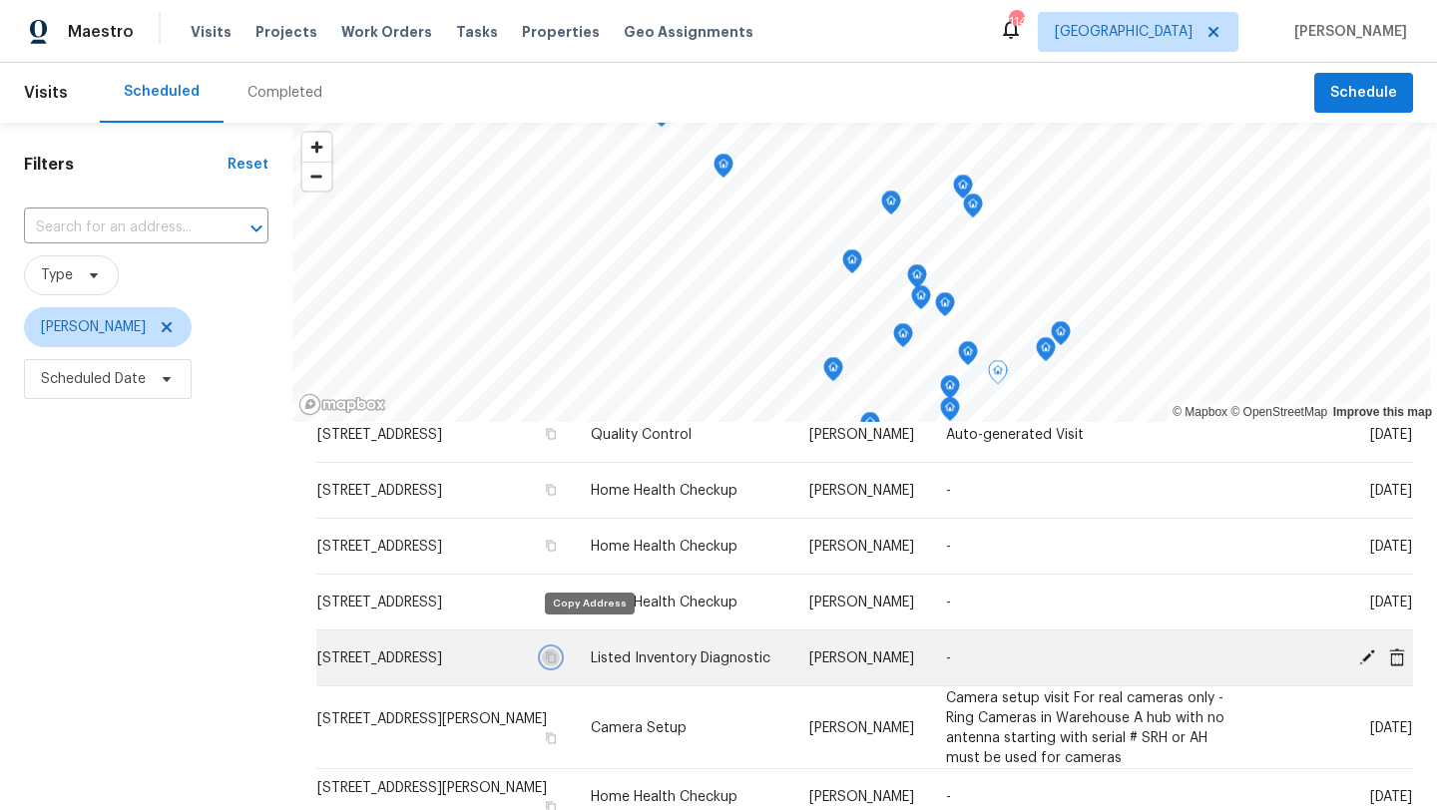
click at [556, 652] on icon "button" at bounding box center [550, 658] width 12 height 12
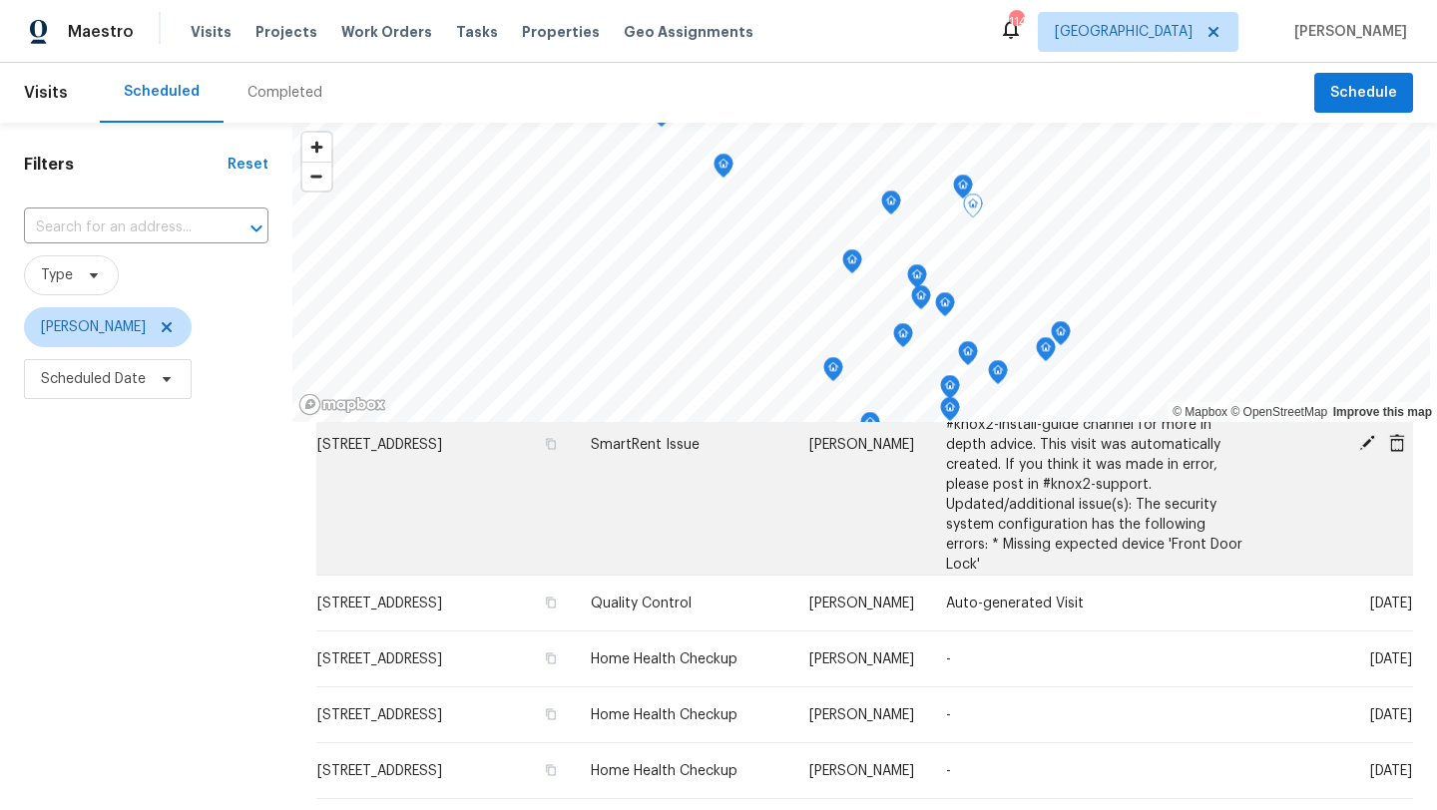
scroll to position [239, 0]
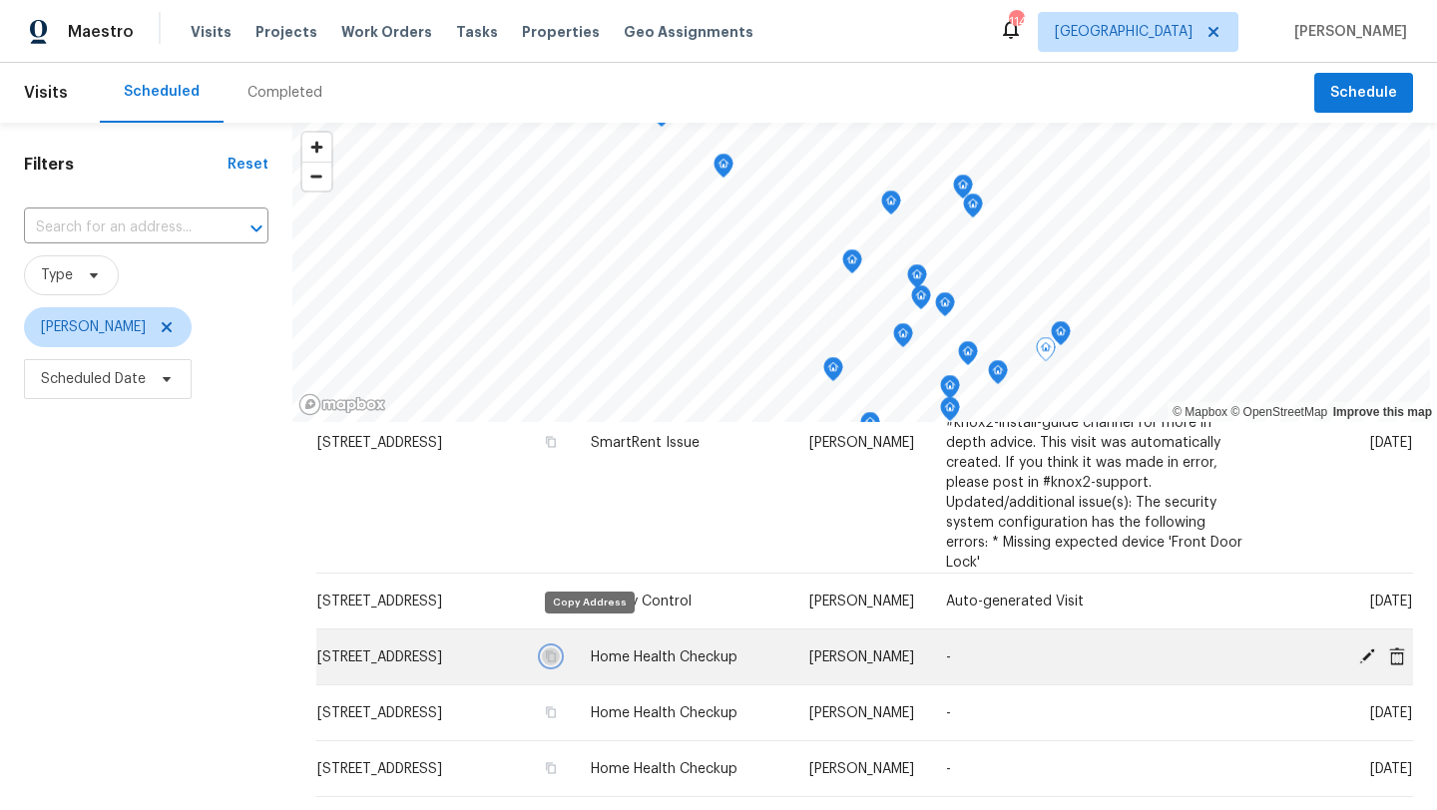
click at [556, 651] on icon "button" at bounding box center [550, 657] width 12 height 12
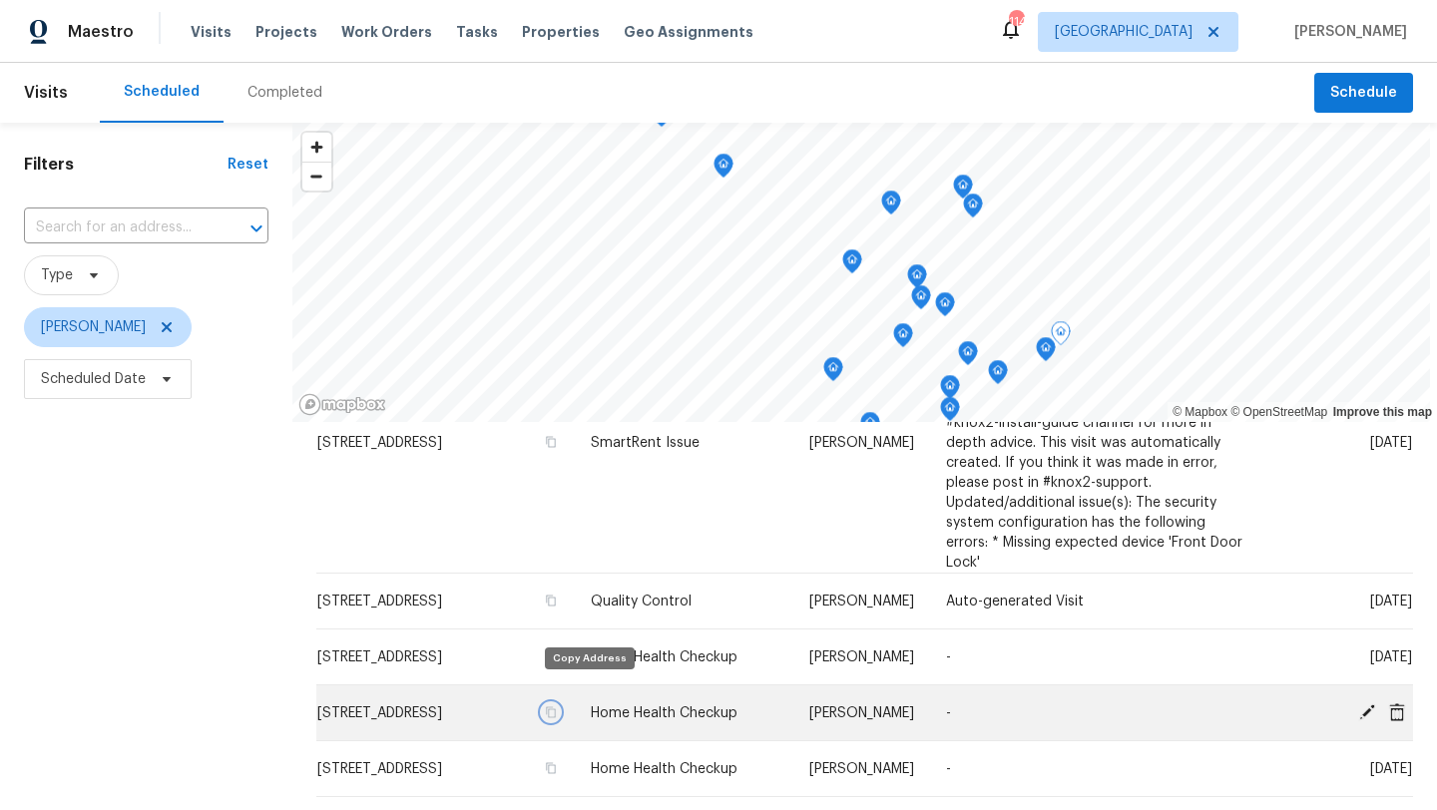
click at [556, 706] on icon "button" at bounding box center [550, 712] width 12 height 12
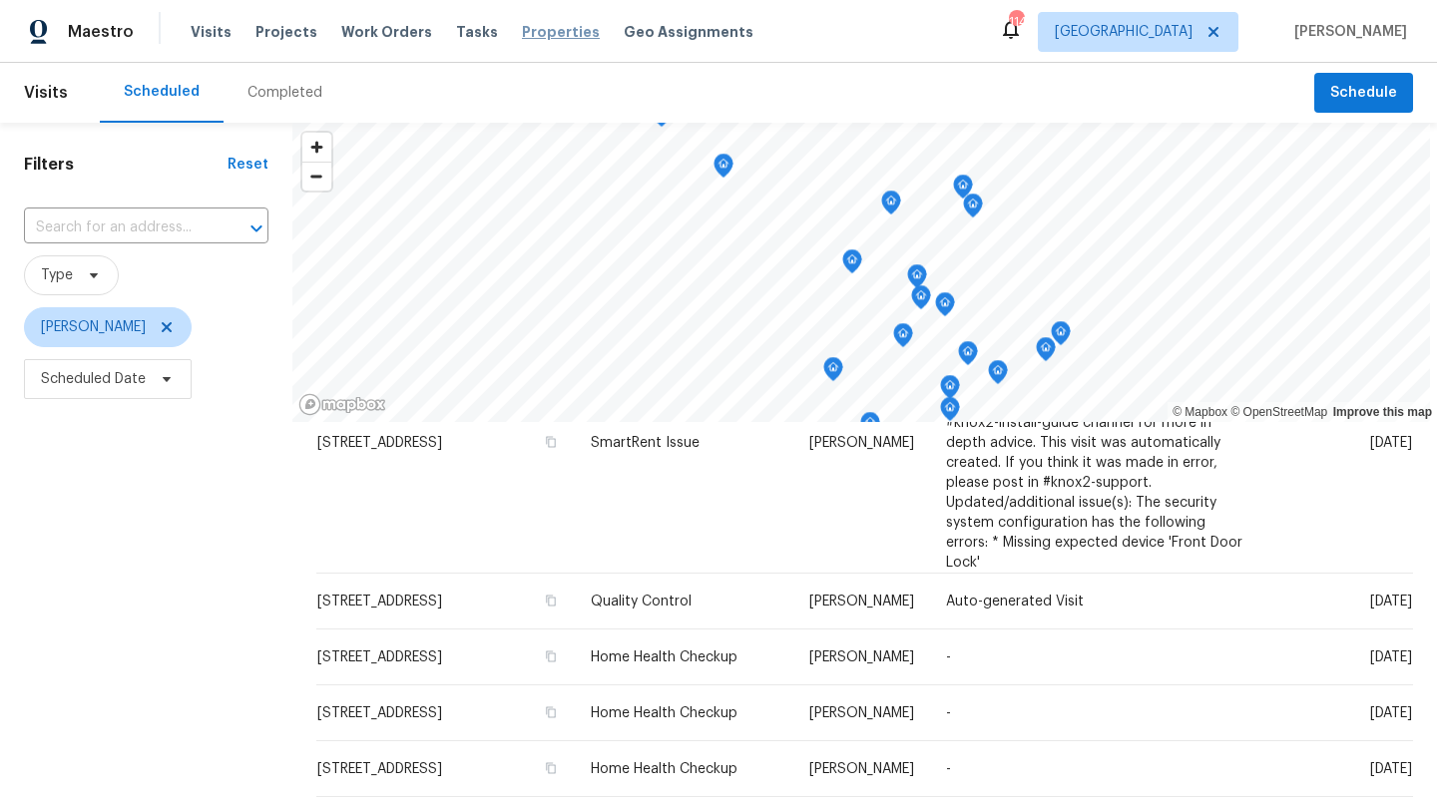
click at [522, 34] on span "Properties" at bounding box center [561, 32] width 78 height 20
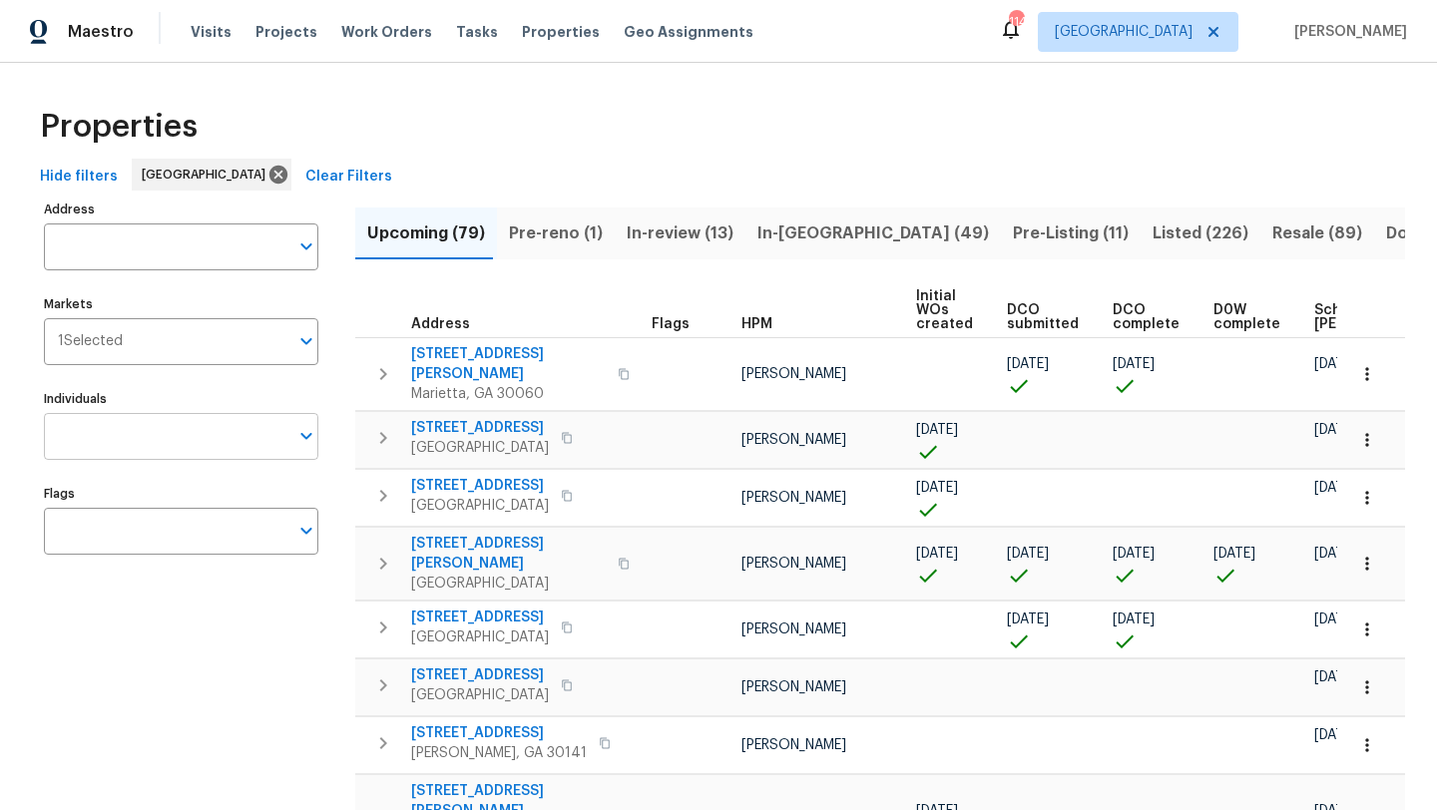
click at [169, 433] on input "Individuals" at bounding box center [166, 436] width 244 height 47
type input "kenroy"
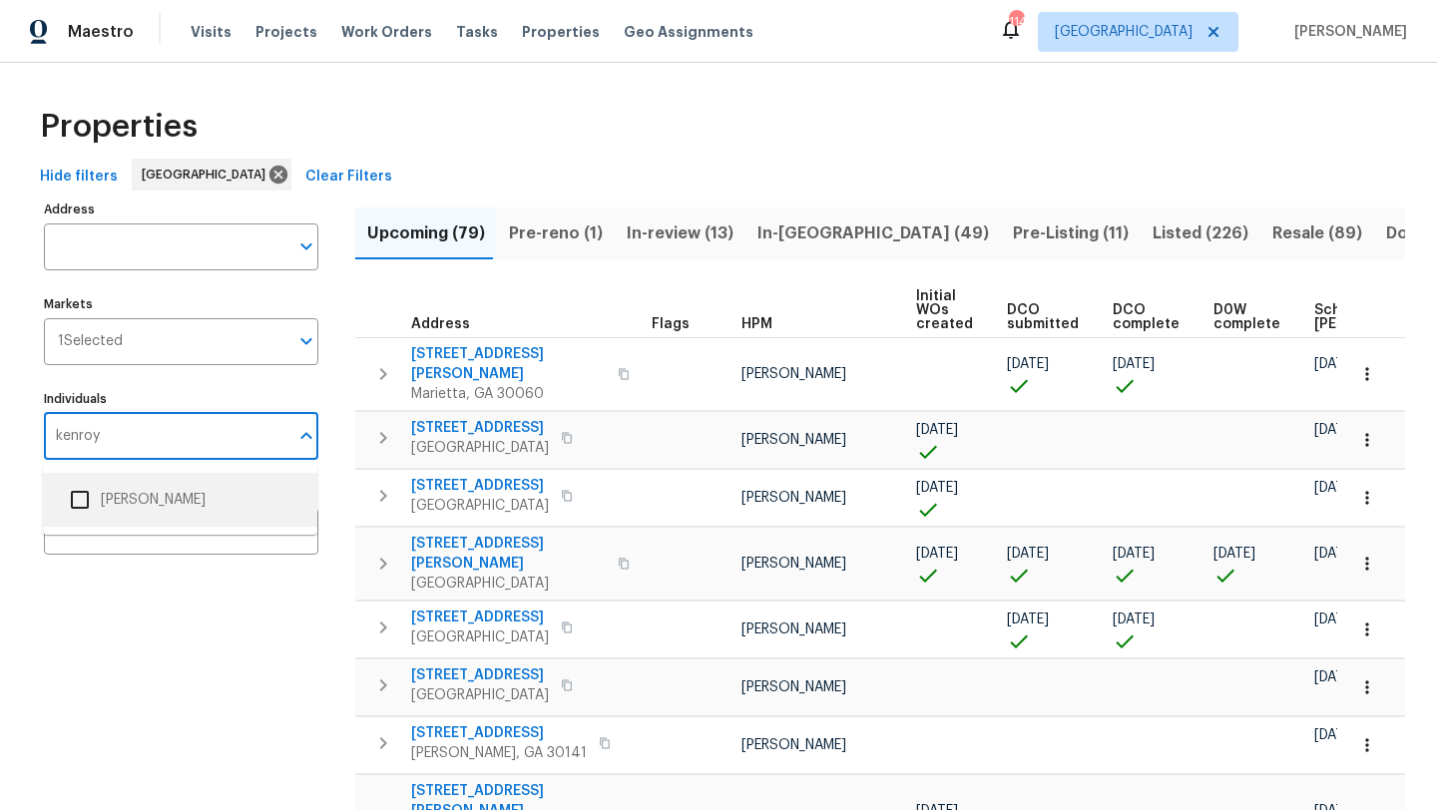
click at [81, 491] on input "checkbox" at bounding box center [80, 500] width 42 height 42
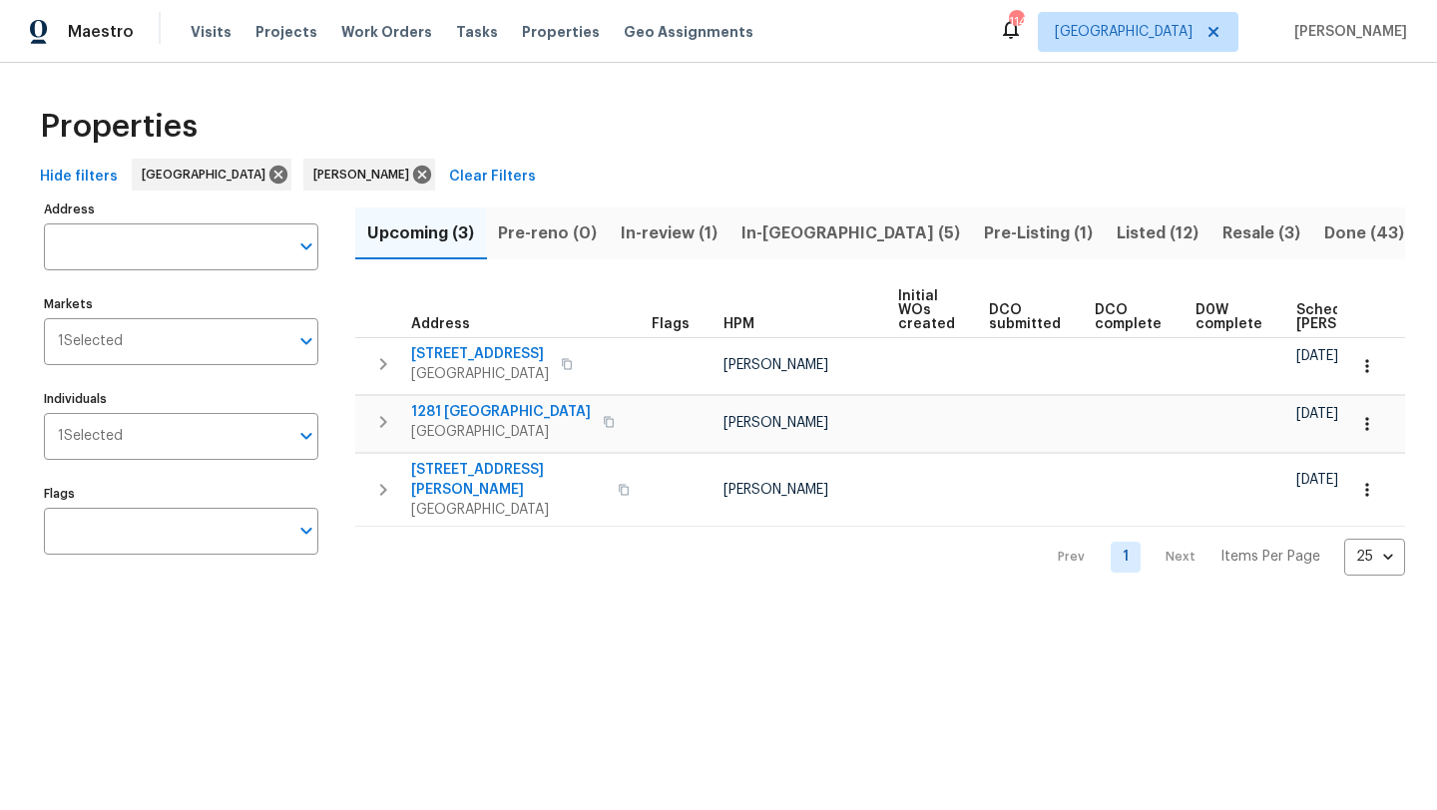
click at [1222, 231] on span "Resale (3)" at bounding box center [1261, 234] width 78 height 28
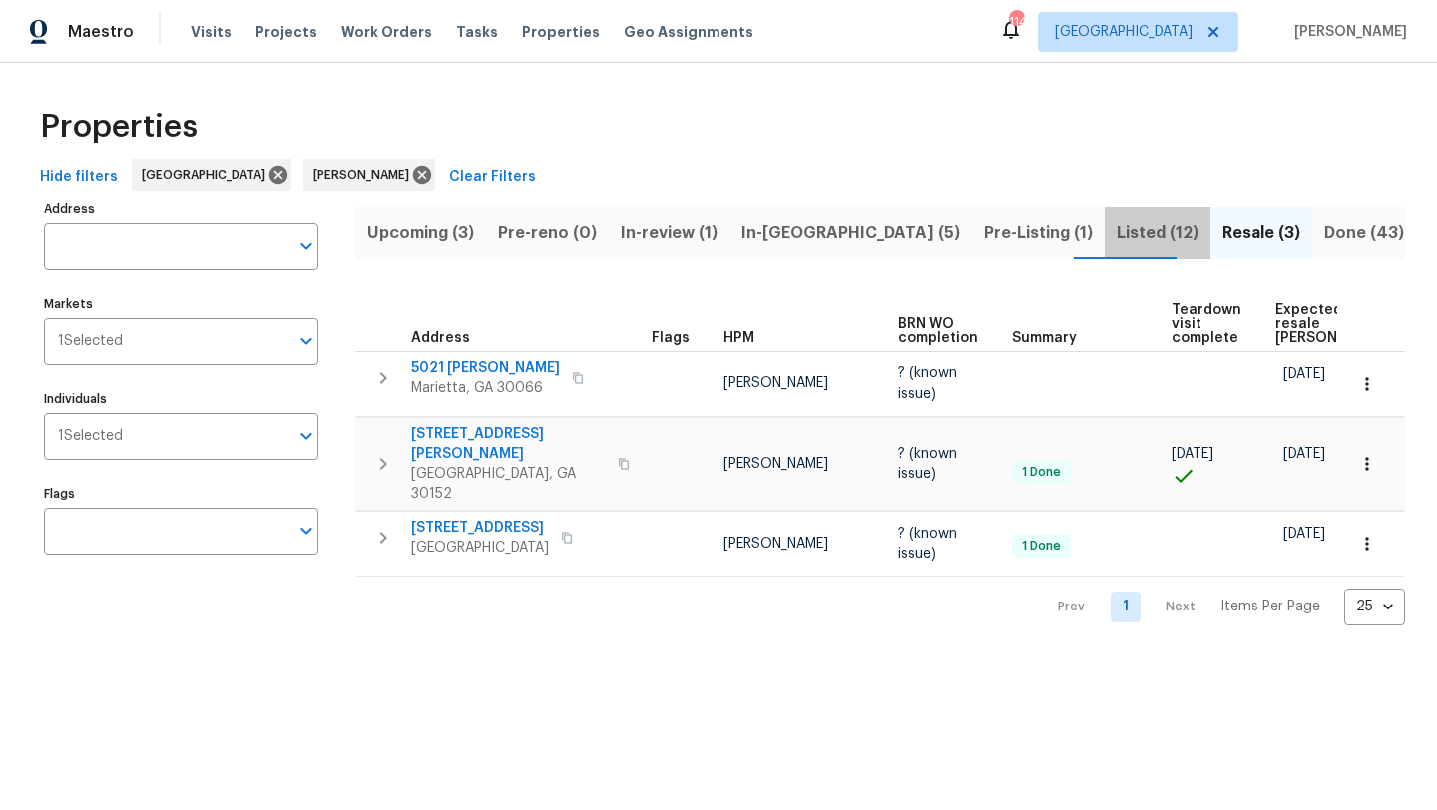
click at [1117, 234] on span "Listed (12)" at bounding box center [1158, 234] width 82 height 28
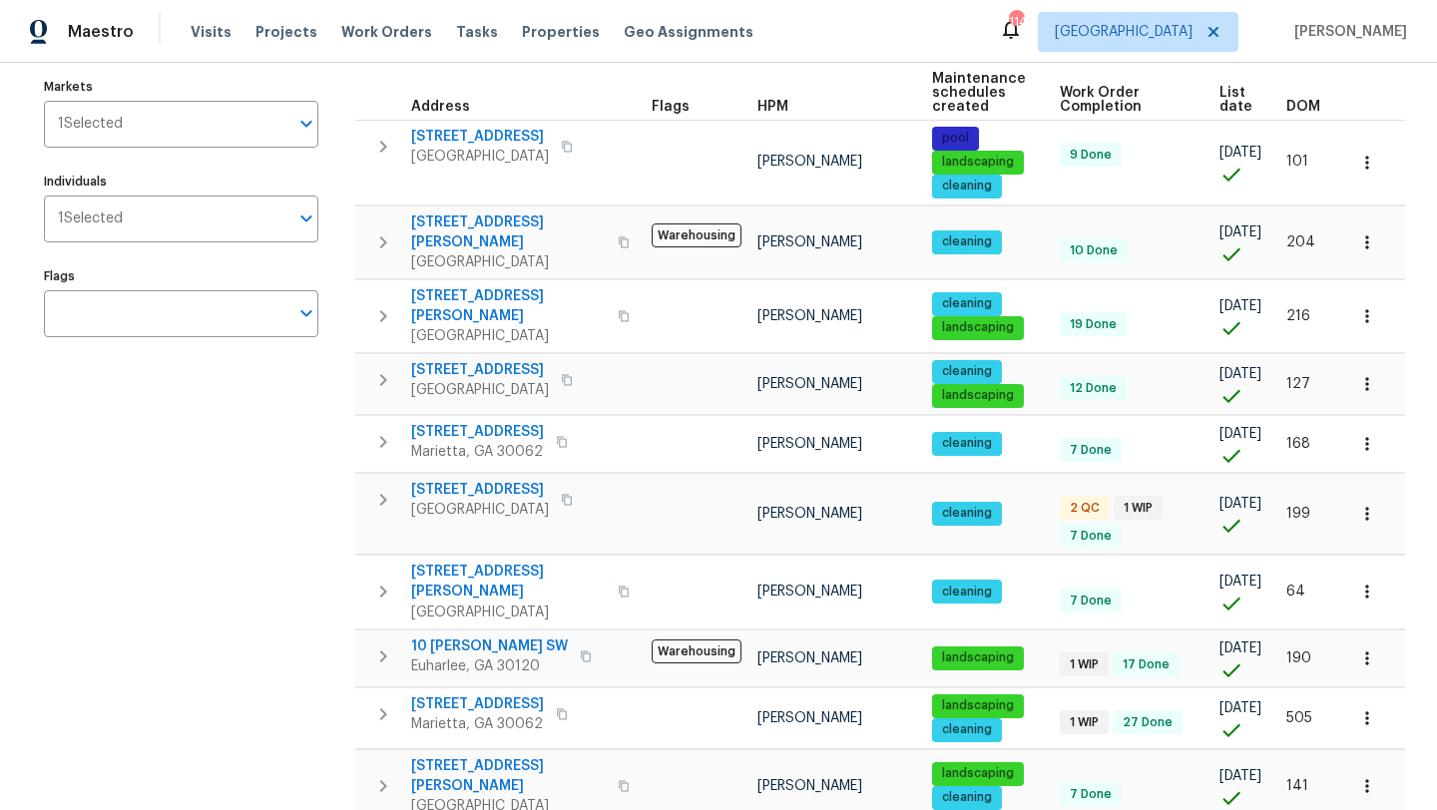
scroll to position [219, 0]
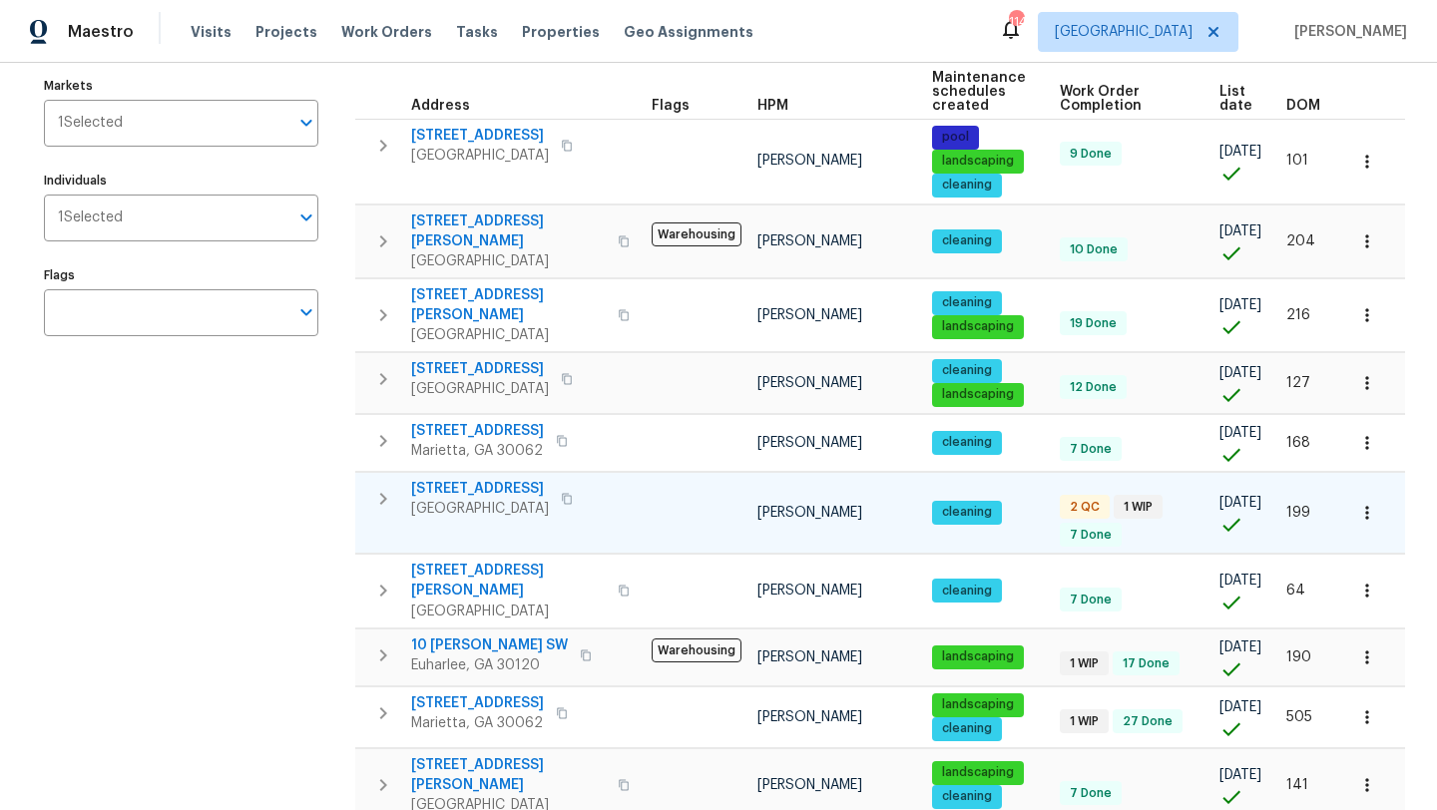
click at [462, 479] on span "107 Red Barn Ln" at bounding box center [480, 489] width 138 height 20
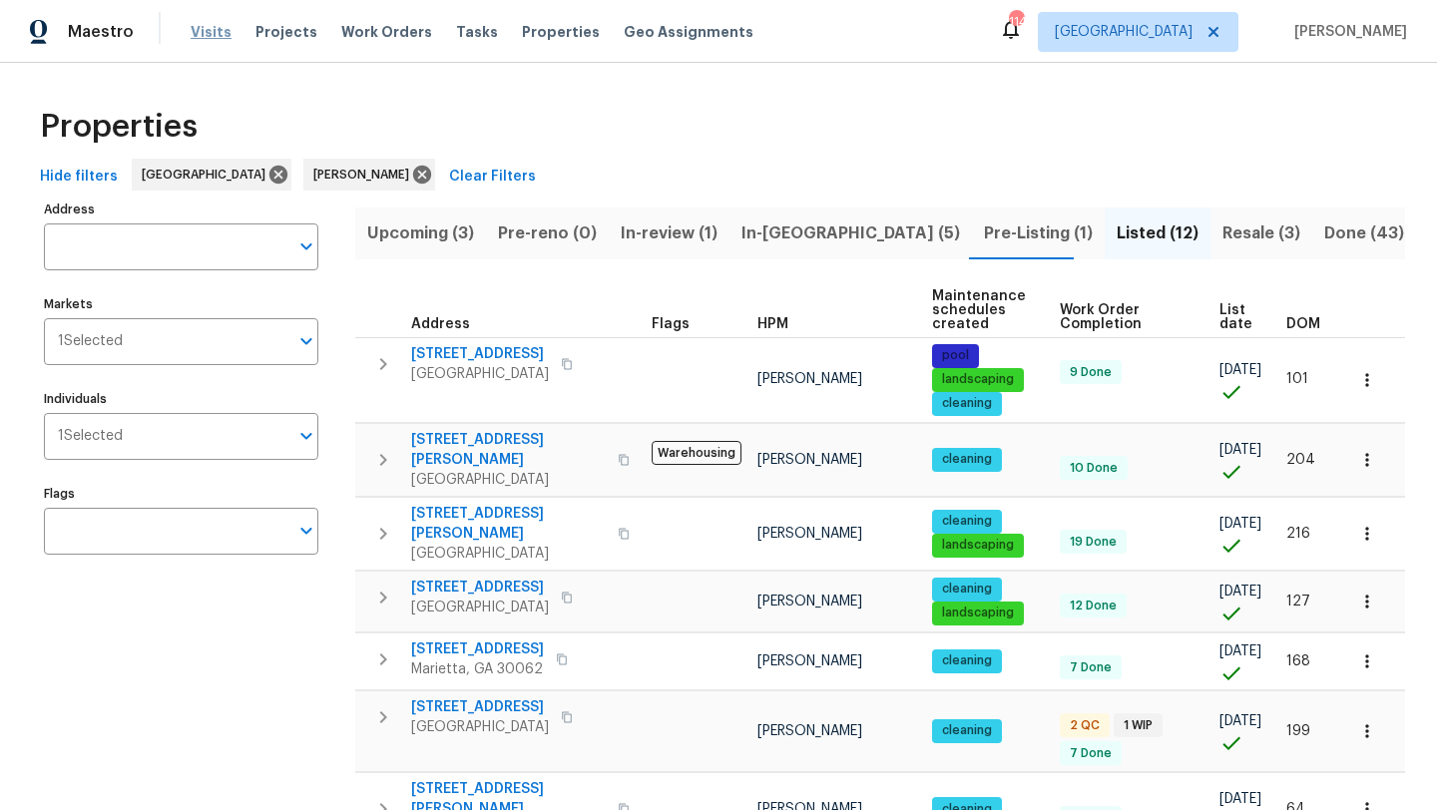
click at [211, 33] on span "Visits" at bounding box center [211, 32] width 41 height 20
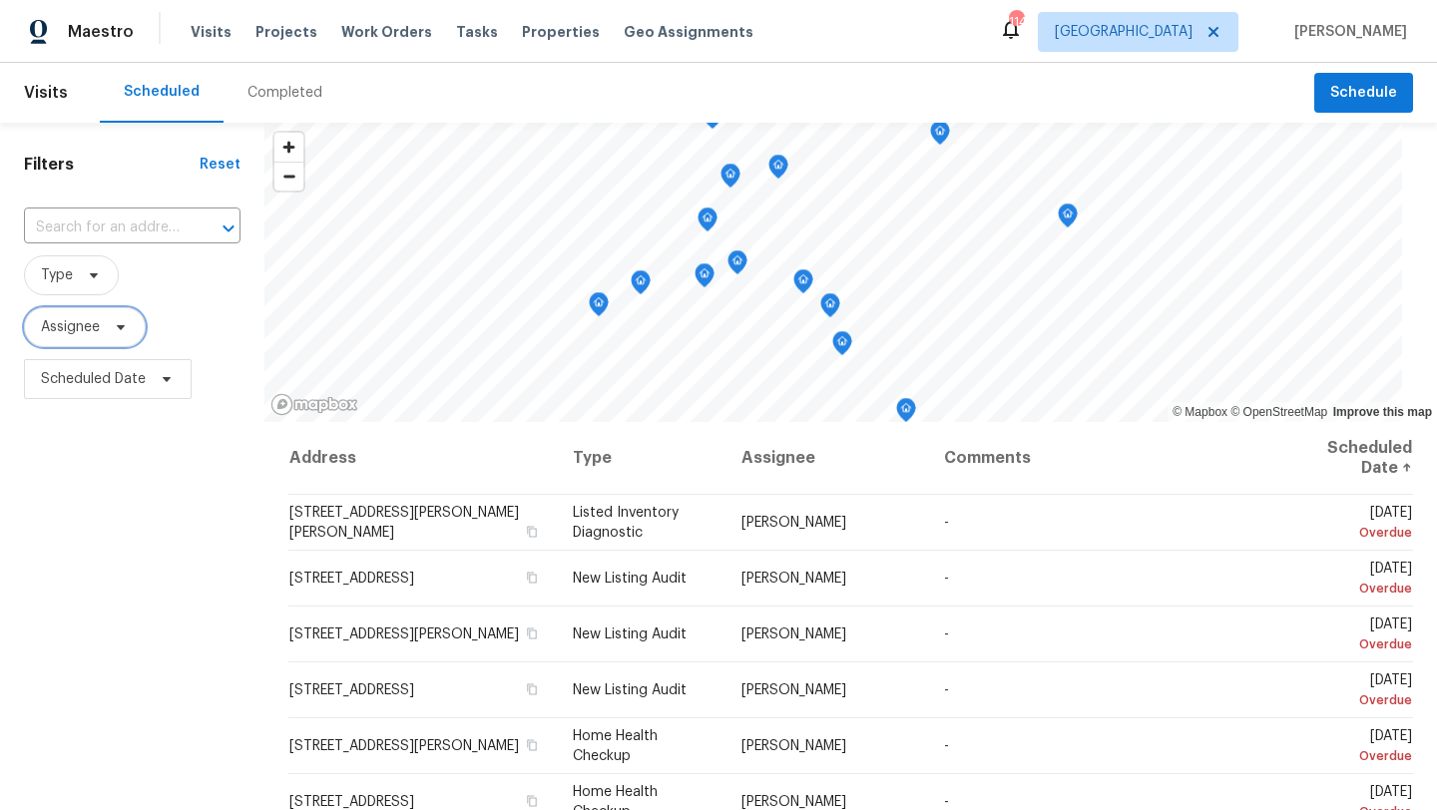
click at [128, 326] on icon at bounding box center [121, 327] width 16 height 16
type input "[EMAIL_ADDRESS][DOMAIN_NAME]"
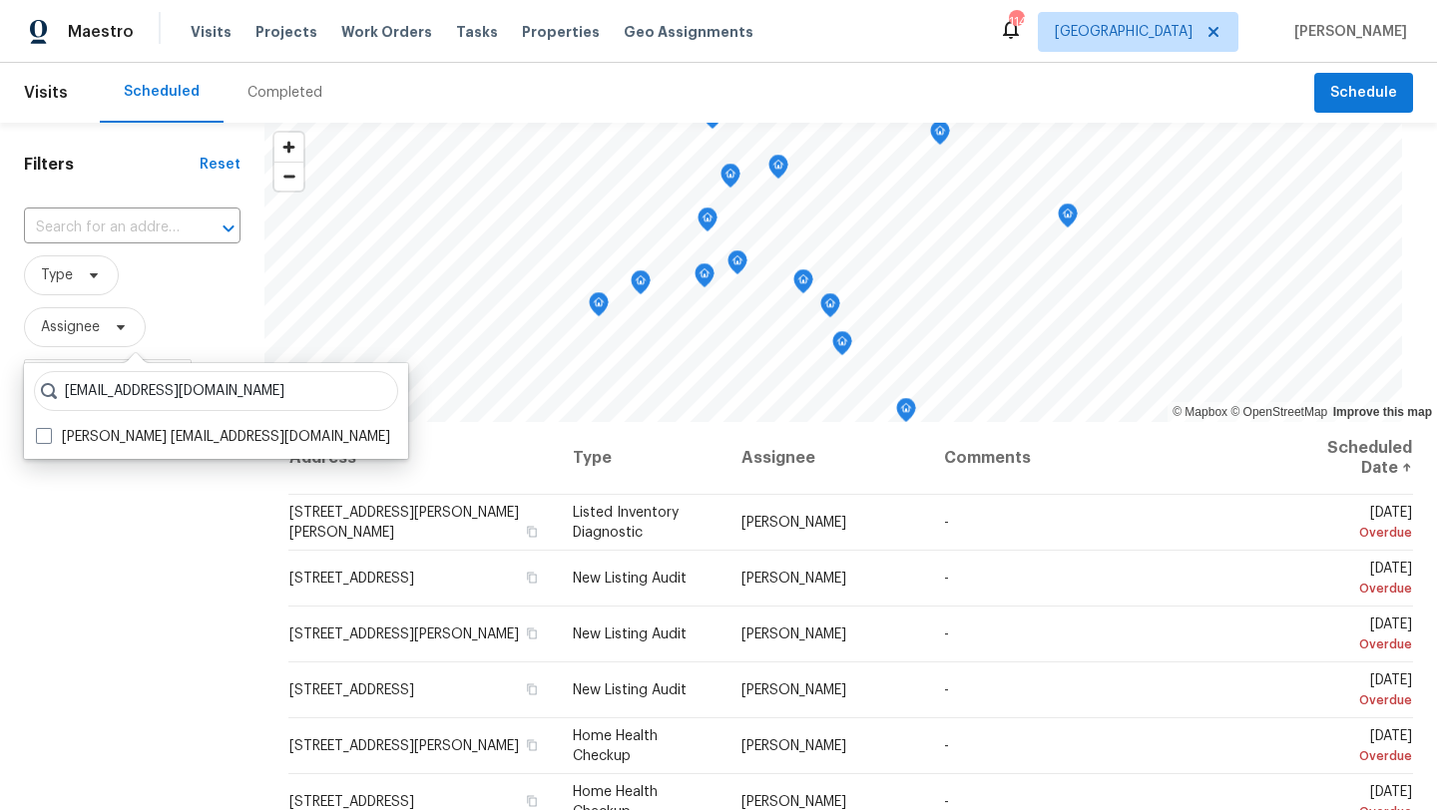
scroll to position [0, 0]
click at [39, 451] on div "kenroy.hoilett@opendoor.com Kenroy Hoilett kenroy.hoilett@opendoor.com" at bounding box center [216, 411] width 384 height 96
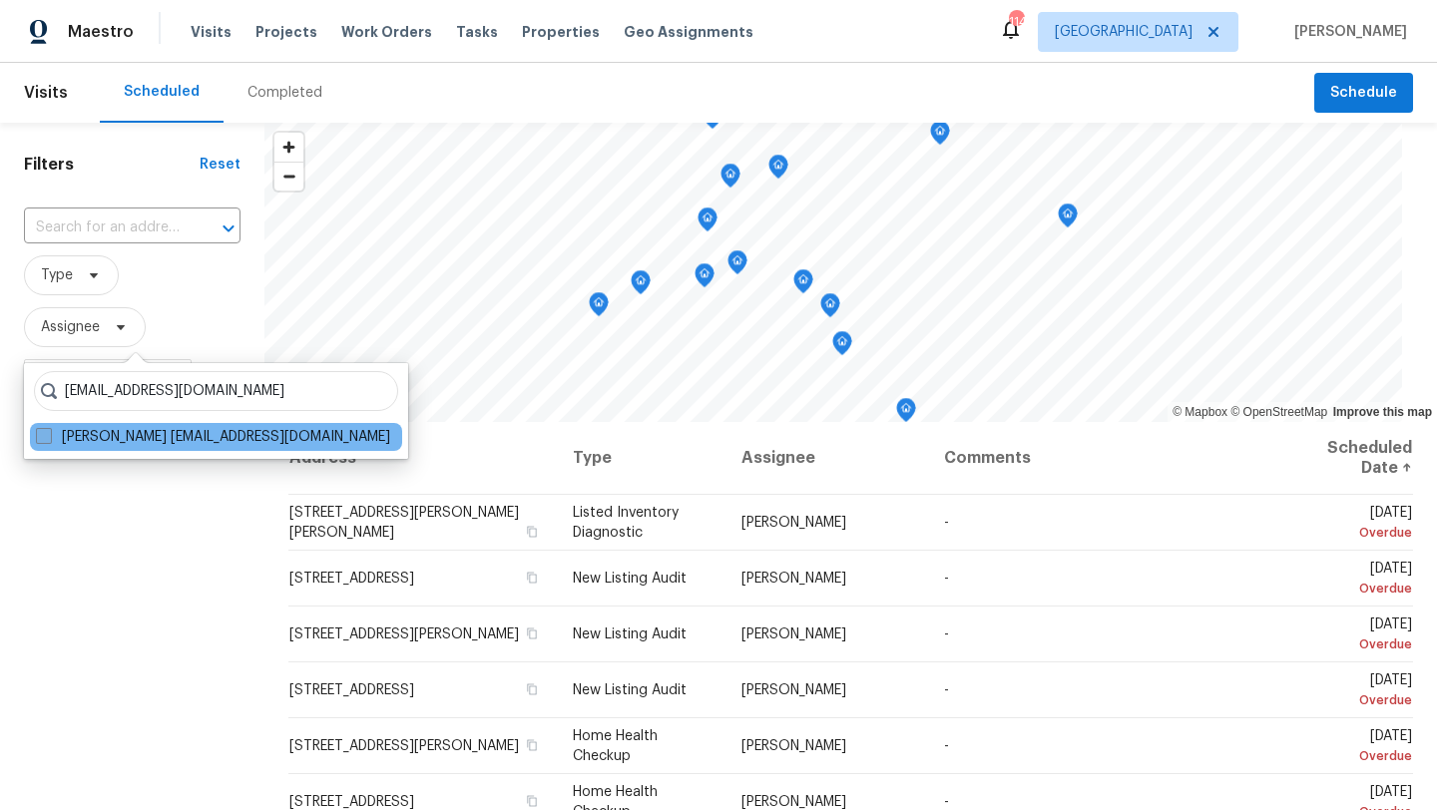
click at [40, 439] on span at bounding box center [44, 436] width 16 height 16
click at [40, 439] on input "Kenroy Hoilett kenroy.hoilett@opendoor.com" at bounding box center [42, 433] width 13 height 13
checkbox input "true"
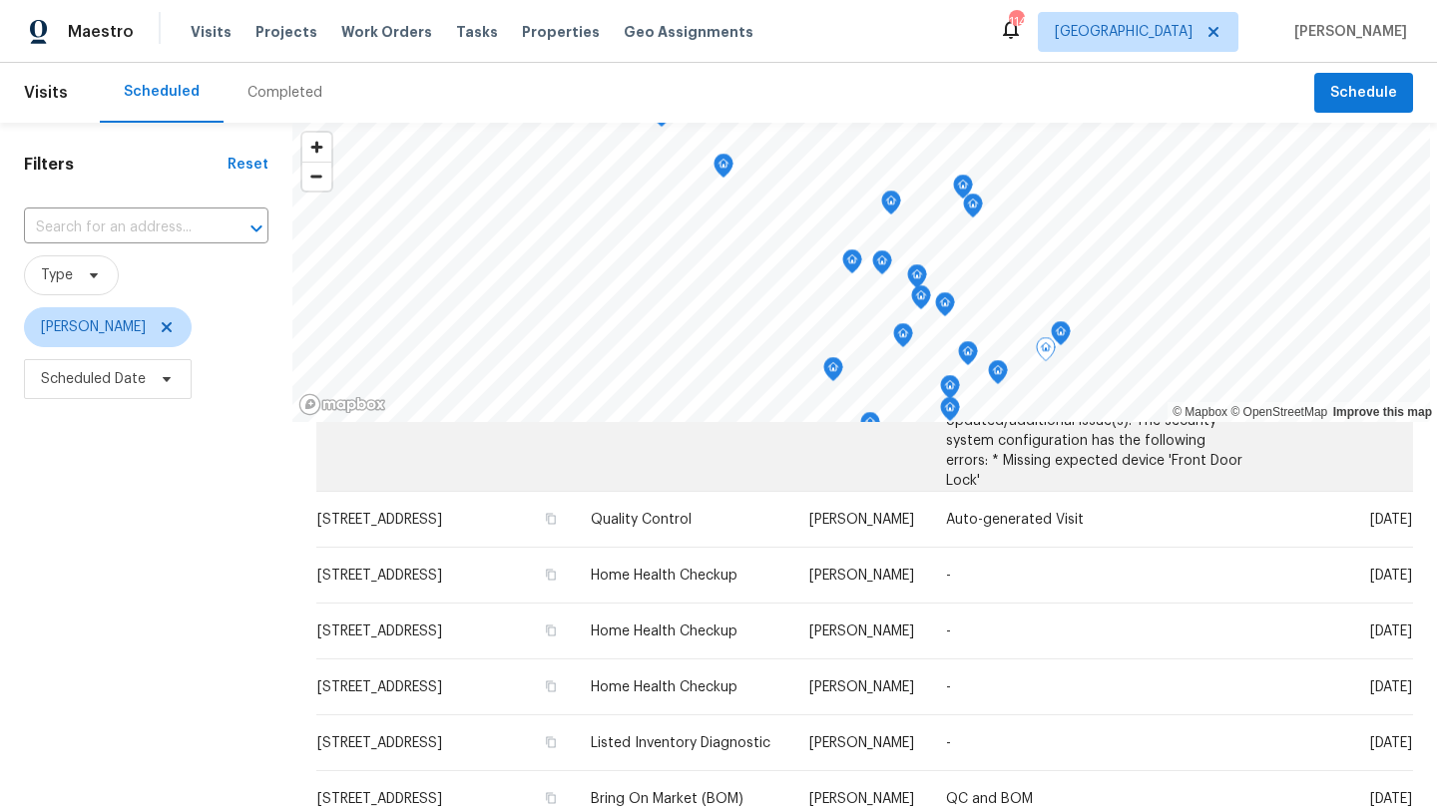
scroll to position [325, 0]
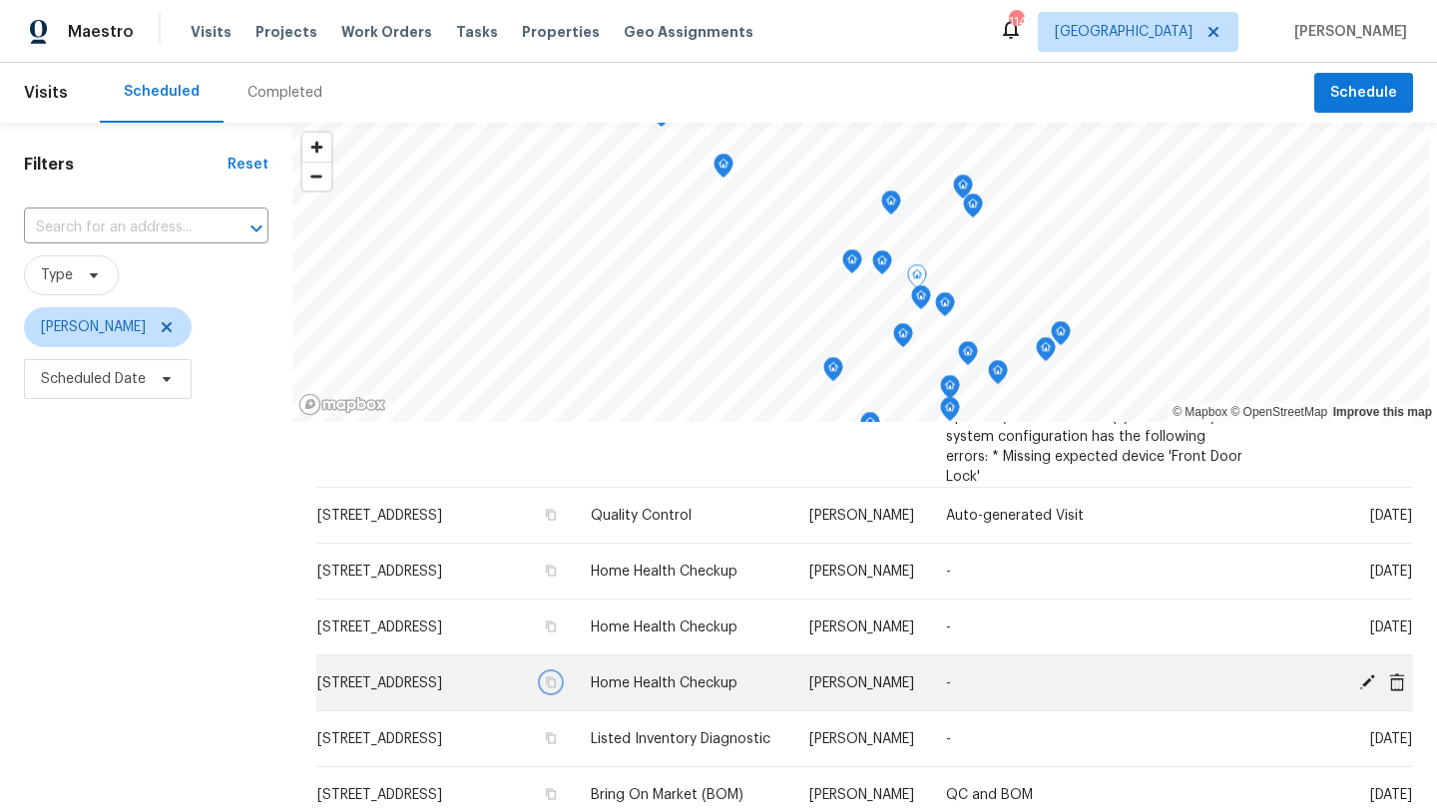
click at [556, 677] on icon "button" at bounding box center [550, 683] width 12 height 12
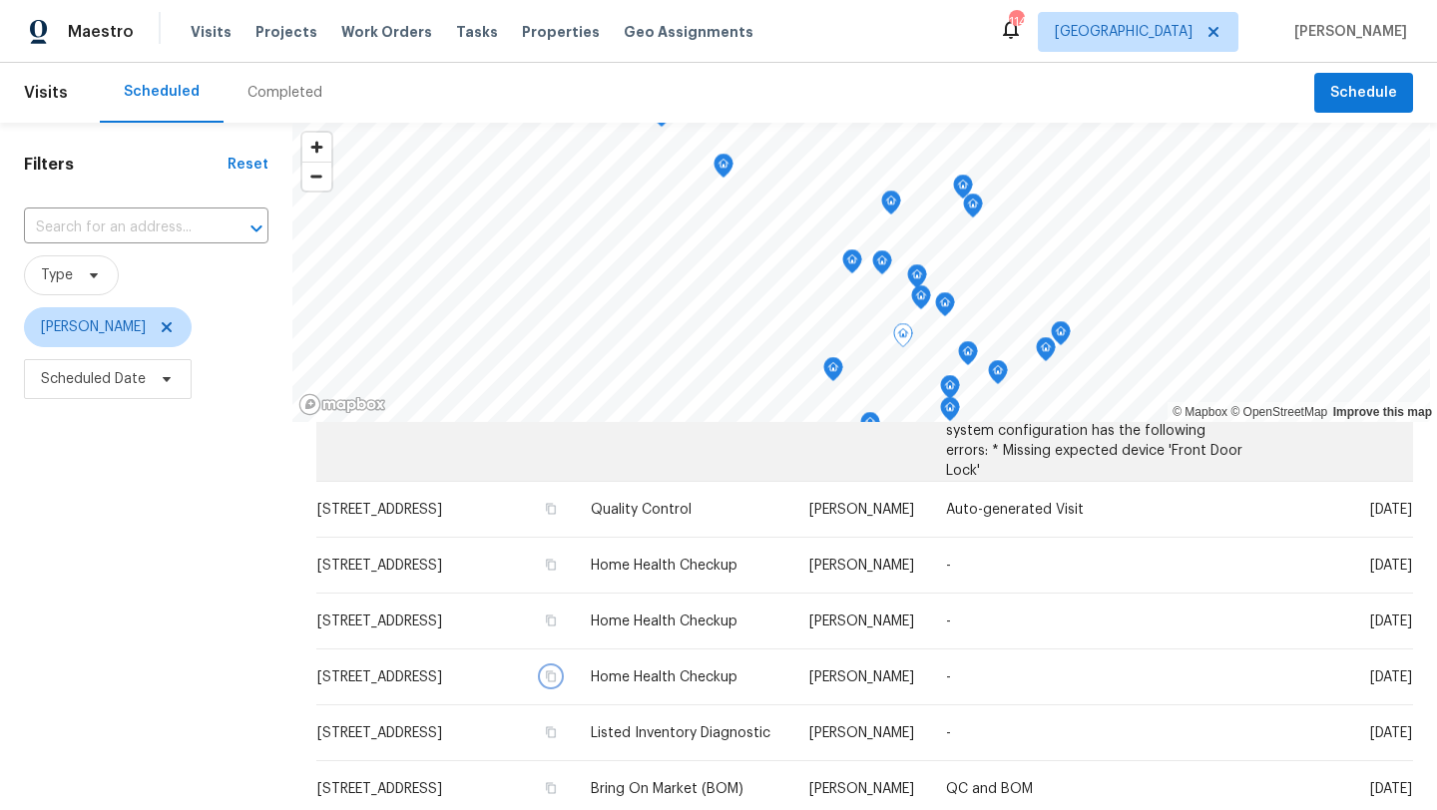
scroll to position [366, 0]
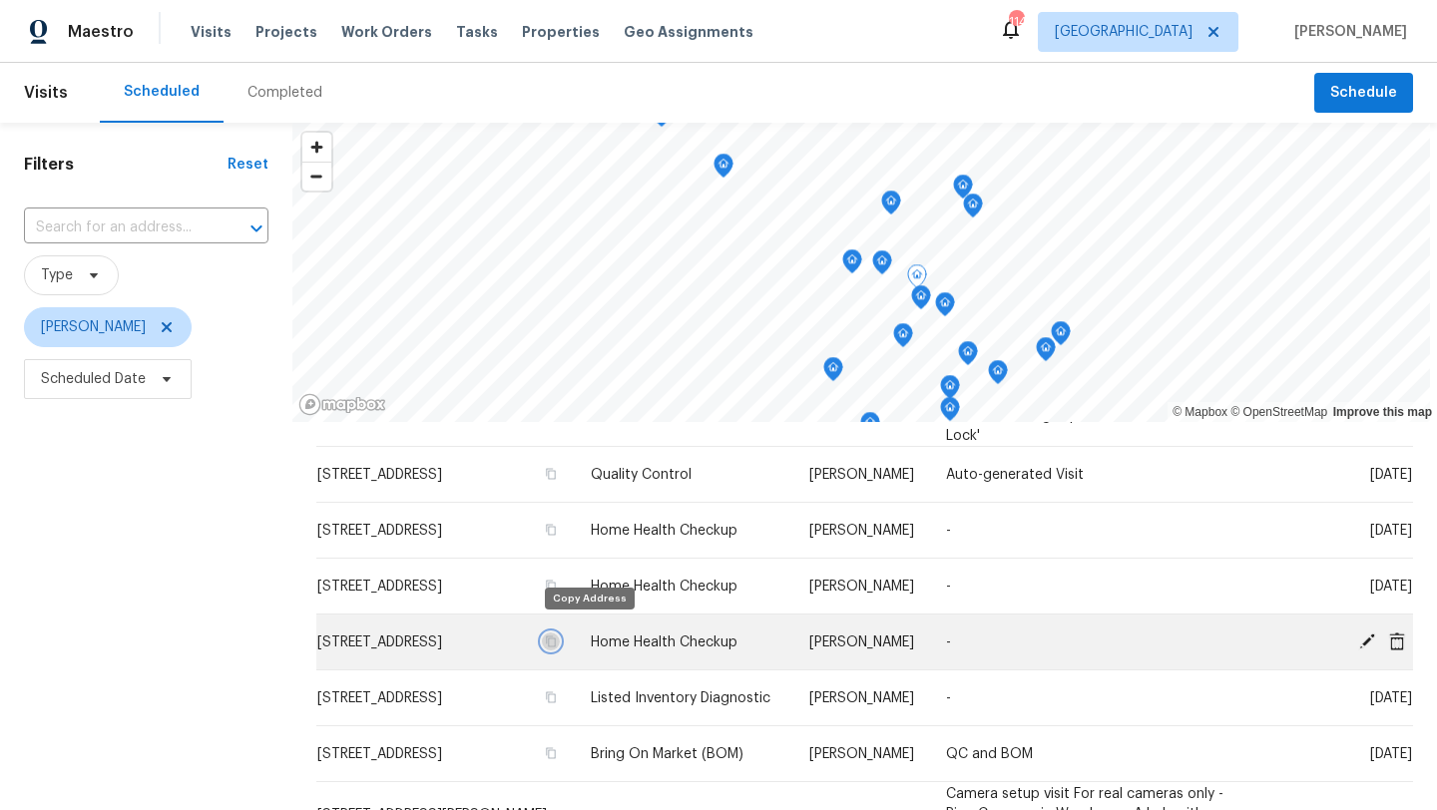
click at [556, 636] on icon "button" at bounding box center [551, 641] width 10 height 11
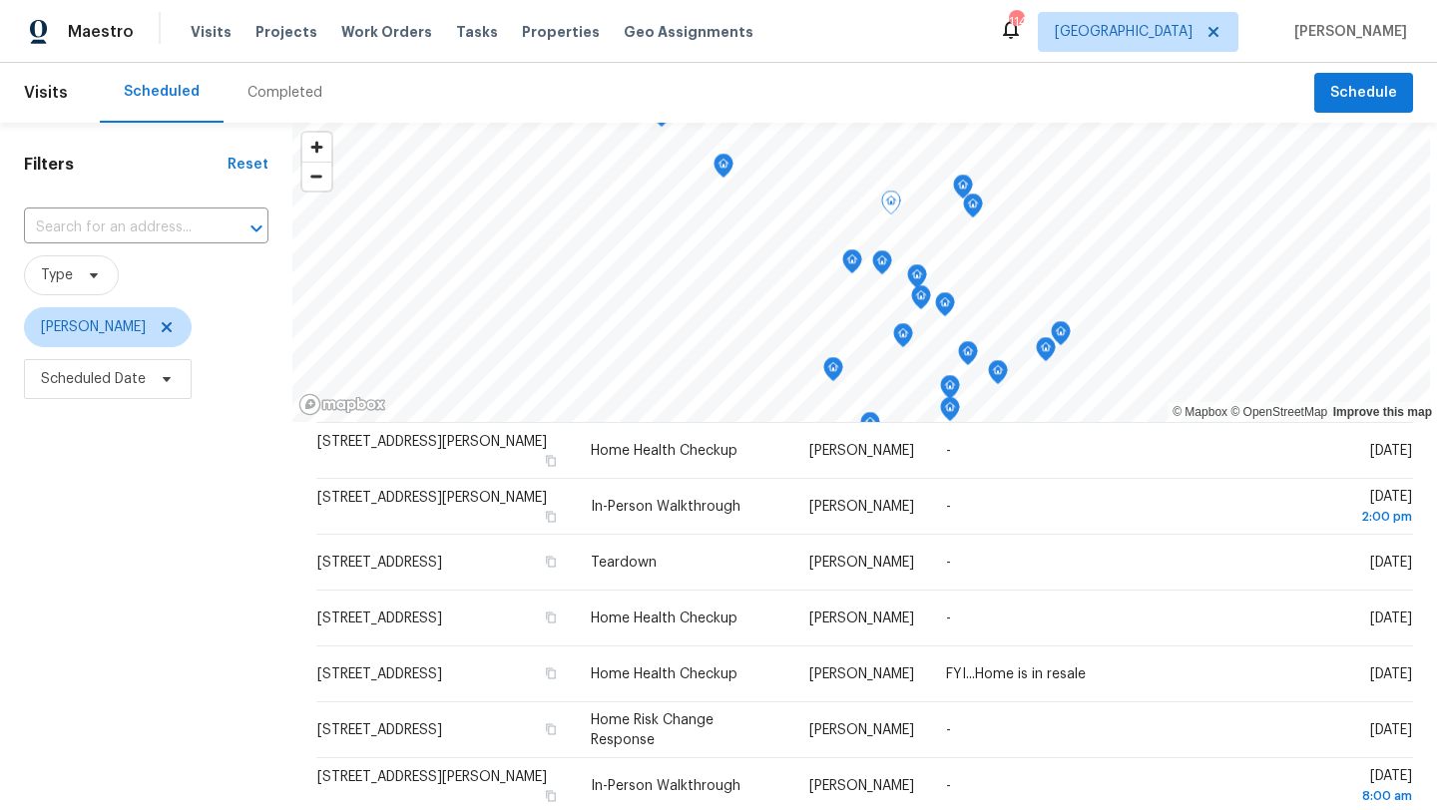
scroll to position [259, 0]
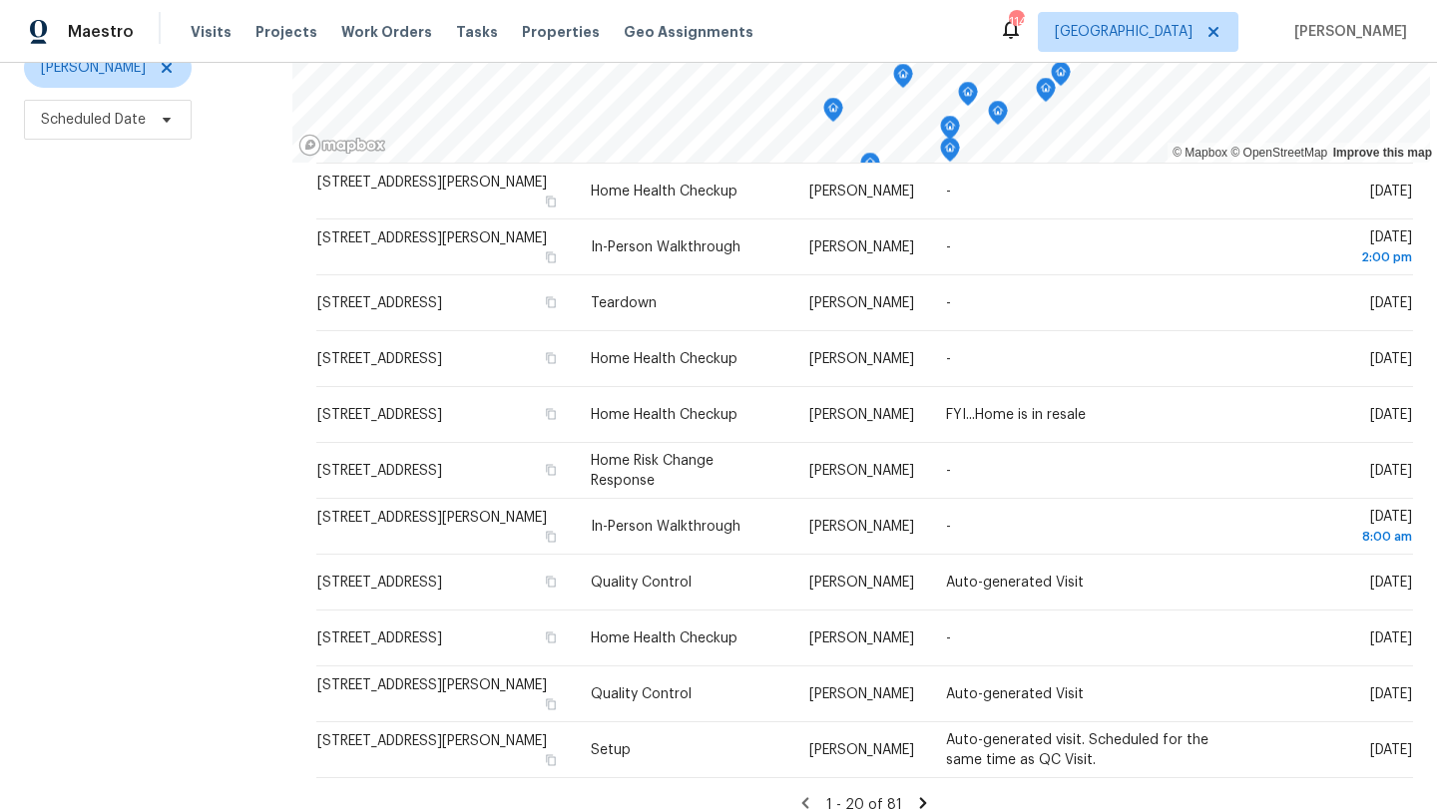
click at [914, 794] on icon at bounding box center [923, 803] width 18 height 18
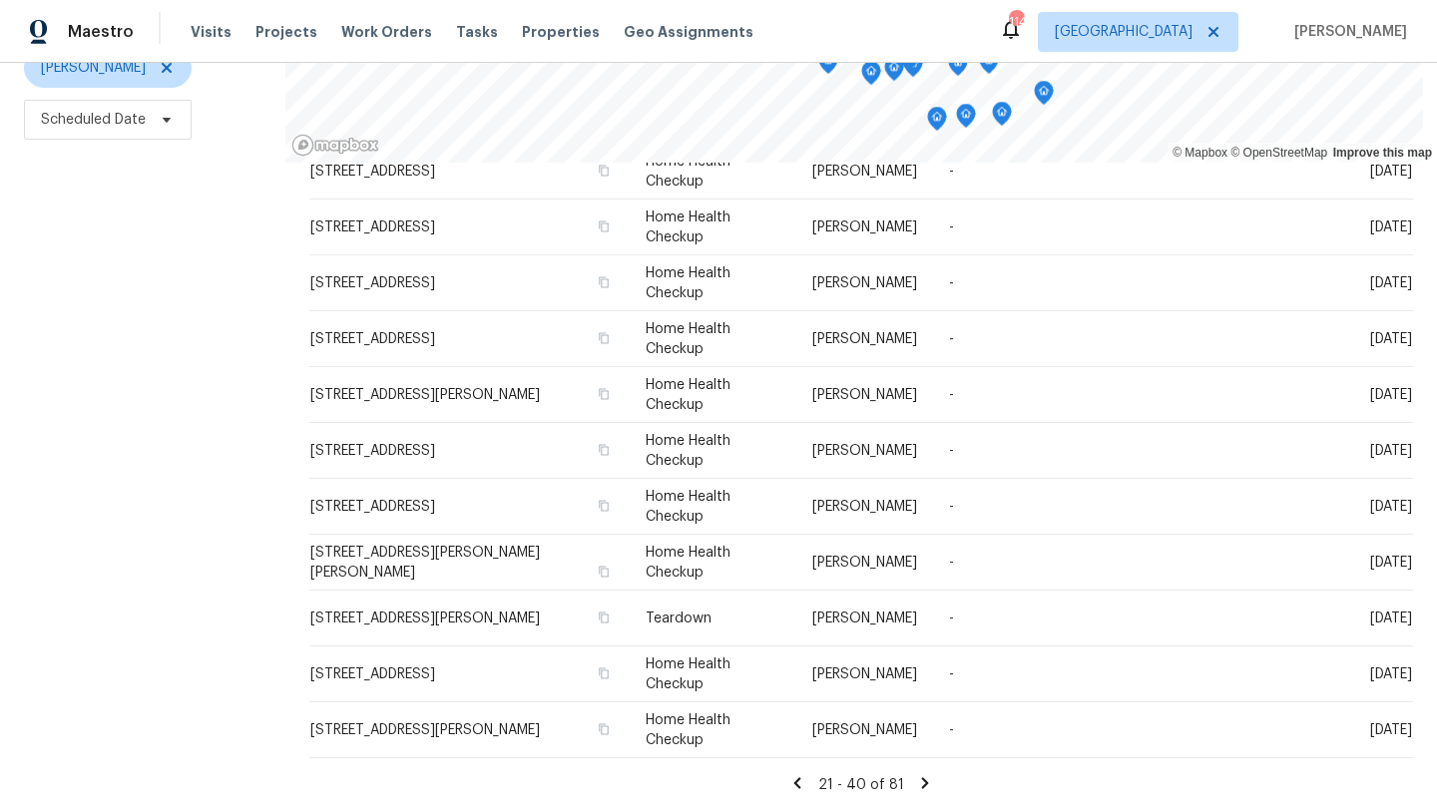
click at [919, 780] on icon at bounding box center [925, 783] width 18 height 18
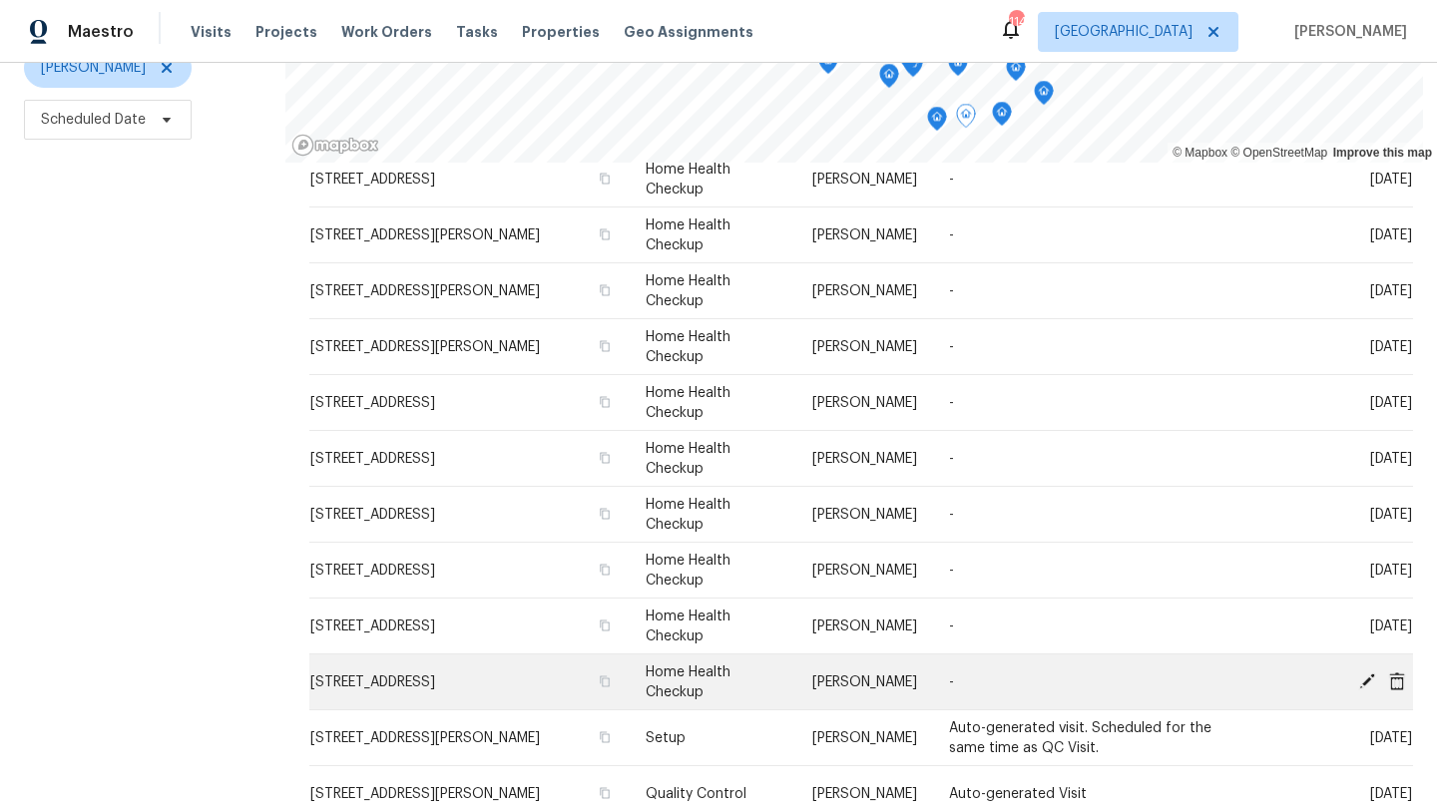
scroll to position [249, 0]
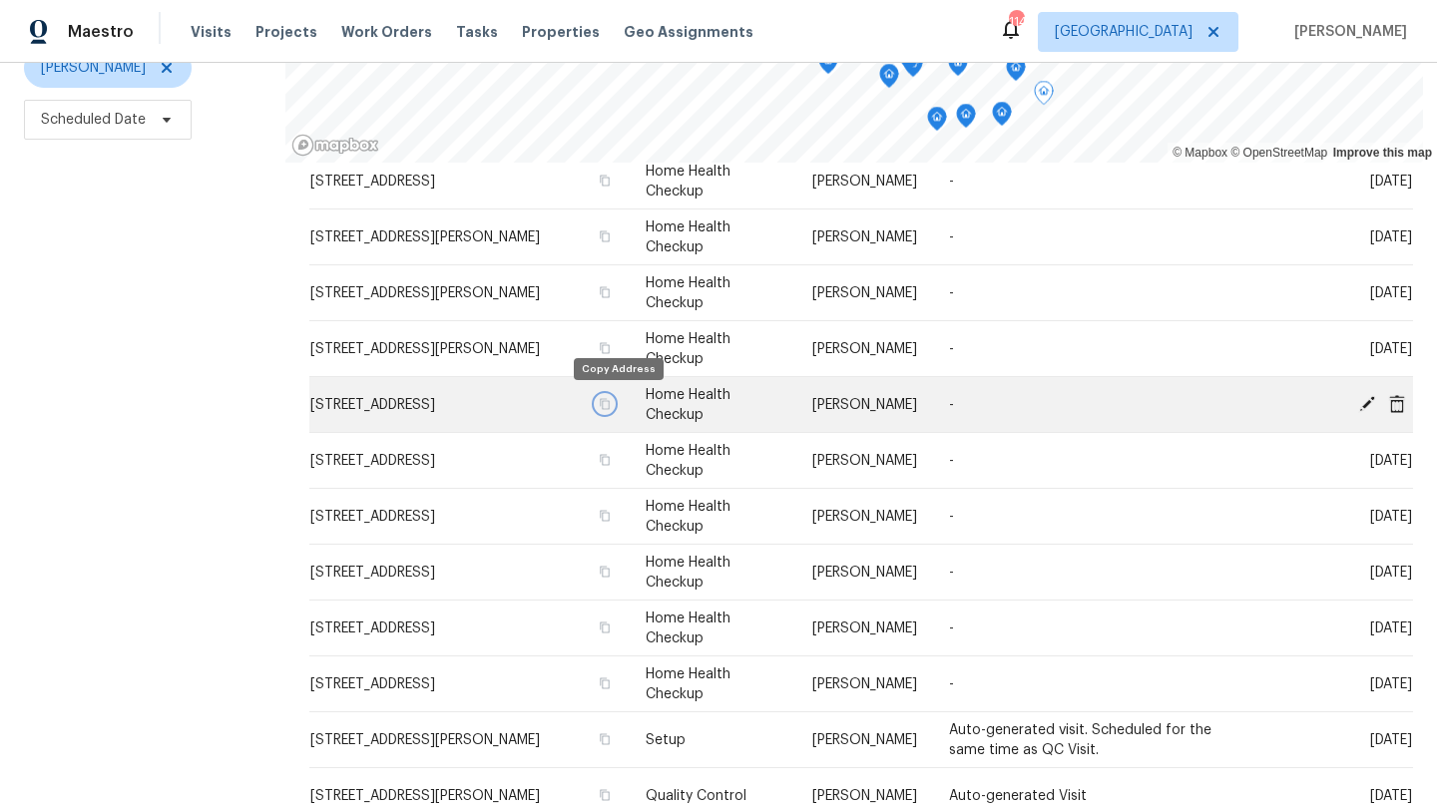
click at [611, 406] on icon "button" at bounding box center [606, 403] width 10 height 11
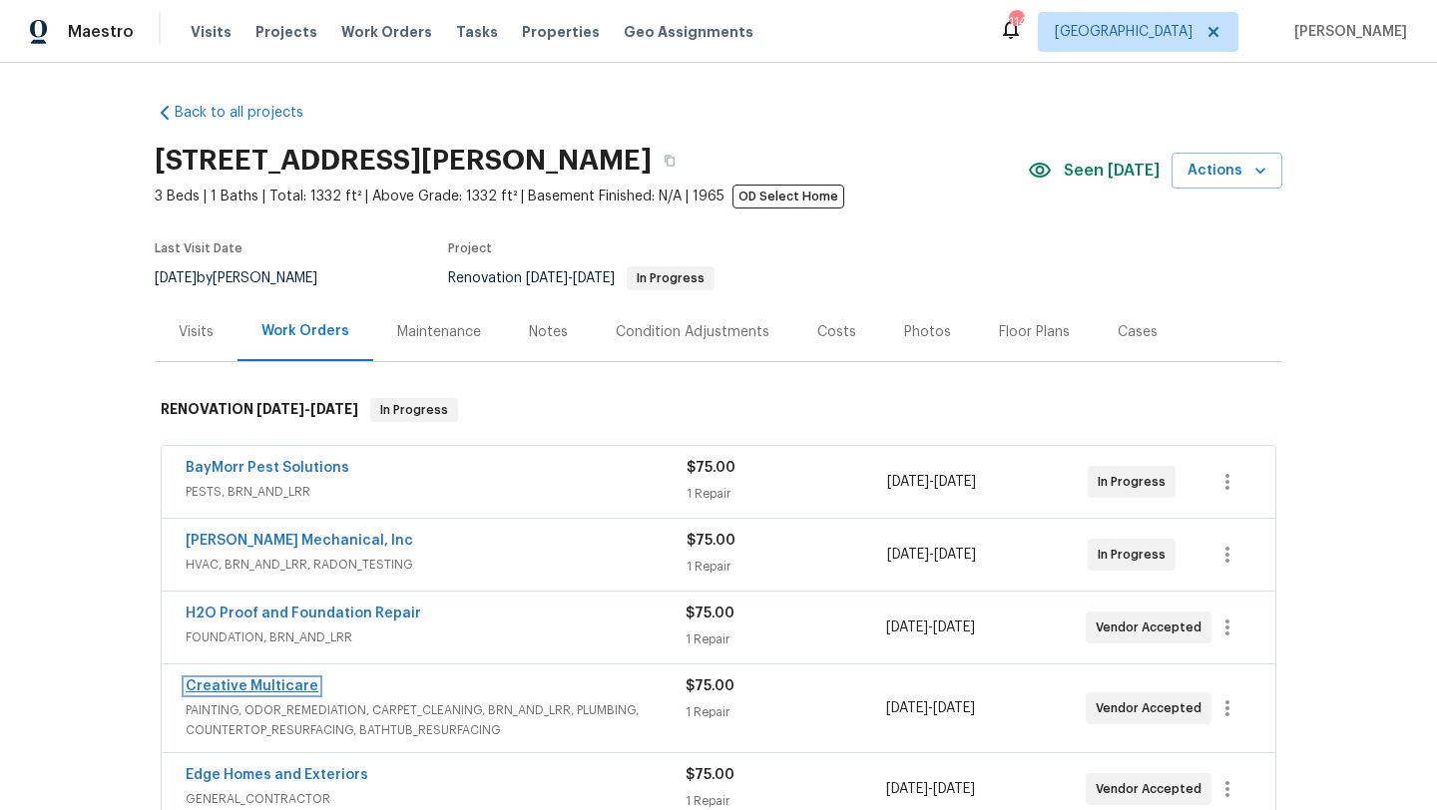
click at [281, 693] on link "Creative Multicare" at bounding box center [252, 687] width 133 height 14
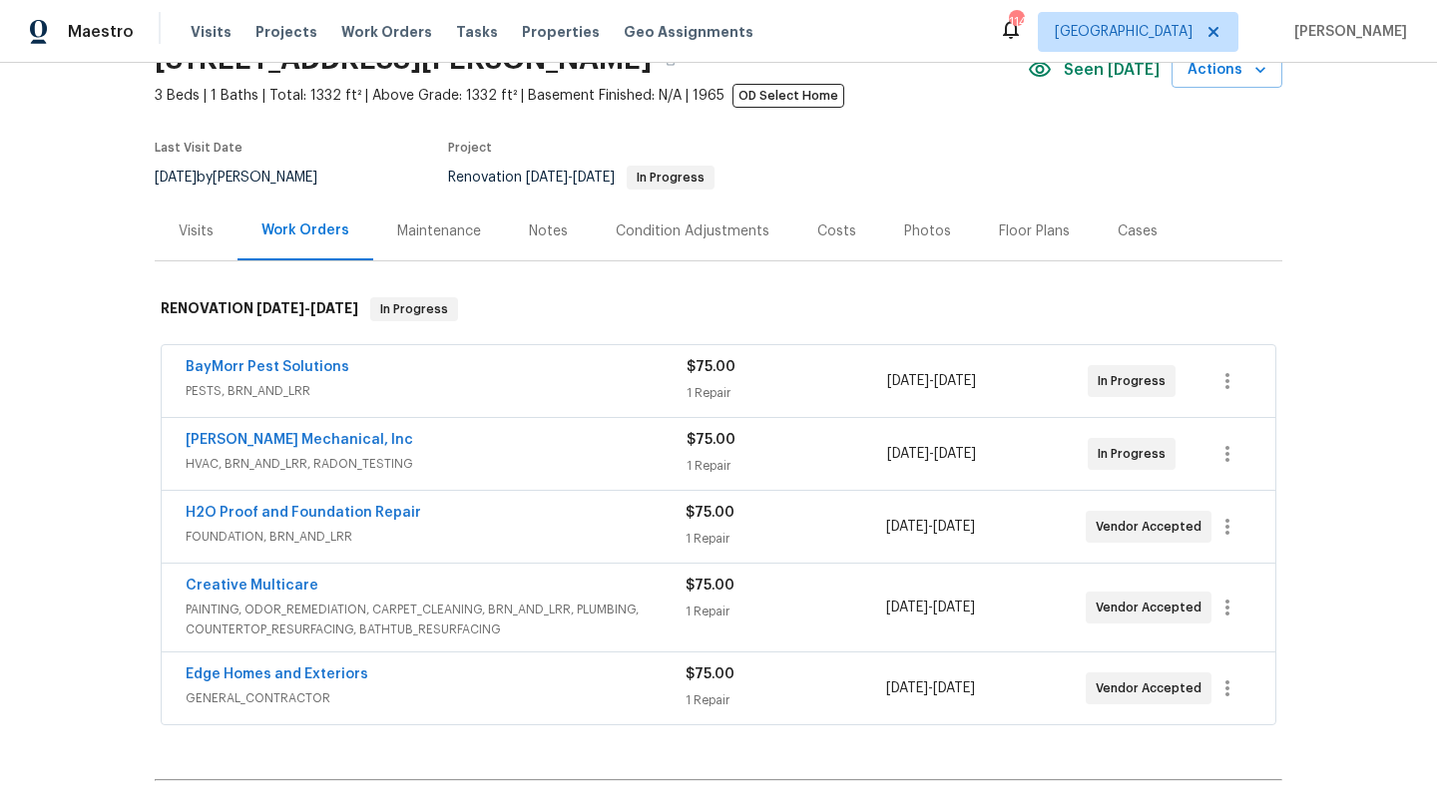
scroll to position [116, 0]
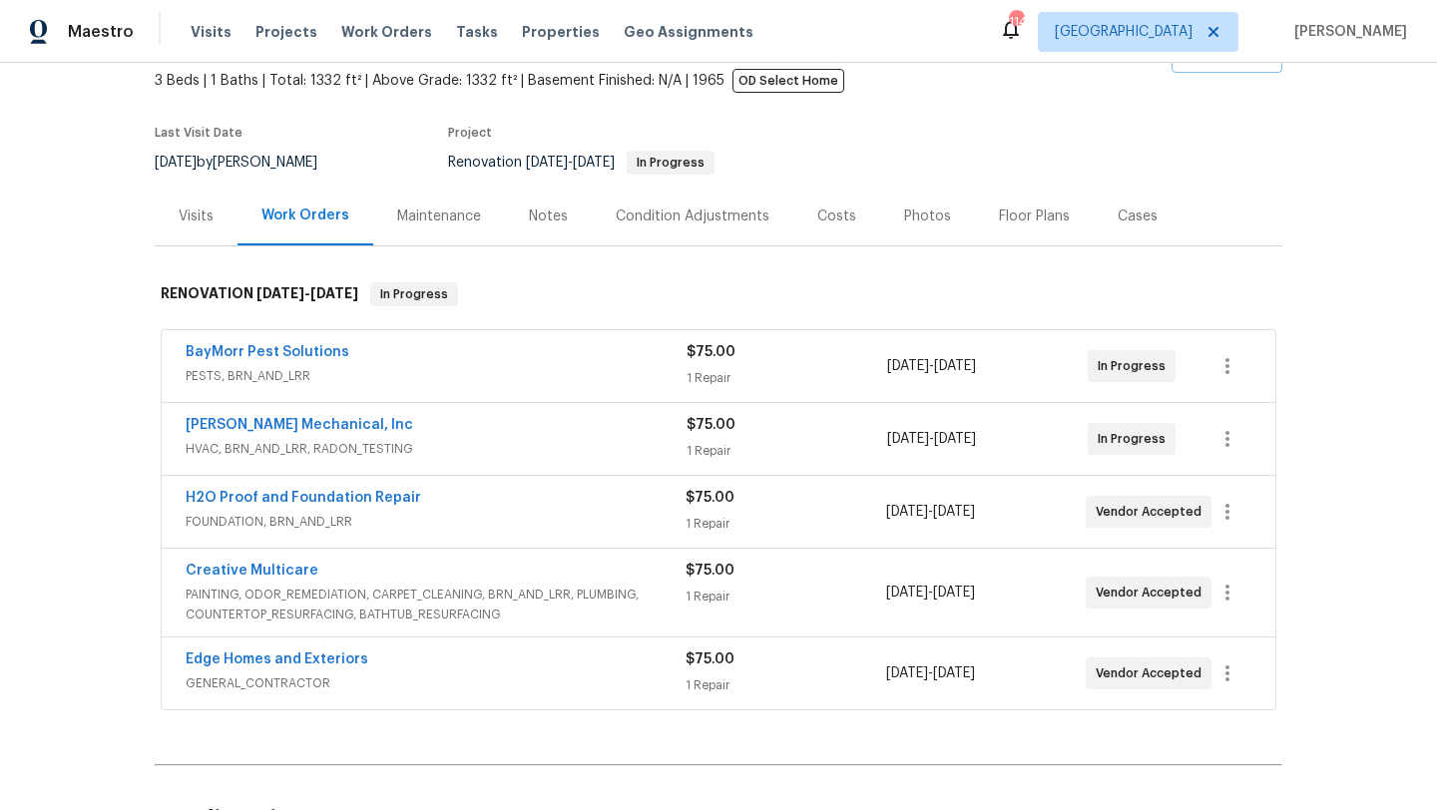
click at [554, 224] on div "Notes" at bounding box center [548, 217] width 39 height 20
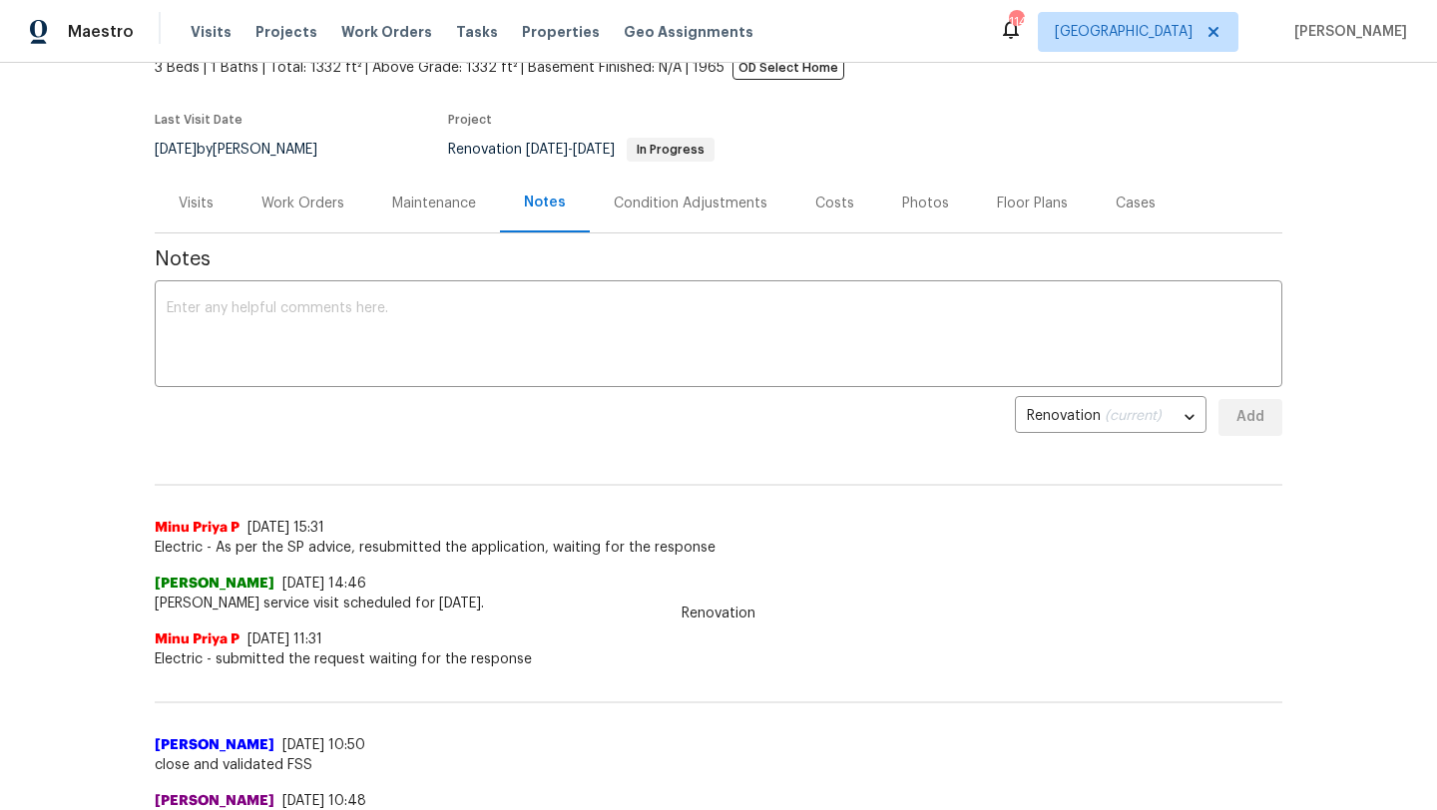
scroll to position [136, 0]
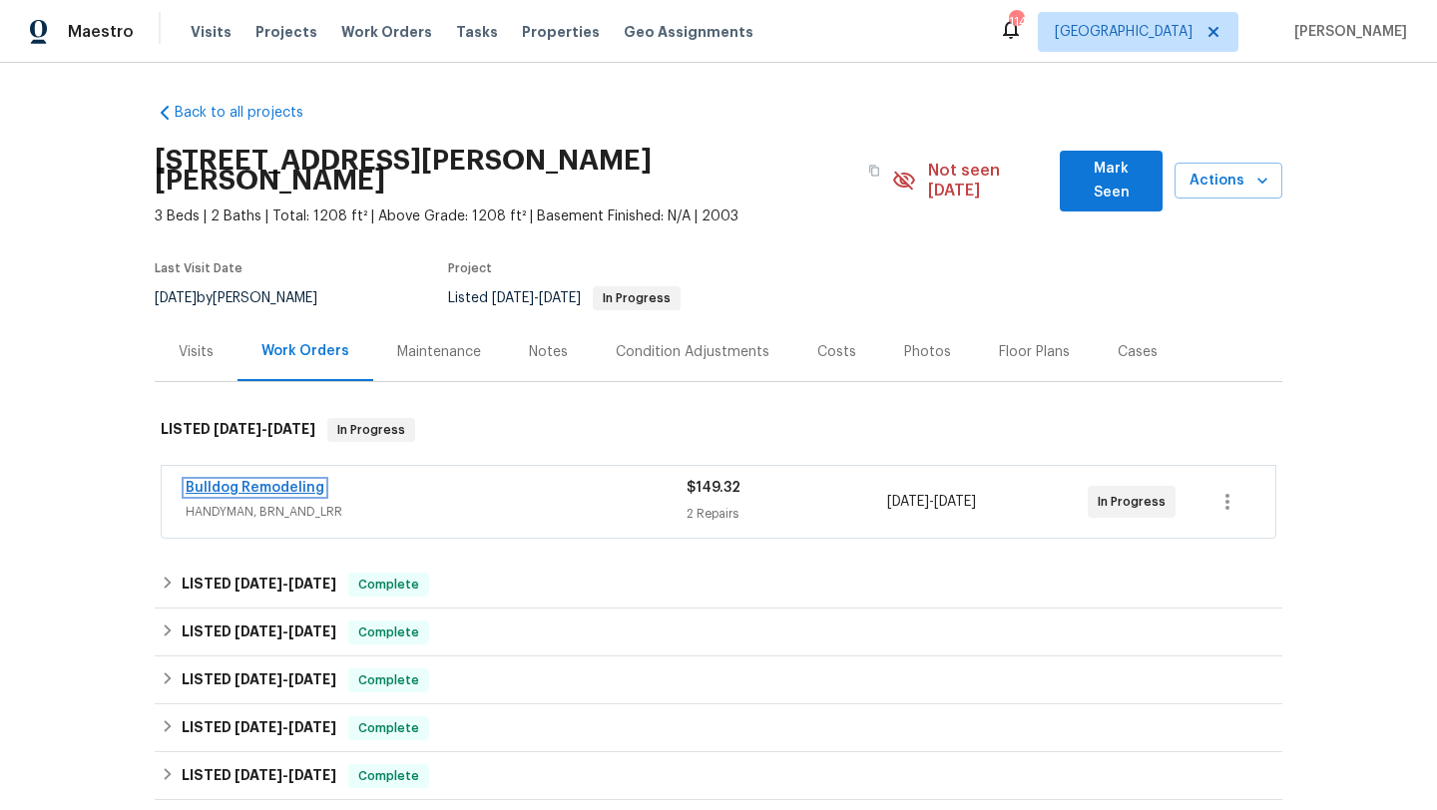
click at [285, 481] on link "Bulldog Remodeling" at bounding box center [255, 488] width 139 height 14
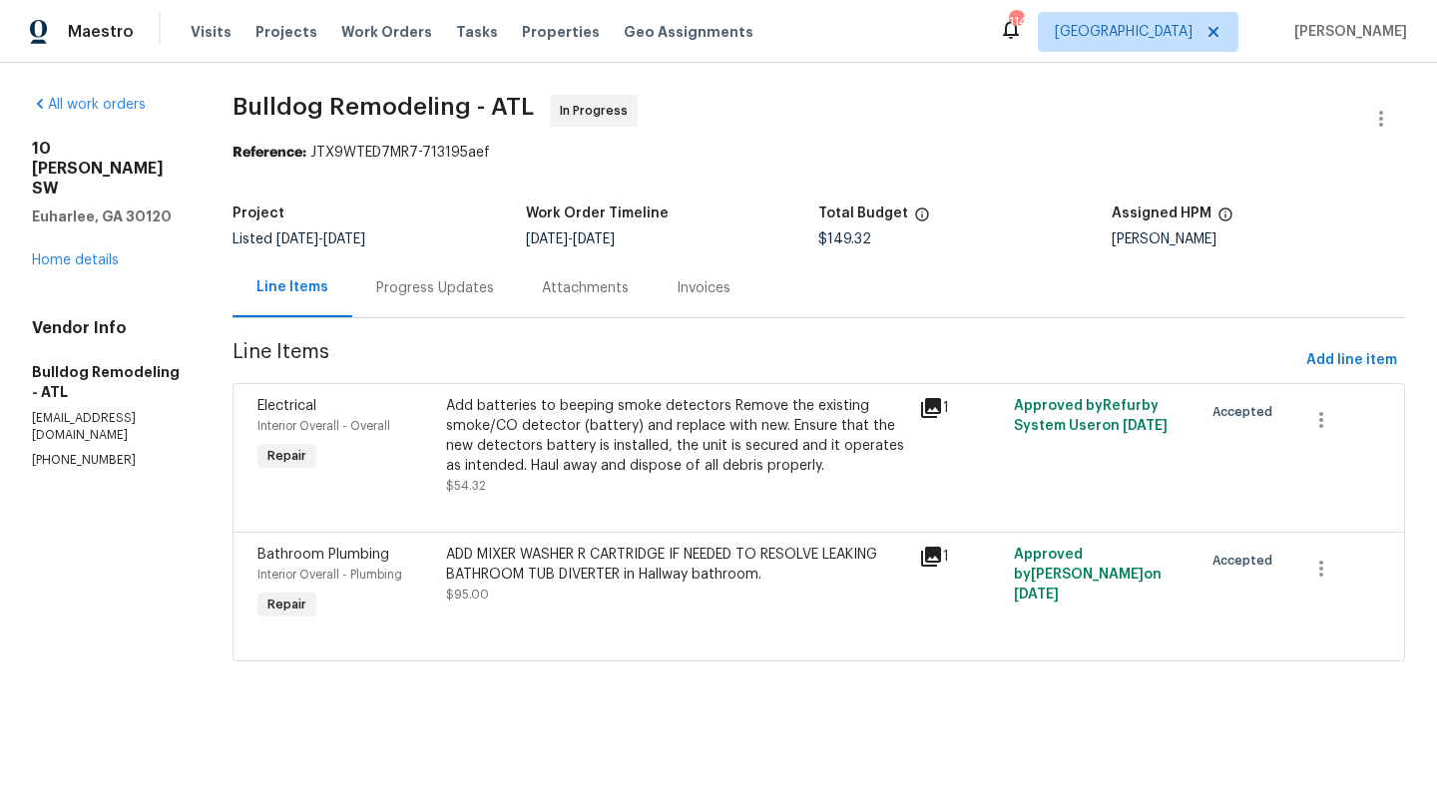
click at [329, 558] on span "Bathroom Plumbing" at bounding box center [323, 555] width 132 height 14
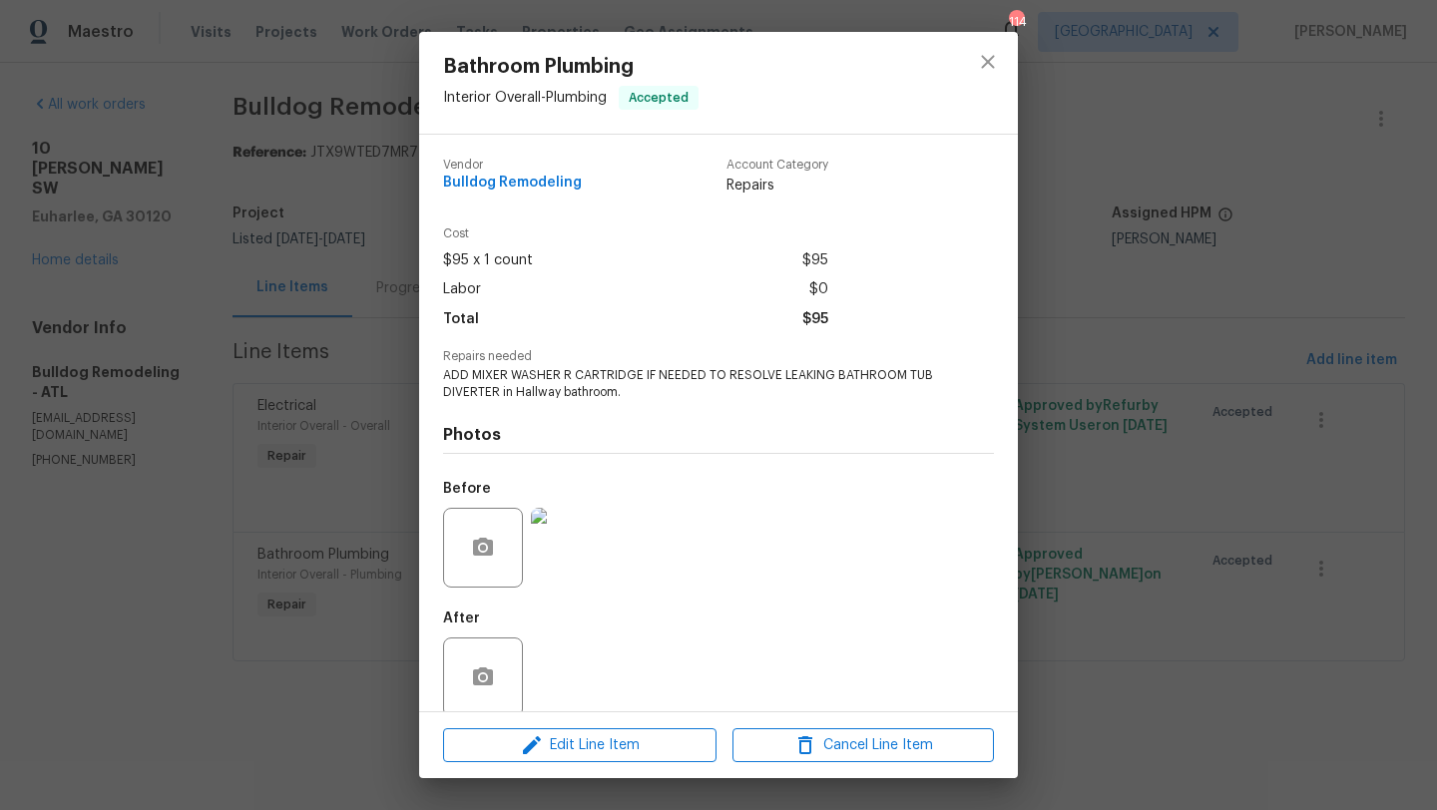
click at [590, 547] on img at bounding box center [571, 548] width 80 height 80
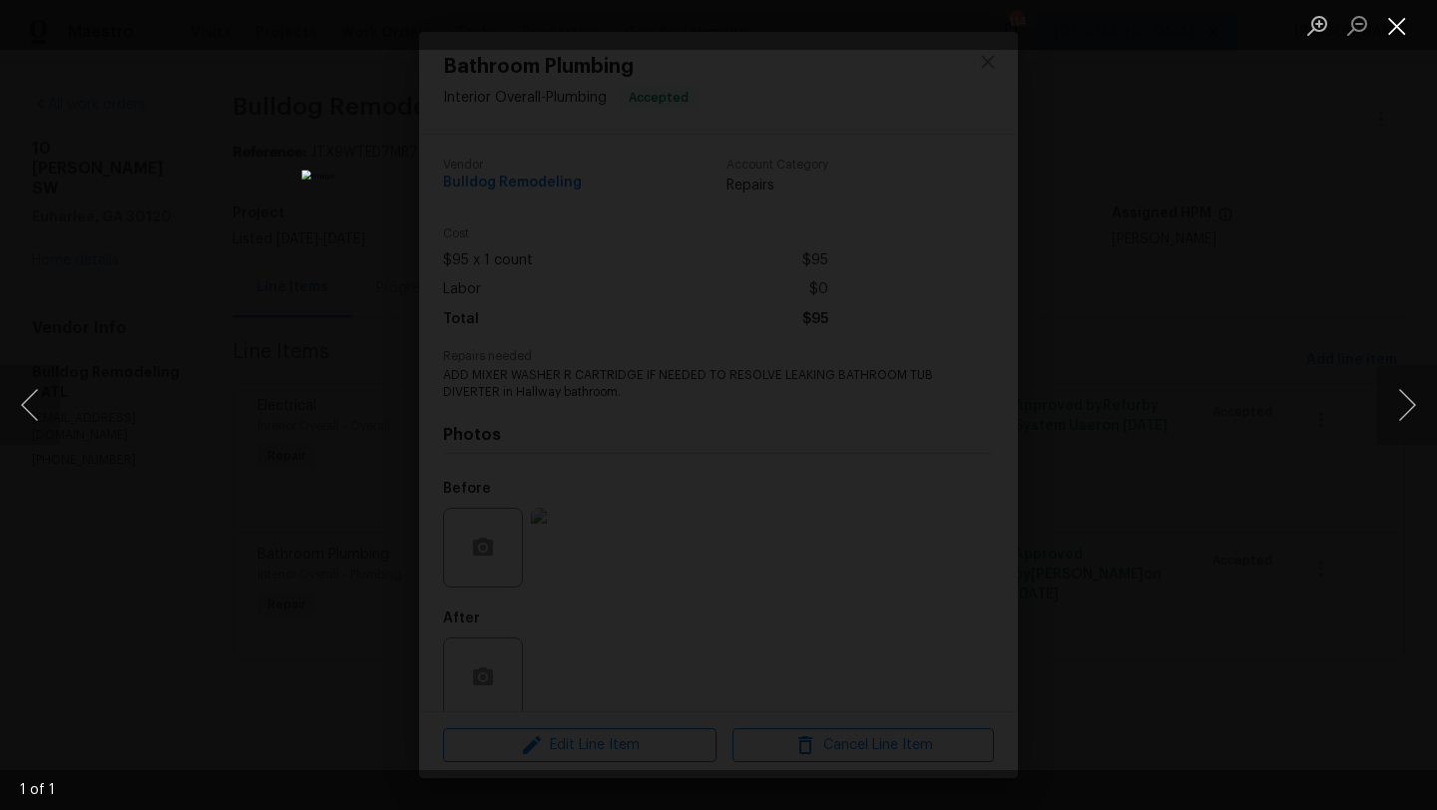
click at [1407, 31] on button "Close lightbox" at bounding box center [1397, 25] width 40 height 35
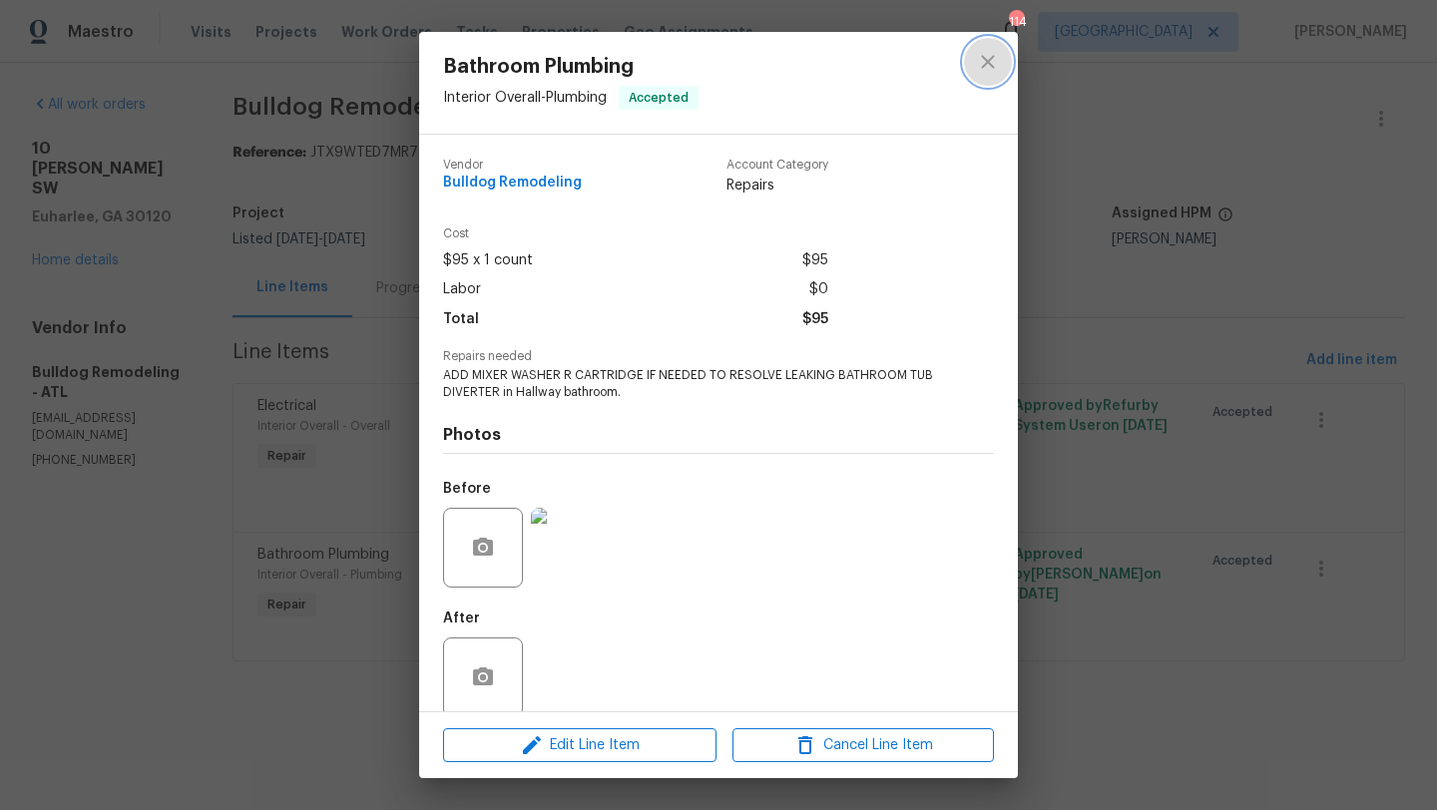
click at [984, 75] on button "close" at bounding box center [988, 62] width 48 height 48
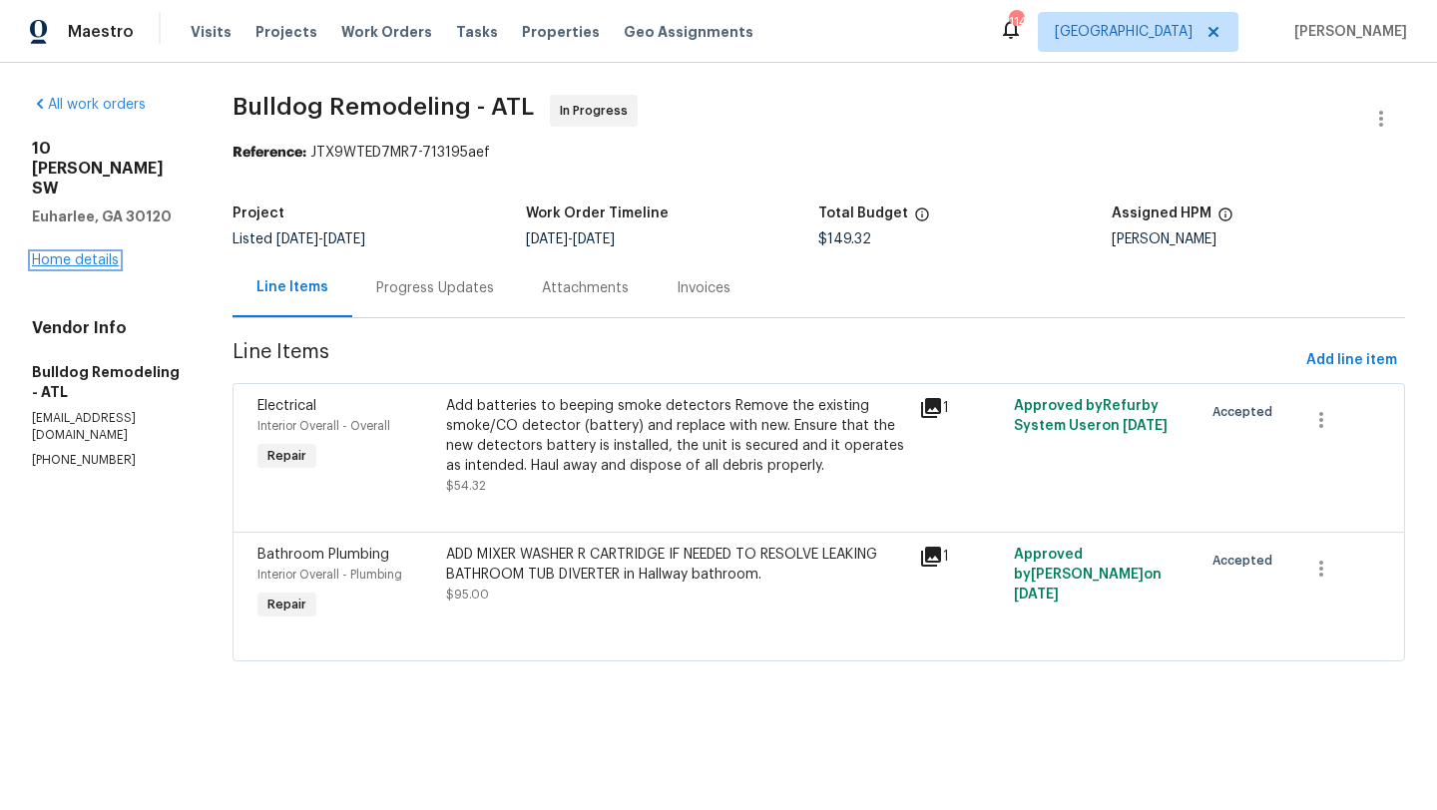
click at [109, 253] on link "Home details" at bounding box center [75, 260] width 87 height 14
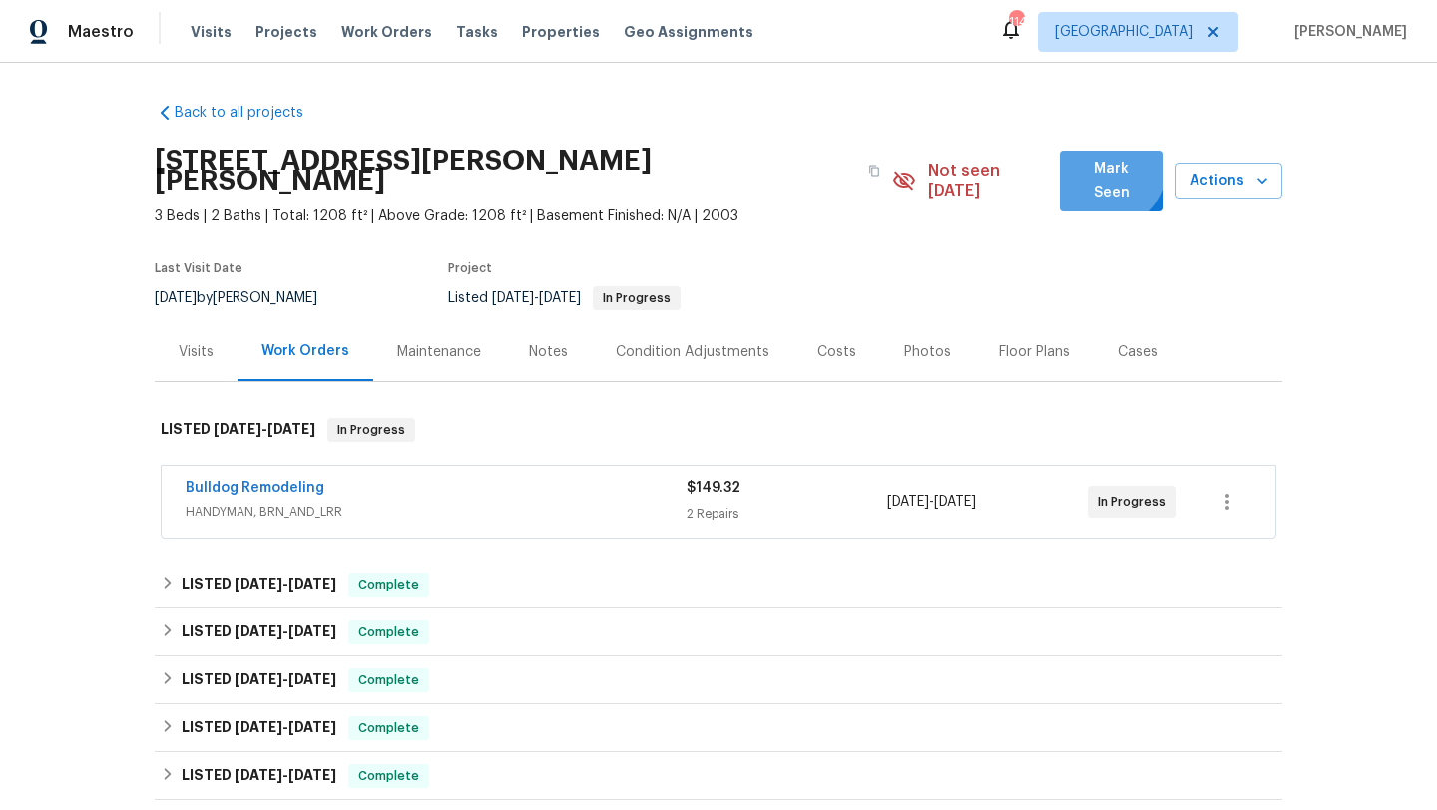
click at [1105, 170] on span "Mark Seen" at bounding box center [1111, 181] width 71 height 49
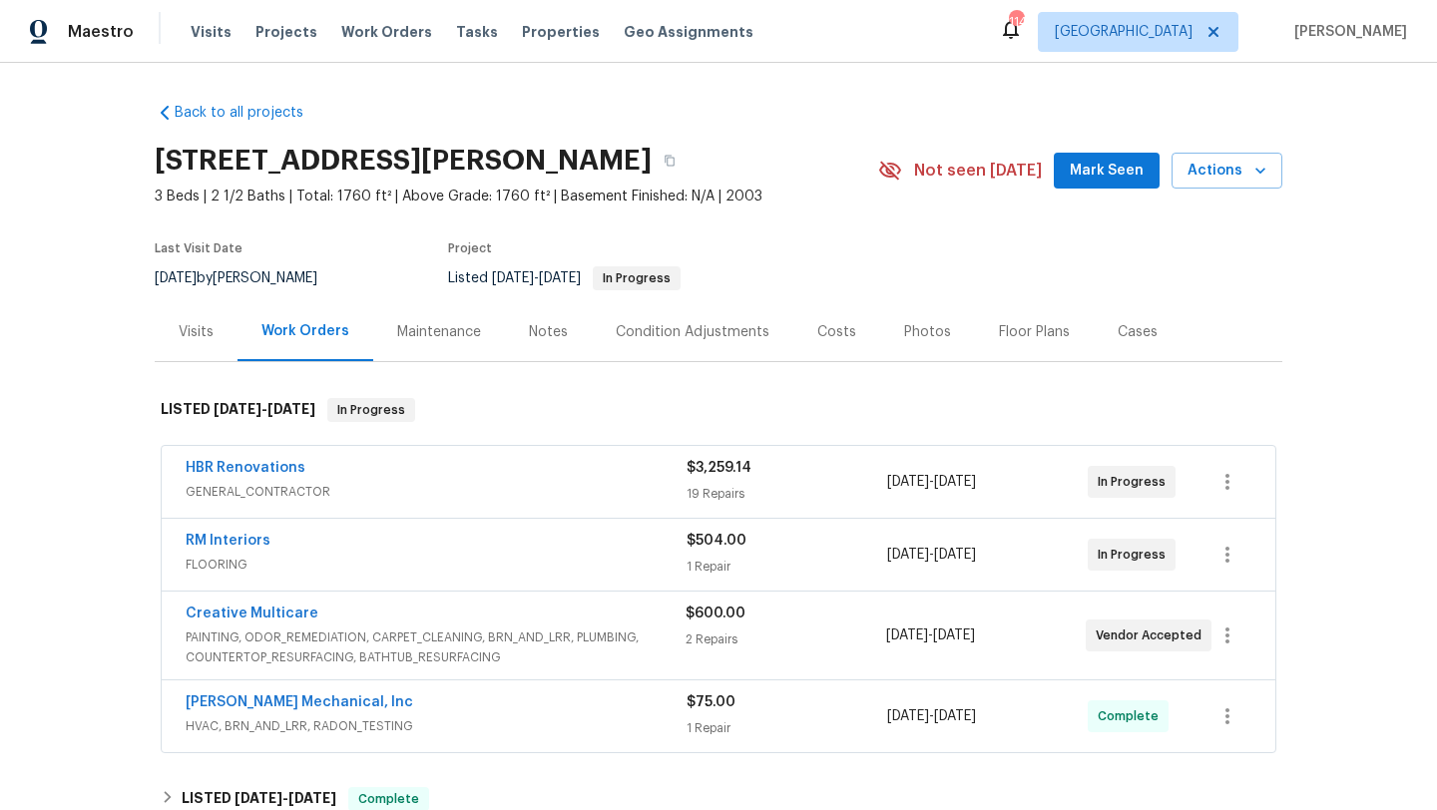
click at [571, 357] on div "Notes" at bounding box center [548, 331] width 87 height 59
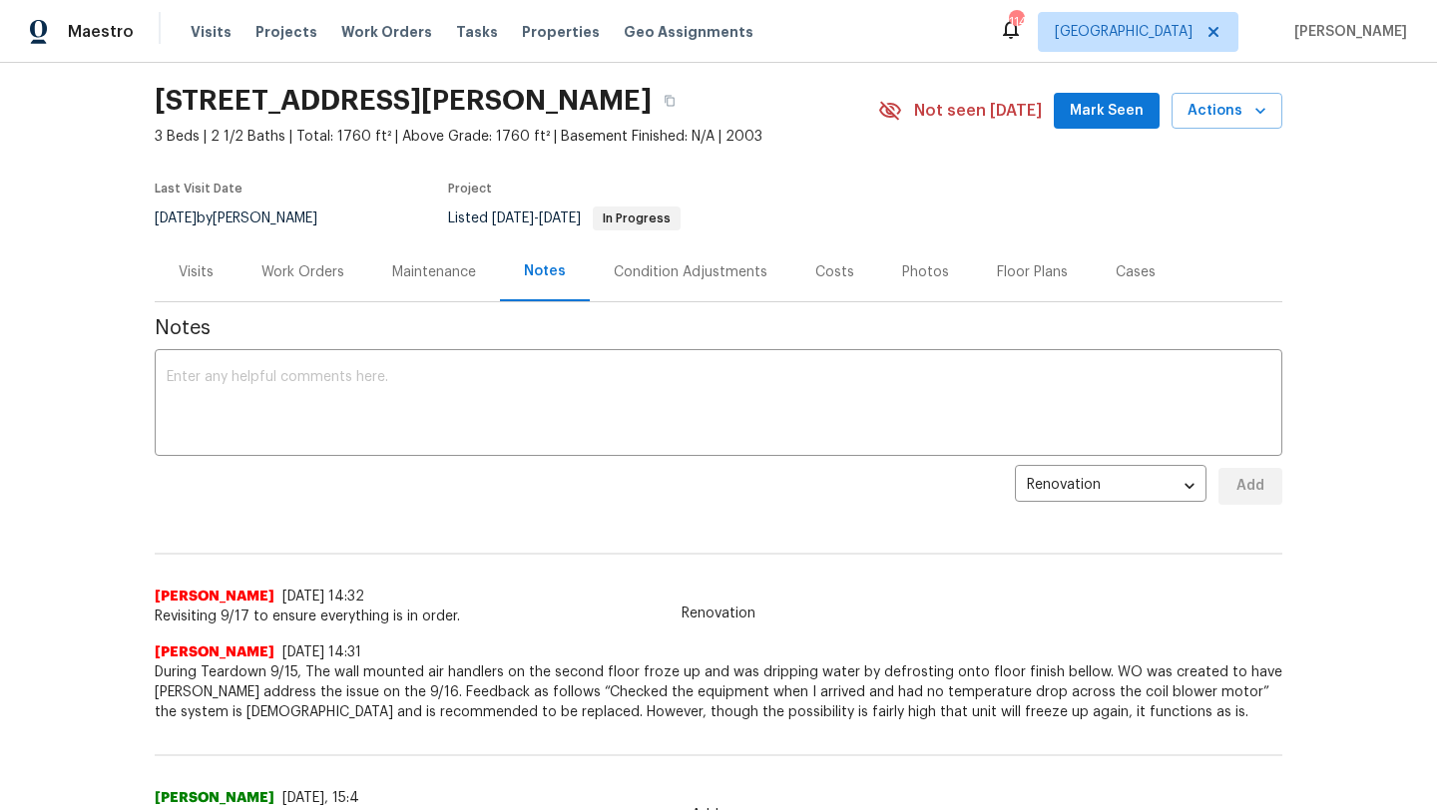
scroll to position [54, 0]
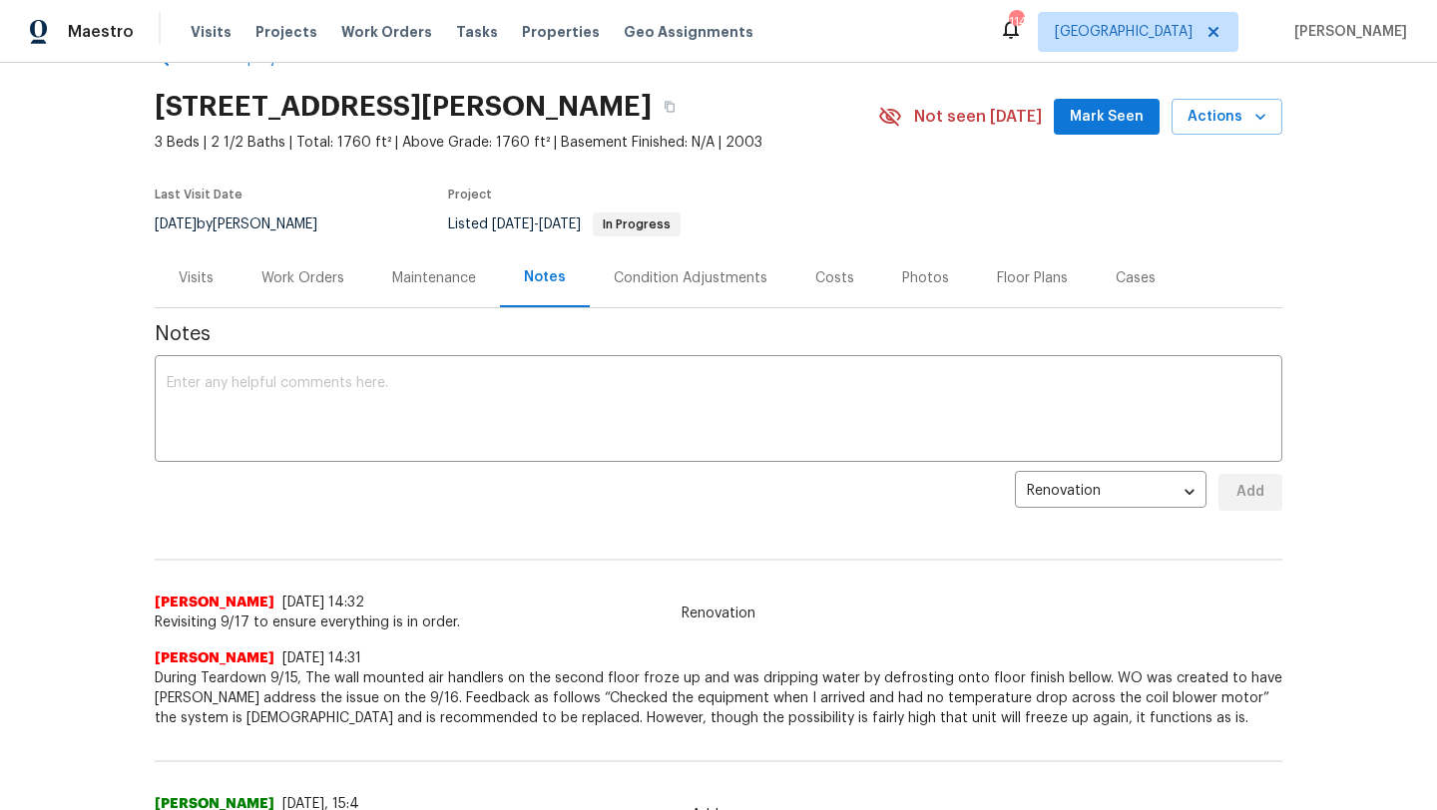
click at [194, 288] on div "Visits" at bounding box center [196, 278] width 35 height 20
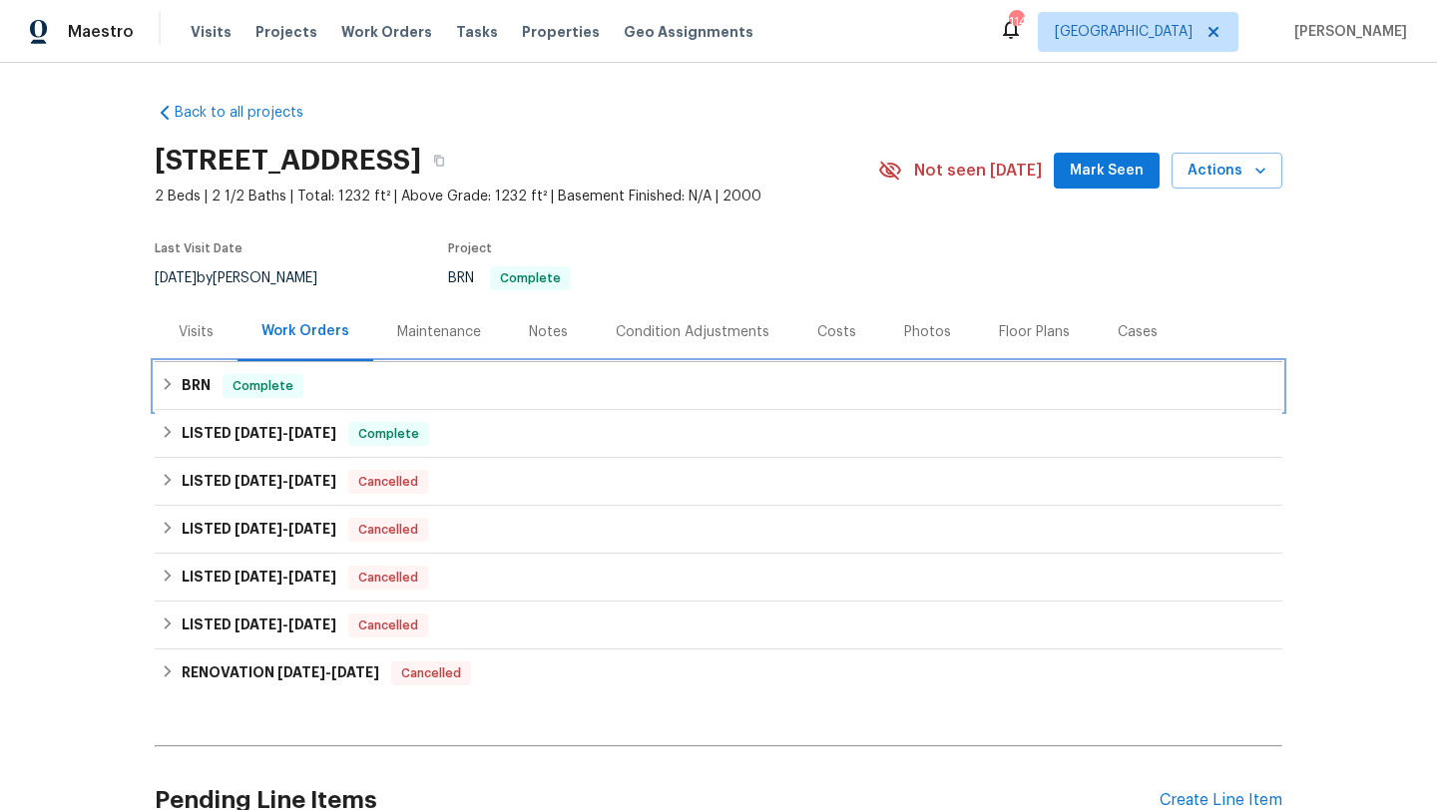
click at [500, 392] on div "BRN Complete" at bounding box center [719, 386] width 1116 height 24
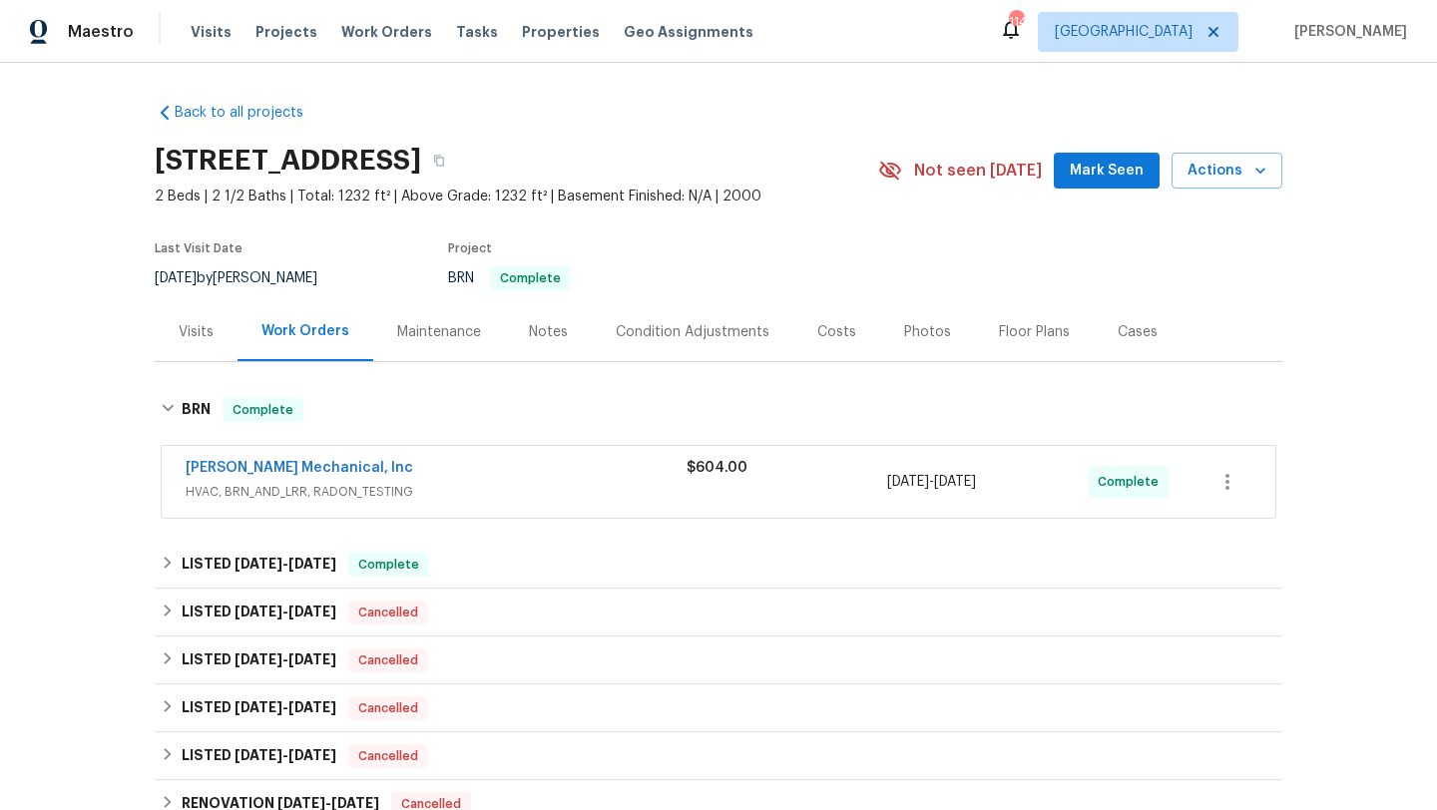
click at [471, 467] on div "[PERSON_NAME] Mechanical, Inc" at bounding box center [436, 470] width 501 height 24
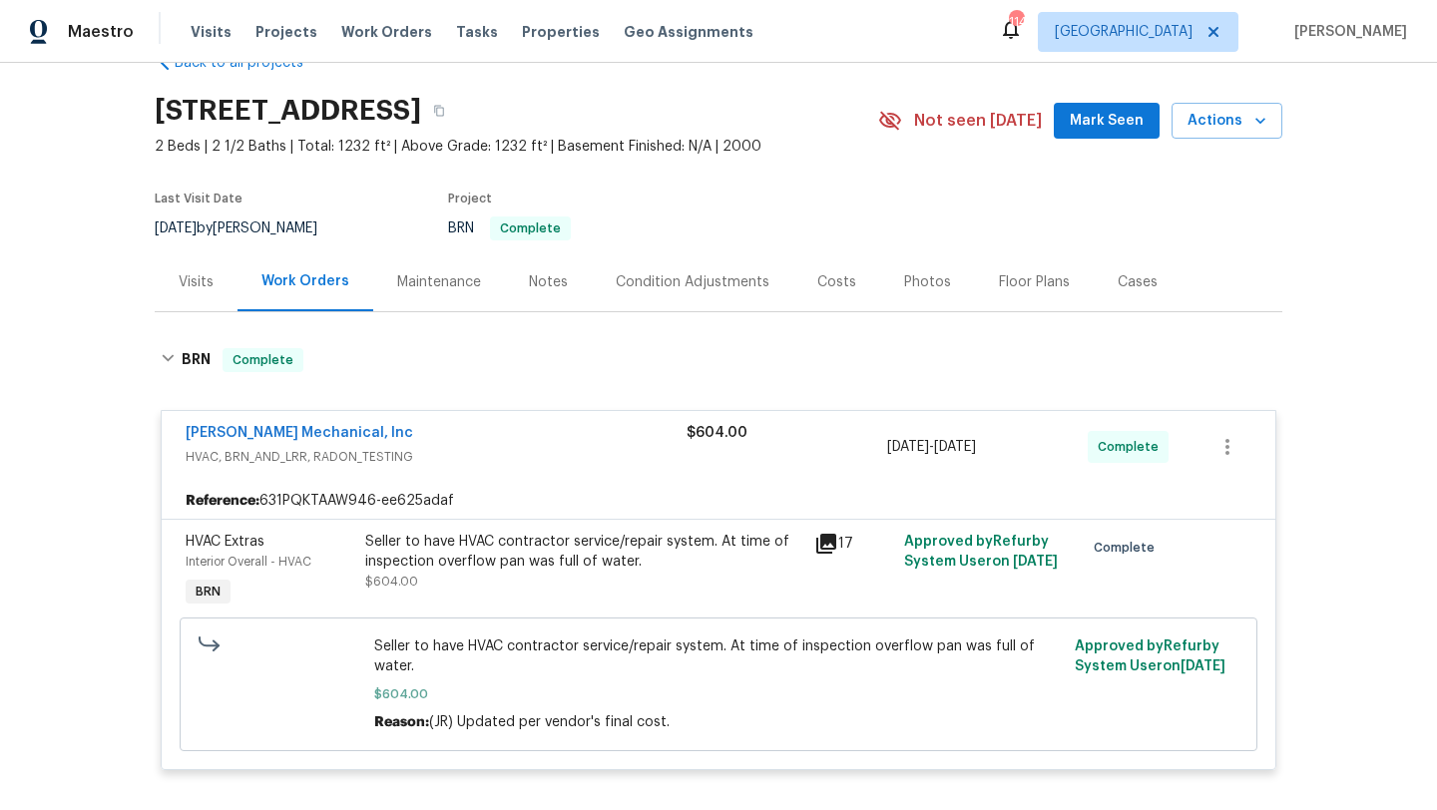
scroll to position [52, 0]
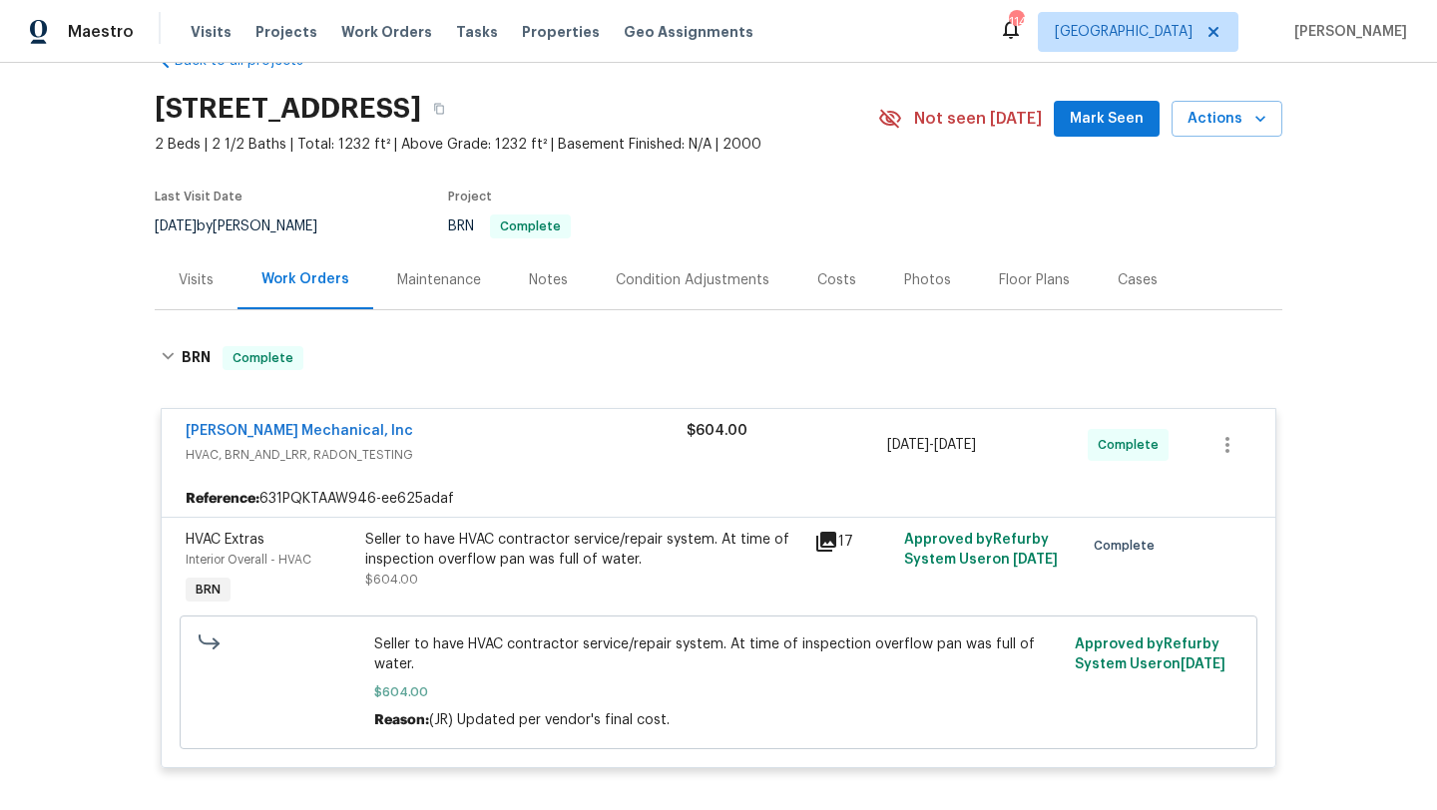
click at [210, 282] on div "Visits" at bounding box center [196, 280] width 35 height 20
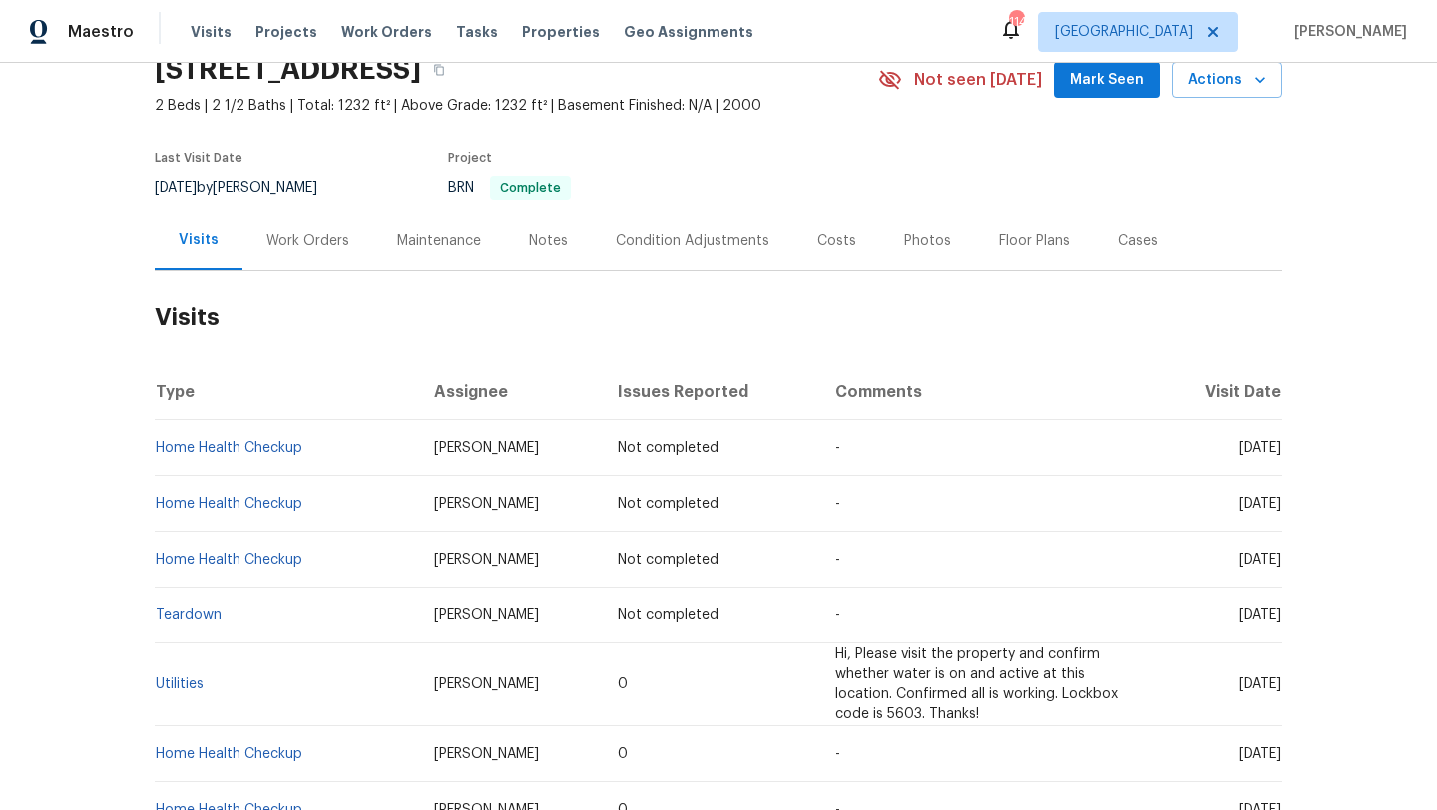
scroll to position [93, 0]
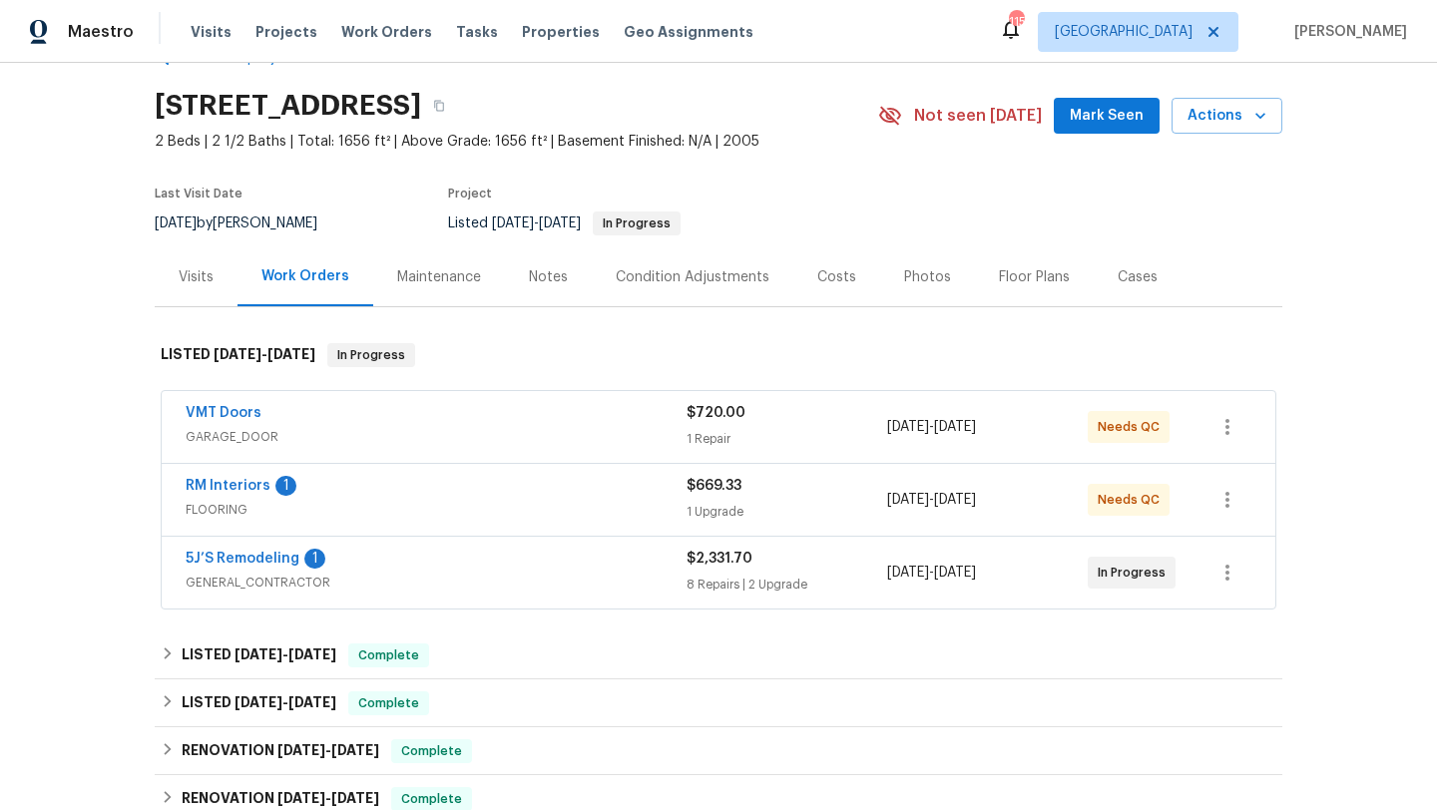
scroll to position [59, 0]
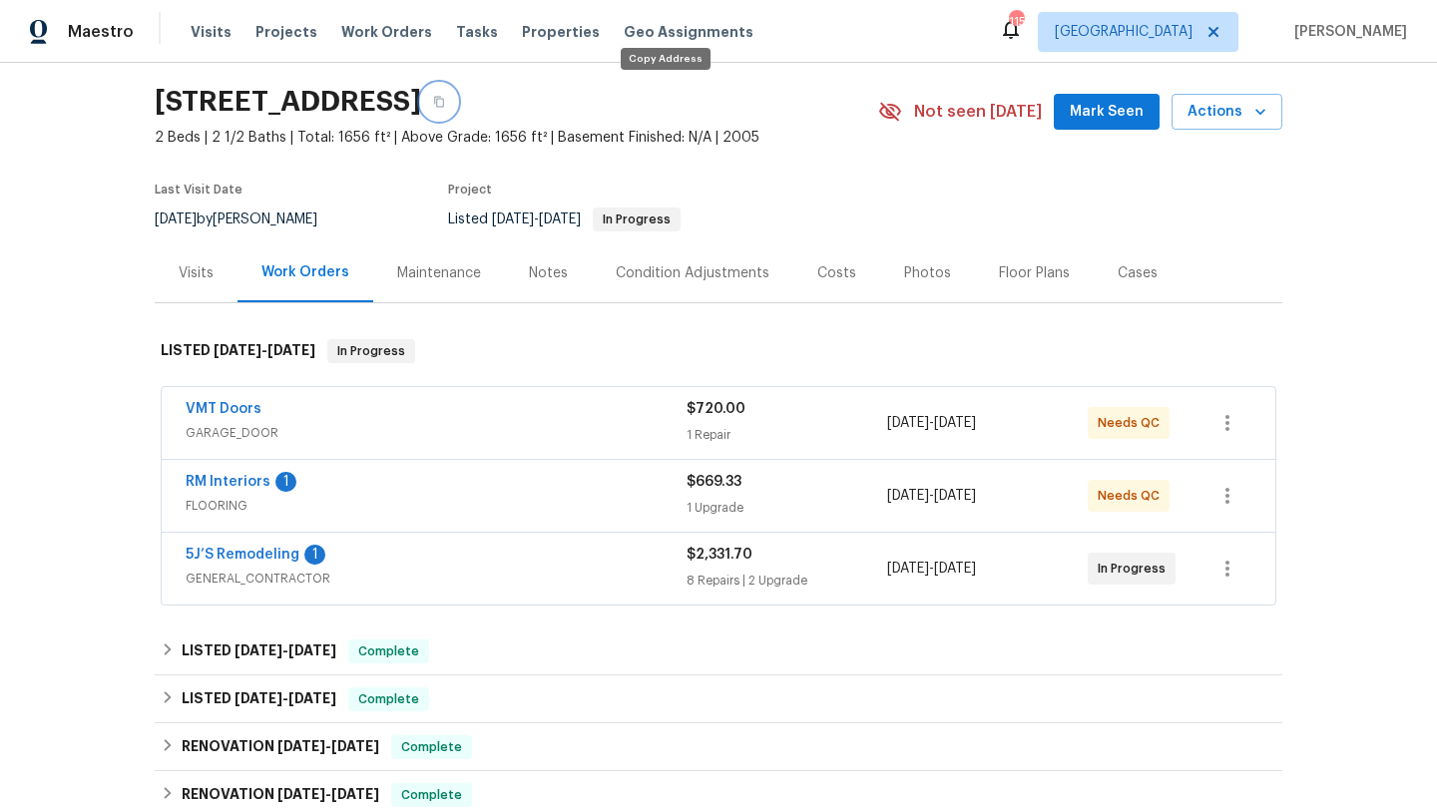
click at [445, 107] on icon "button" at bounding box center [439, 102] width 12 height 12
click at [1255, 116] on icon "button" at bounding box center [1260, 112] width 20 height 20
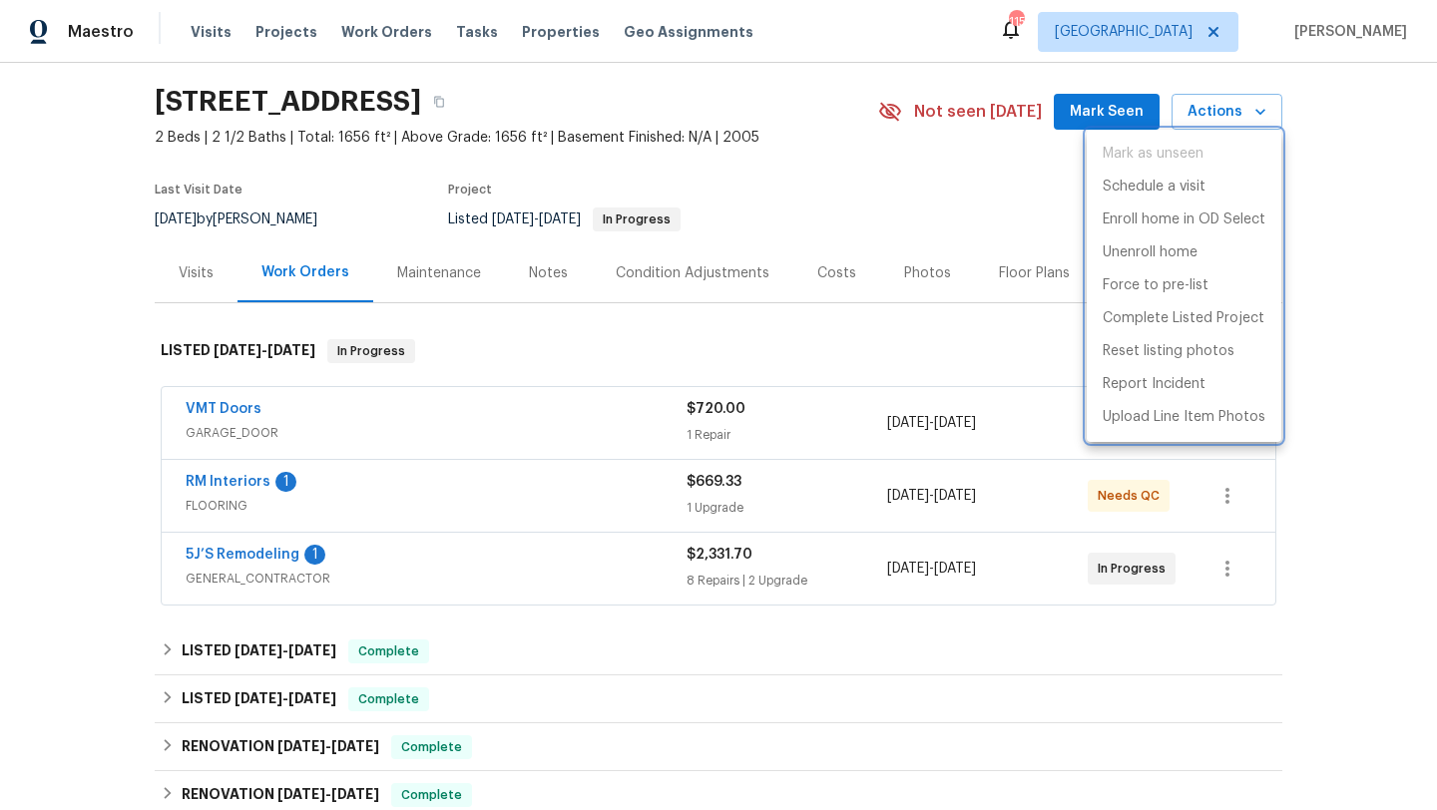
click at [1365, 193] on div at bounding box center [718, 405] width 1437 height 810
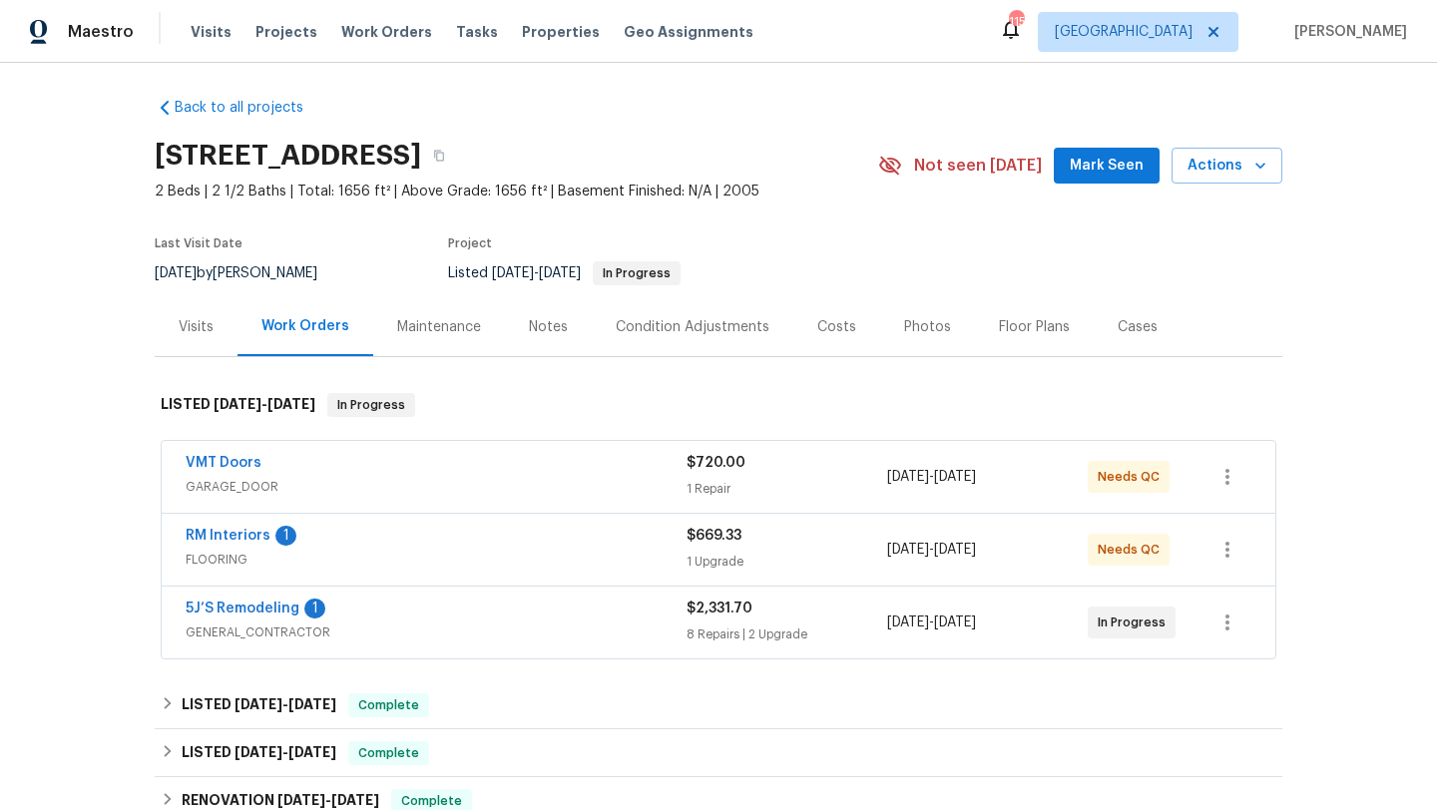
scroll to position [0, 0]
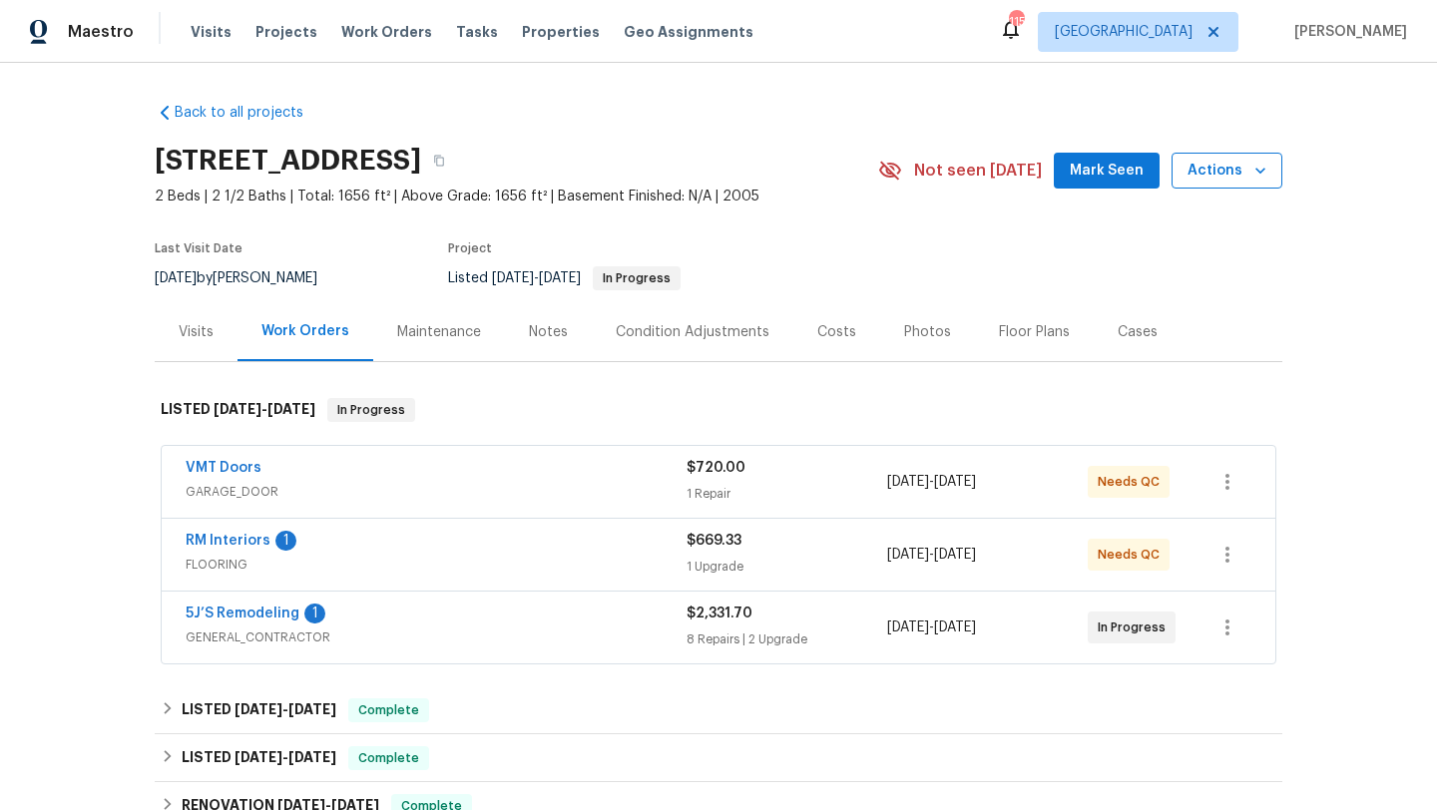
click at [1243, 176] on span "Actions" at bounding box center [1226, 171] width 79 height 25
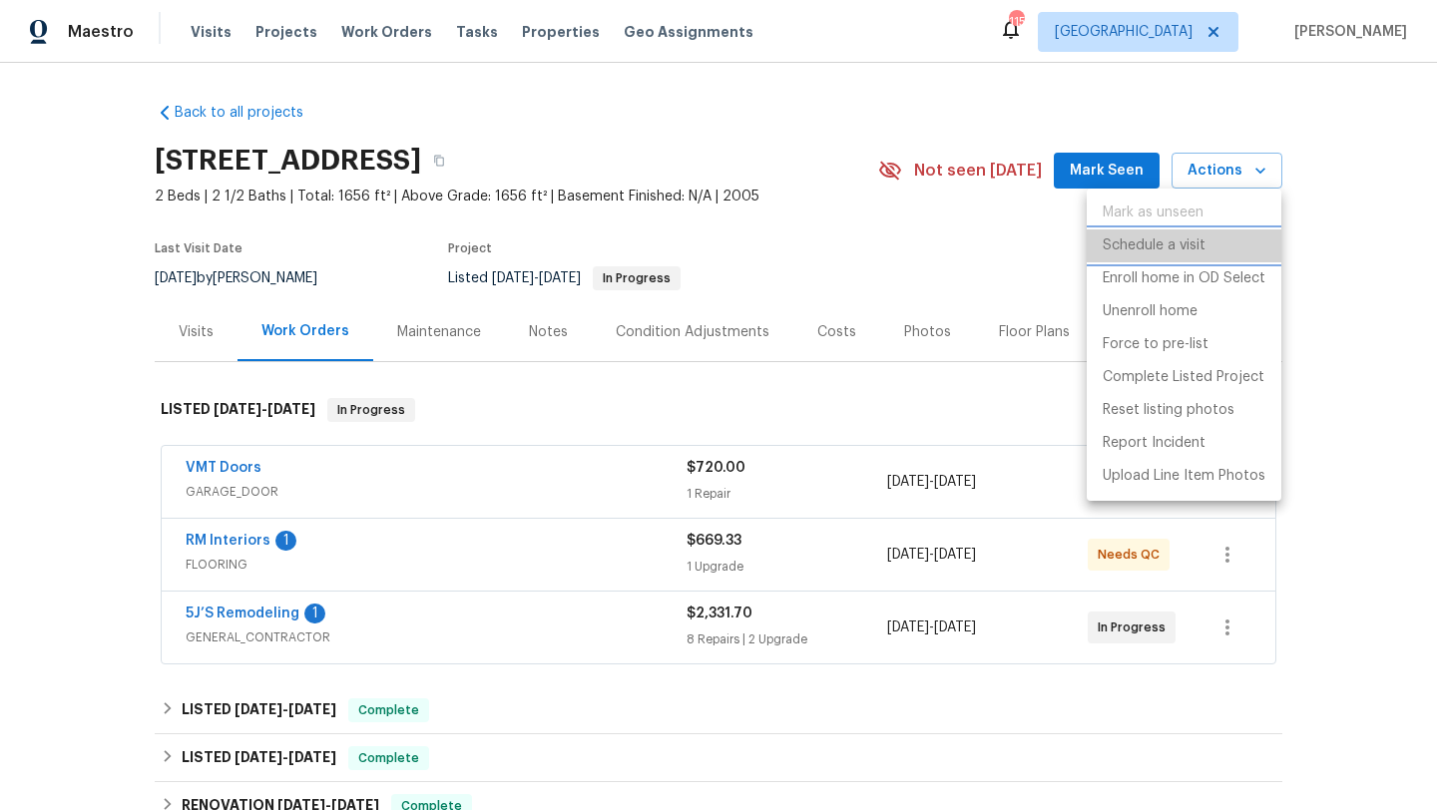
click at [1183, 242] on p "Schedule a visit" at bounding box center [1154, 245] width 103 height 21
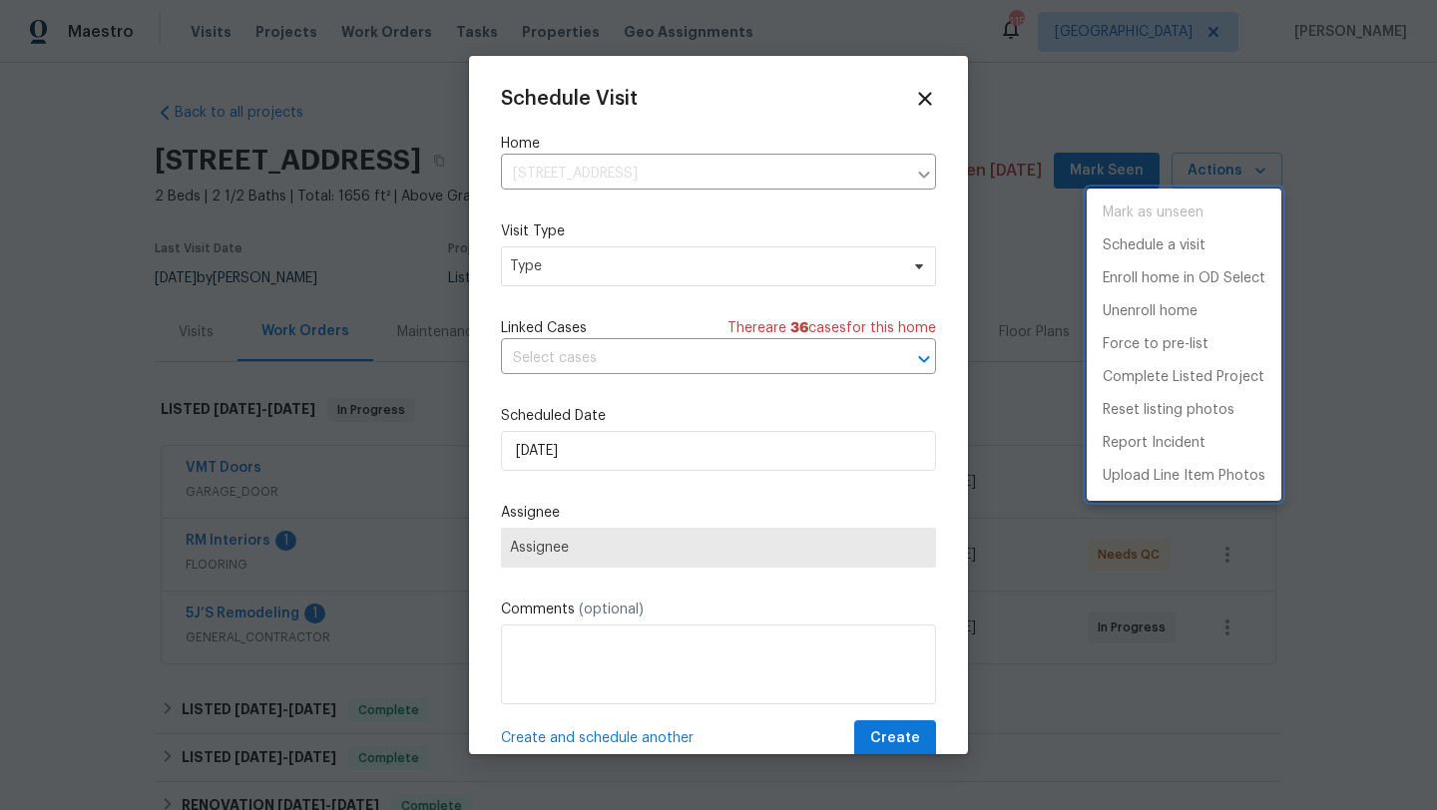
click at [616, 274] on div at bounding box center [718, 405] width 1437 height 810
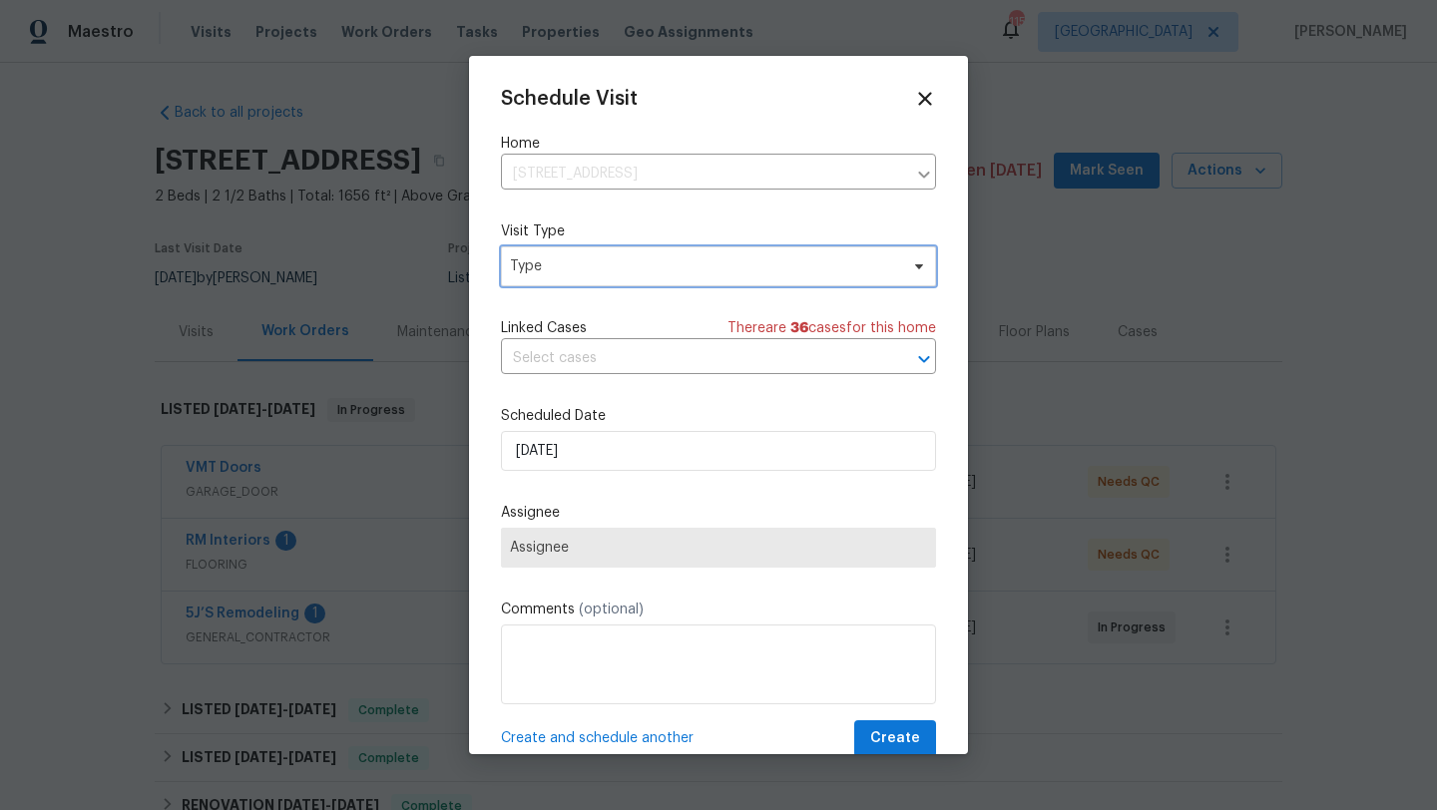
click at [616, 274] on span "Type" at bounding box center [704, 266] width 388 height 20
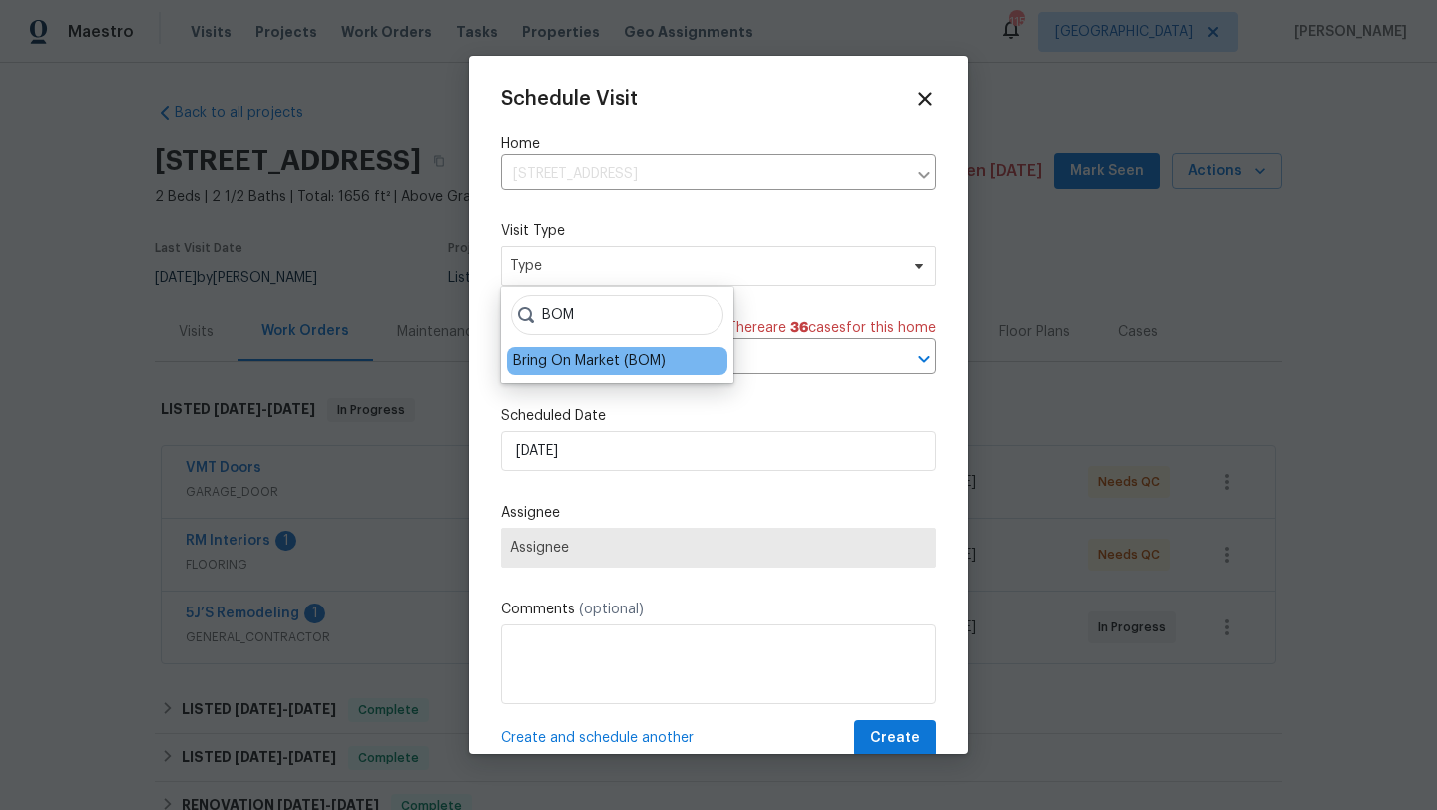
type input "BOM"
click at [658, 363] on div "Bring On Market (BOM)" at bounding box center [589, 361] width 153 height 20
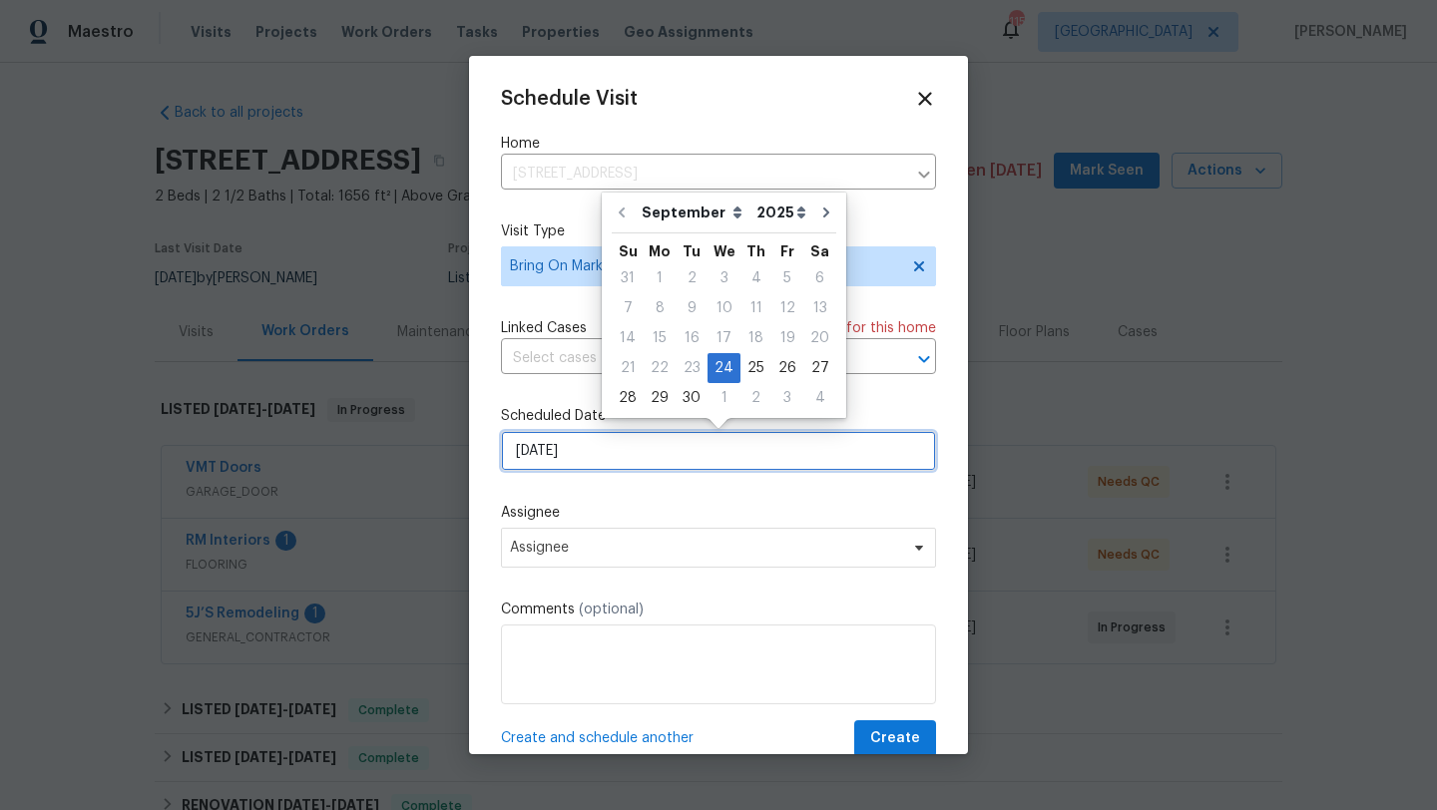
click at [575, 449] on input "[DATE]" at bounding box center [718, 451] width 435 height 40
click at [747, 371] on div "25" at bounding box center [755, 368] width 31 height 28
type input "[DATE]"
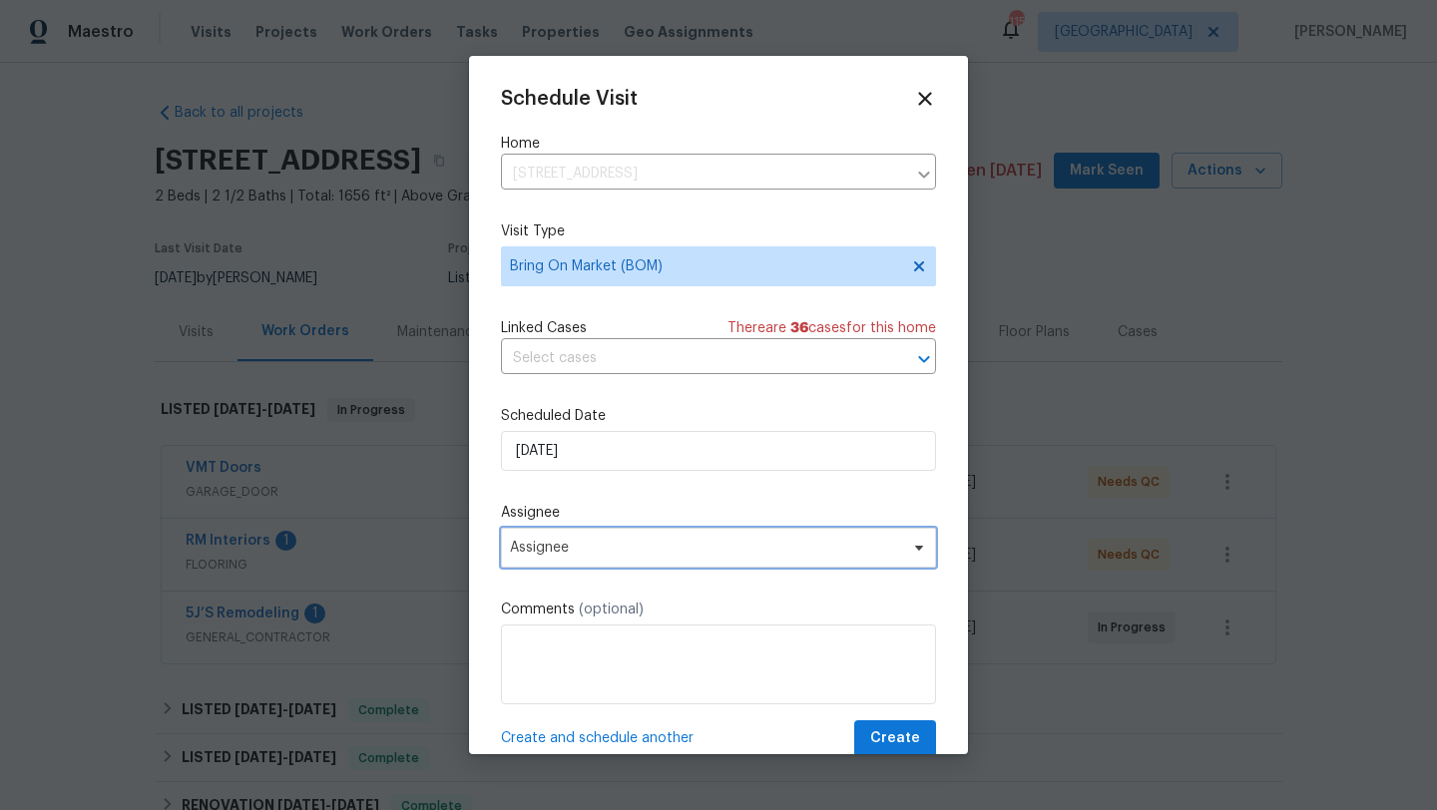
click at [607, 545] on span "Assignee" at bounding box center [705, 548] width 391 height 16
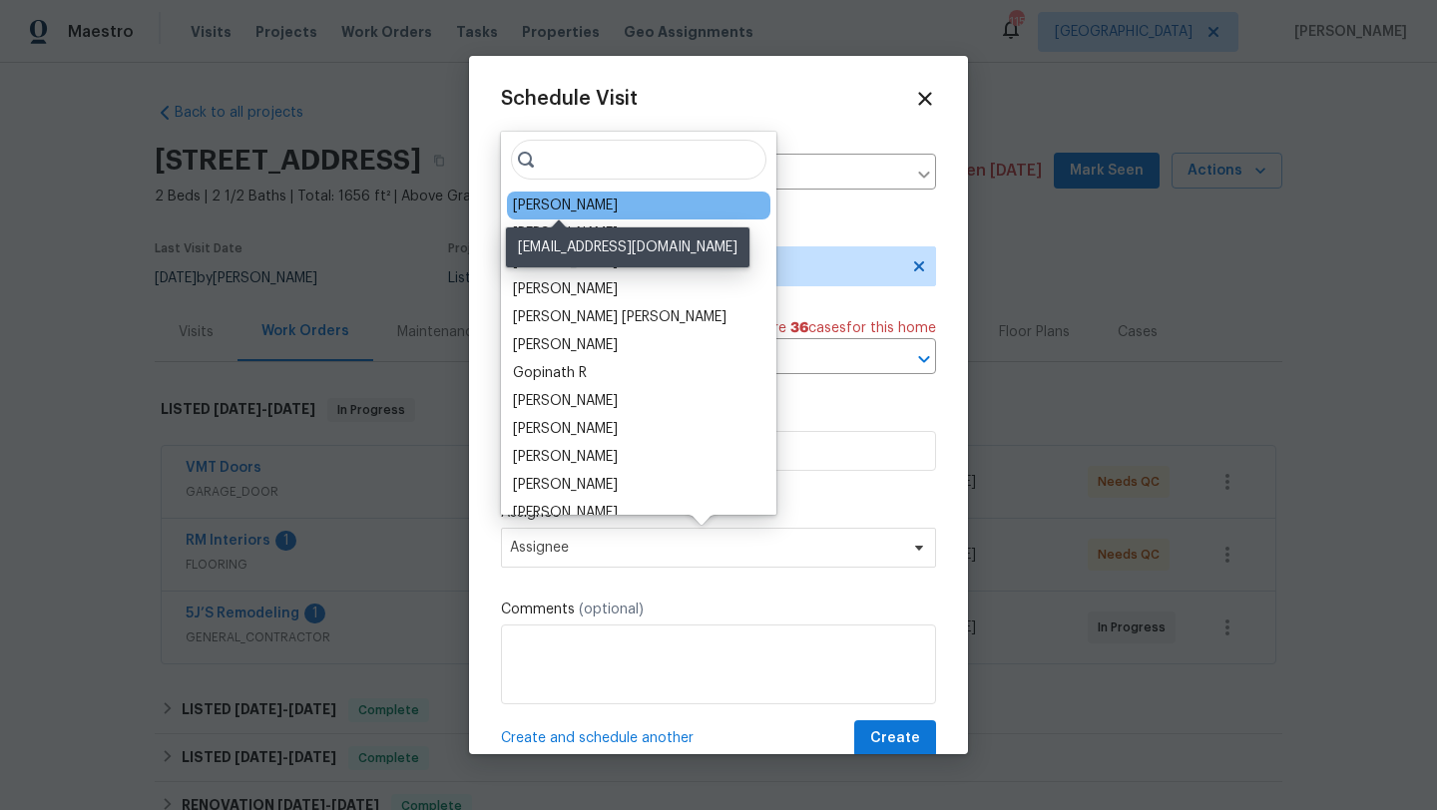
click at [575, 207] on div "[PERSON_NAME]" at bounding box center [565, 206] width 105 height 20
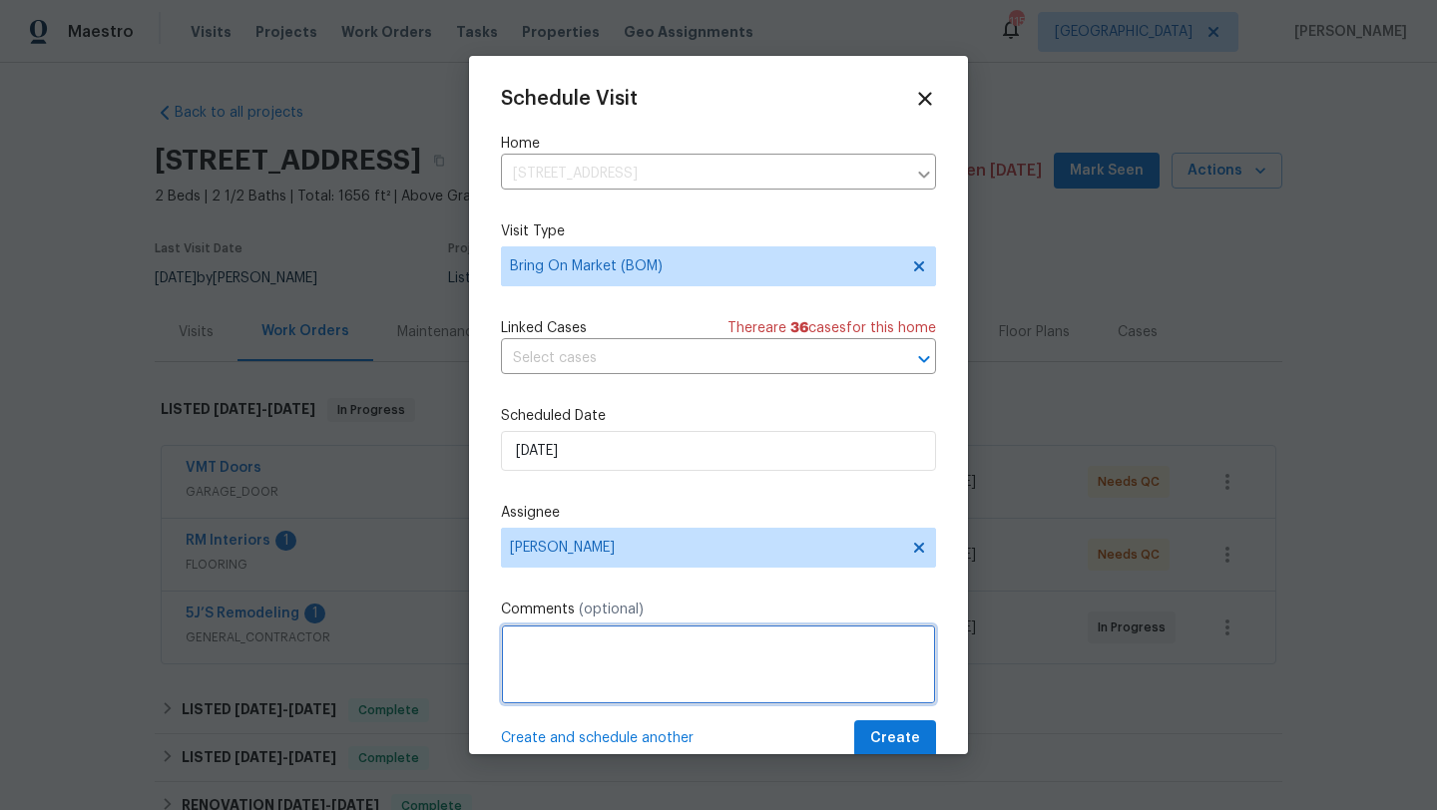
click at [576, 631] on textarea at bounding box center [718, 665] width 435 height 80
type textarea "QC and BOM"
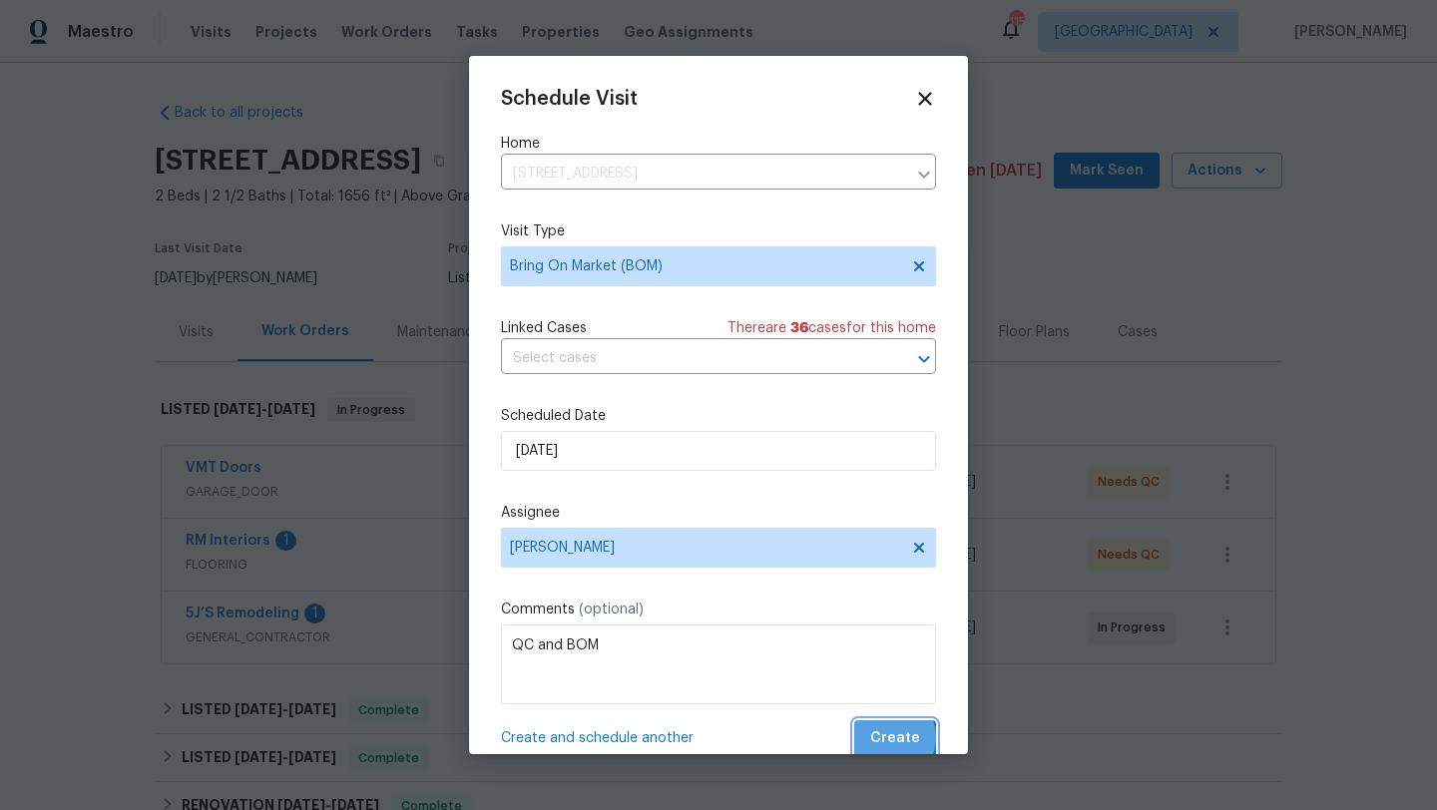
click at [890, 738] on span "Create" at bounding box center [895, 738] width 50 height 25
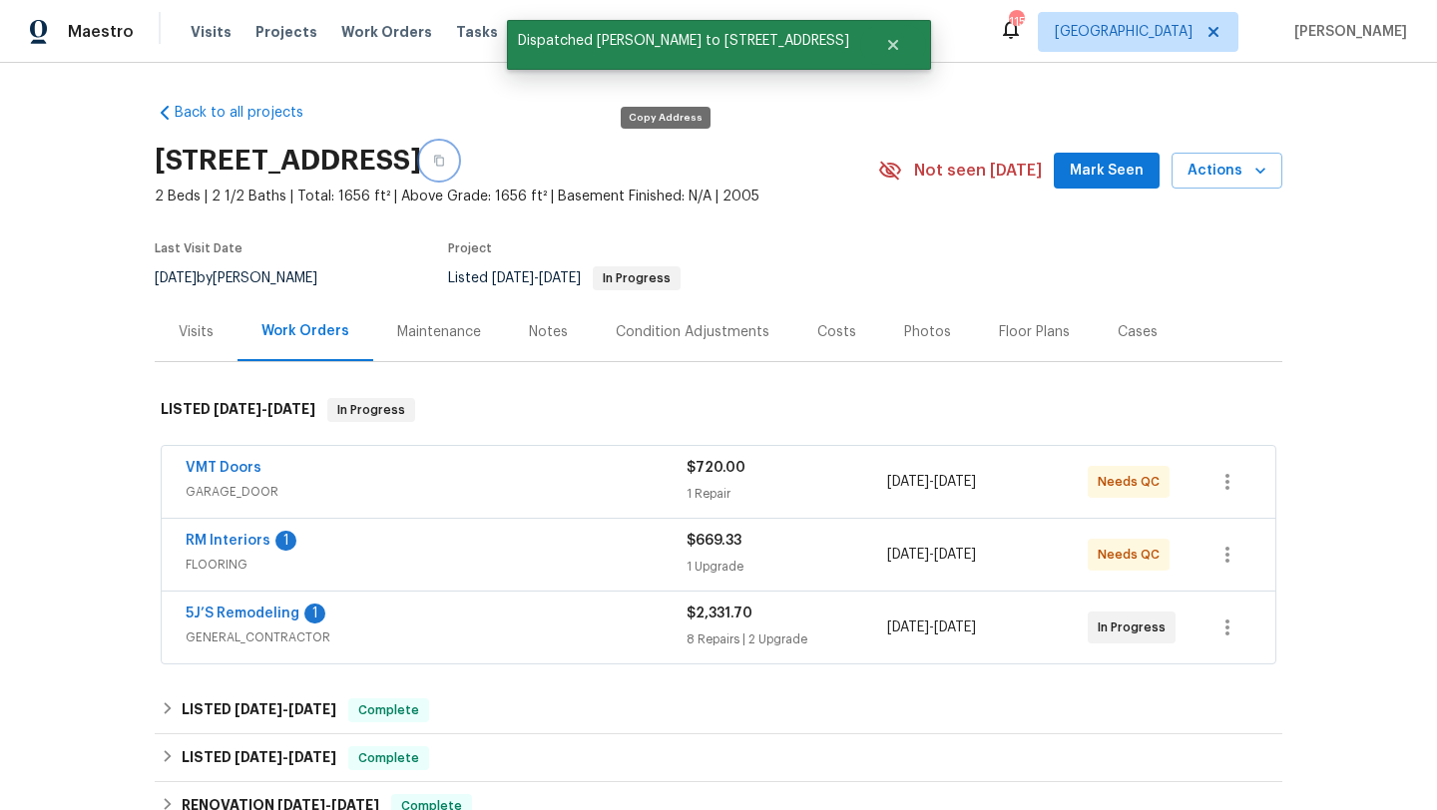
click at [444, 165] on icon "button" at bounding box center [439, 161] width 10 height 11
